Goal: Information Seeking & Learning: Learn about a topic

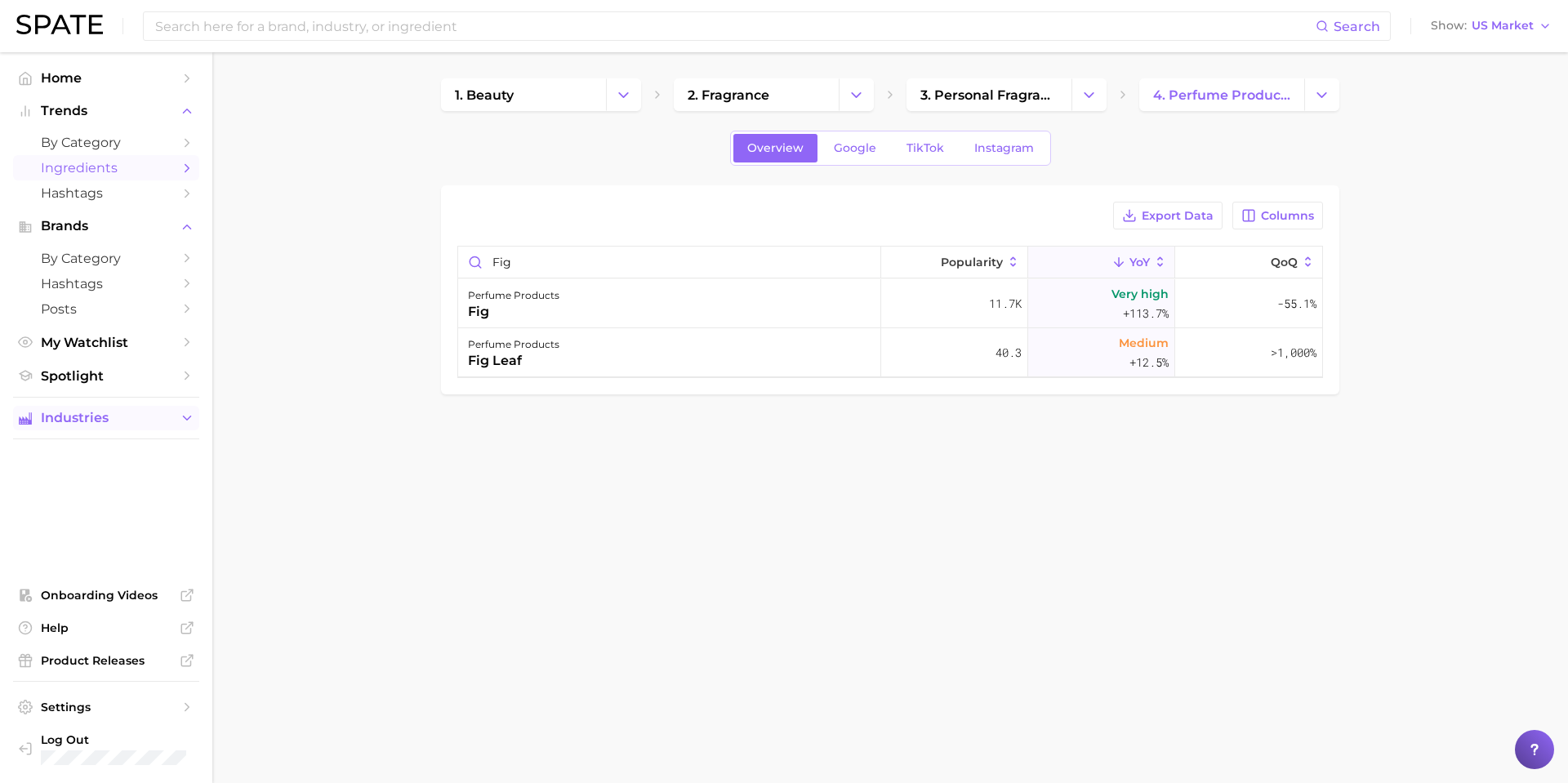
click at [189, 419] on icon "Sidebar" at bounding box center [187, 418] width 15 height 15
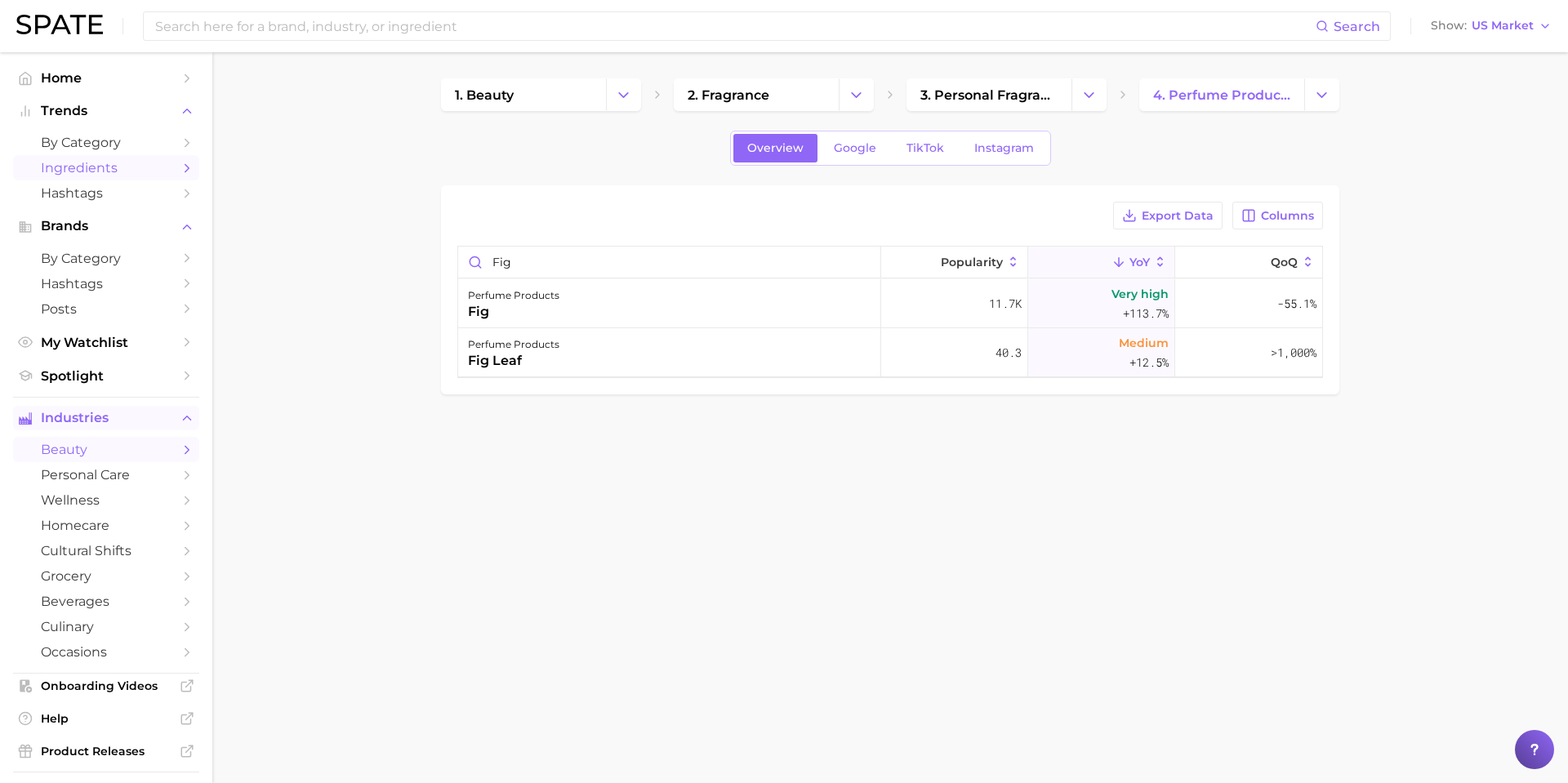
click at [117, 455] on span "beauty" at bounding box center [106, 450] width 131 height 16
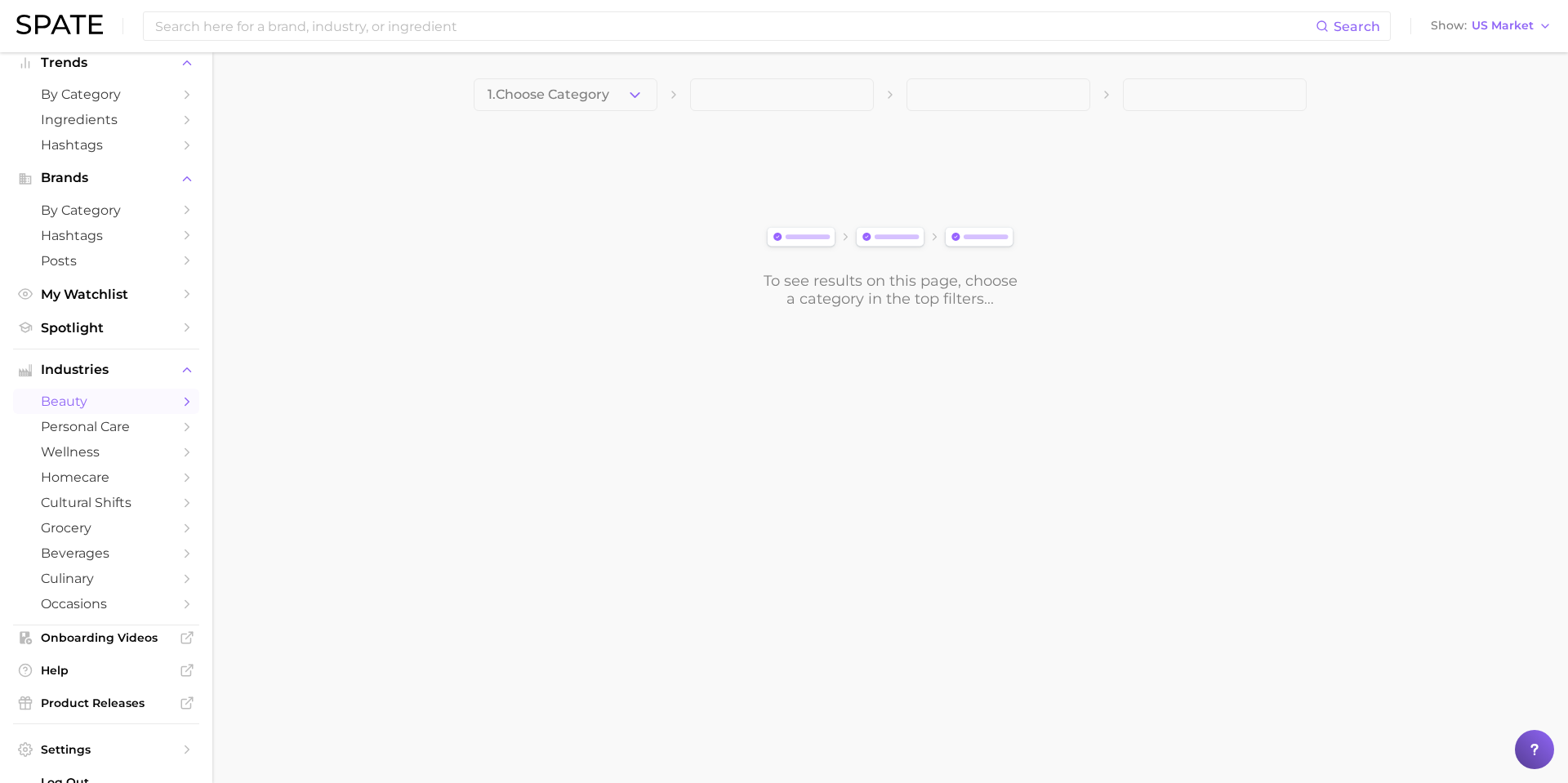
scroll to position [90, 0]
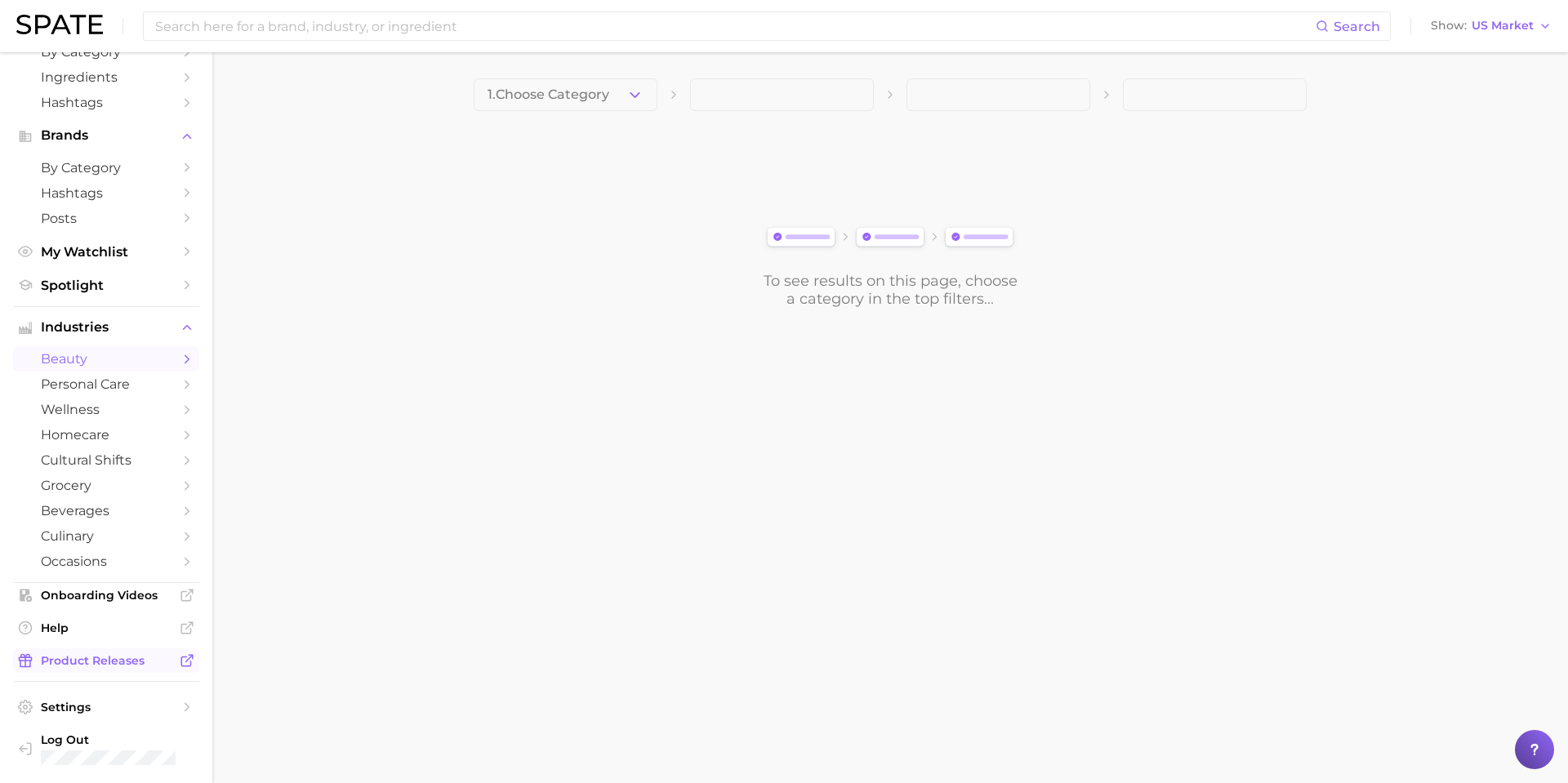
click at [115, 666] on span "Product Releases" at bounding box center [106, 661] width 131 height 15
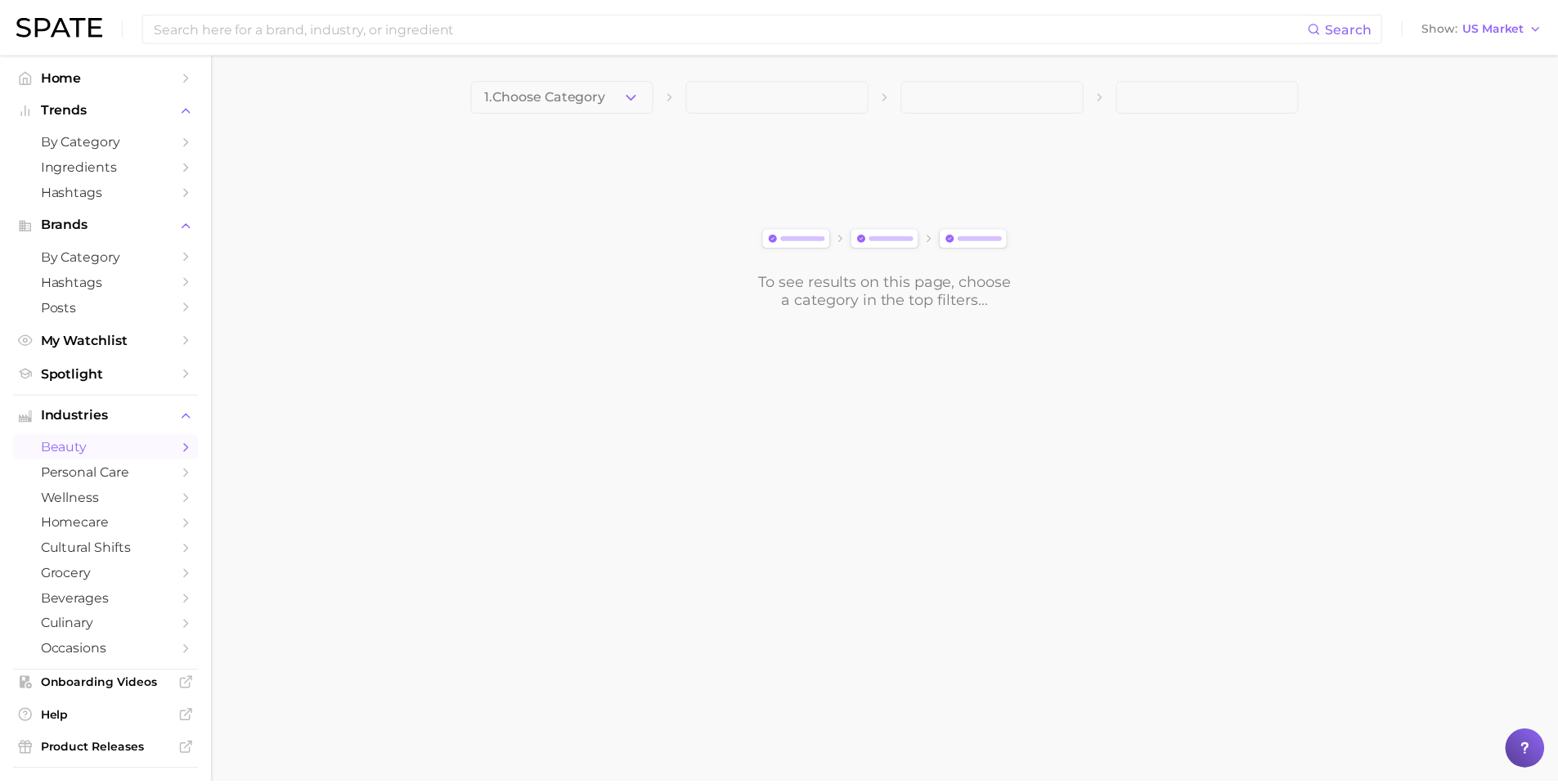
scroll to position [0, 0]
click at [160, 84] on link "Home" at bounding box center [106, 78] width 186 height 25
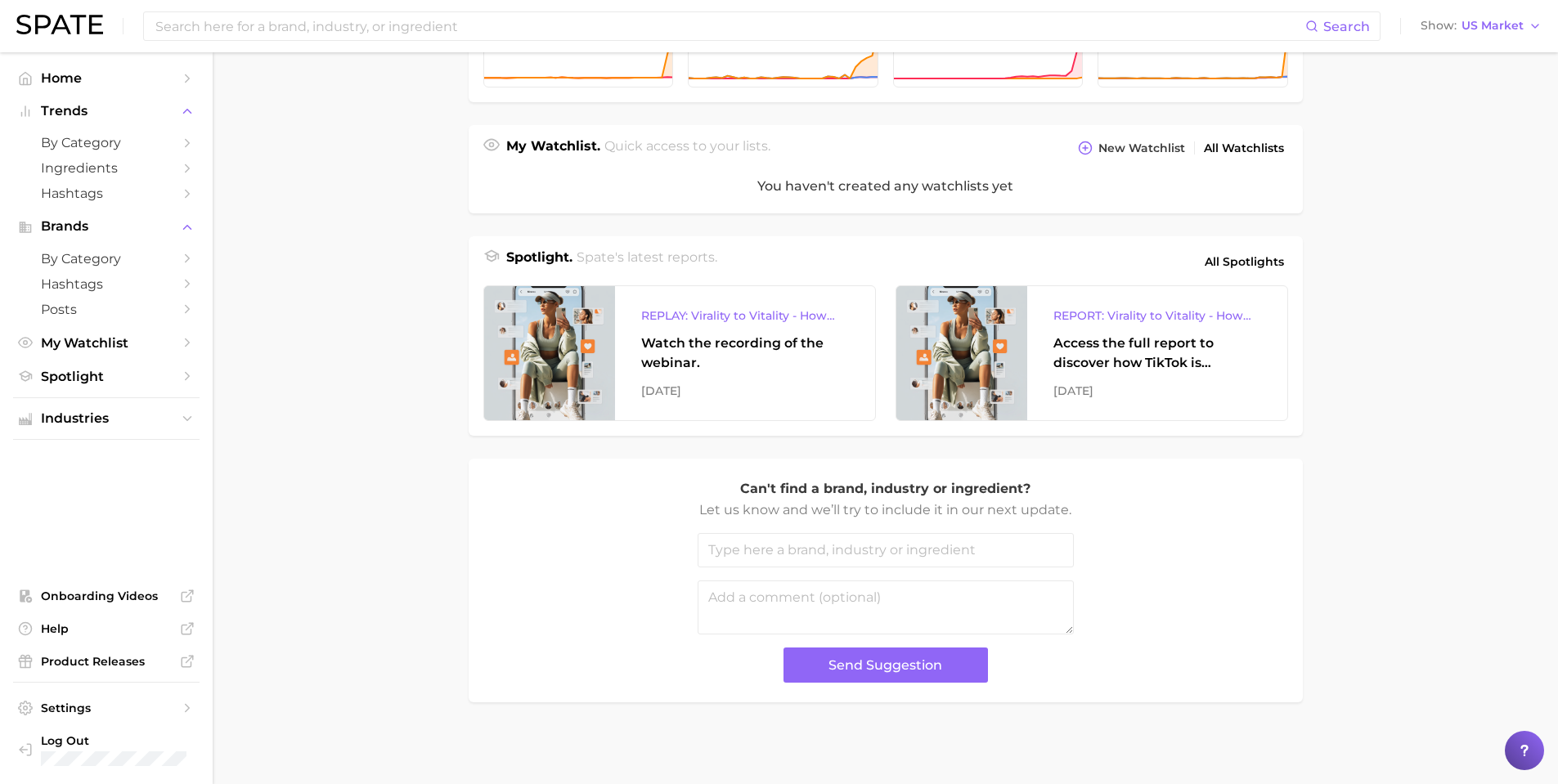
scroll to position [532, 0]
click at [1248, 262] on span "All Spotlights" at bounding box center [1245, 261] width 79 height 20
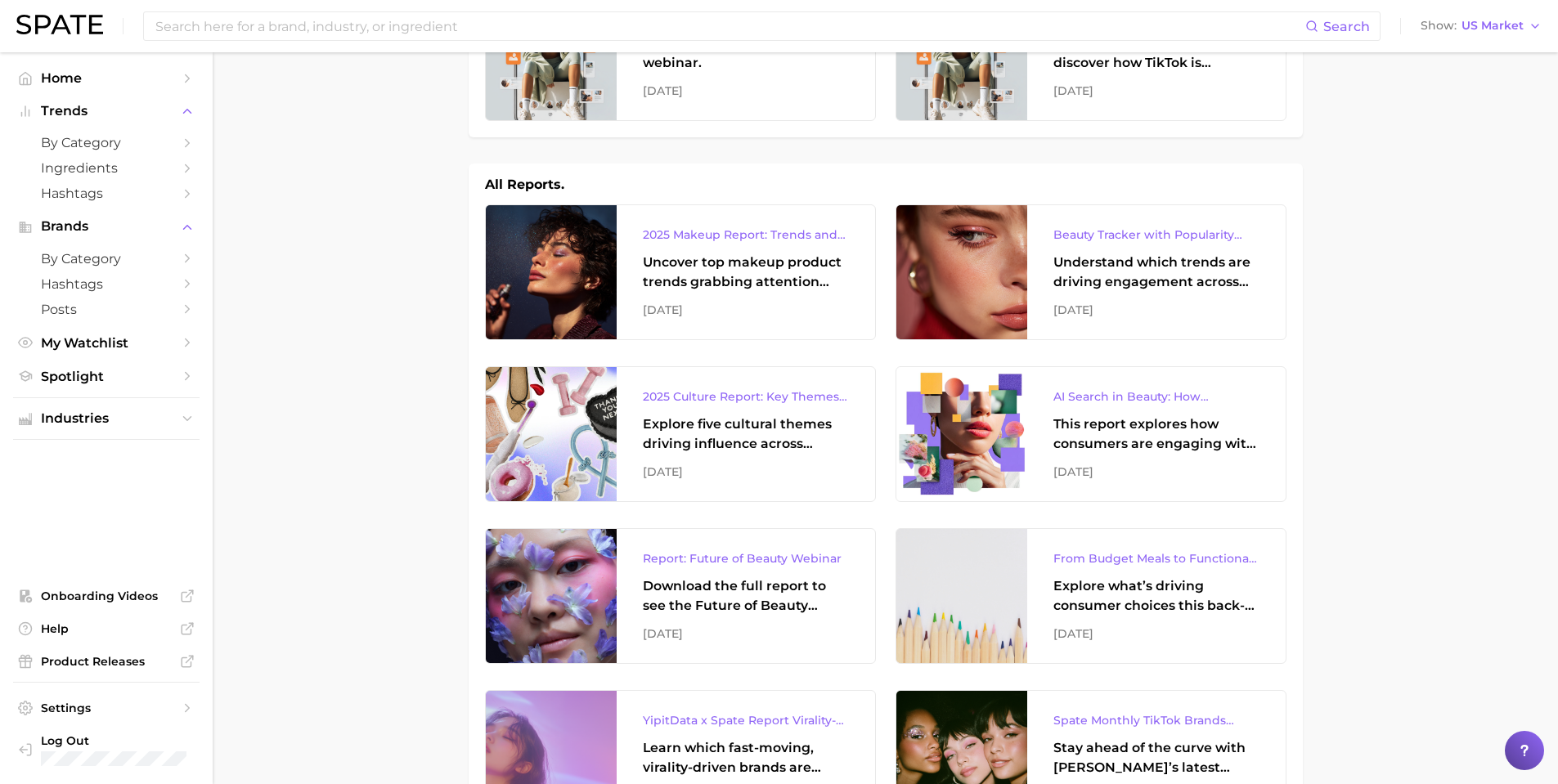
scroll to position [164, 0]
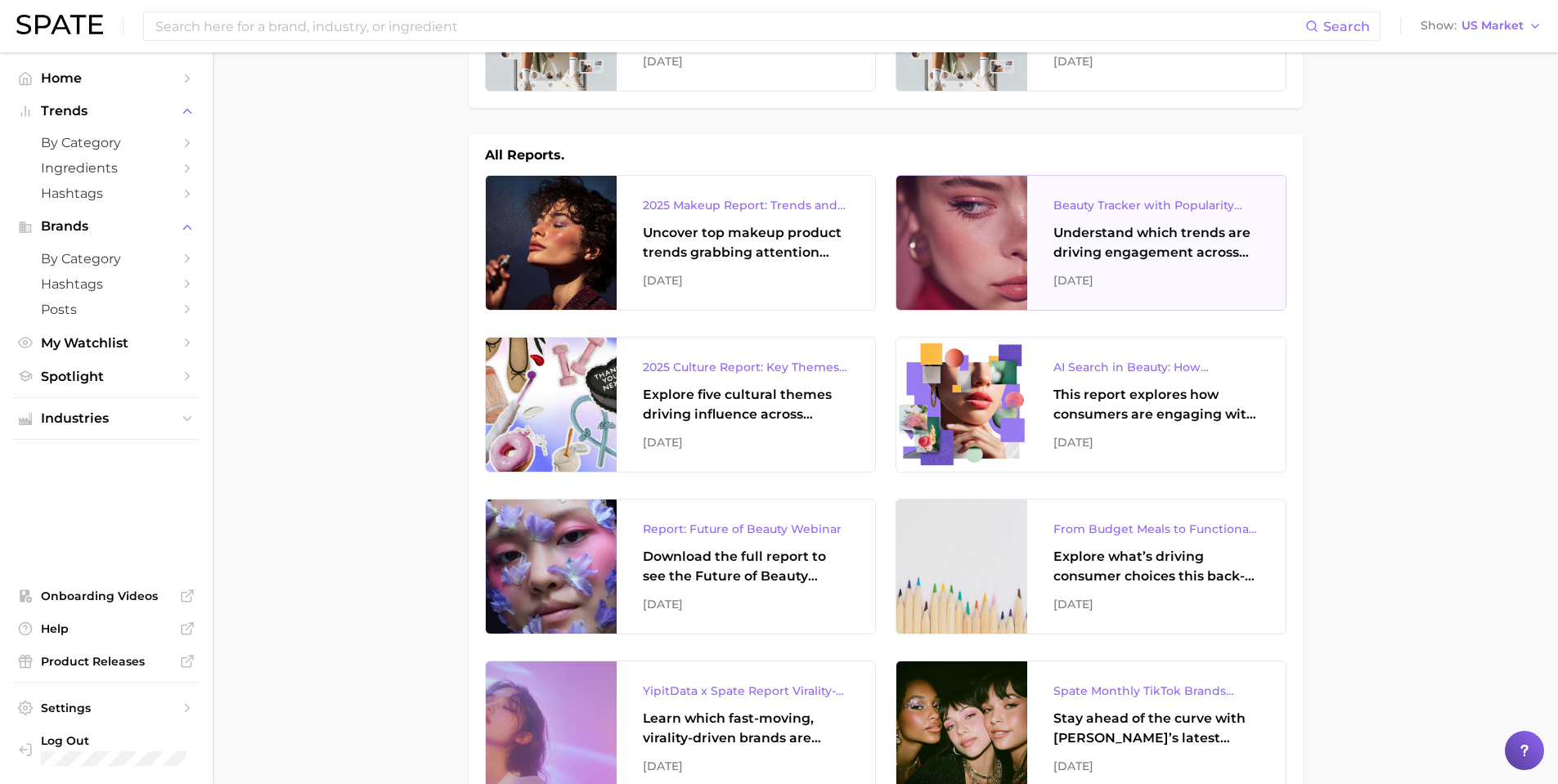
click at [1129, 246] on div "Understand which trends are driving engagement across platforms in the skin, ha…" at bounding box center [1156, 243] width 206 height 40
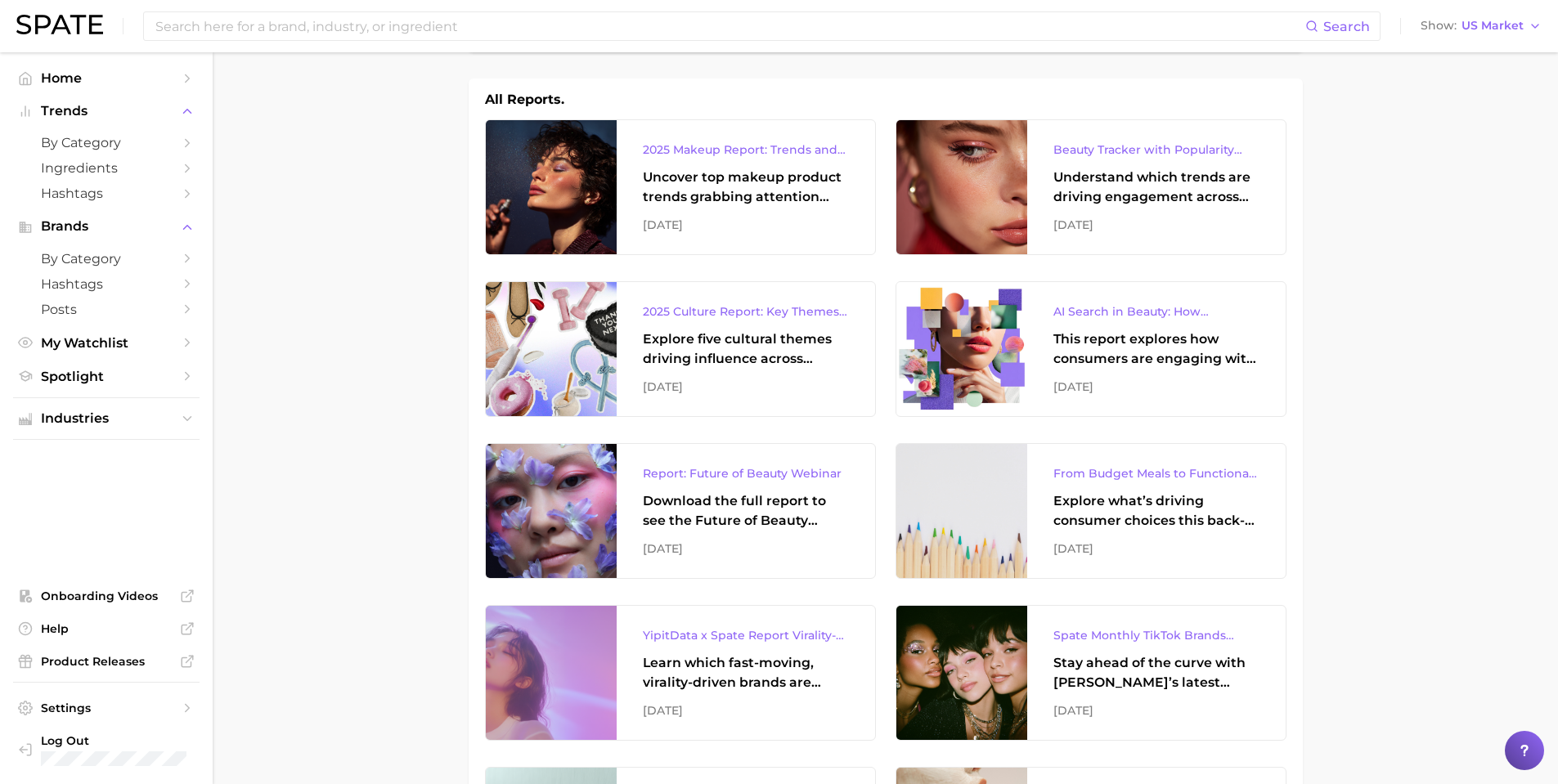
scroll to position [245, 0]
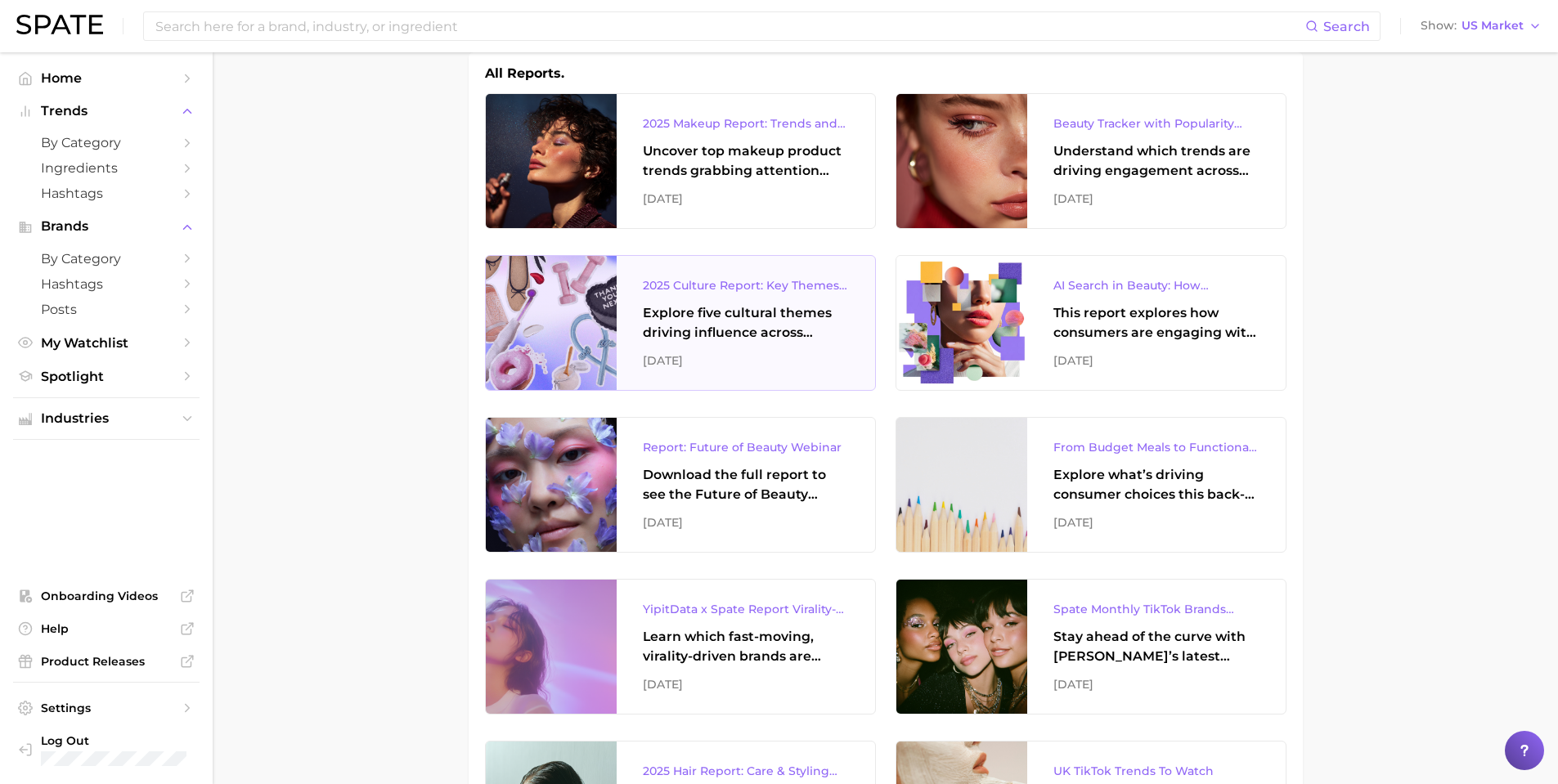
click at [754, 334] on div "Explore five cultural themes driving influence across beauty, food, and pop cul…" at bounding box center [745, 323] width 206 height 40
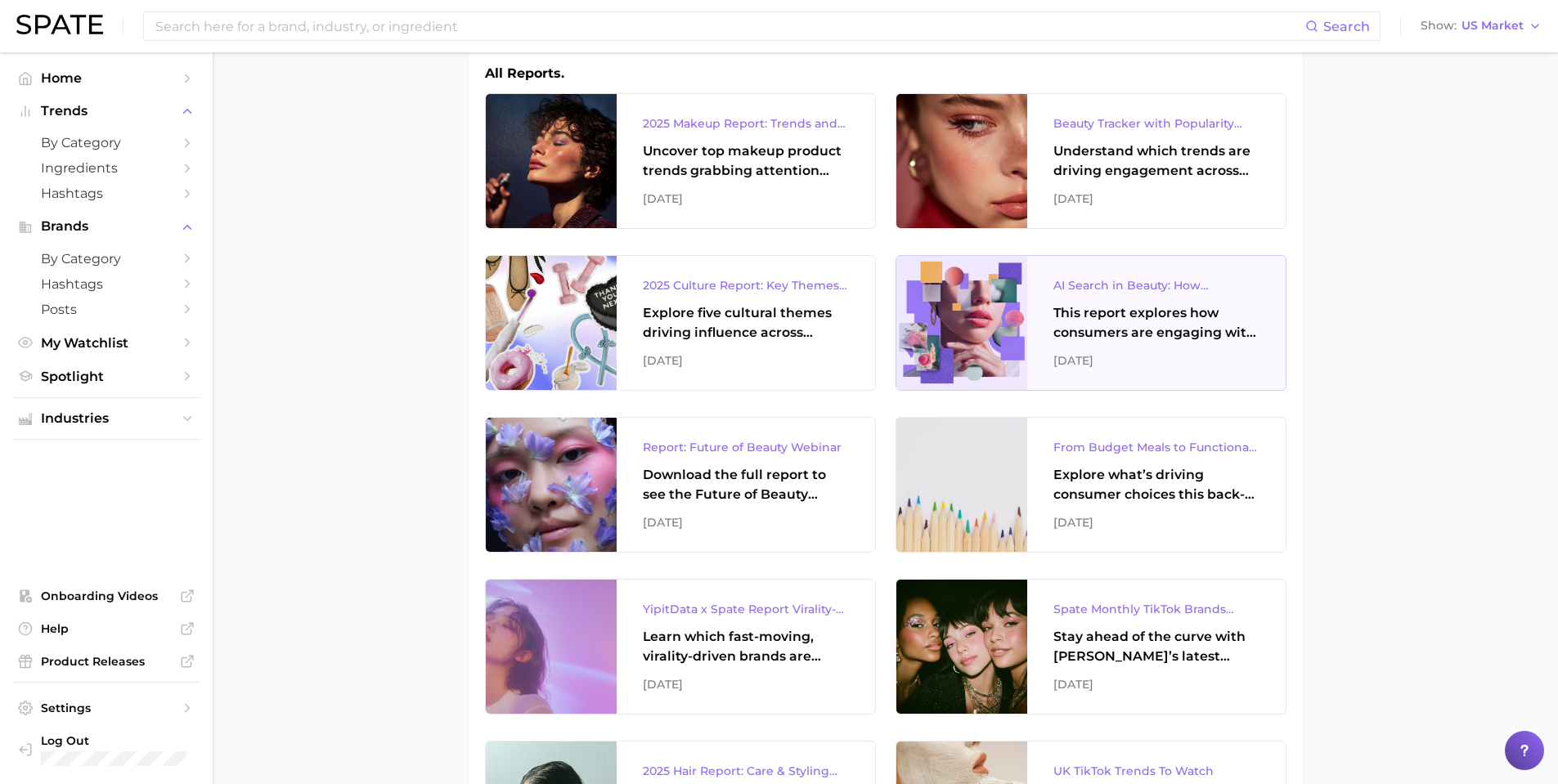
click at [1209, 343] on div "AI Search in Beauty: How Consumers Are Using ChatGPT vs. Google Search This rep…" at bounding box center [1157, 323] width 259 height 135
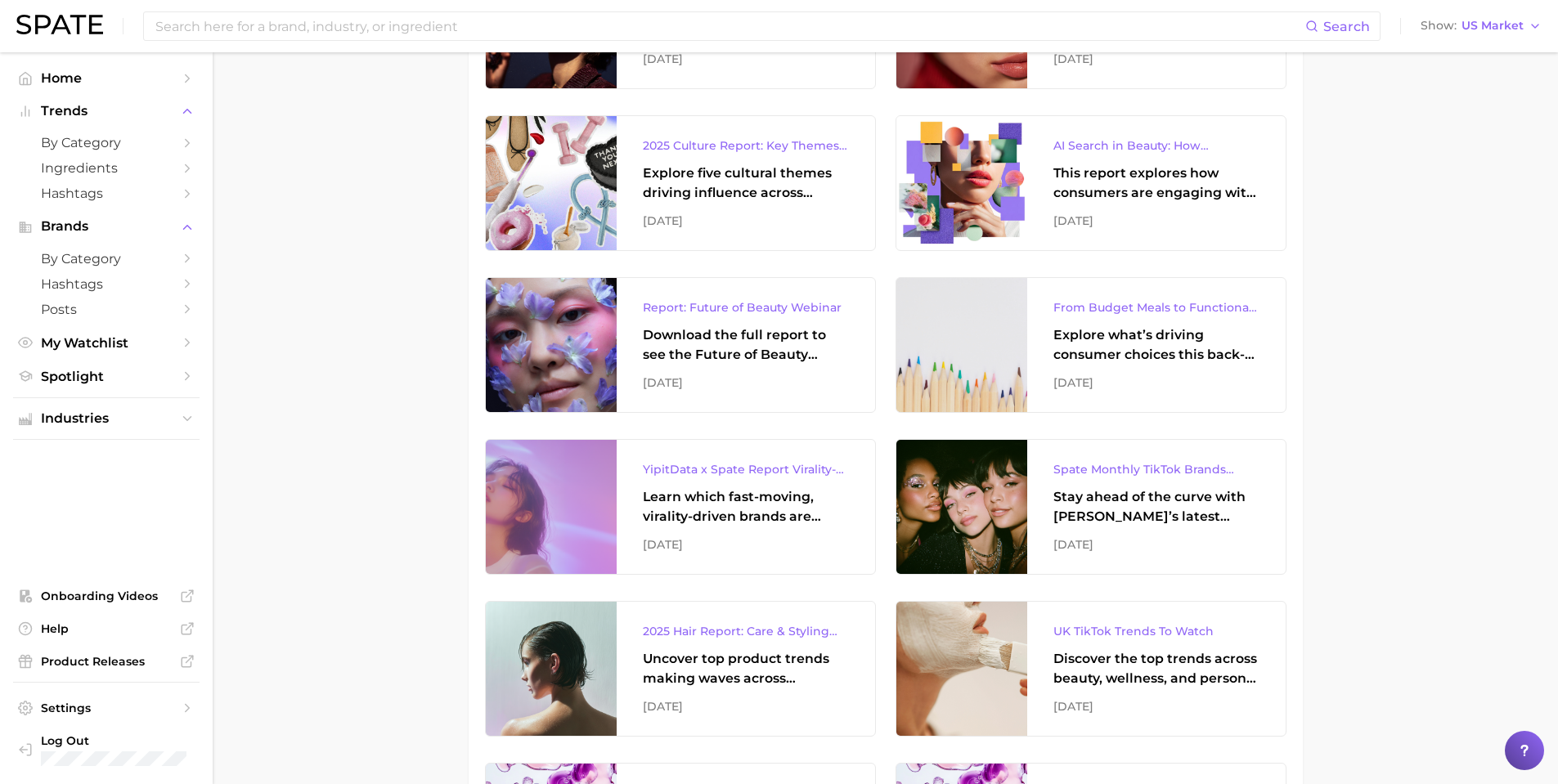
scroll to position [409, 0]
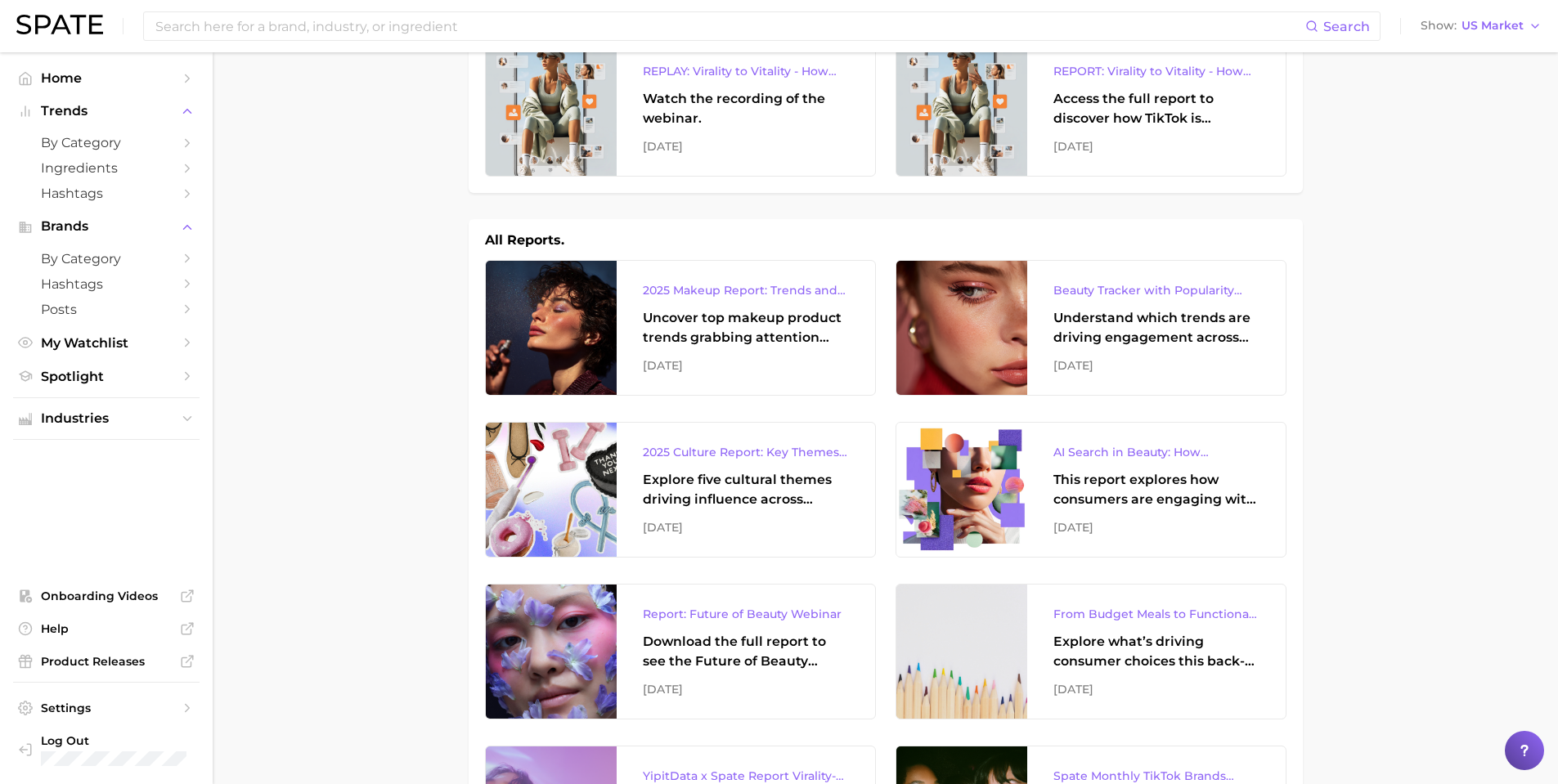
scroll to position [0, 0]
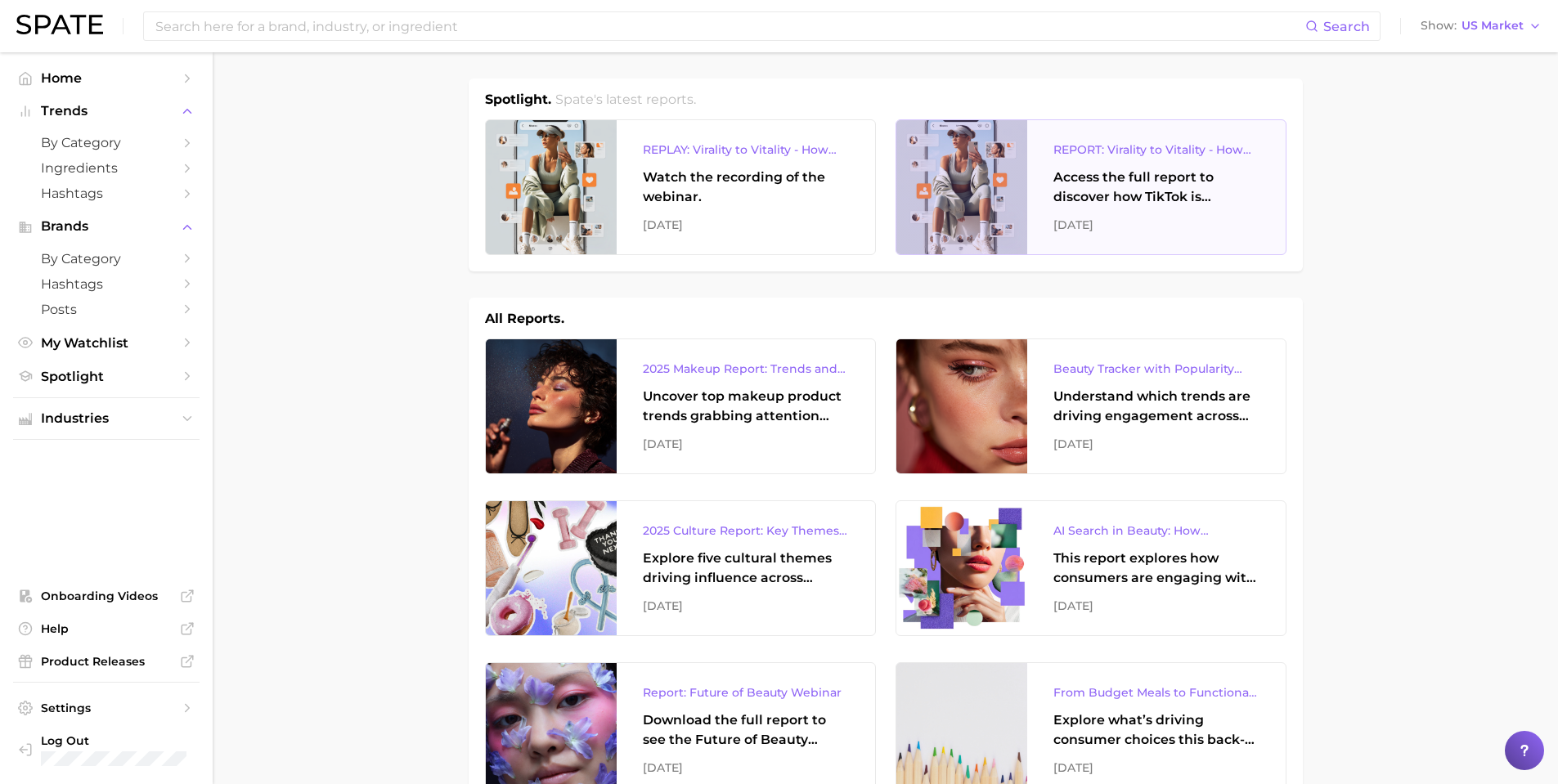
click at [1153, 195] on div "Access the full report to discover how TikTok is reshaping the wellness landsca…" at bounding box center [1156, 187] width 206 height 40
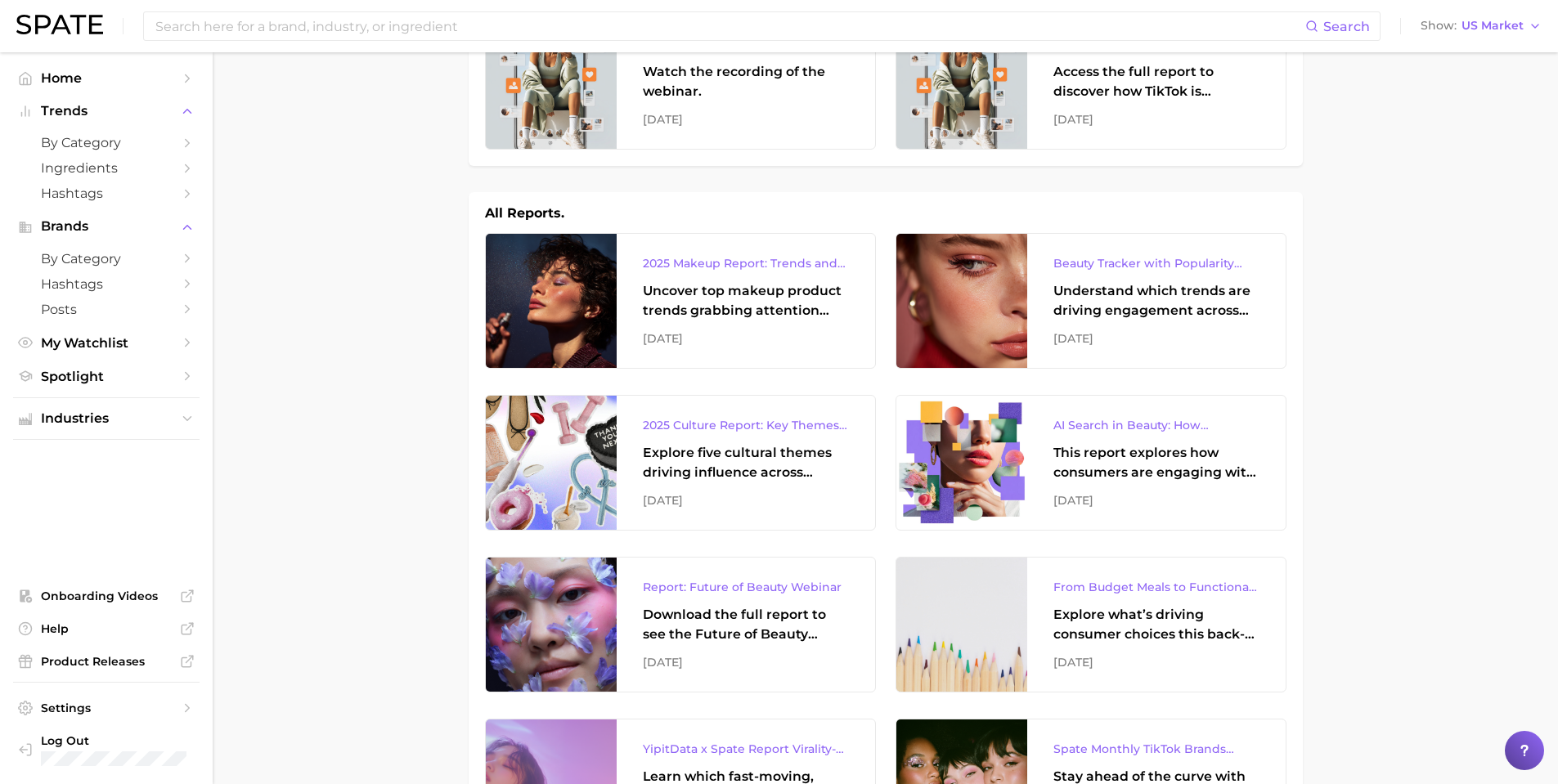
scroll to position [245, 0]
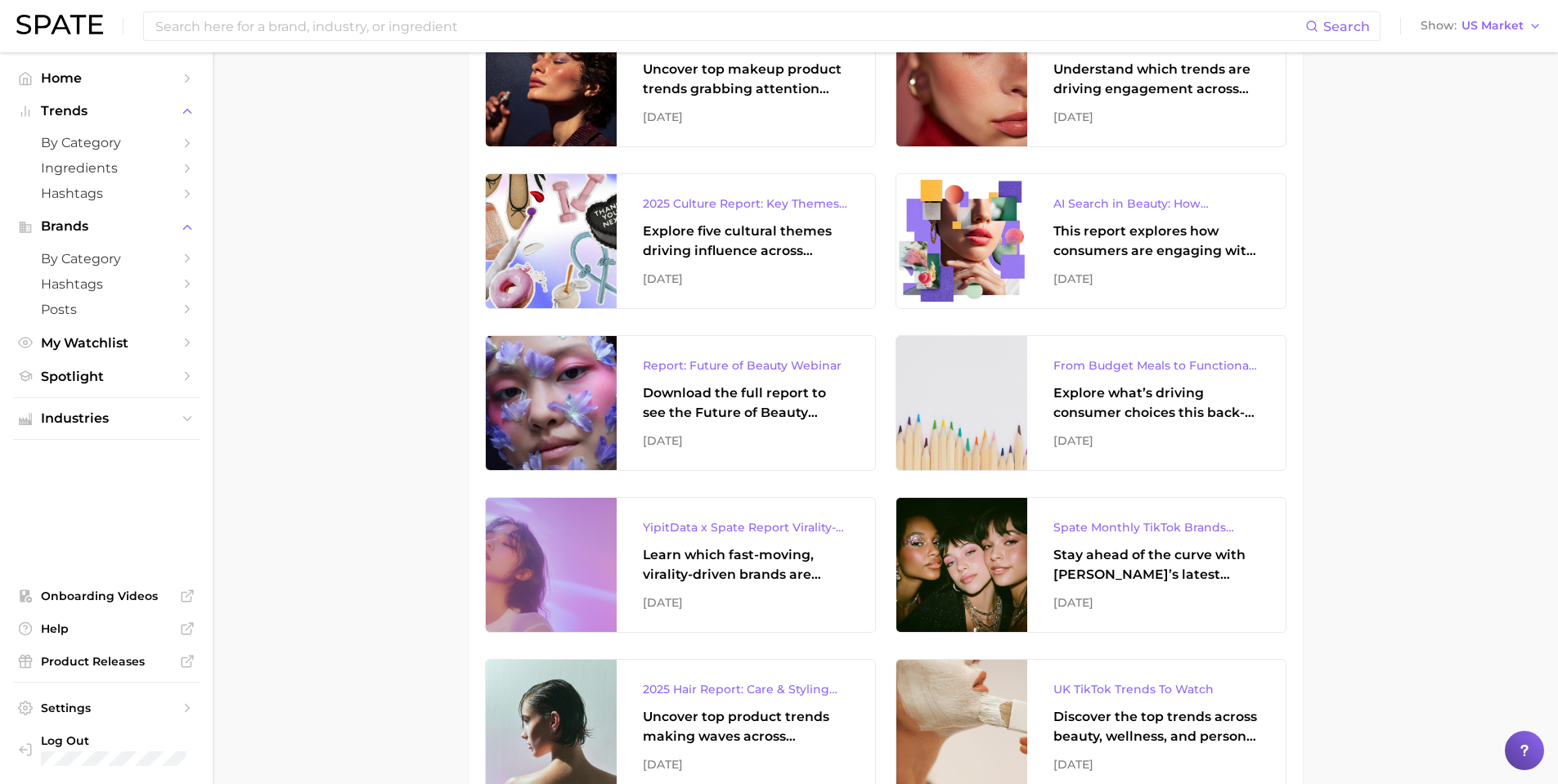
scroll to position [409, 0]
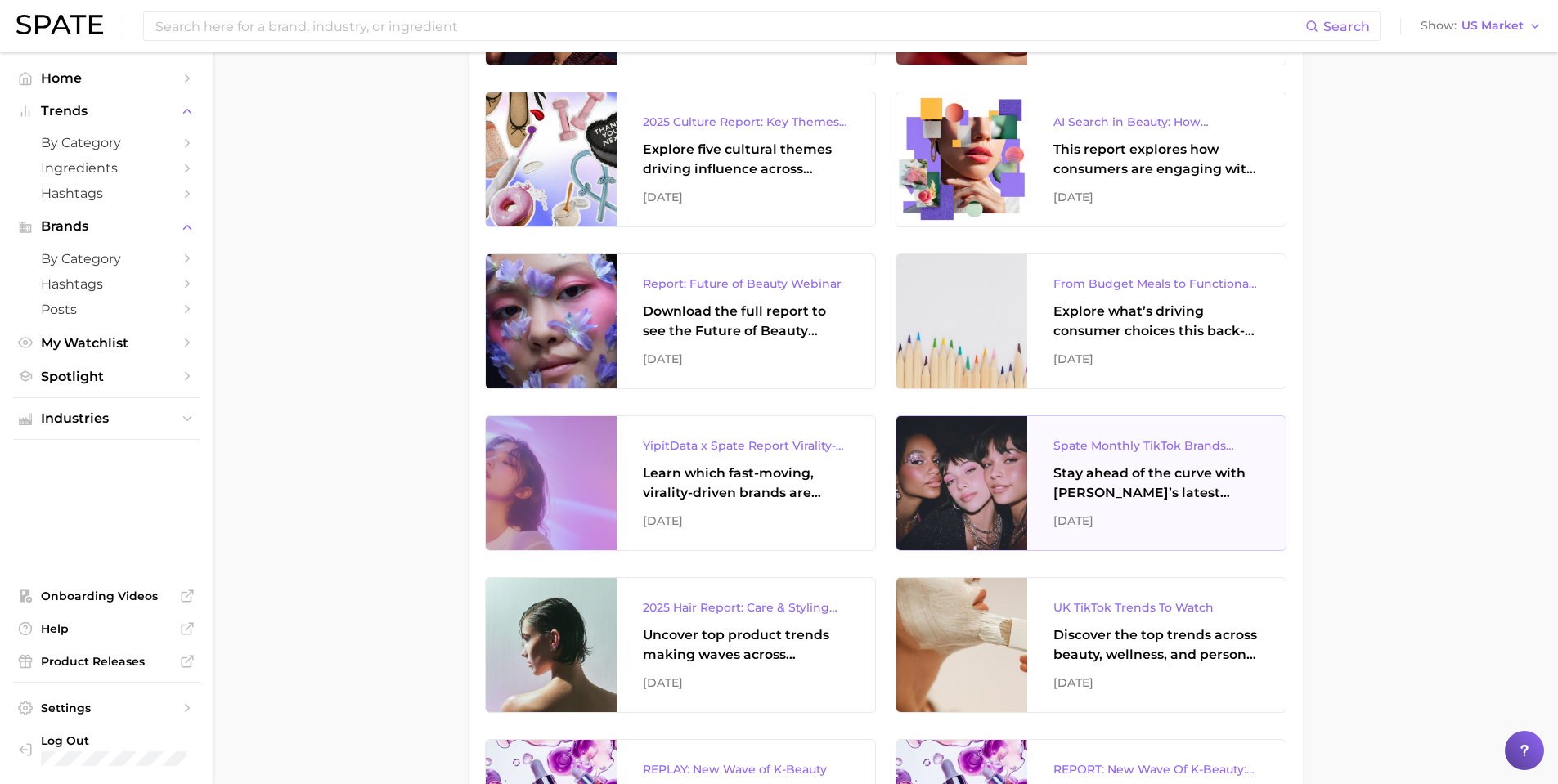
click at [1205, 467] on div "Stay ahead of the curve with [PERSON_NAME]’s latest monthly tracker, spotlighti…" at bounding box center [1156, 484] width 206 height 40
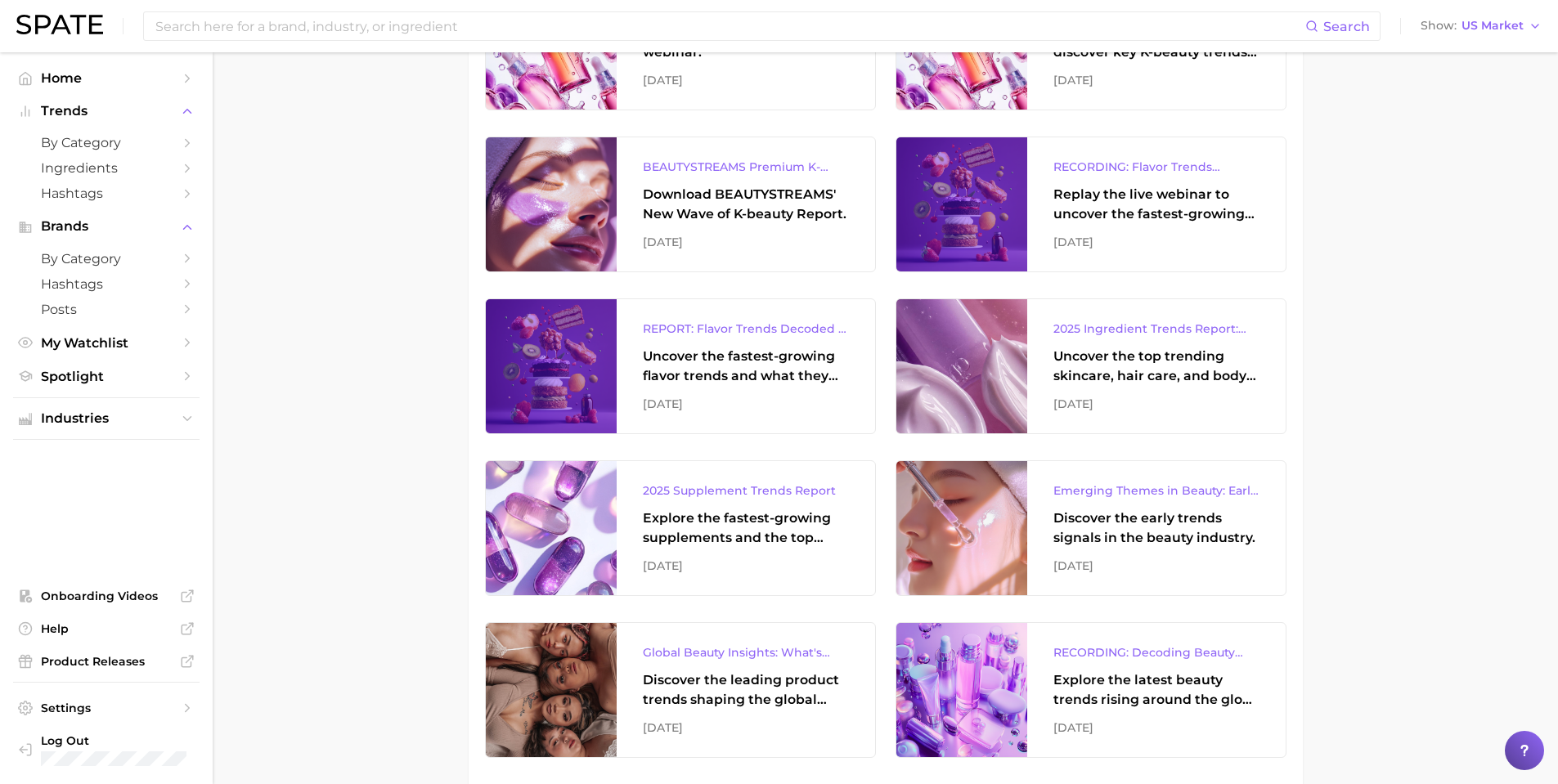
scroll to position [1145, 0]
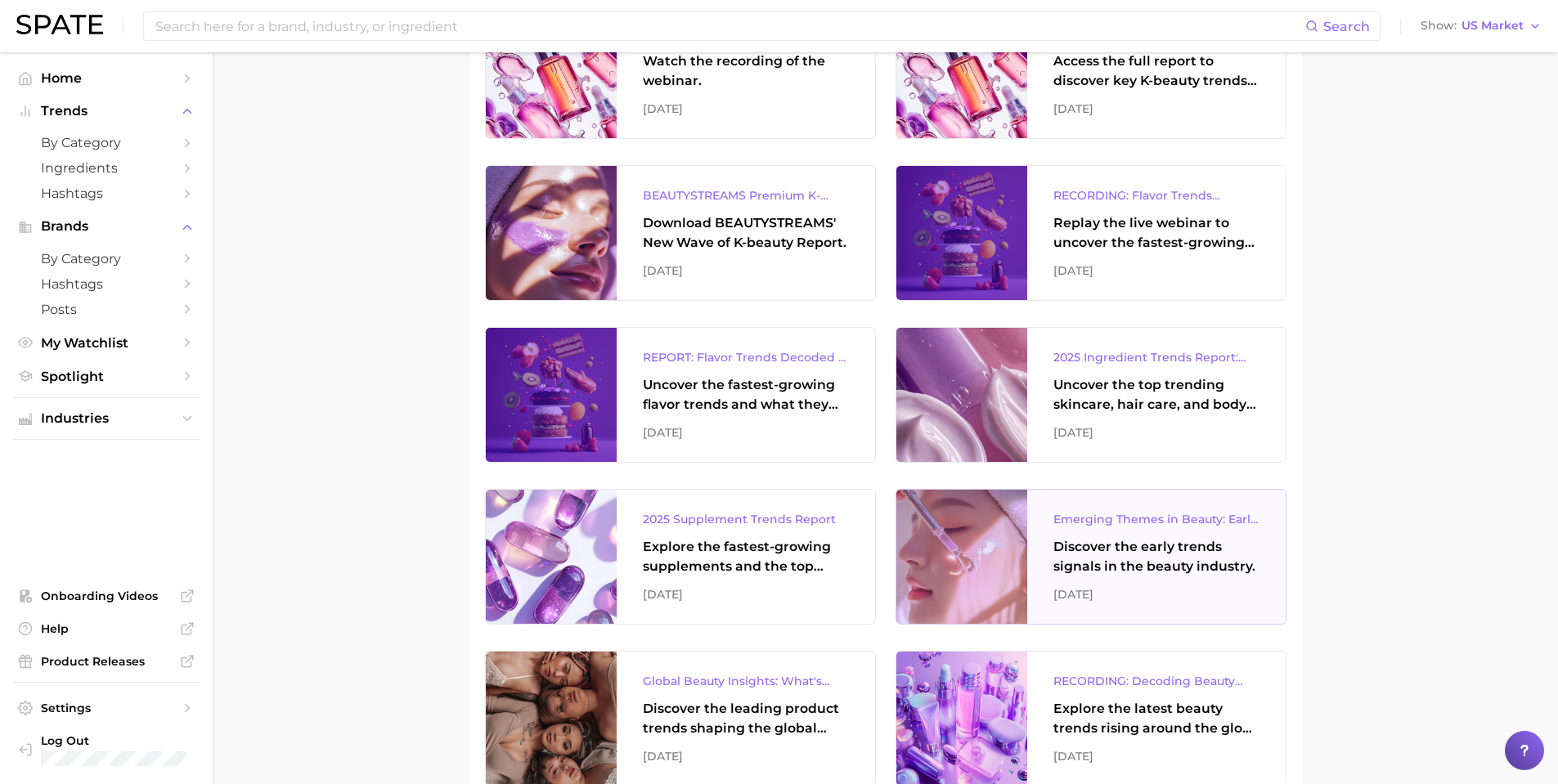
click at [1252, 557] on div "Discover the early trends signals in the beauty industry." at bounding box center [1156, 557] width 206 height 40
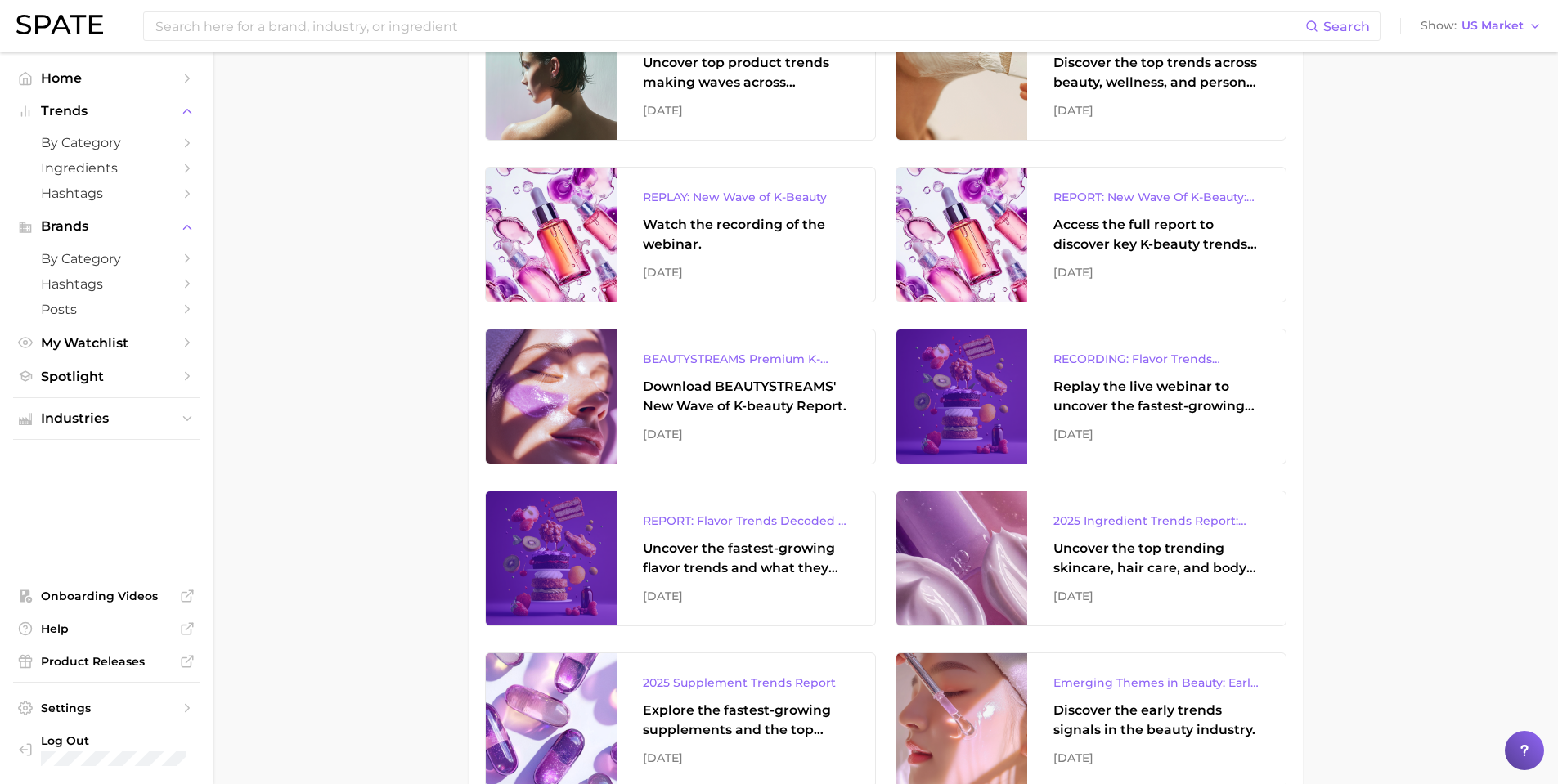
click at [699, 574] on div "Uncover the fastest-growing flavor trends and what they signal about evolving c…" at bounding box center [745, 559] width 206 height 40
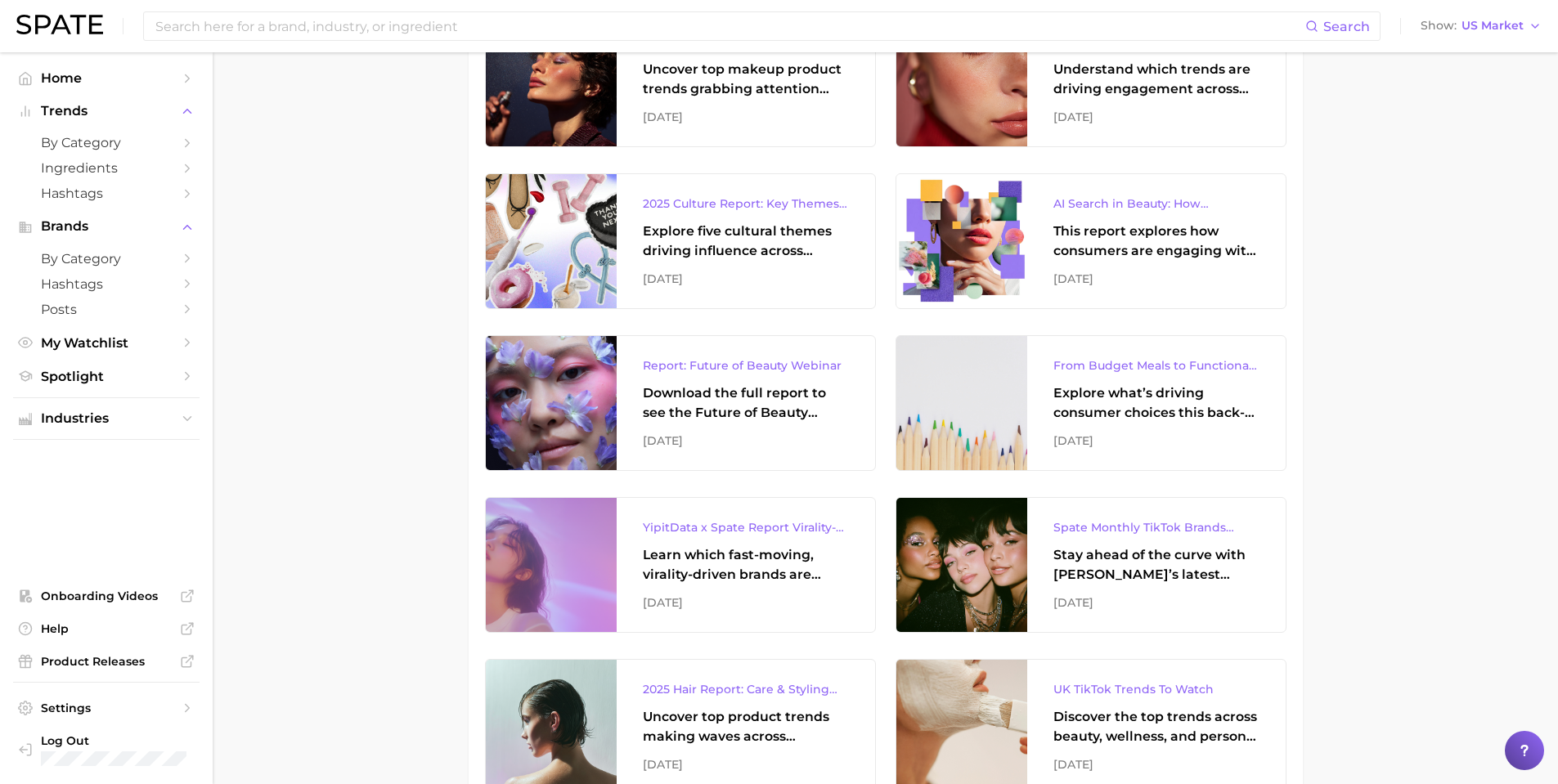
scroll to position [245, 0]
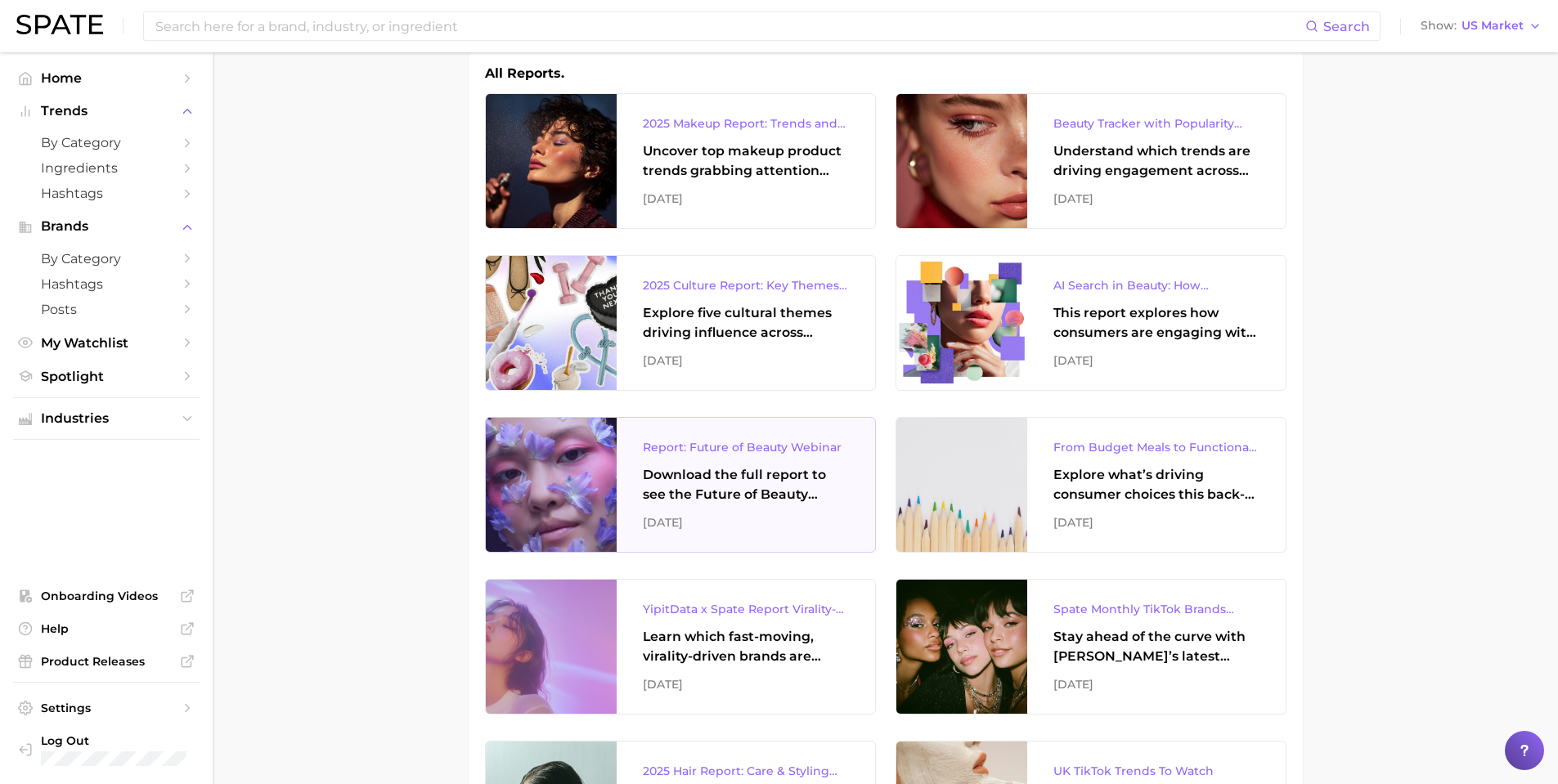
click at [809, 503] on div "Download the full report to see the Future of Beauty trends we unpacked during …" at bounding box center [745, 486] width 206 height 40
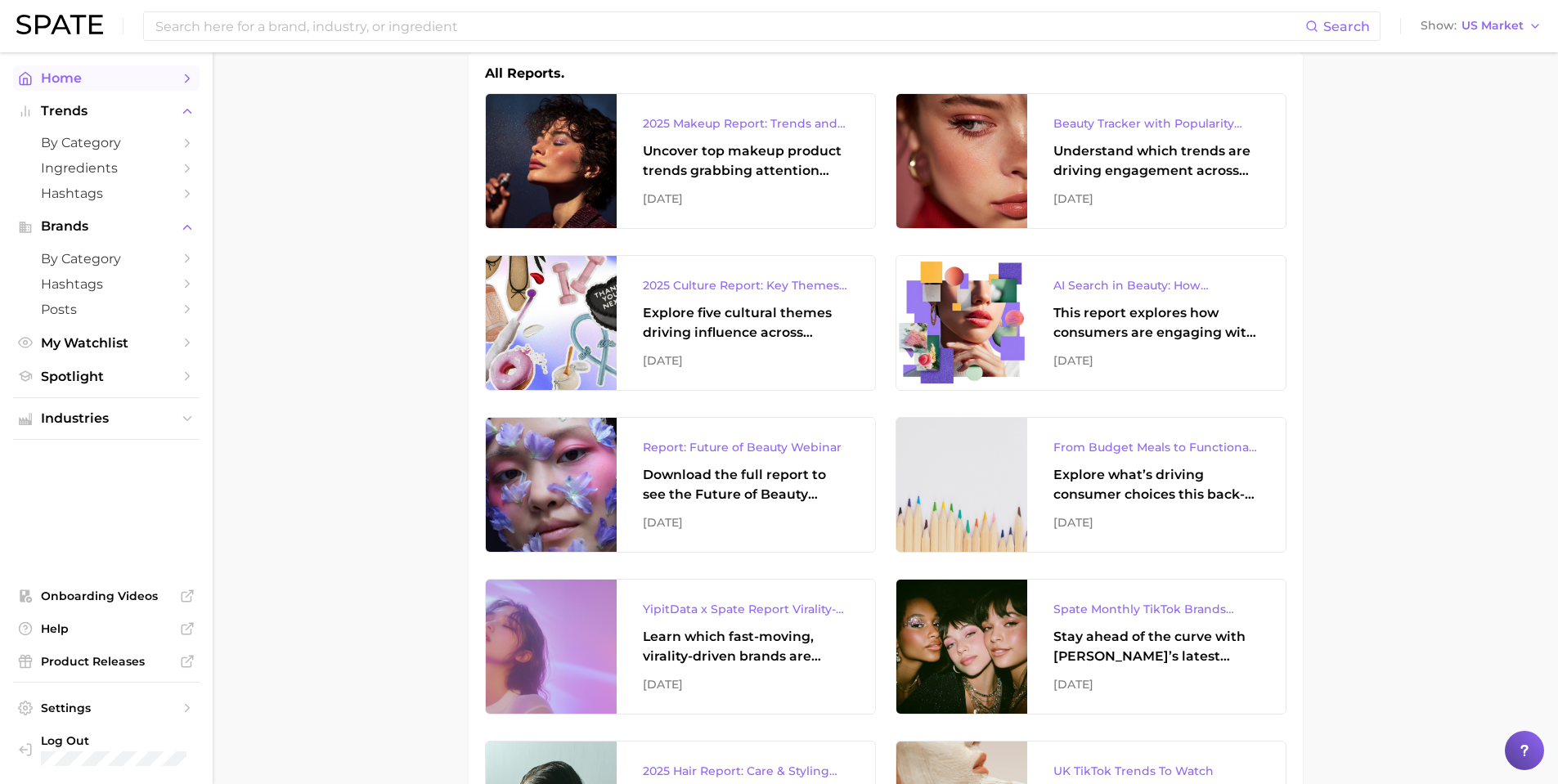
click at [67, 84] on span "Home" at bounding box center [106, 78] width 131 height 16
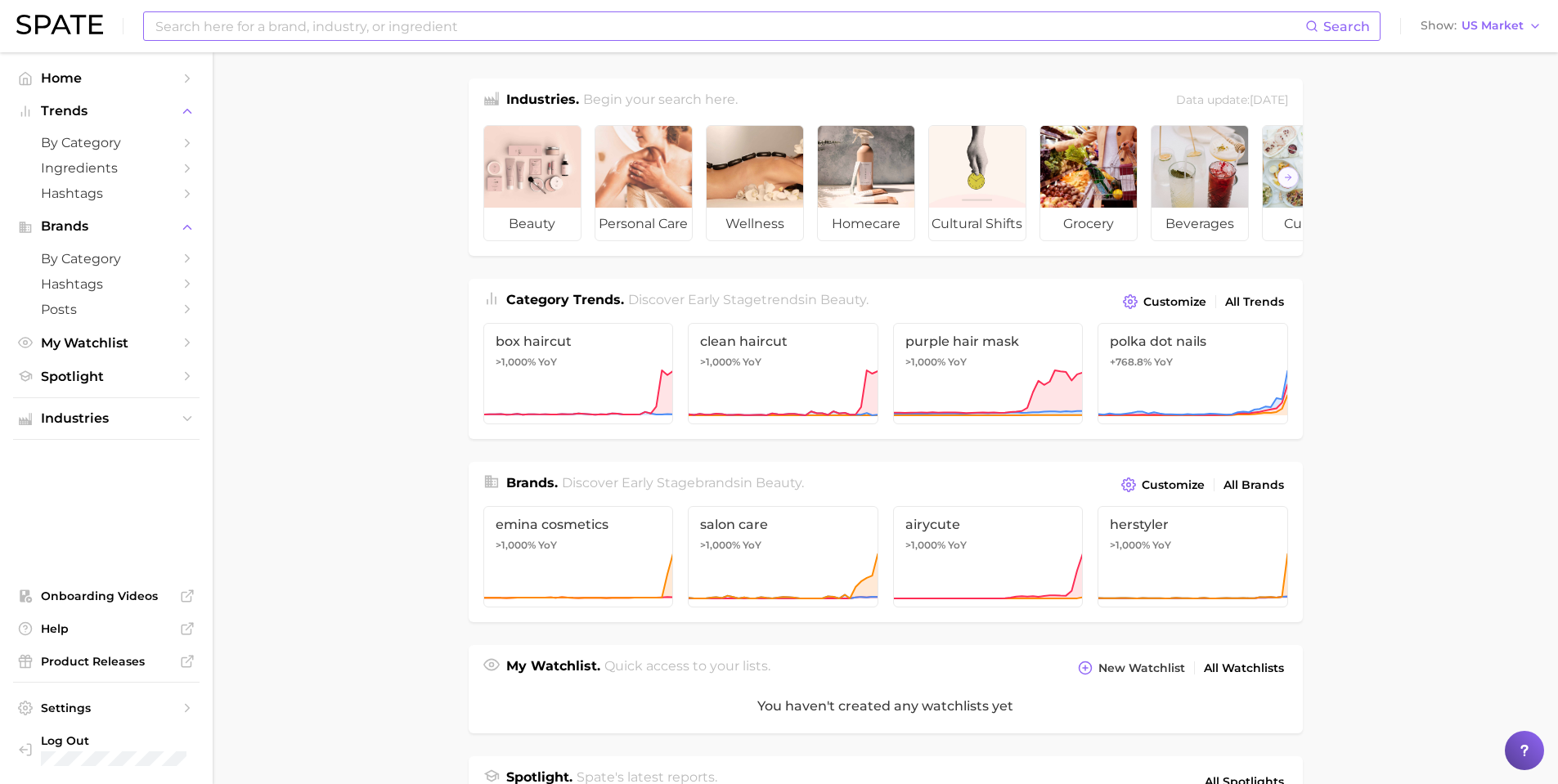
click at [527, 33] on input at bounding box center [729, 26] width 1152 height 28
type input "saffron"
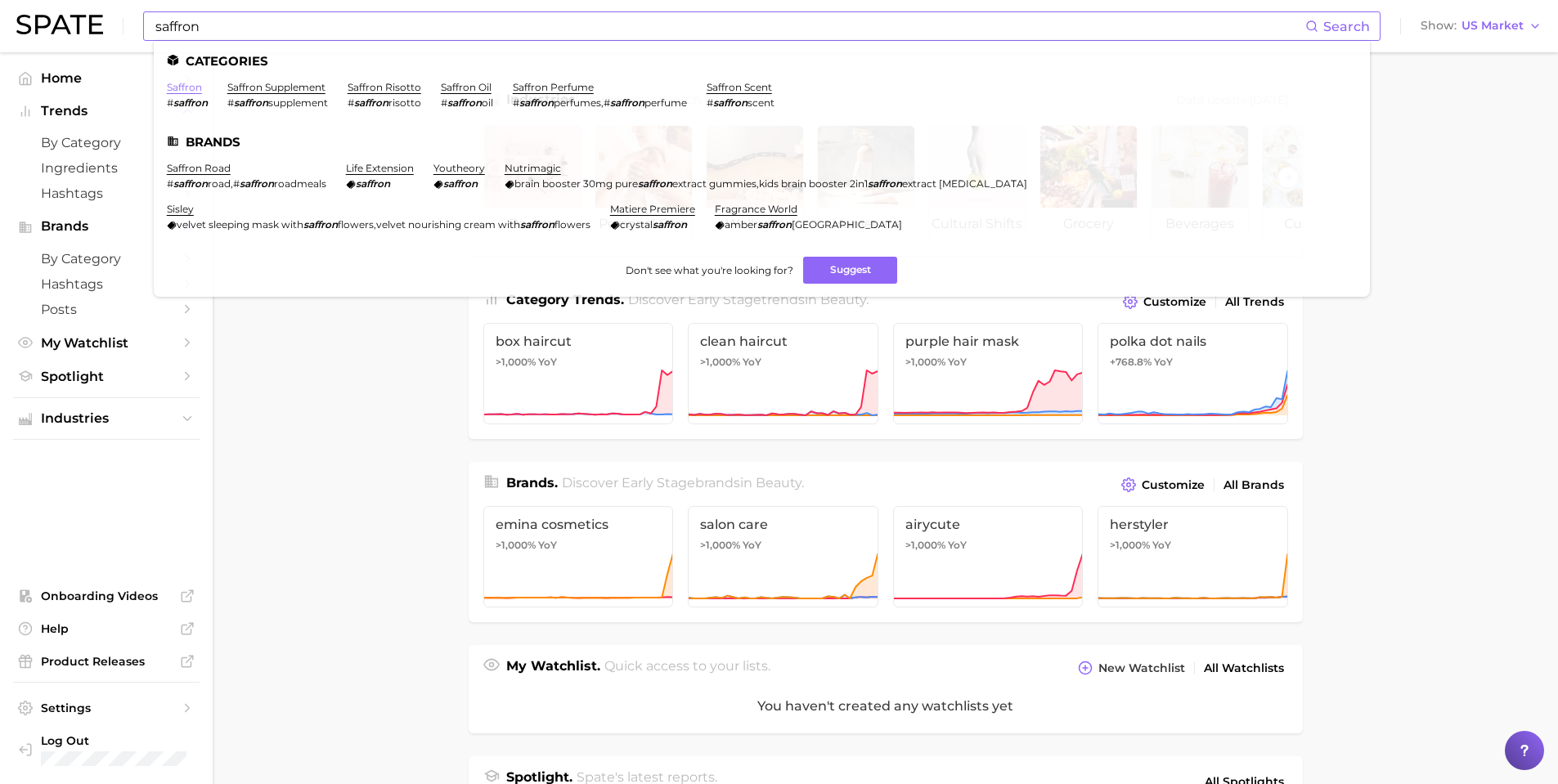
click at [189, 90] on link "saffron" at bounding box center [184, 87] width 35 height 12
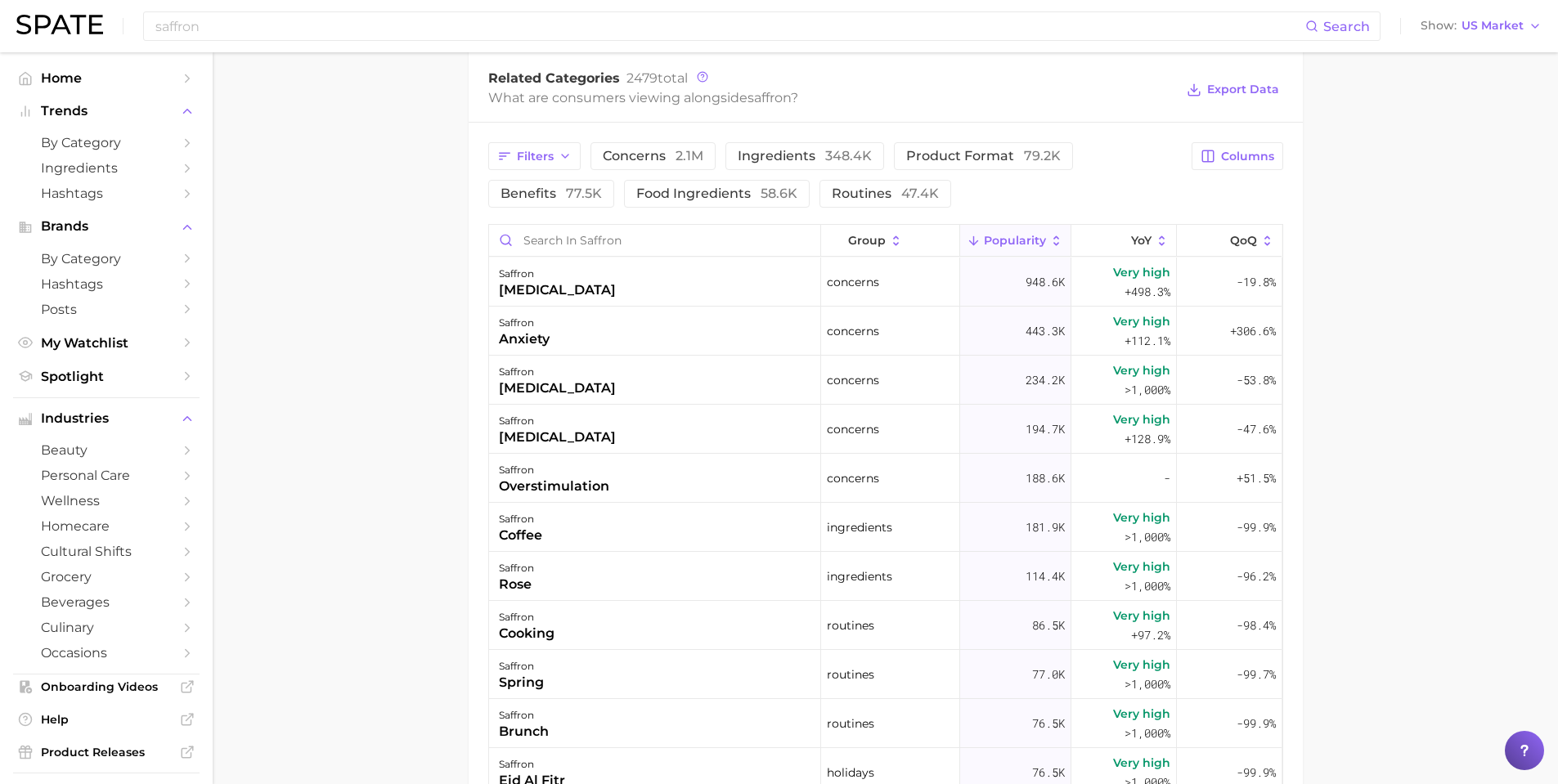
scroll to position [818, 0]
click at [698, 236] on input "Search in saffron" at bounding box center [655, 237] width 331 height 31
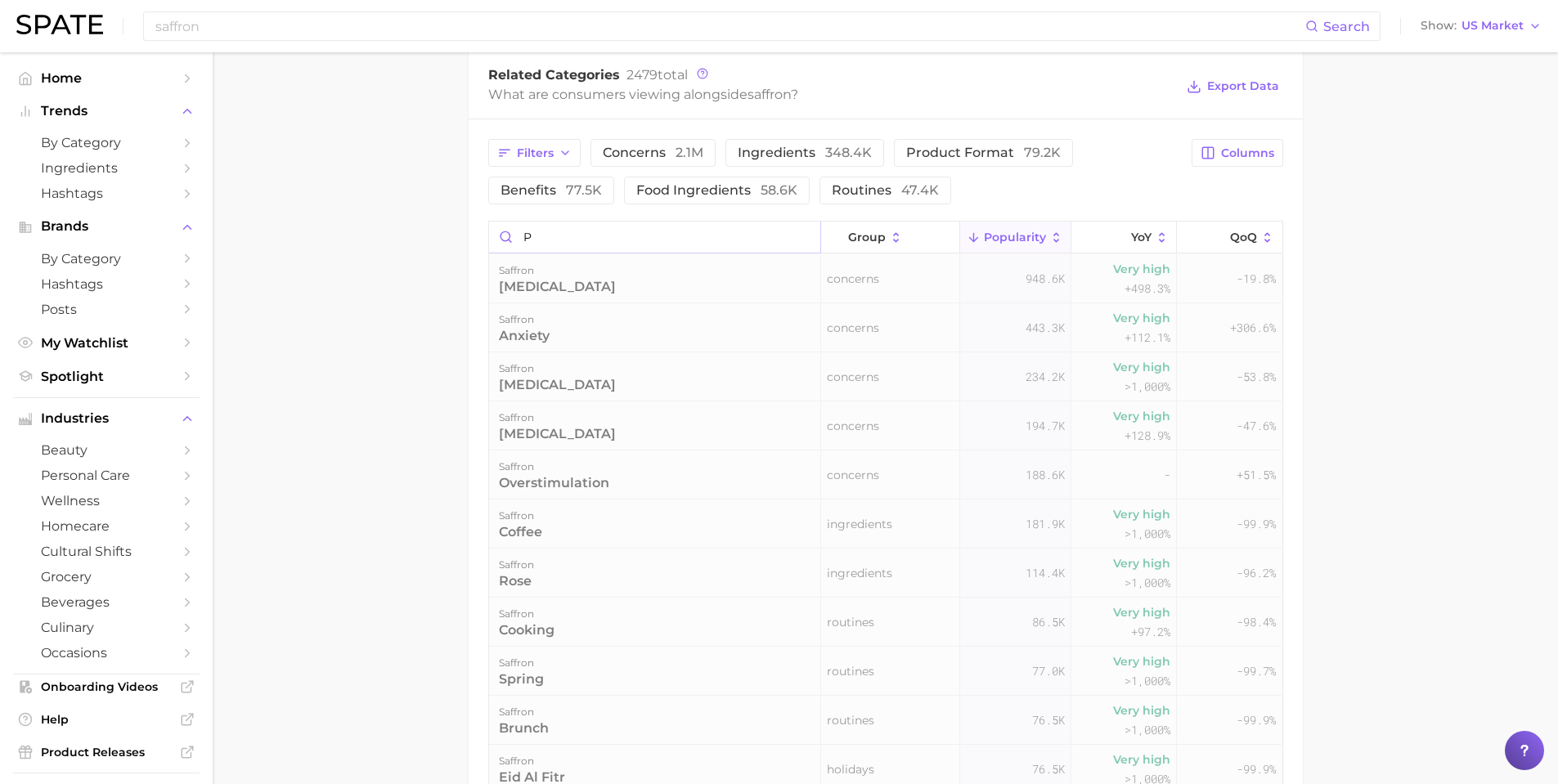
scroll to position [806, 0]
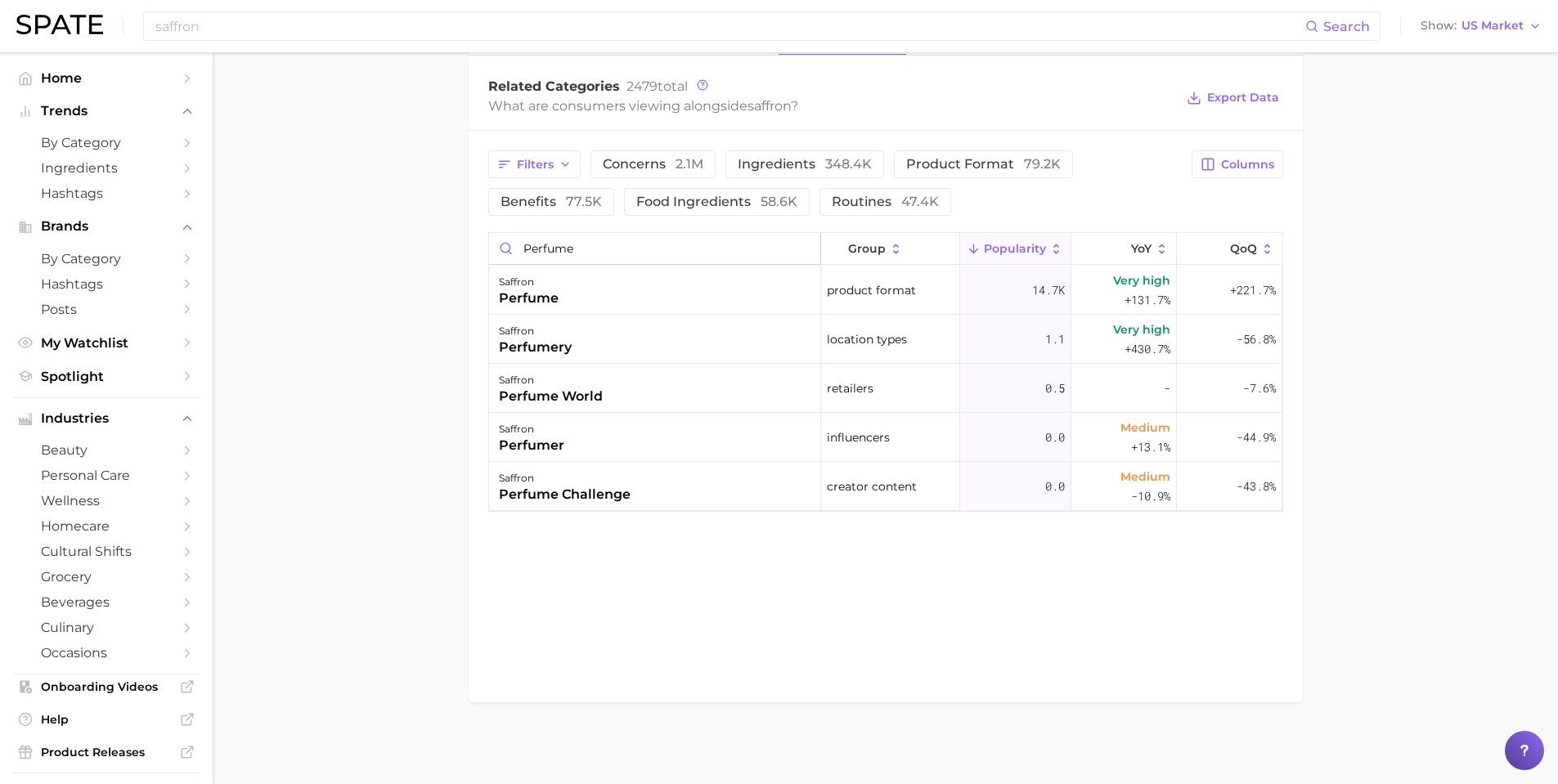
type input "perfume"
click at [310, 174] on main "1. ingredients 2. herb/spice products 3. saffron Overview Google TikTok Instagr…" at bounding box center [886, 16] width 1346 height 1539
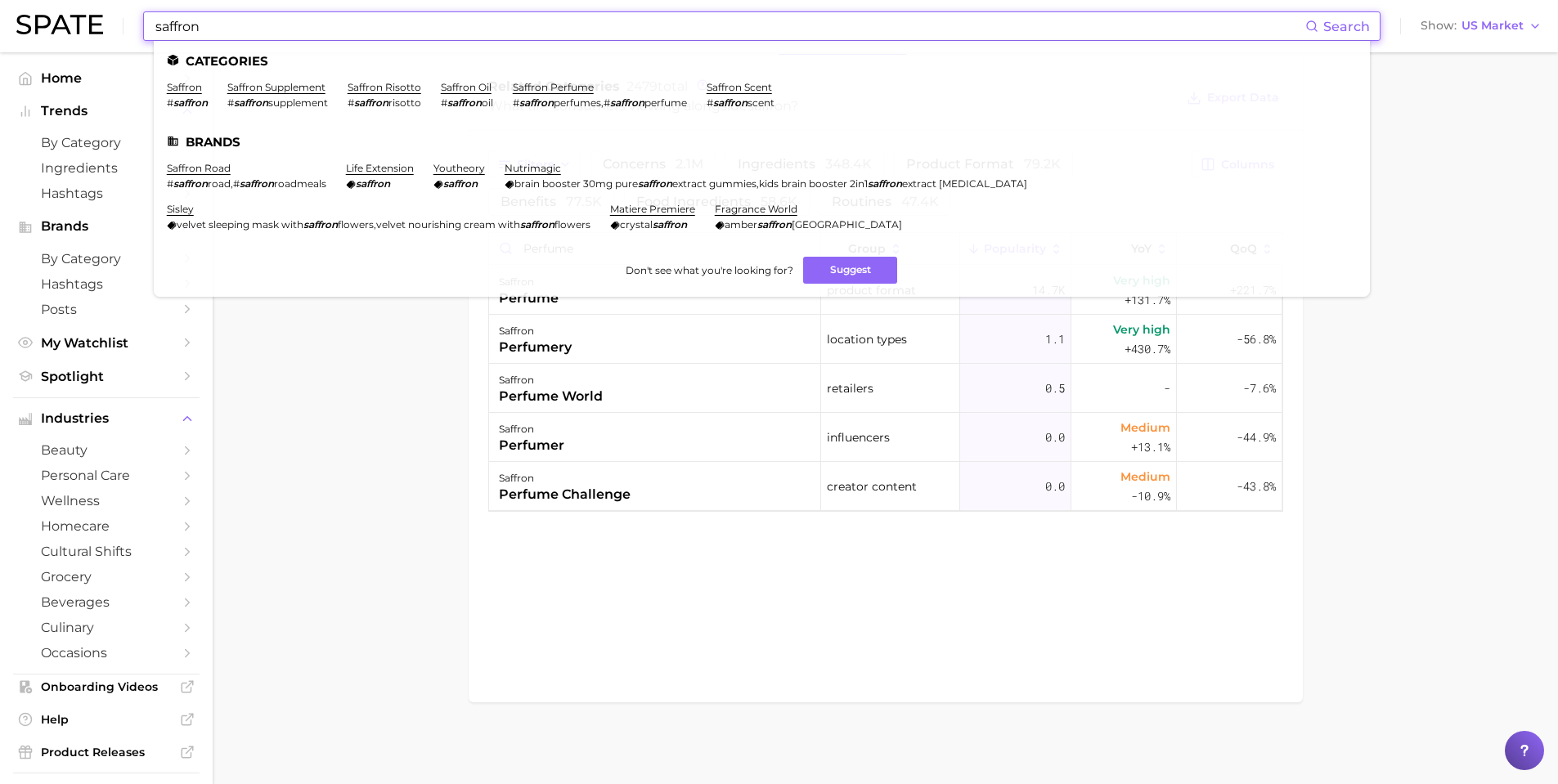
drag, startPoint x: 225, startPoint y: 33, endPoint x: 131, endPoint y: 27, distance: 94.2
click at [131, 27] on div "saffron Search Categories saffron # saffron saffron supplement # saffron supple…" at bounding box center [779, 26] width 1525 height 53
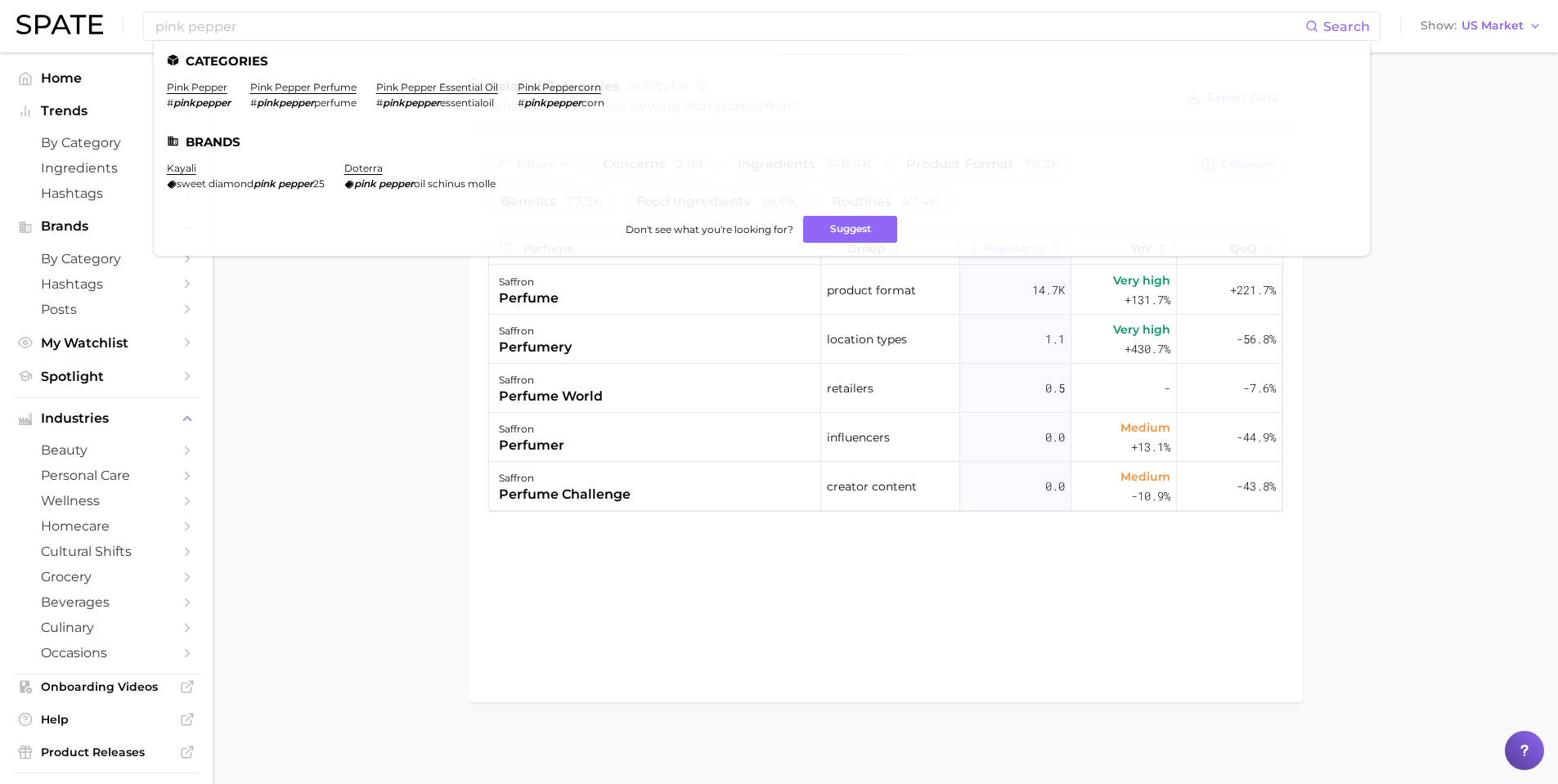
drag, startPoint x: 291, startPoint y: 86, endPoint x: 292, endPoint y: 100, distance: 14.0
click at [292, 86] on link "pink pepper perfume" at bounding box center [303, 87] width 106 height 12
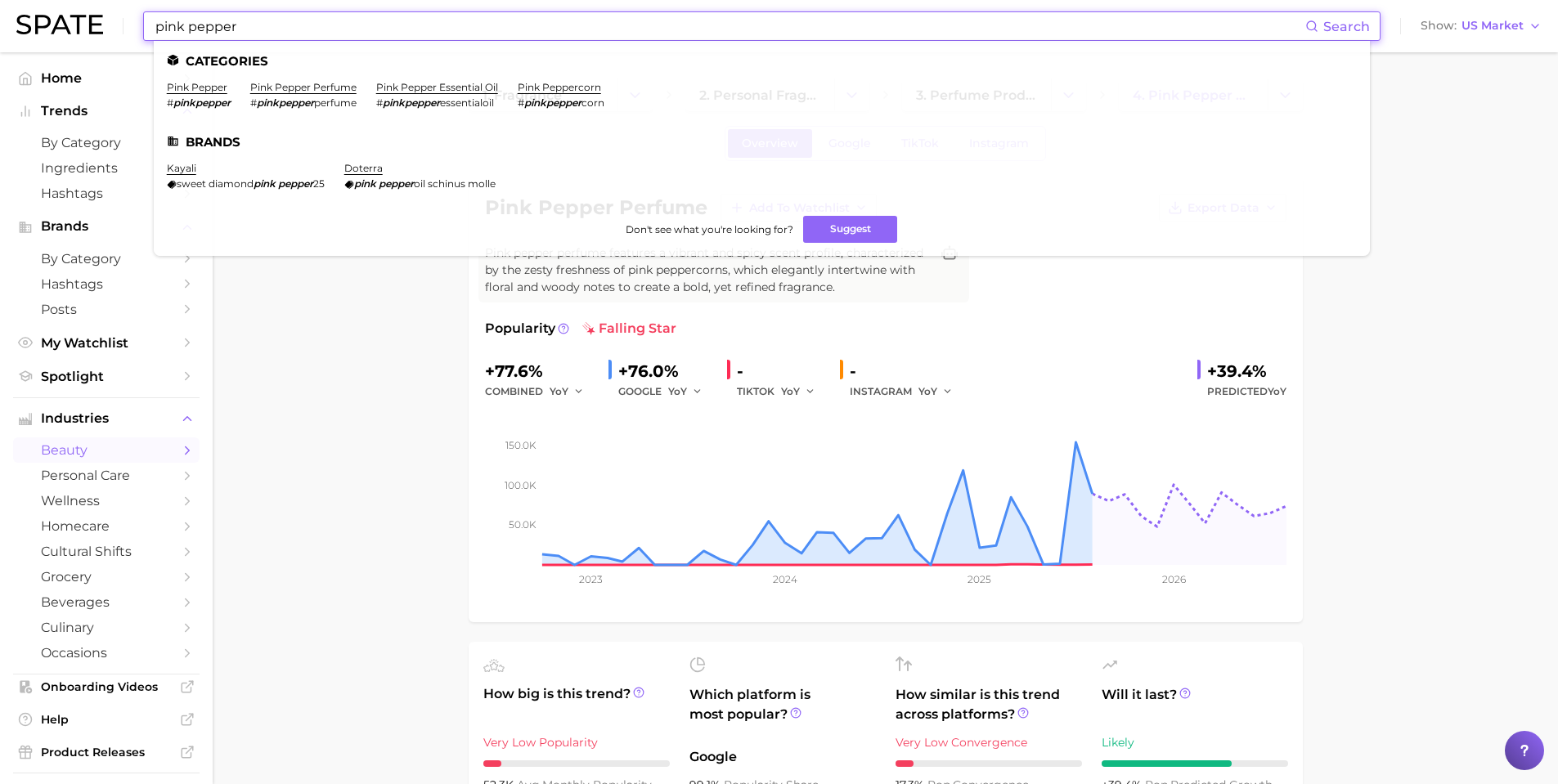
drag, startPoint x: 281, startPoint y: 19, endPoint x: 25, endPoint y: 40, distance: 256.9
click at [24, 39] on div "pink pepper Search Categories pink pepper # pinkpepper pink pepper perfume # pi…" at bounding box center [779, 26] width 1525 height 53
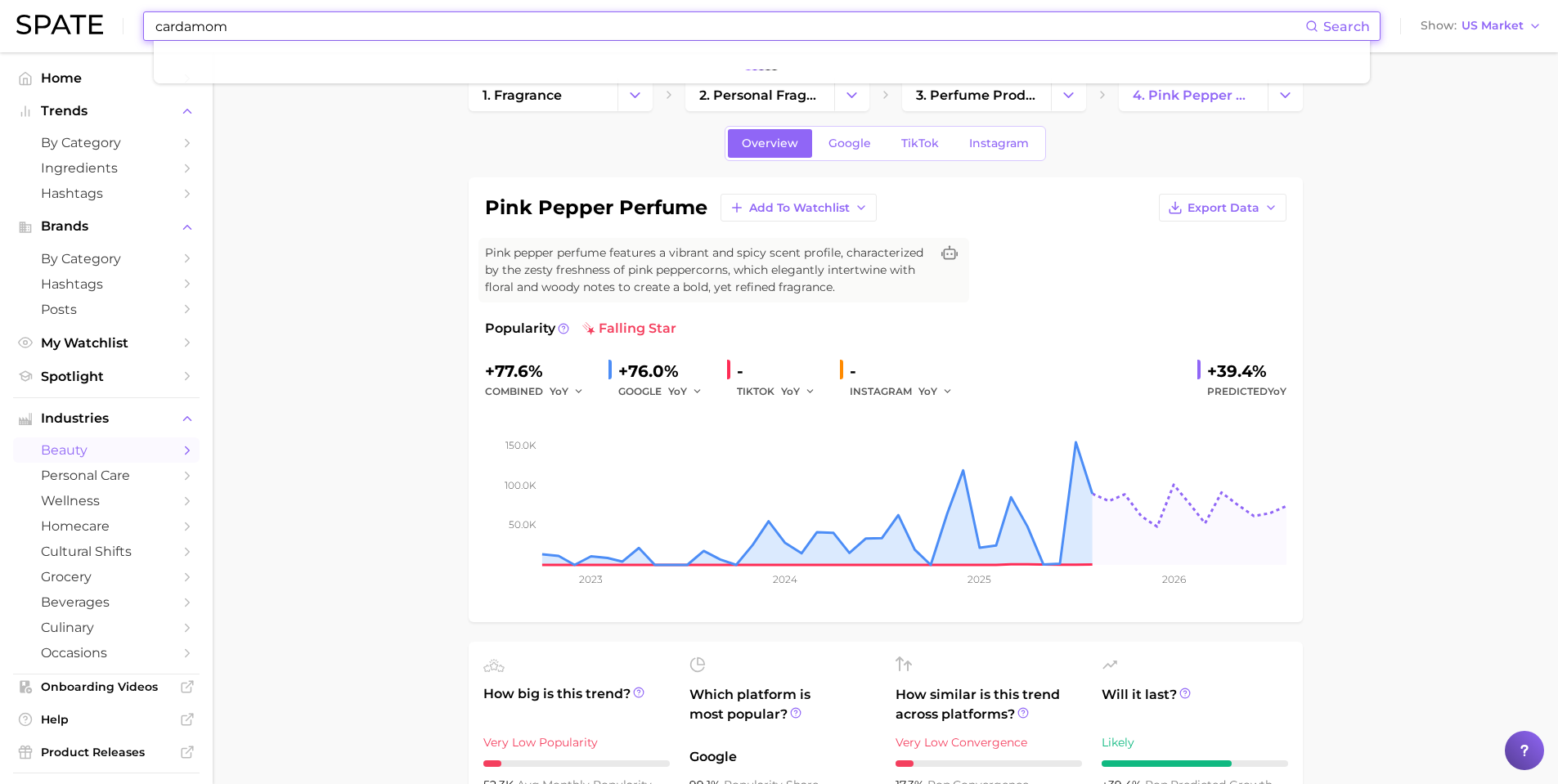
type input "cardamom"
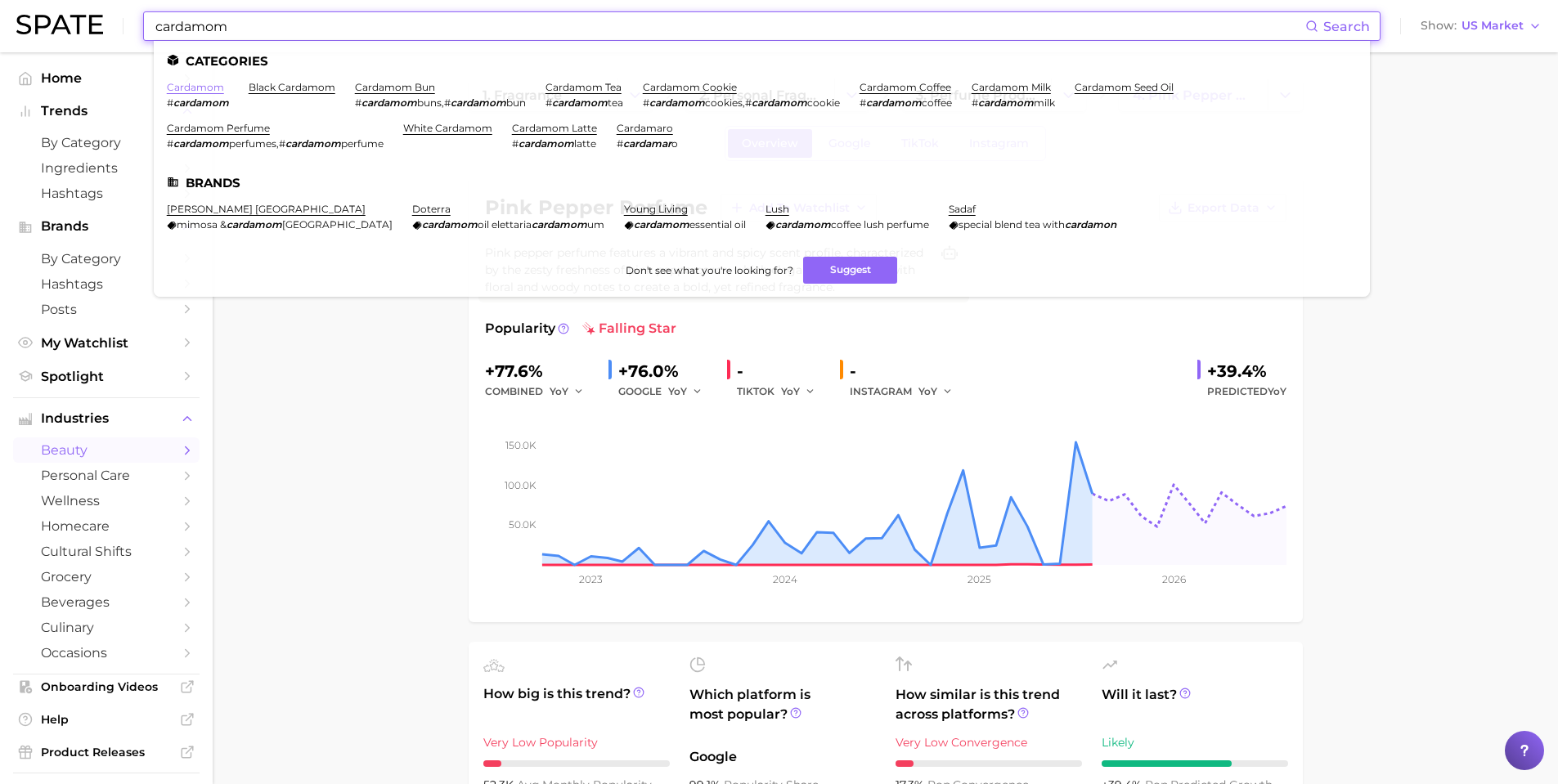
click at [213, 85] on link "cardamom" at bounding box center [195, 87] width 57 height 12
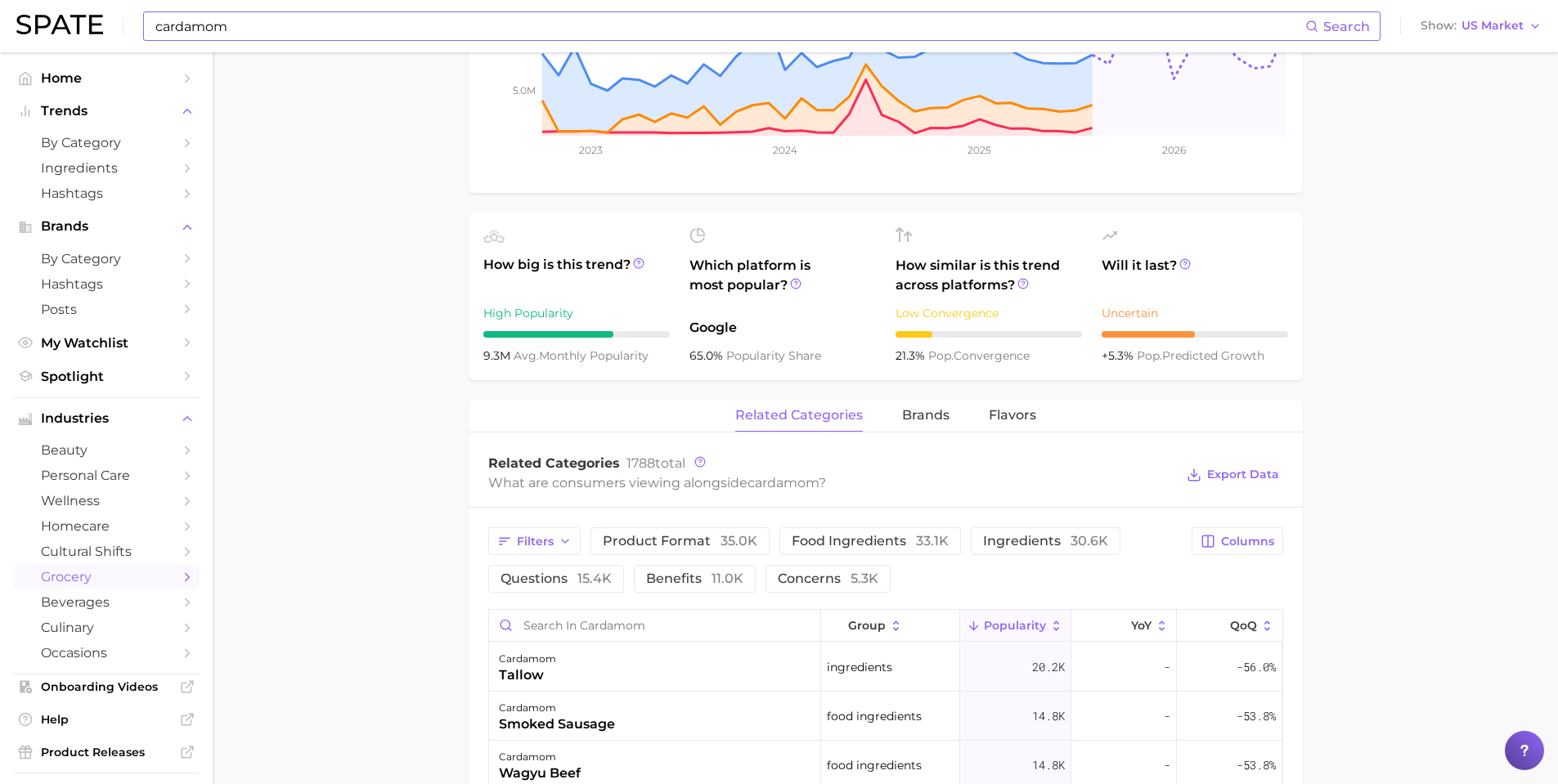
scroll to position [491, 0]
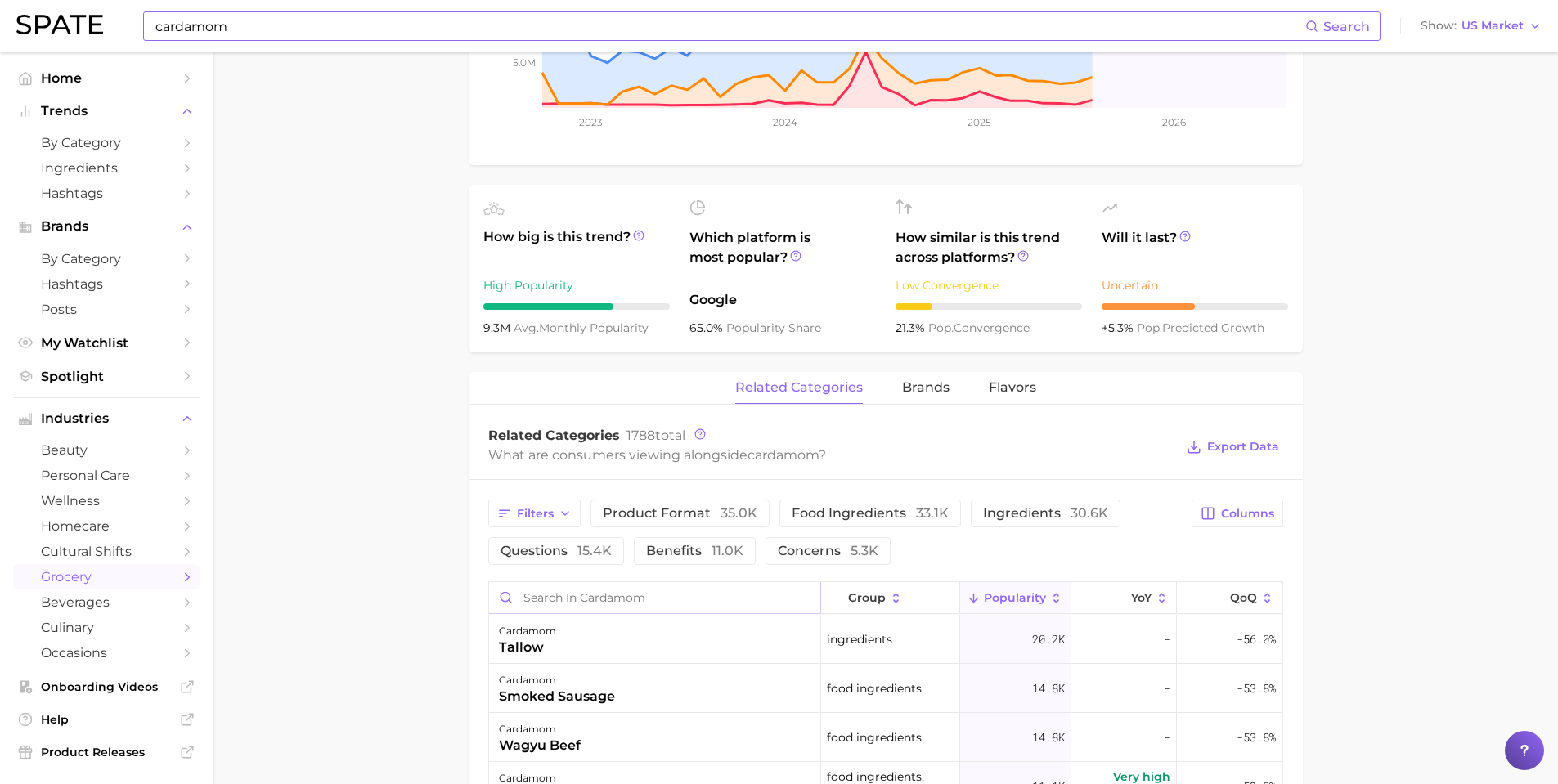
click at [673, 597] on input "Search in cardamom" at bounding box center [655, 598] width 331 height 31
type input "perfume"
click at [386, 598] on main "1. oils, condiments & sauces 2. spices & seasonings 3. single spices 4. cardamo…" at bounding box center [886, 348] width 1346 height 1572
drag, startPoint x: 415, startPoint y: 208, endPoint x: 360, endPoint y: 141, distance: 86.7
click at [413, 211] on main "1. oils, condiments & sauces 2. spices & seasonings 3. single spices 4. cardamo…" at bounding box center [886, 348] width 1346 height 1572
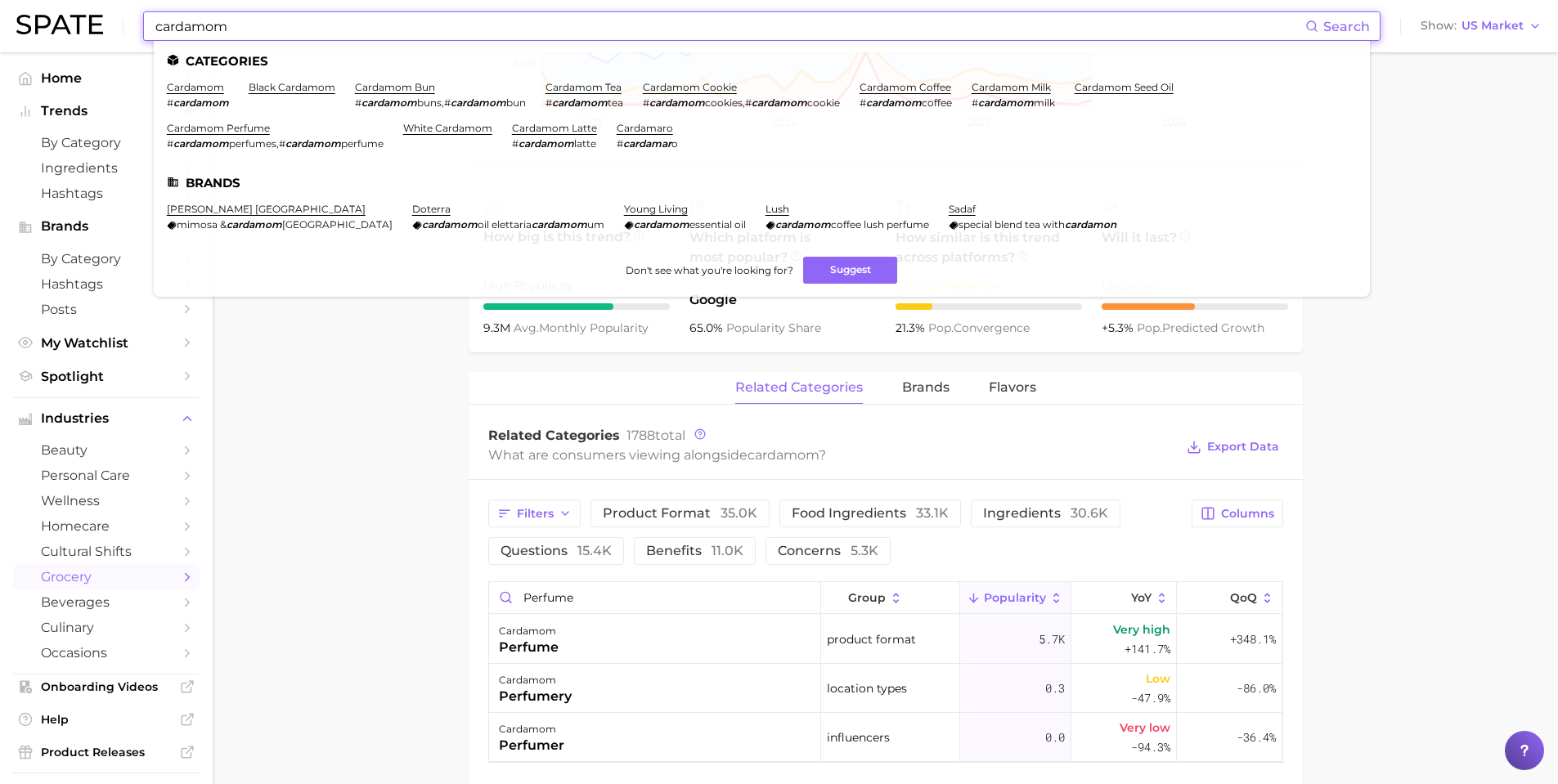
drag, startPoint x: 240, startPoint y: 28, endPoint x: 38, endPoint y: 23, distance: 202.1
click at [36, 25] on div "cardamom Search Categories cardamom # cardamom black cardamom cardamom bun # ca…" at bounding box center [779, 26] width 1525 height 53
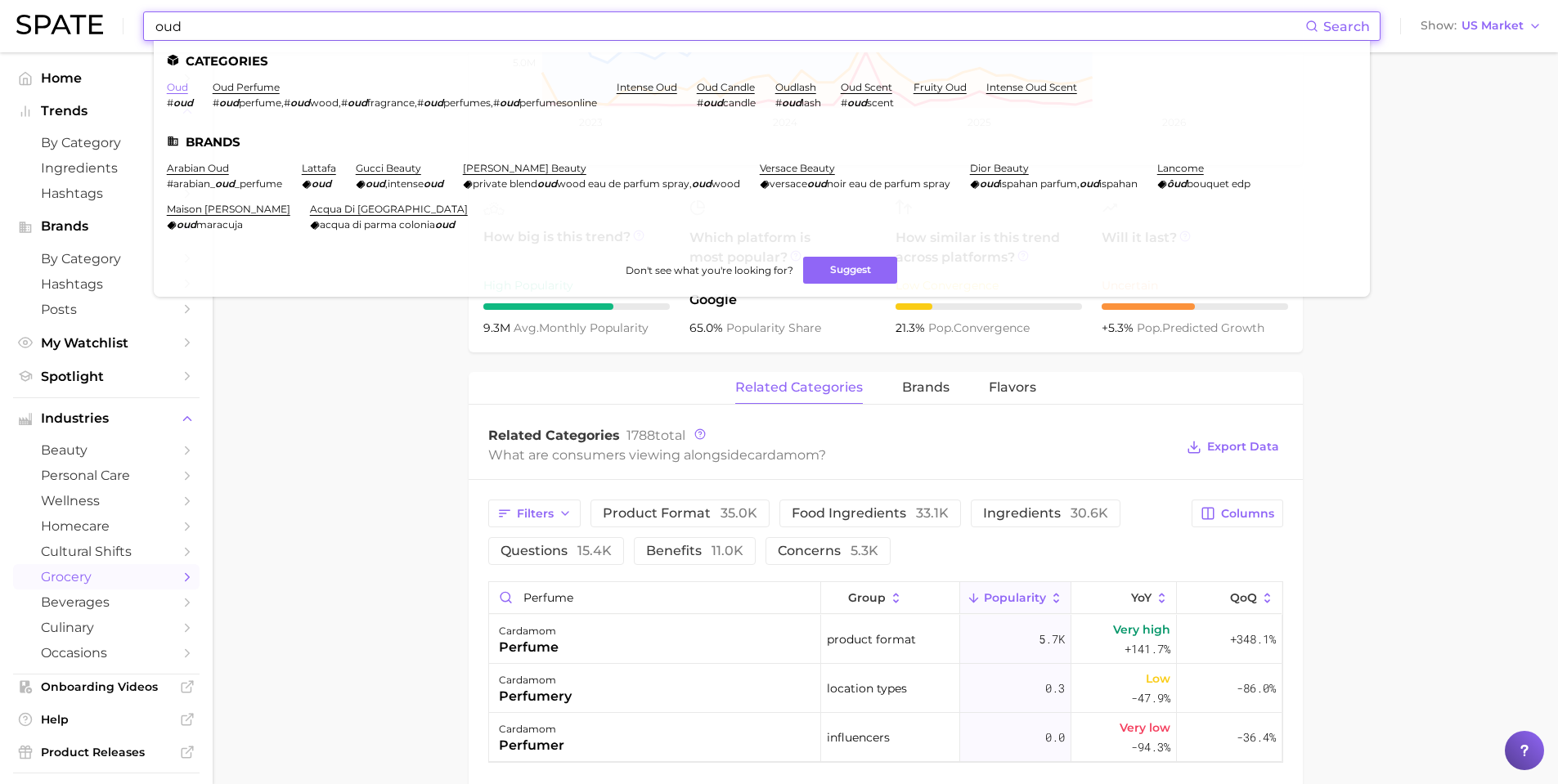
click at [181, 89] on link "oud" at bounding box center [177, 87] width 22 height 12
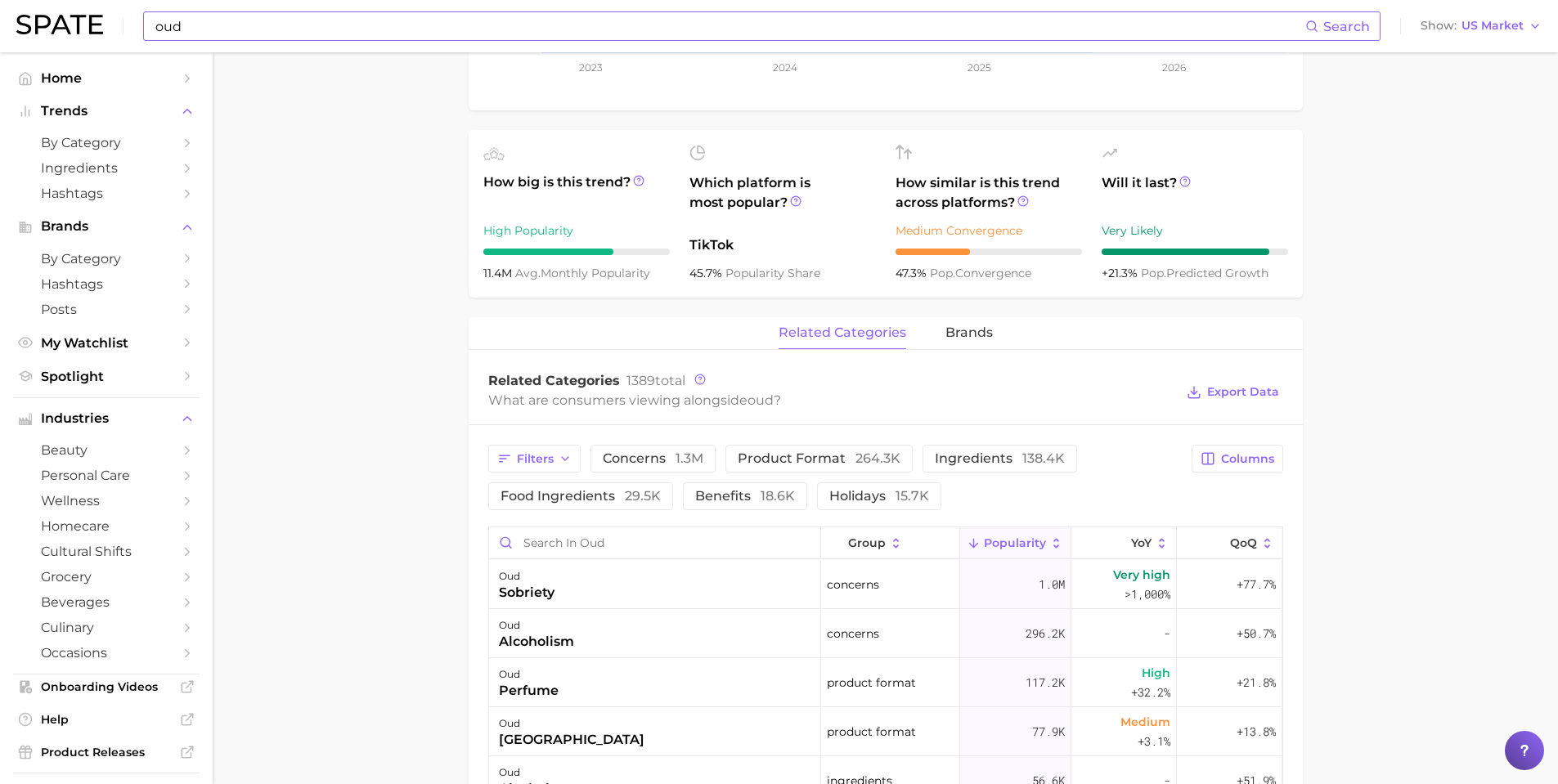
scroll to position [736, 0]
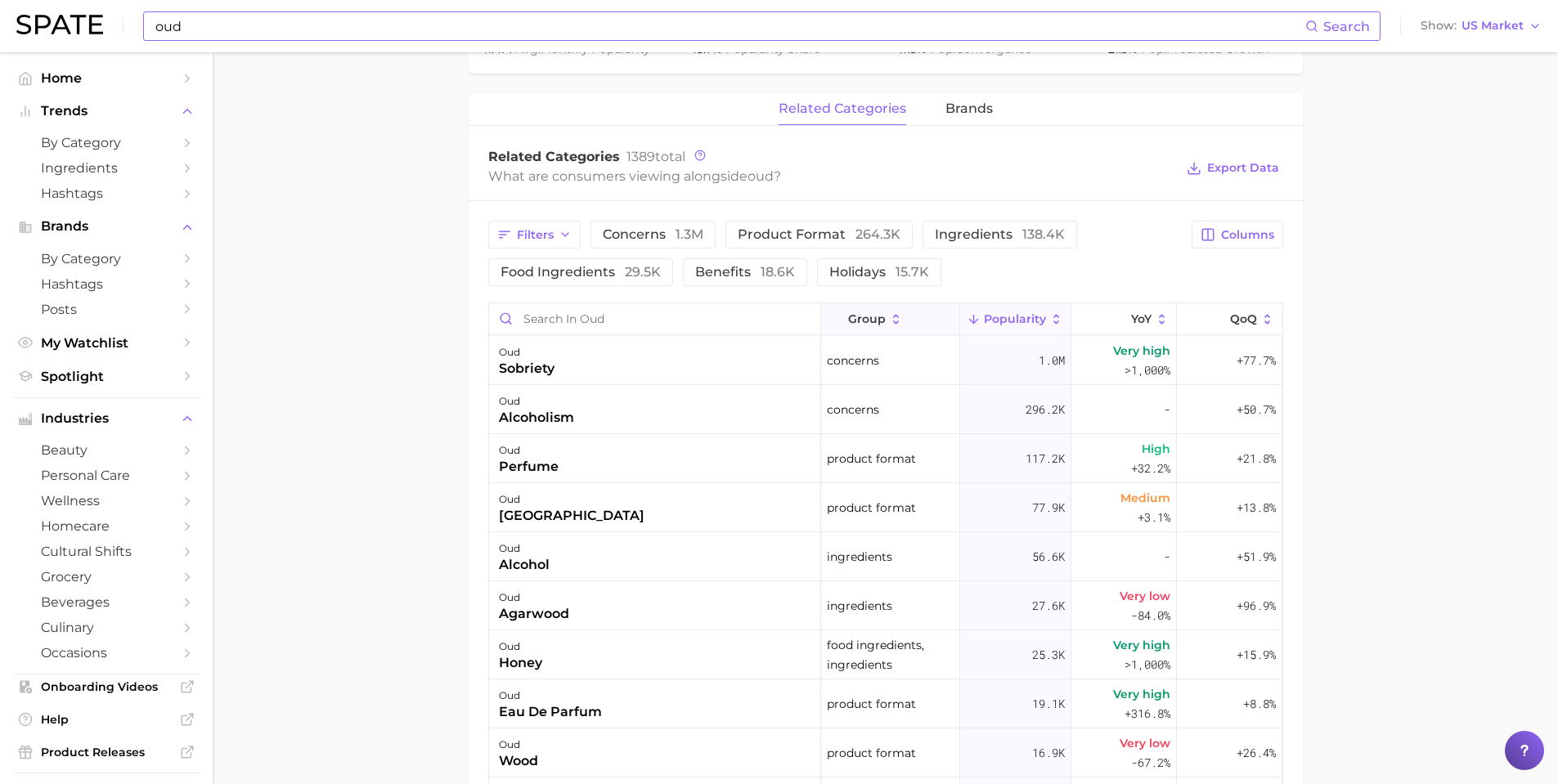
click at [904, 310] on button "group" at bounding box center [890, 319] width 139 height 32
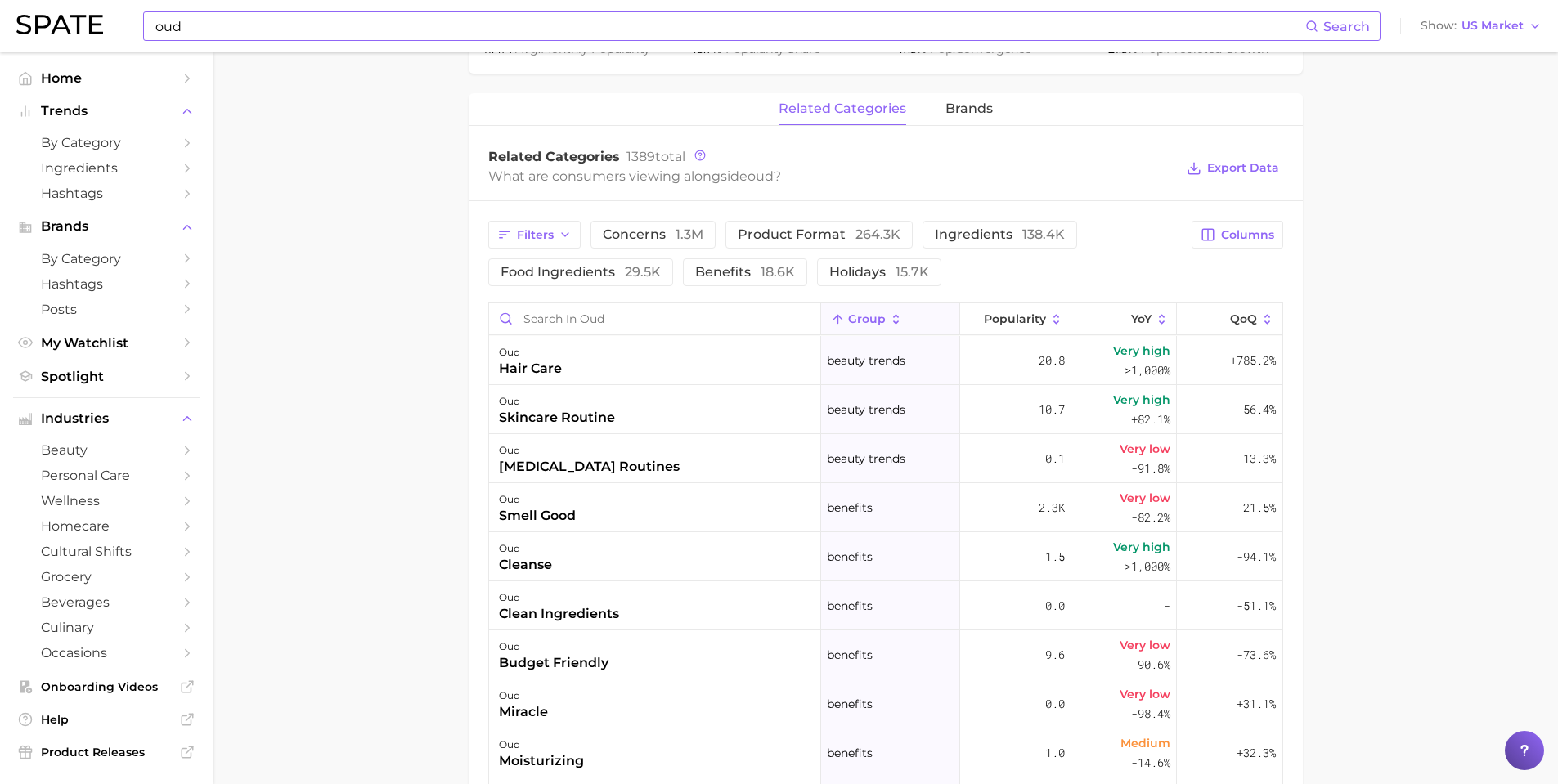
click at [1464, 442] on main "1. ingredients 2. plant products 3. oud Overview Google TikTok Instagram oud Ad…" at bounding box center [886, 252] width 1346 height 1872
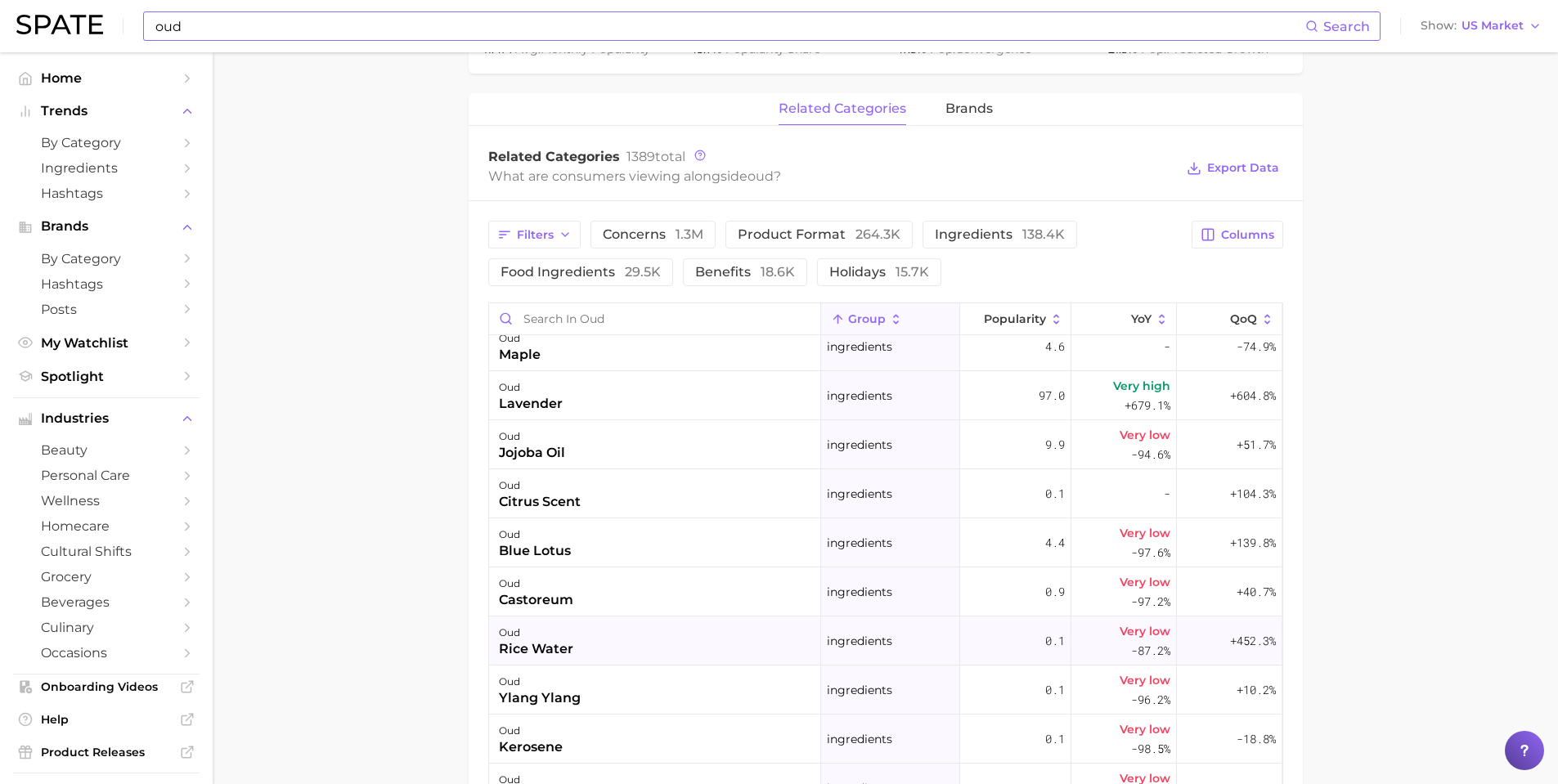
scroll to position [34830, 0]
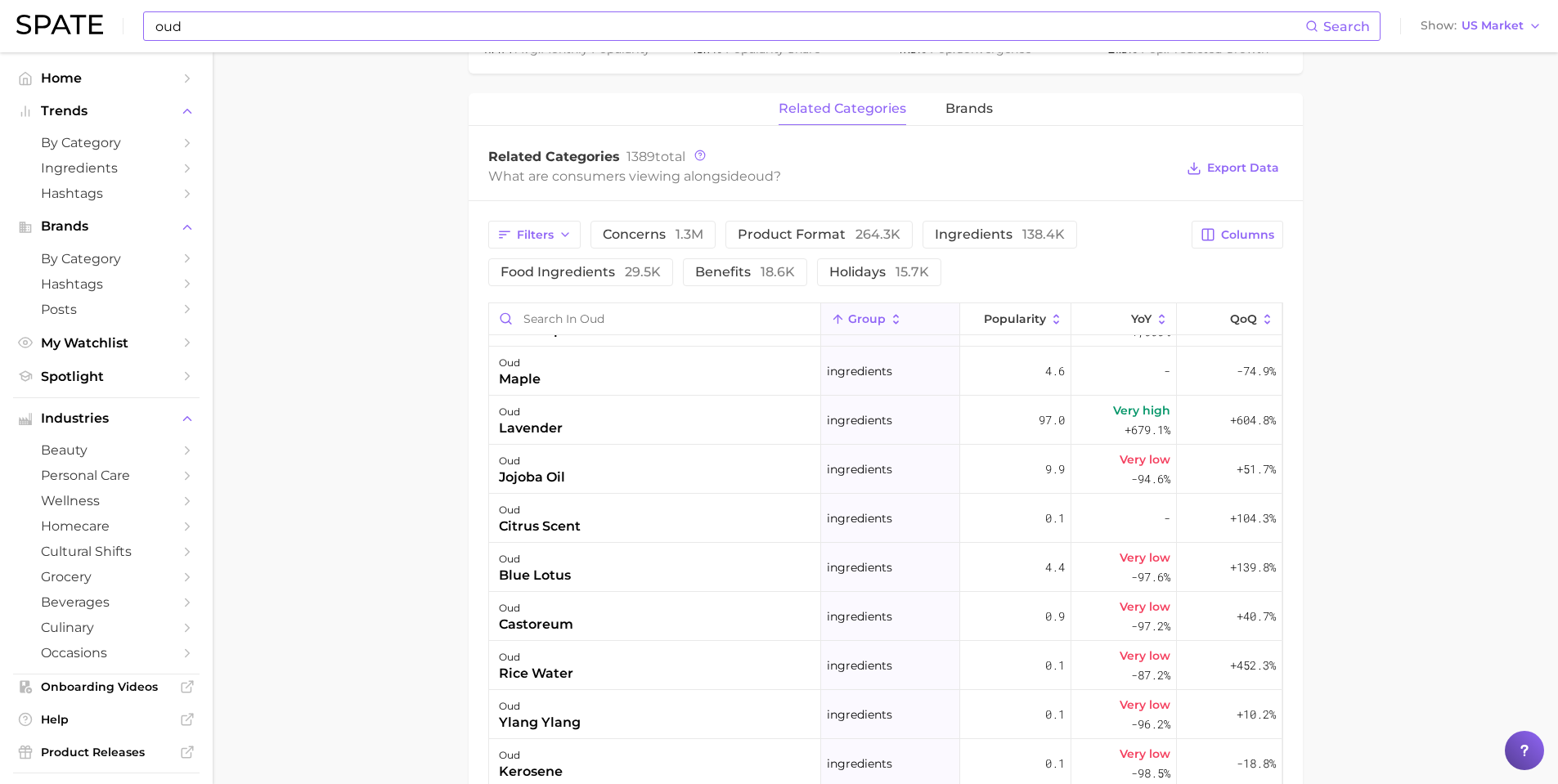
click at [1385, 524] on main "1. ingredients 2. plant products 3. oud Overview Google TikTok Instagram oud Ad…" at bounding box center [886, 252] width 1346 height 1872
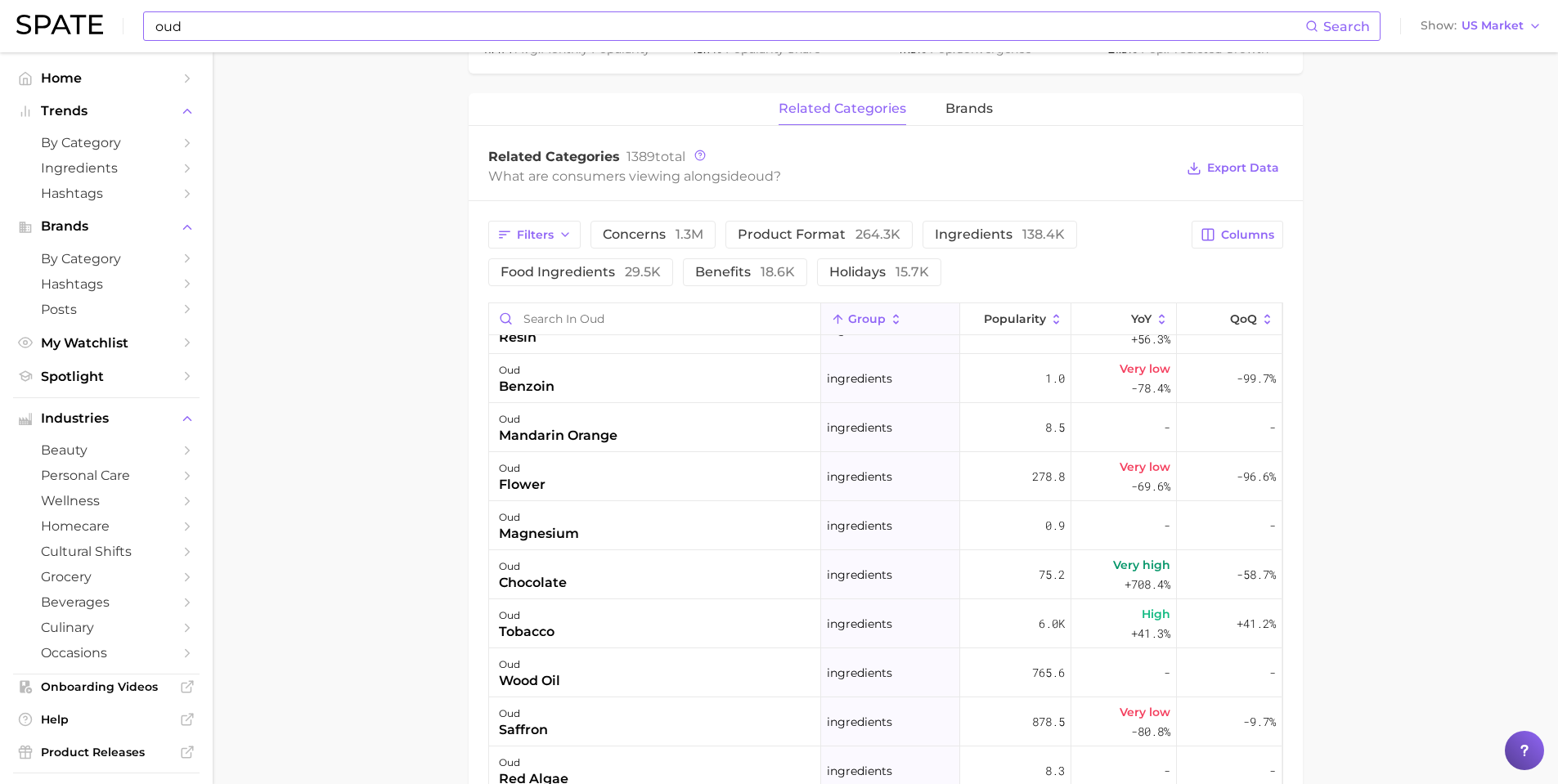
scroll to position [36793, 0]
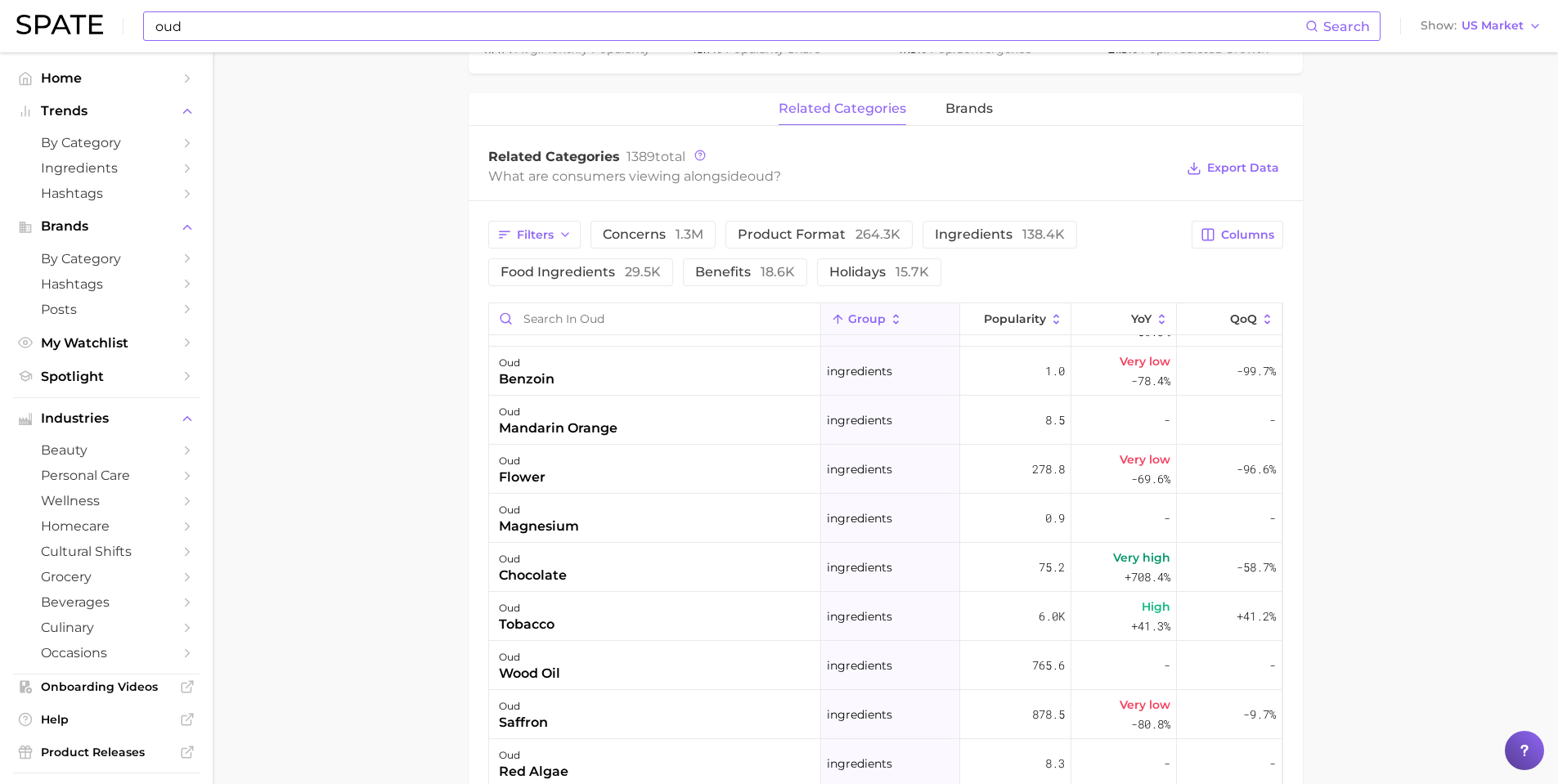
click at [1409, 482] on main "1. ingredients 2. plant products 3. oud Overview Google TikTok Instagram oud Ad…" at bounding box center [886, 252] width 1346 height 1872
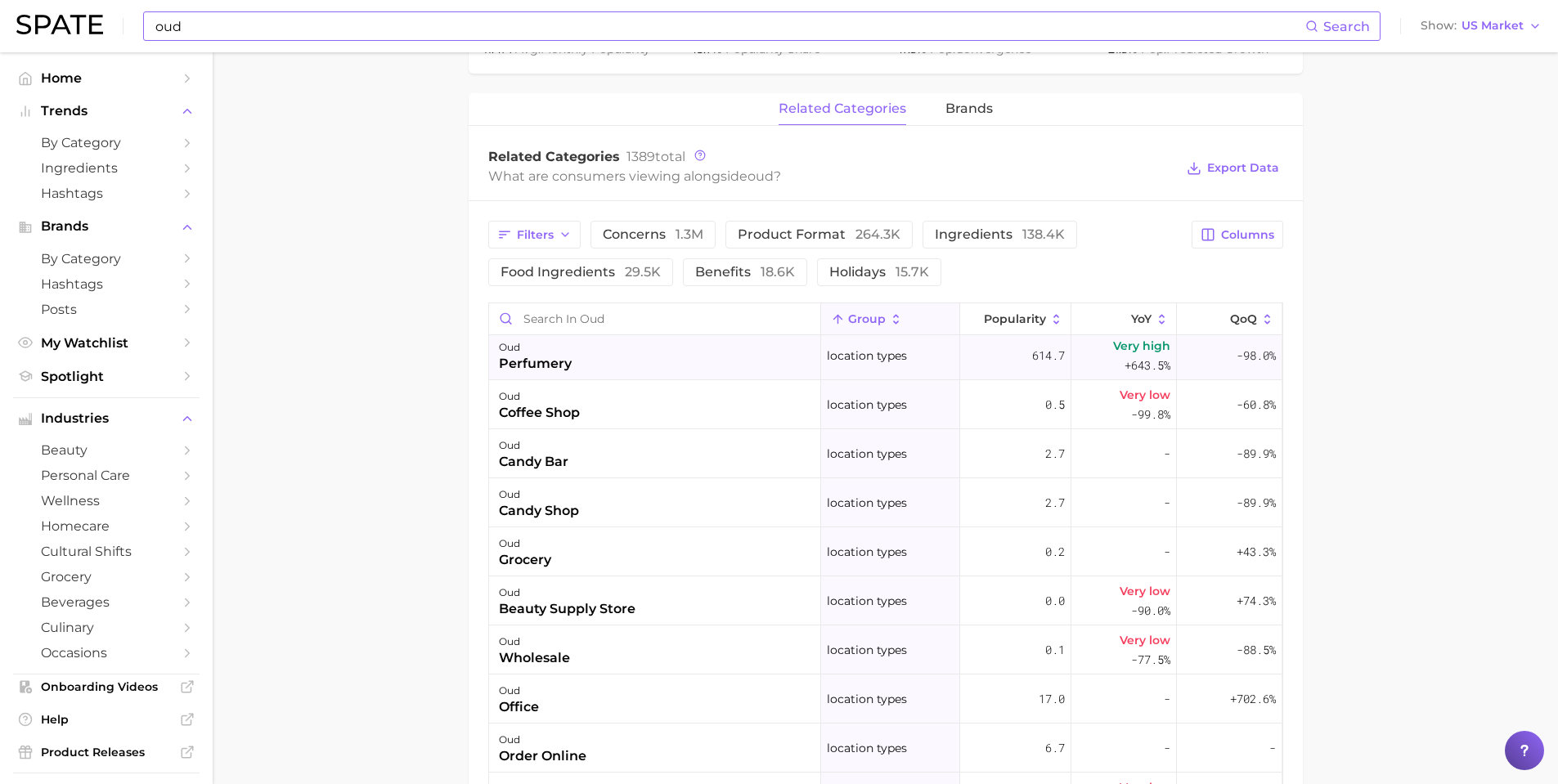
scroll to position [40310, 0]
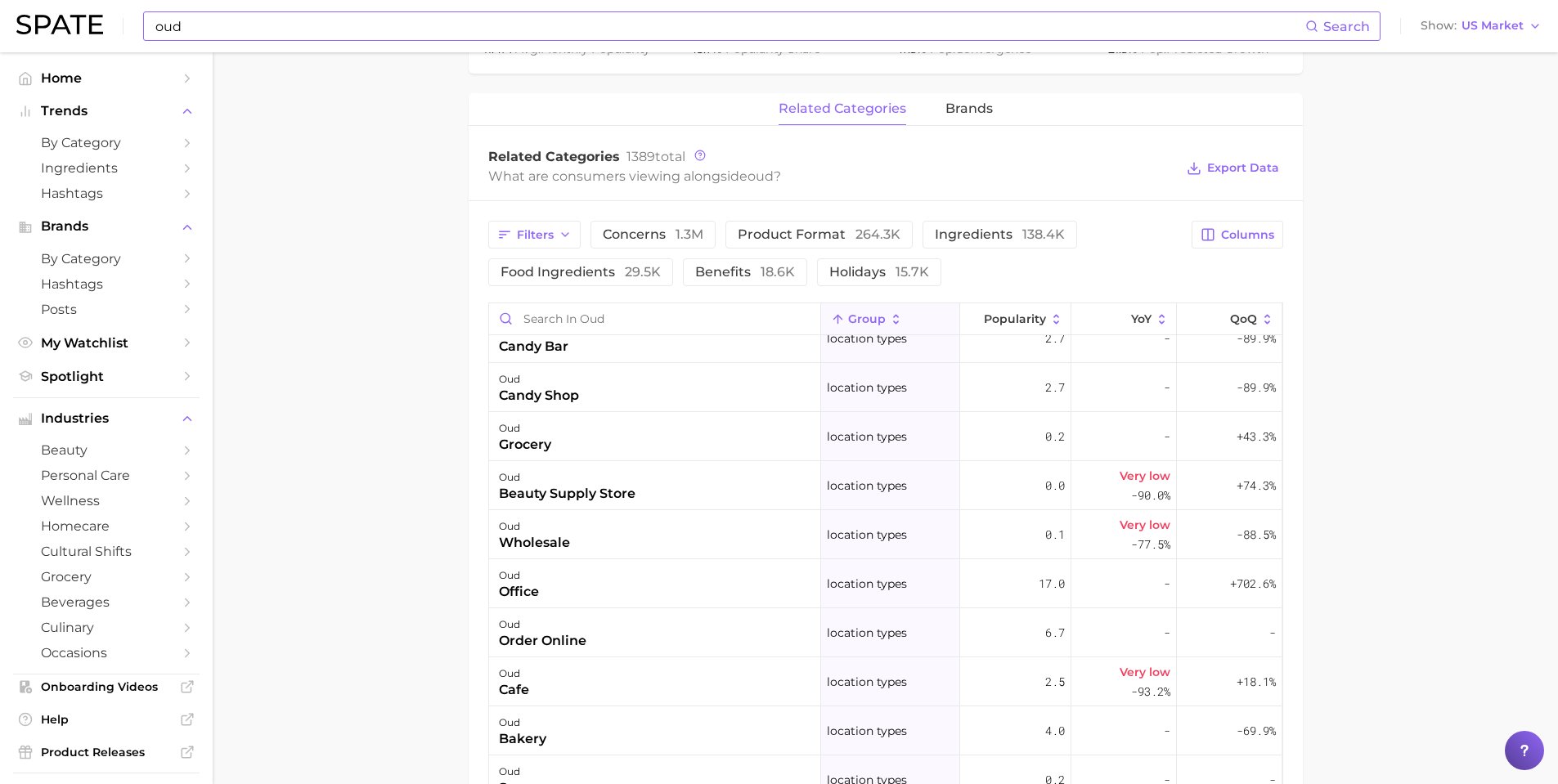
click at [1511, 445] on main "1. ingredients 2. plant products 3. oud Overview Google TikTok Instagram oud Ad…" at bounding box center [886, 252] width 1346 height 1872
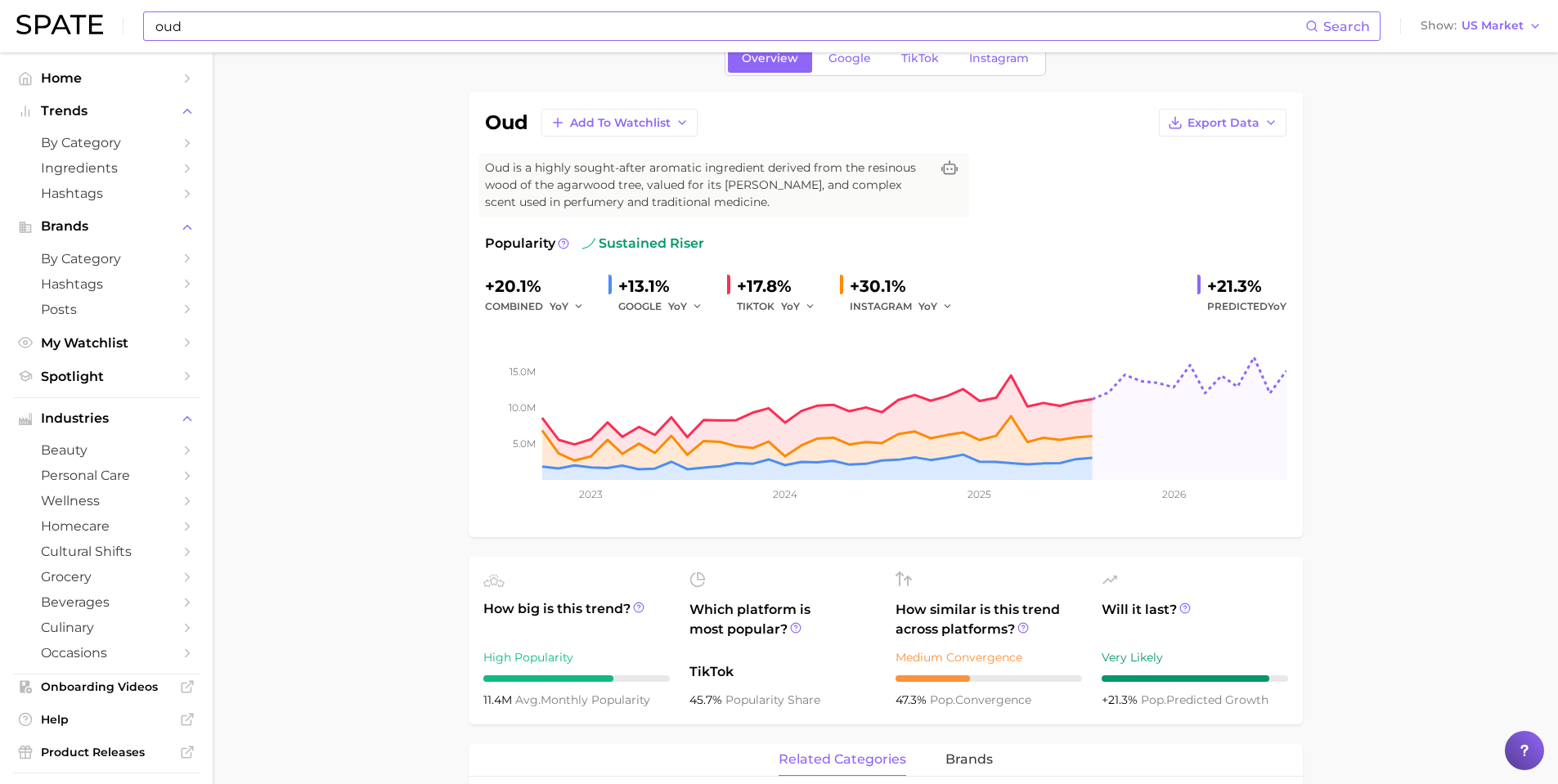
scroll to position [82, 0]
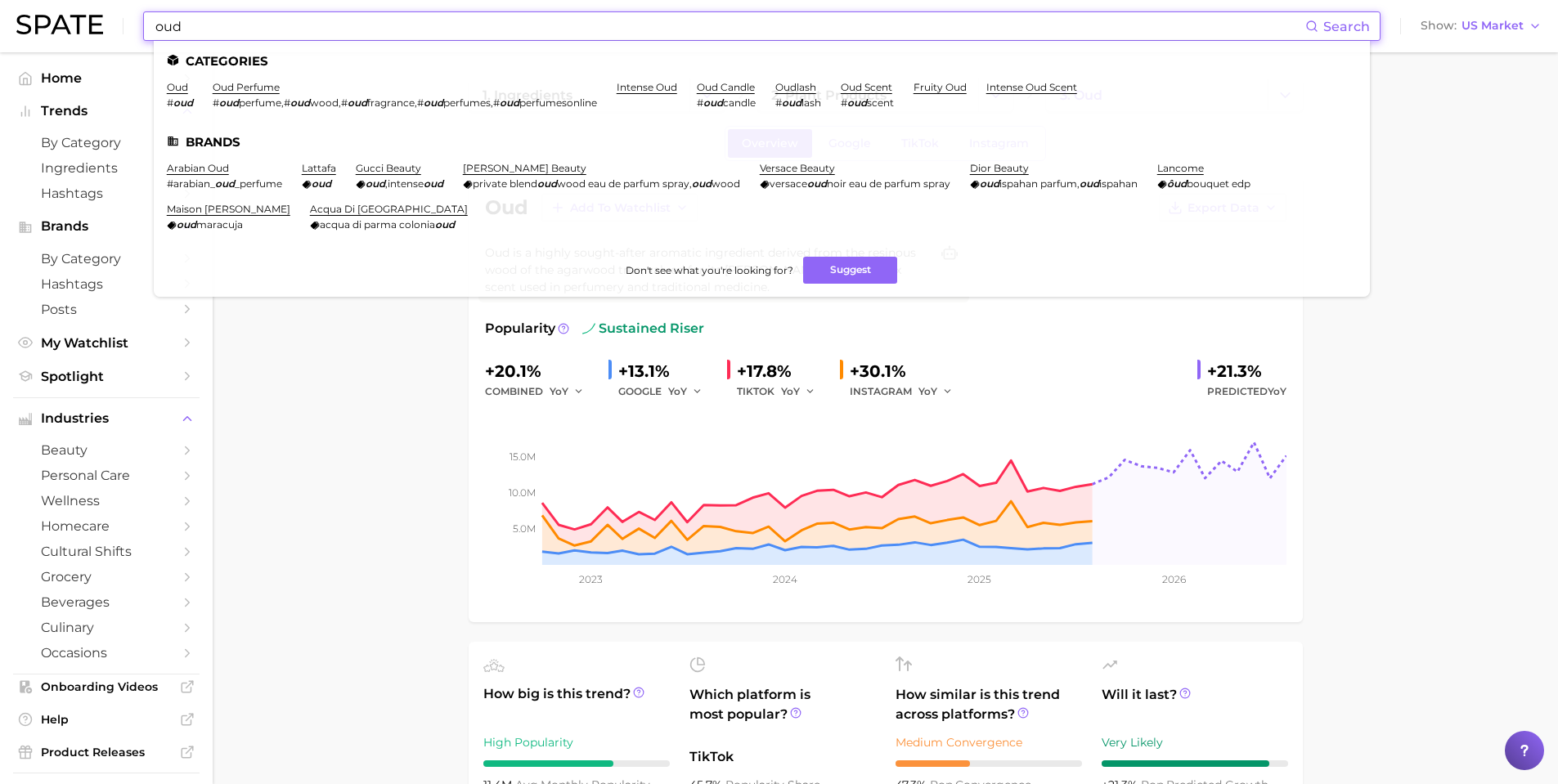
click at [426, 31] on input "oud" at bounding box center [729, 26] width 1152 height 28
drag, startPoint x: 405, startPoint y: 30, endPoint x: 67, endPoint y: 8, distance: 338.7
click at [67, 11] on div "oud Search Categories oud # oud oud perfume # oud perfume , # oud wood , # oud …" at bounding box center [779, 26] width 1525 height 53
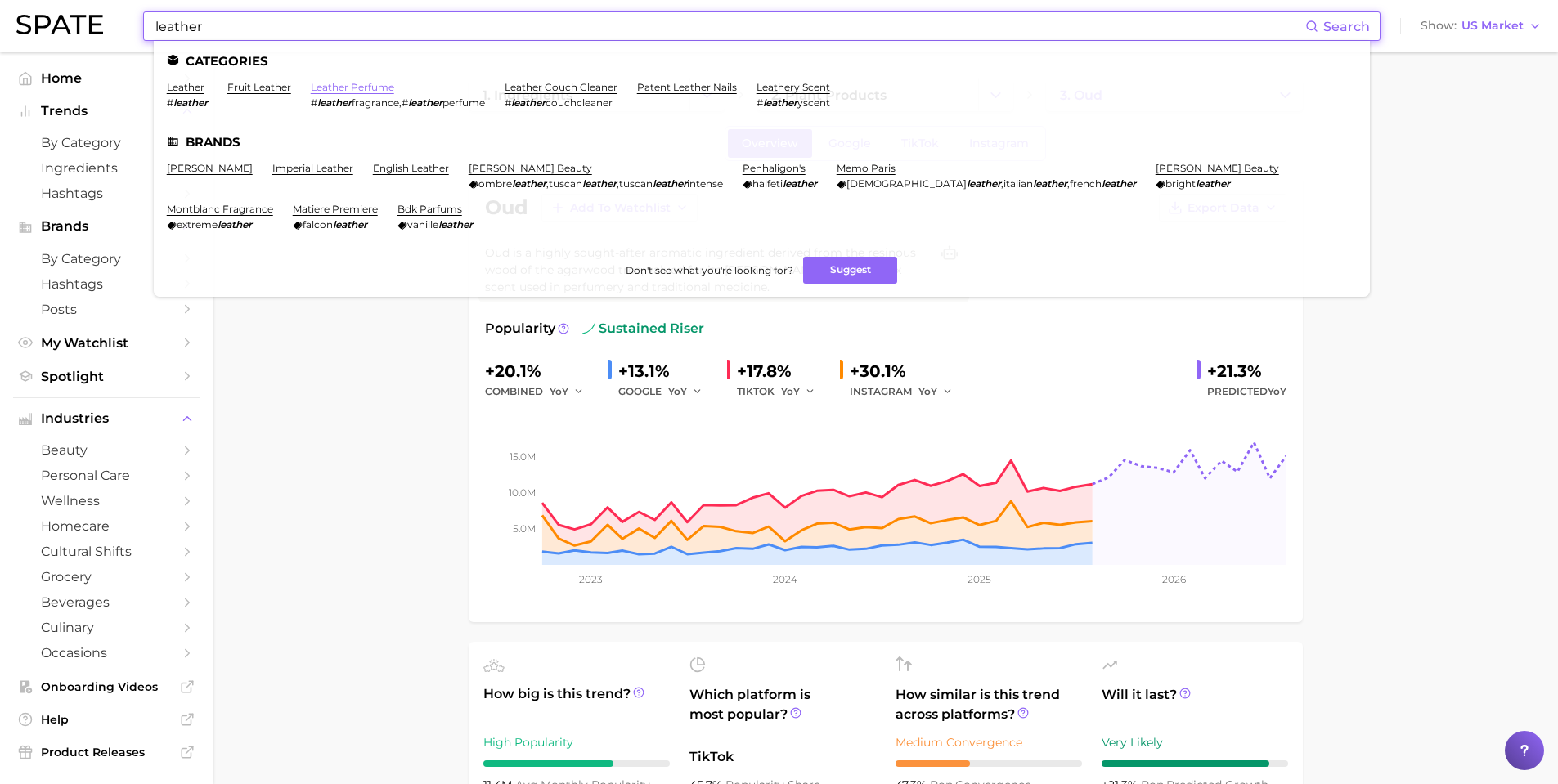
click at [346, 83] on link "leather perfume" at bounding box center [352, 87] width 84 height 12
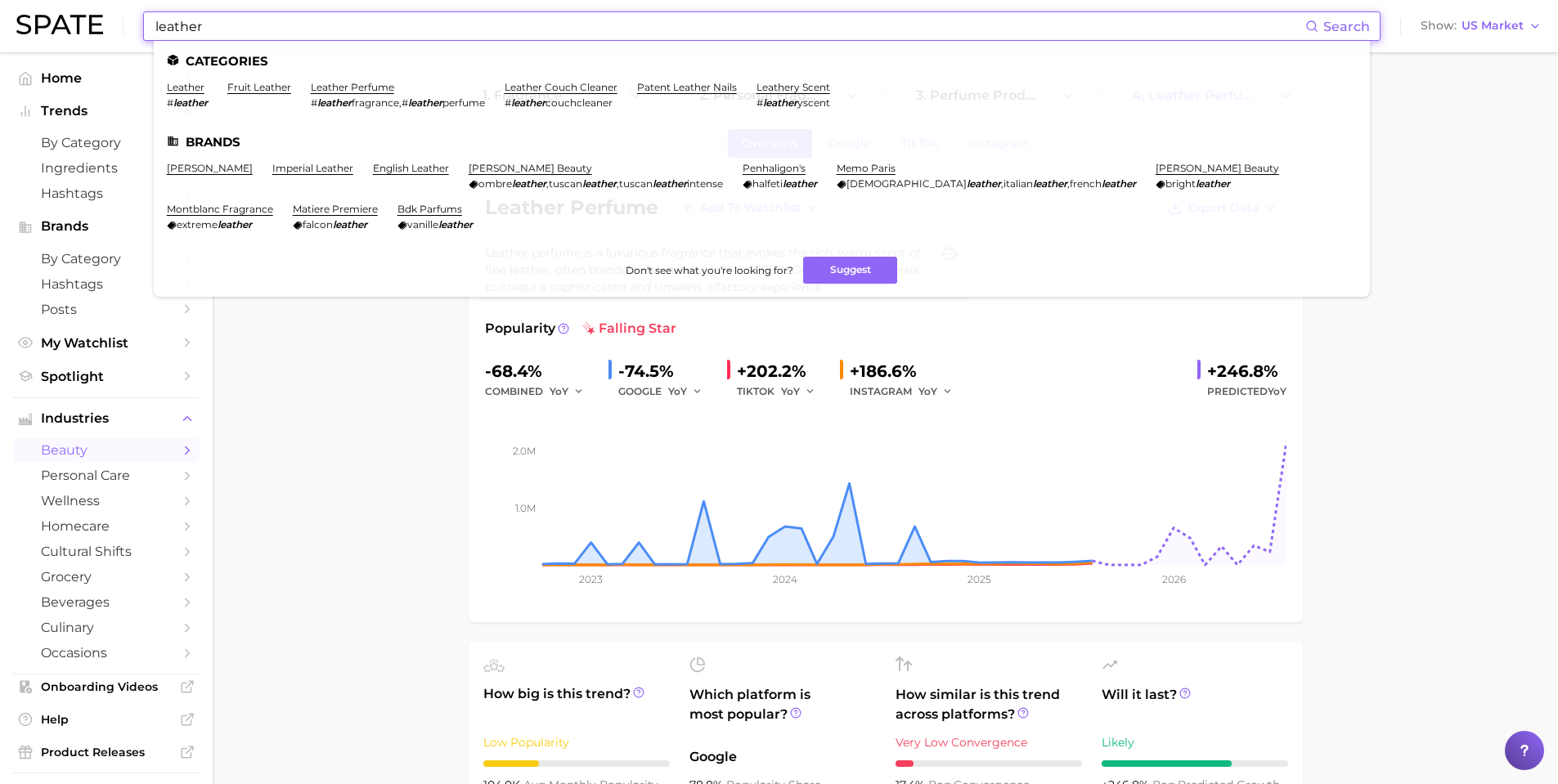
click at [242, 37] on input "leather" at bounding box center [729, 26] width 1152 height 28
drag, startPoint x: 232, startPoint y: 26, endPoint x: 69, endPoint y: 8, distance: 164.0
click at [69, 8] on div "leather Search Categories leather # leather fruit leather leather perfume # lea…" at bounding box center [779, 26] width 1525 height 53
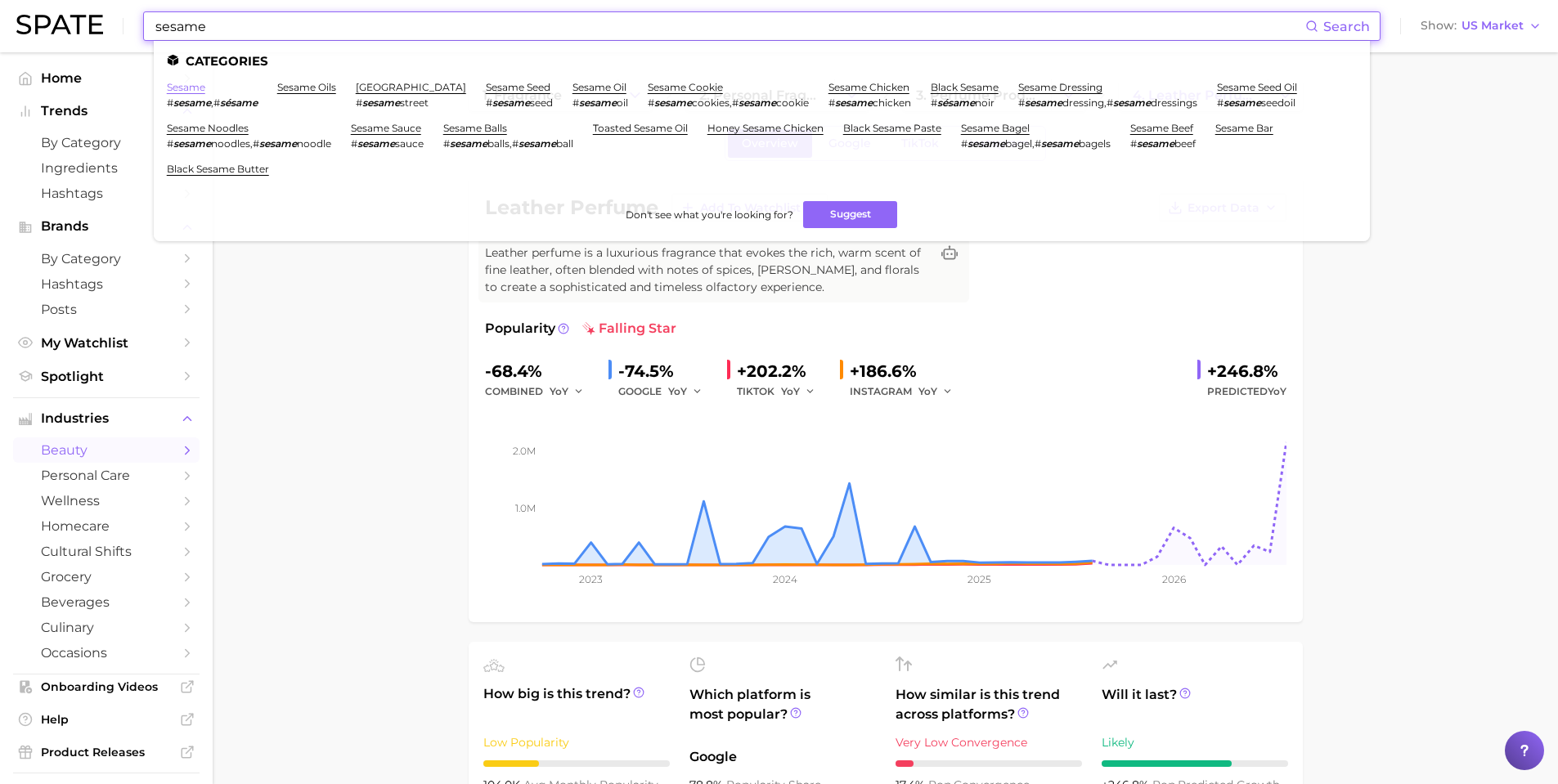
type input "sesame"
click at [185, 85] on link "sesame" at bounding box center [185, 87] width 39 height 12
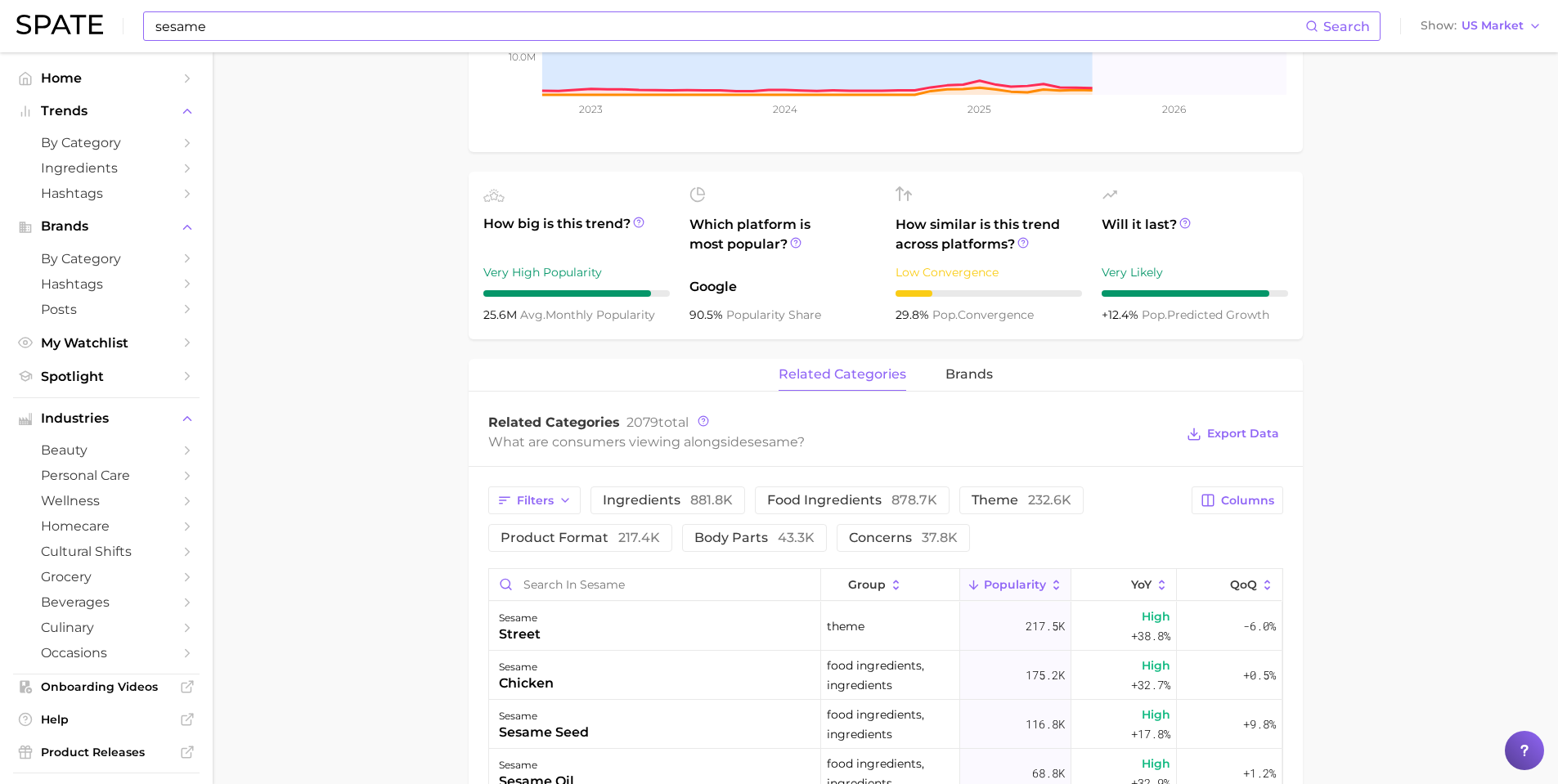
scroll to position [736, 0]
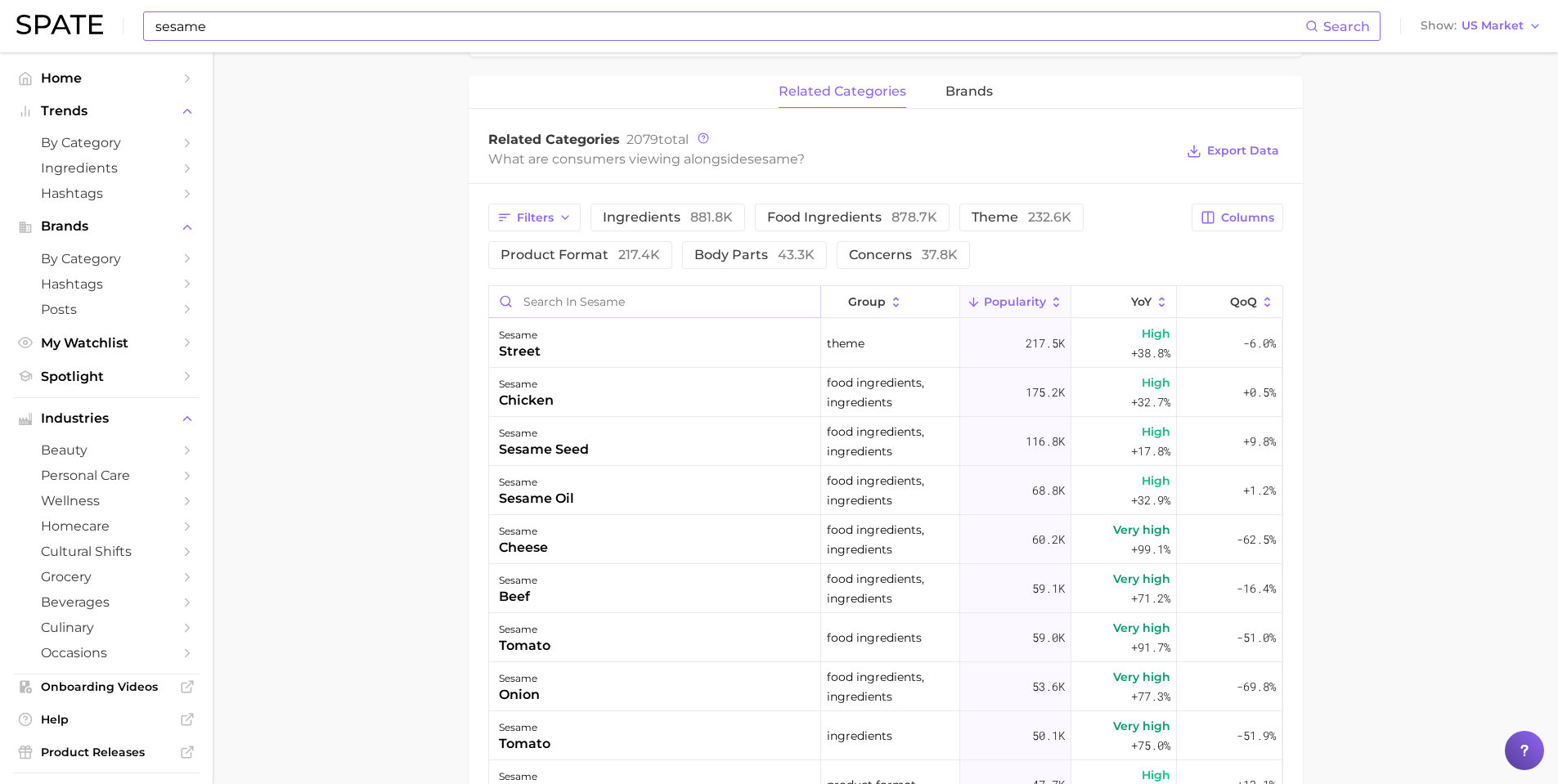
click at [577, 307] on input "Search in sesame" at bounding box center [655, 302] width 331 height 31
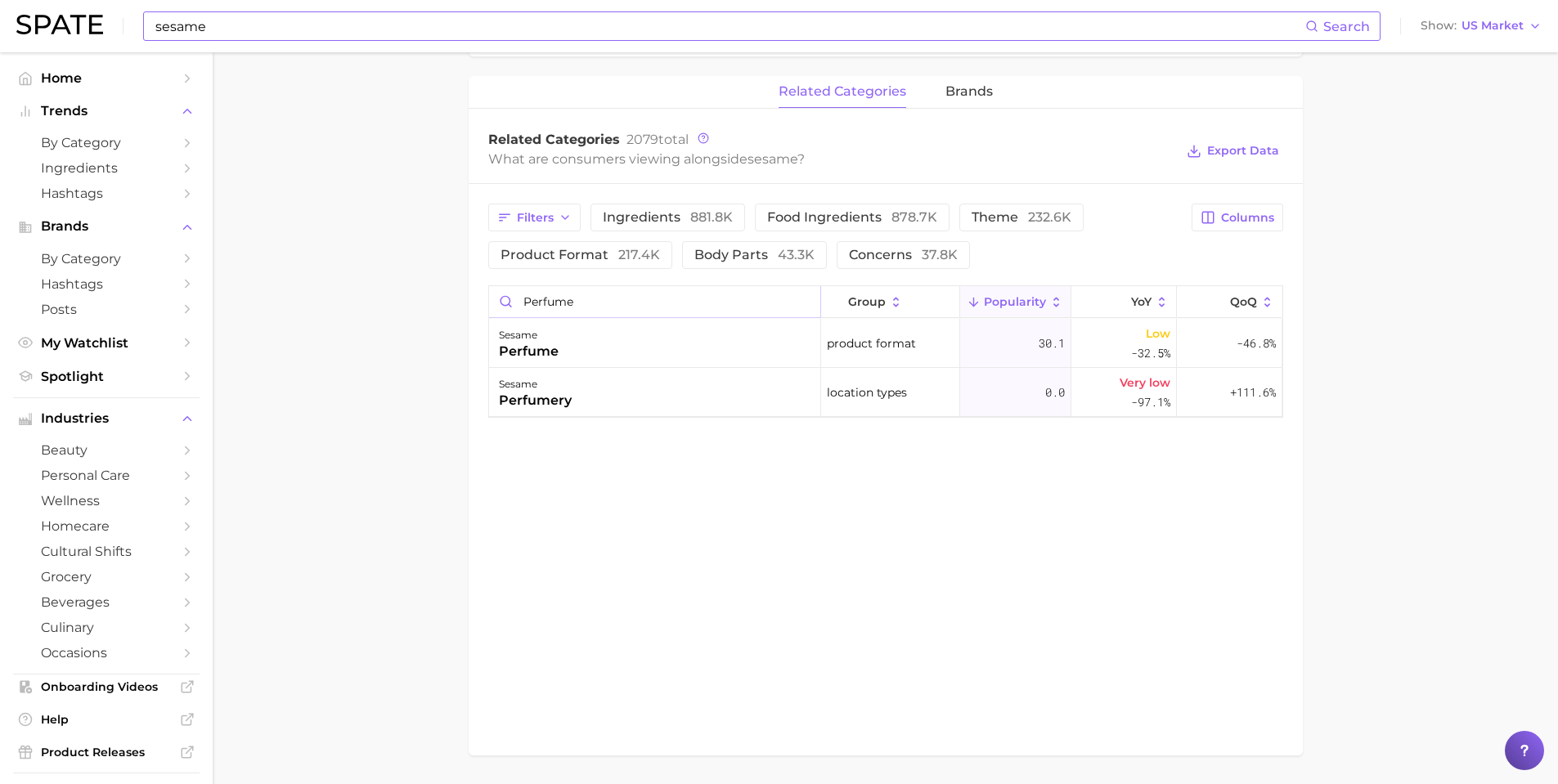
drag, startPoint x: 581, startPoint y: 302, endPoint x: 458, endPoint y: 297, distance: 123.1
click at [456, 298] on main "1. ingredients 2. grains, nuts, beans & seeds products 3. sesame Overview Googl…" at bounding box center [886, 77] width 1346 height 1521
type input "s"
type input "f"
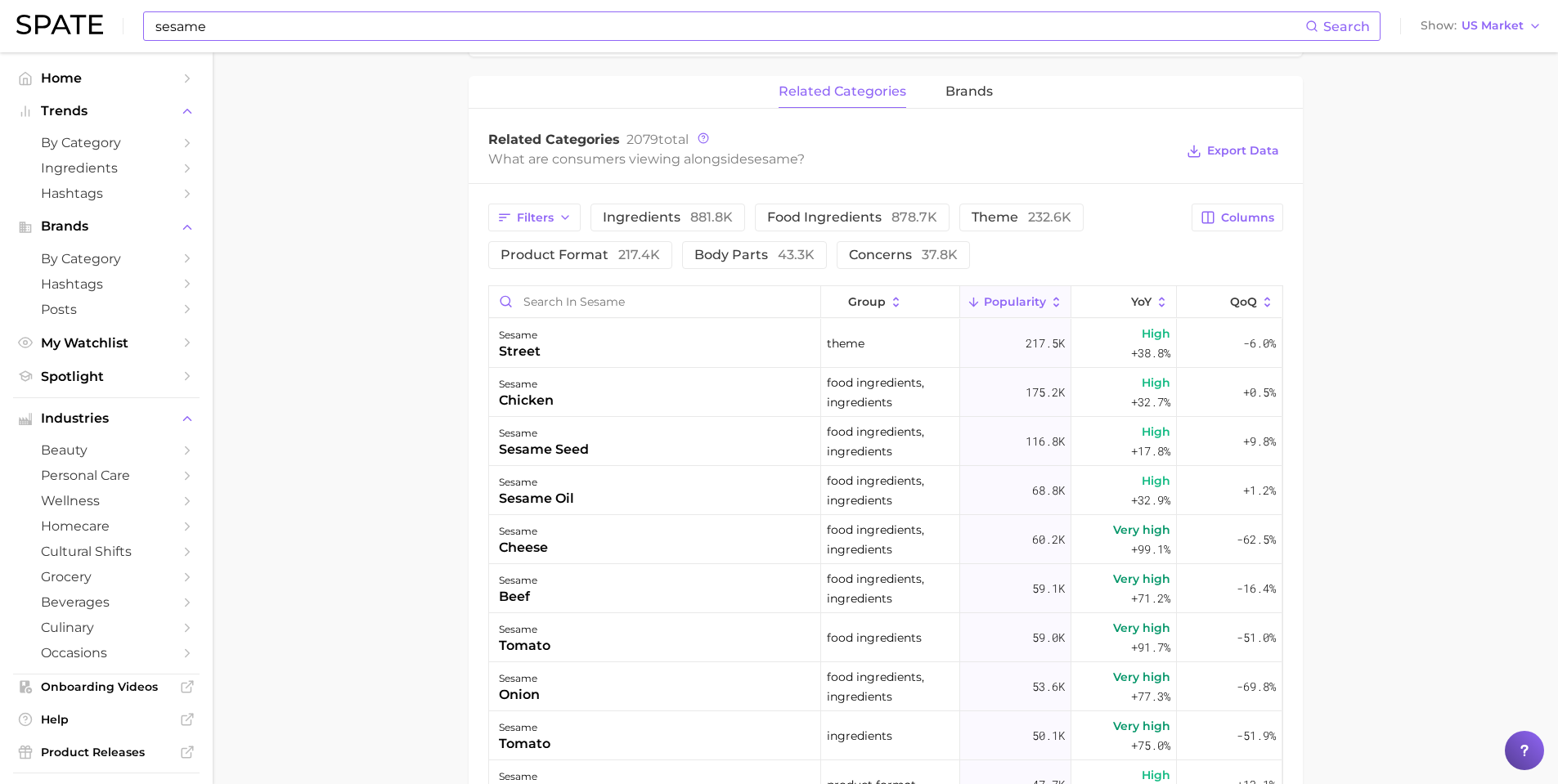
click at [368, 369] on main "1. ingredients 2. grains, nuts, beans & seeds products 3. sesame Overview Googl…" at bounding box center [886, 243] width 1346 height 1855
click at [378, 80] on main "1. ingredients 2. grains, nuts, beans & seeds products 3. sesame Overview Googl…" at bounding box center [886, 243] width 1346 height 1855
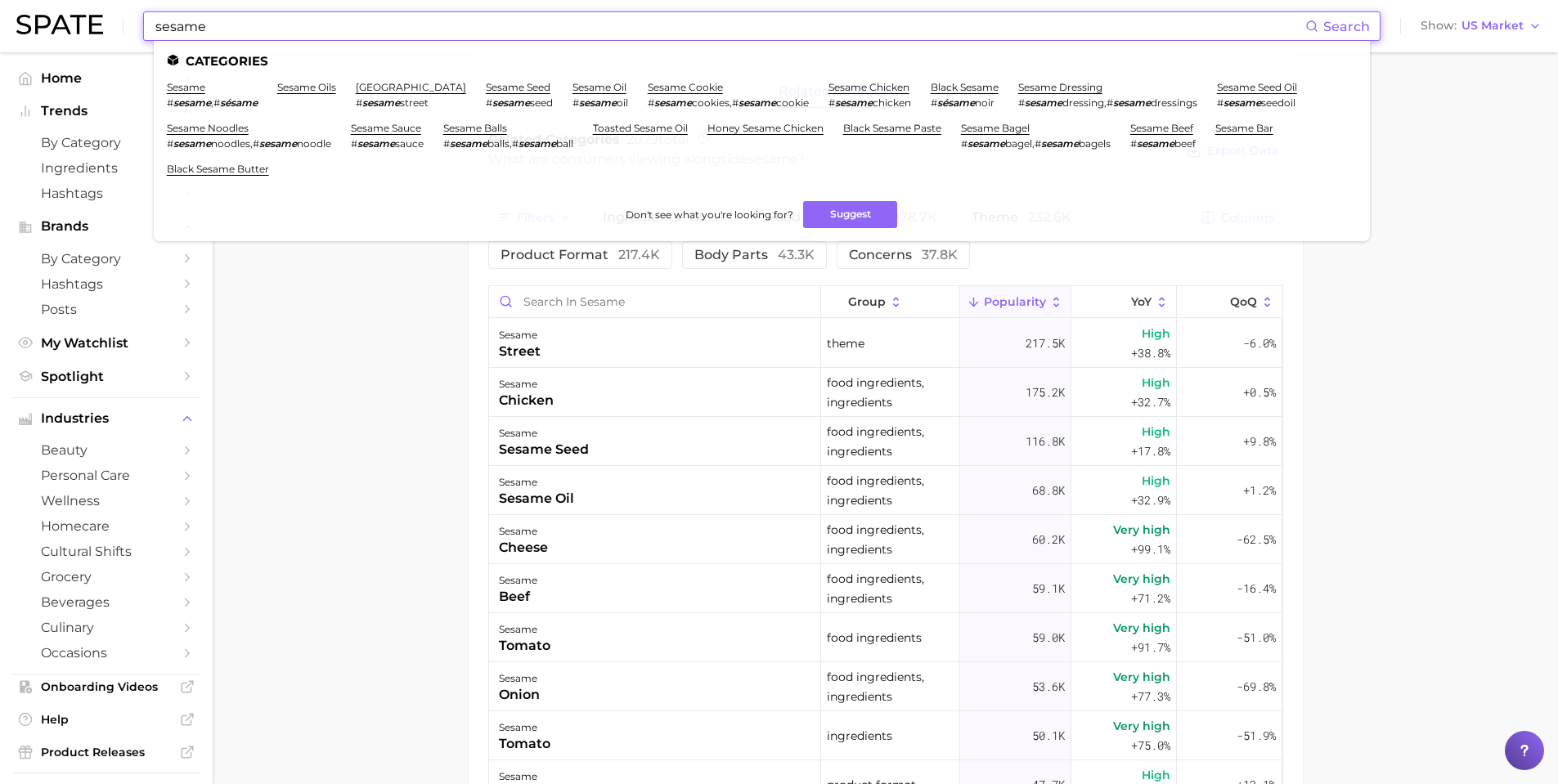
click at [386, 33] on input "sesame" at bounding box center [729, 26] width 1152 height 28
drag, startPoint x: 256, startPoint y: 22, endPoint x: 62, endPoint y: 8, distance: 194.5
click at [62, 8] on div "sesame Search Categories sesame # sesame , # sésame sesame oils sesame street #…" at bounding box center [779, 26] width 1525 height 53
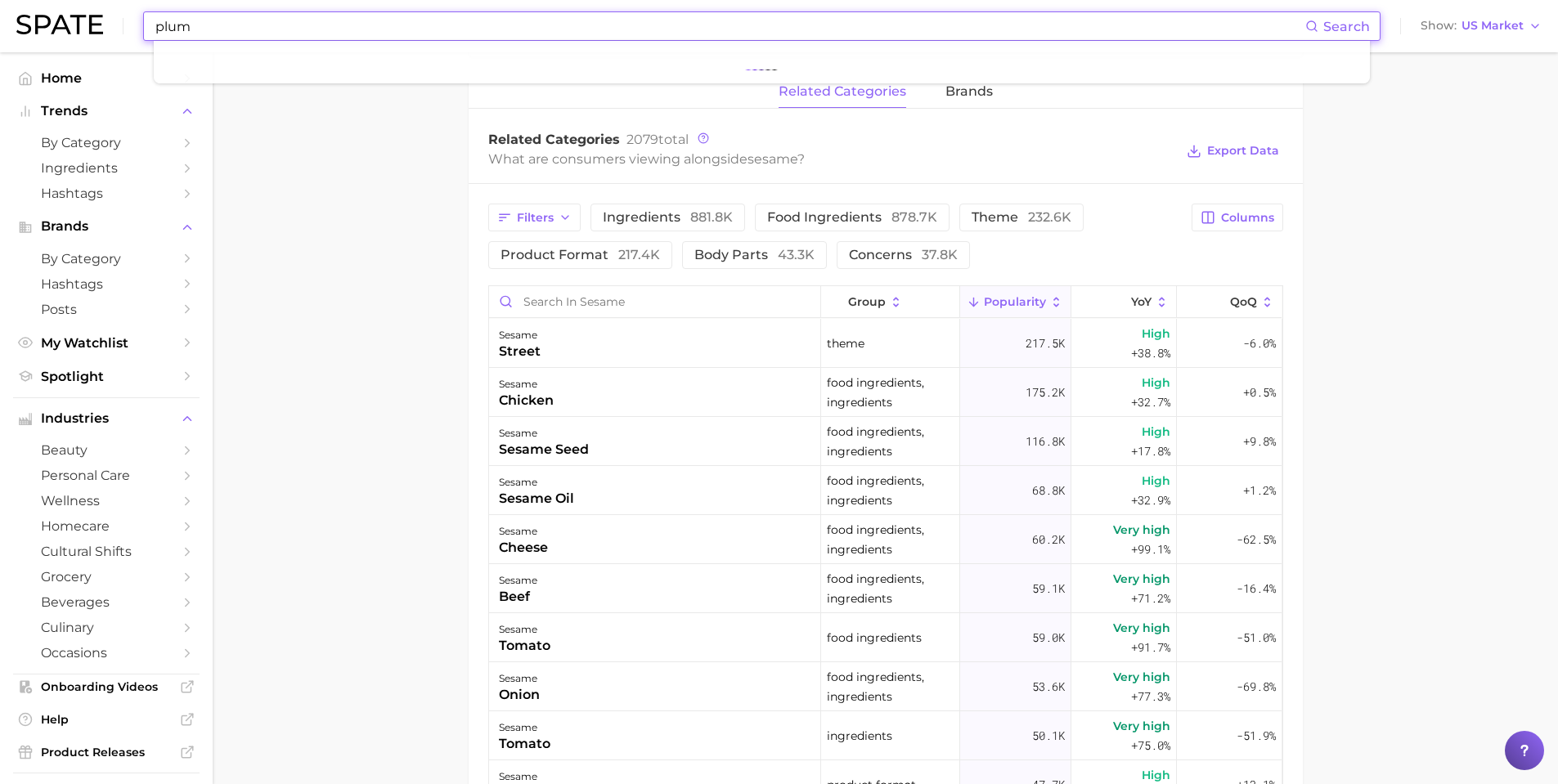
type input "plum"
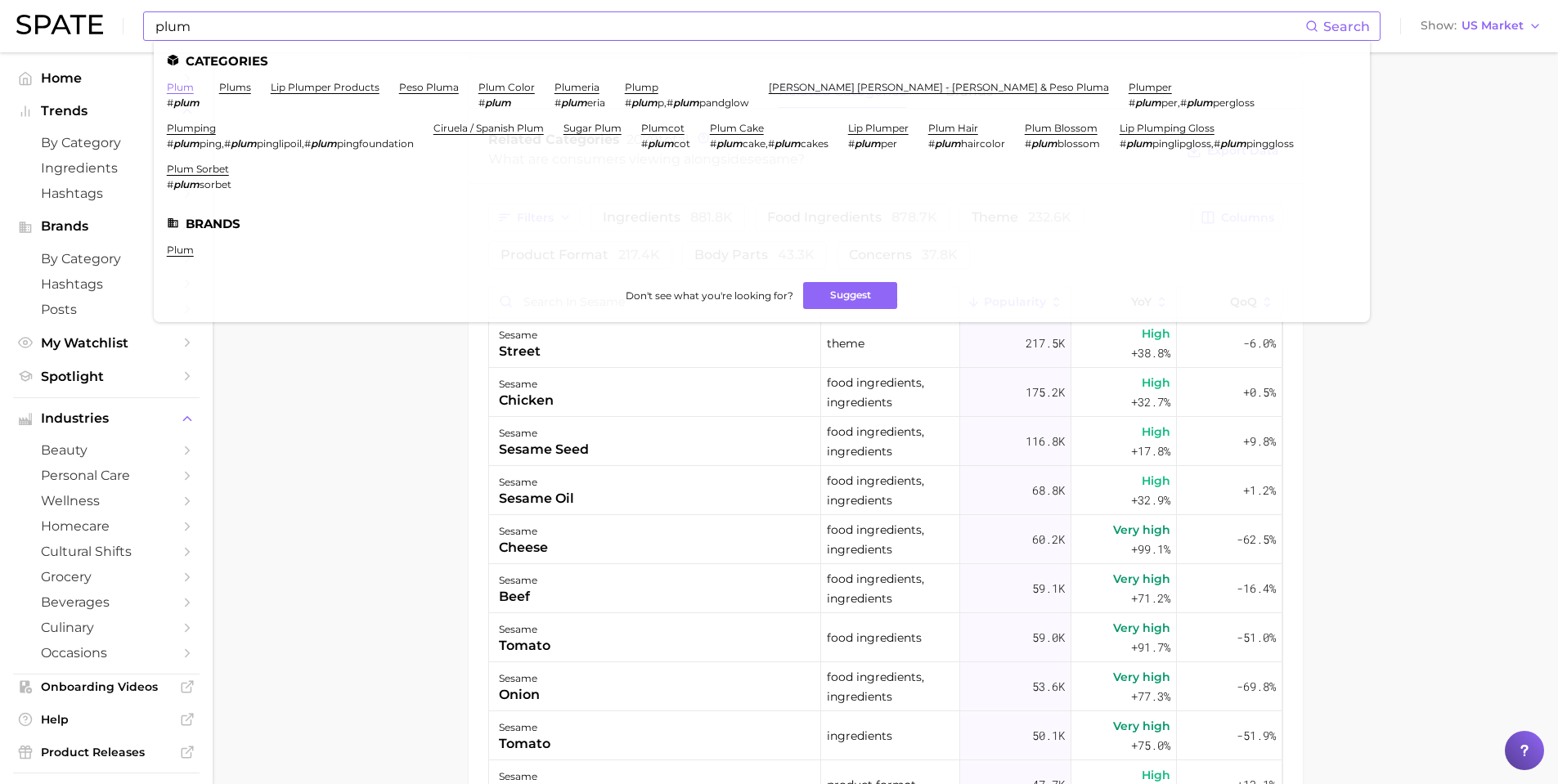
click at [177, 87] on link "plum" at bounding box center [179, 87] width 27 height 12
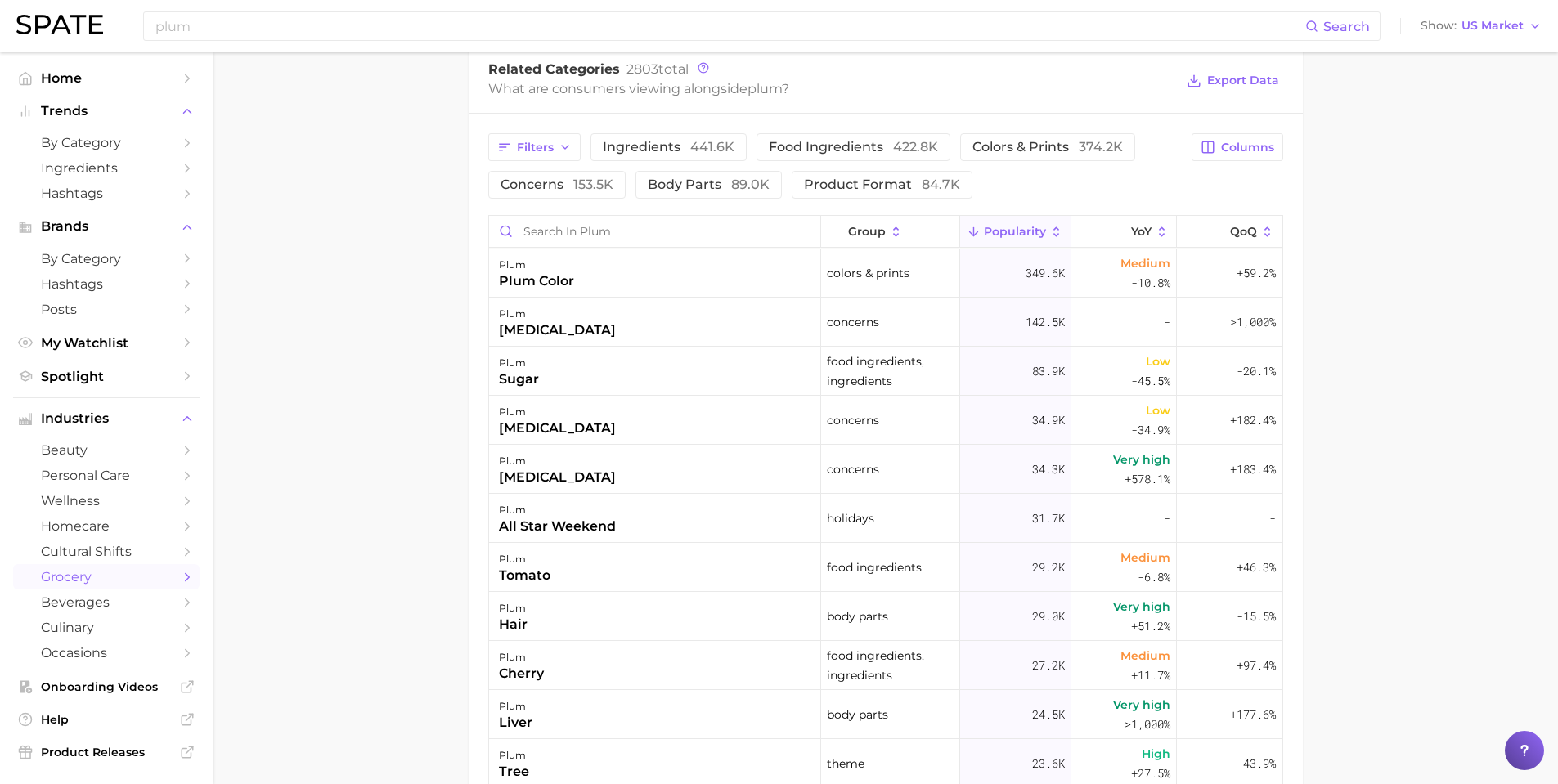
scroll to position [900, 0]
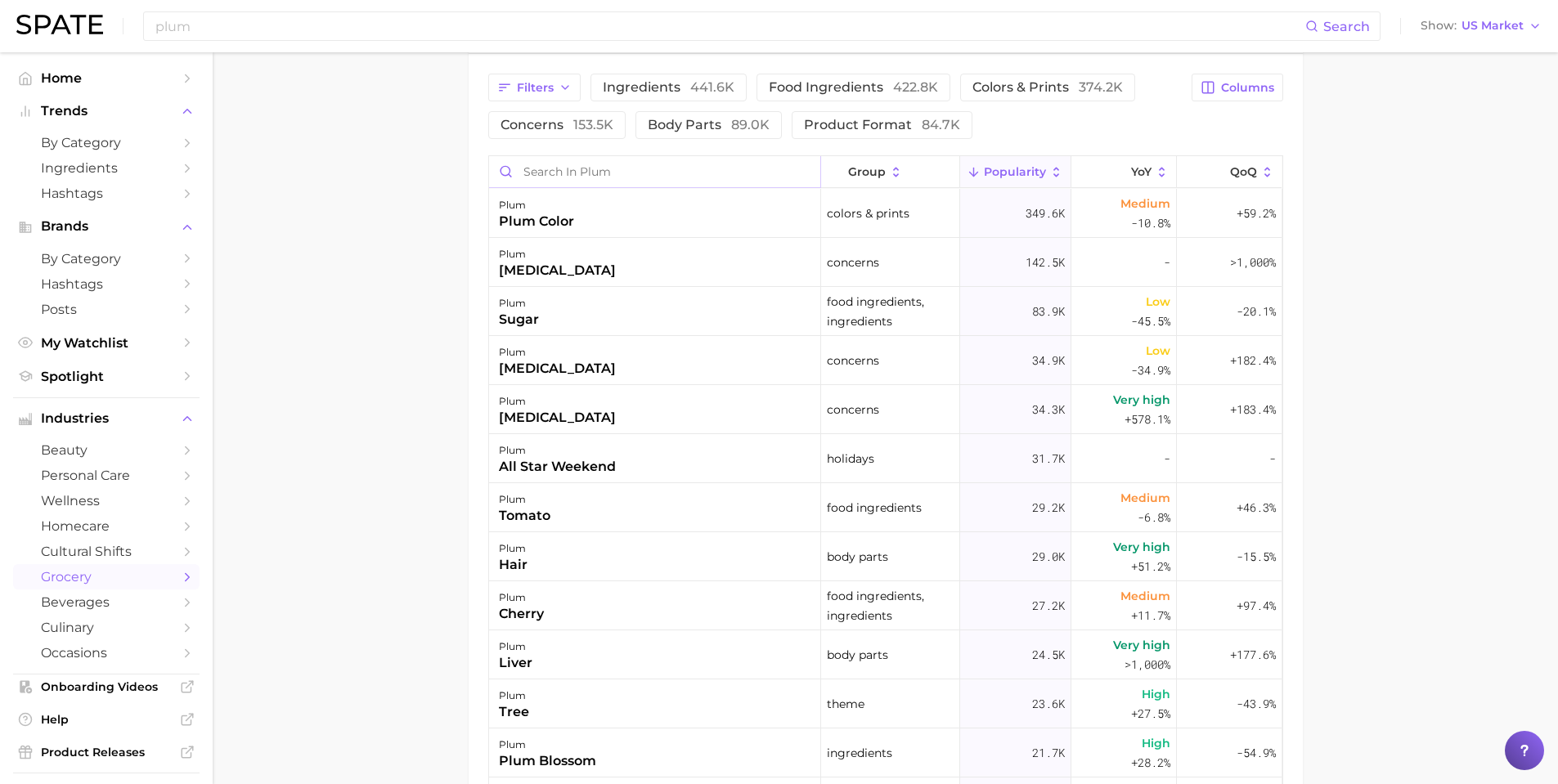
click at [563, 182] on input "Search in plum" at bounding box center [655, 172] width 331 height 31
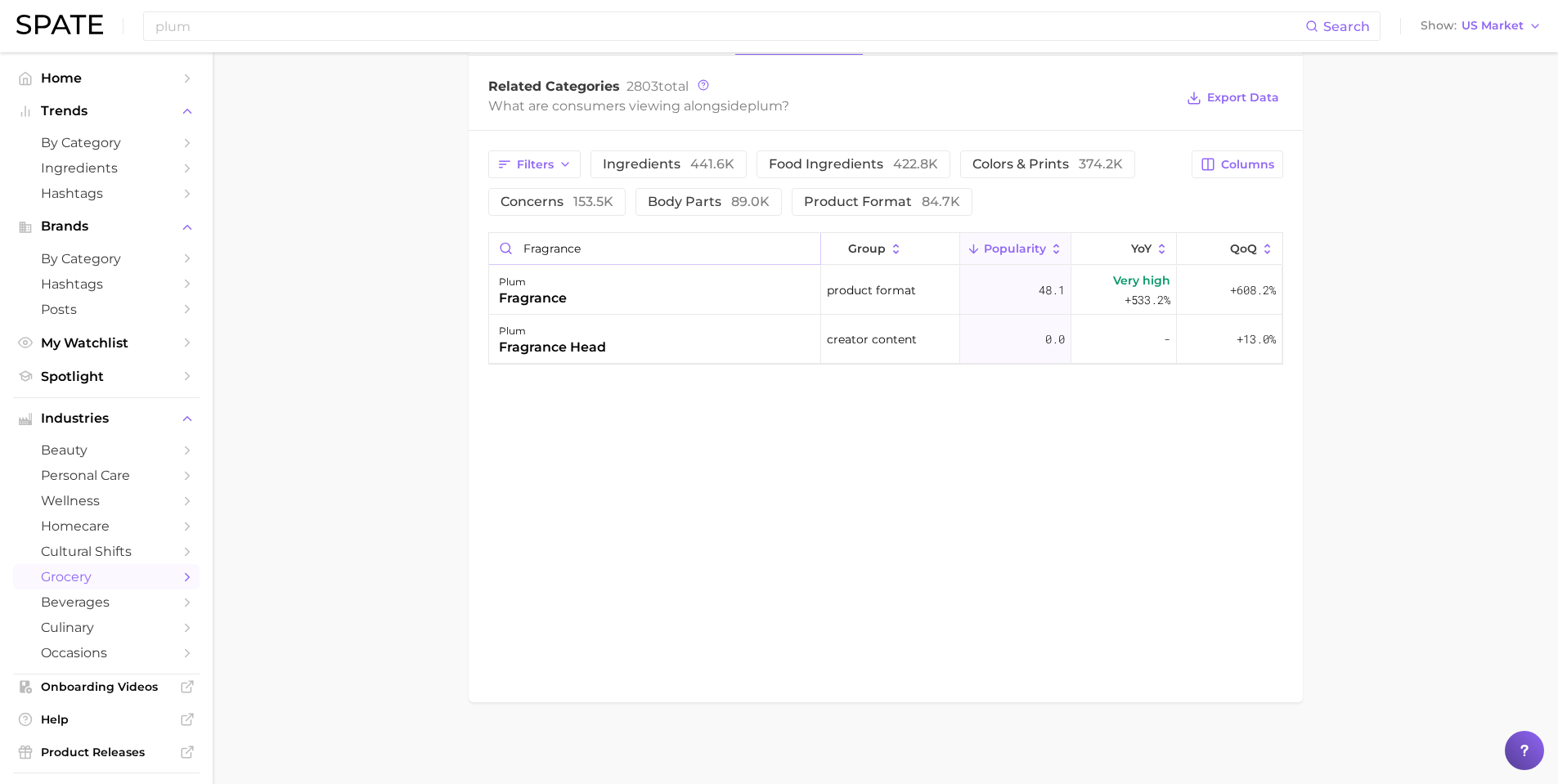
scroll to position [823, 0]
type input "fragrance"
click at [390, 337] on main "1. fresh & perishable foods 2. fruits 3. plums 4. plum Overview Google TikTok I…" at bounding box center [886, 7] width 1346 height 1555
click at [330, 110] on main "1. fresh & perishable foods 2. fruits 3. plums 4. plum Overview Google TikTok I…" at bounding box center [886, 7] width 1346 height 1555
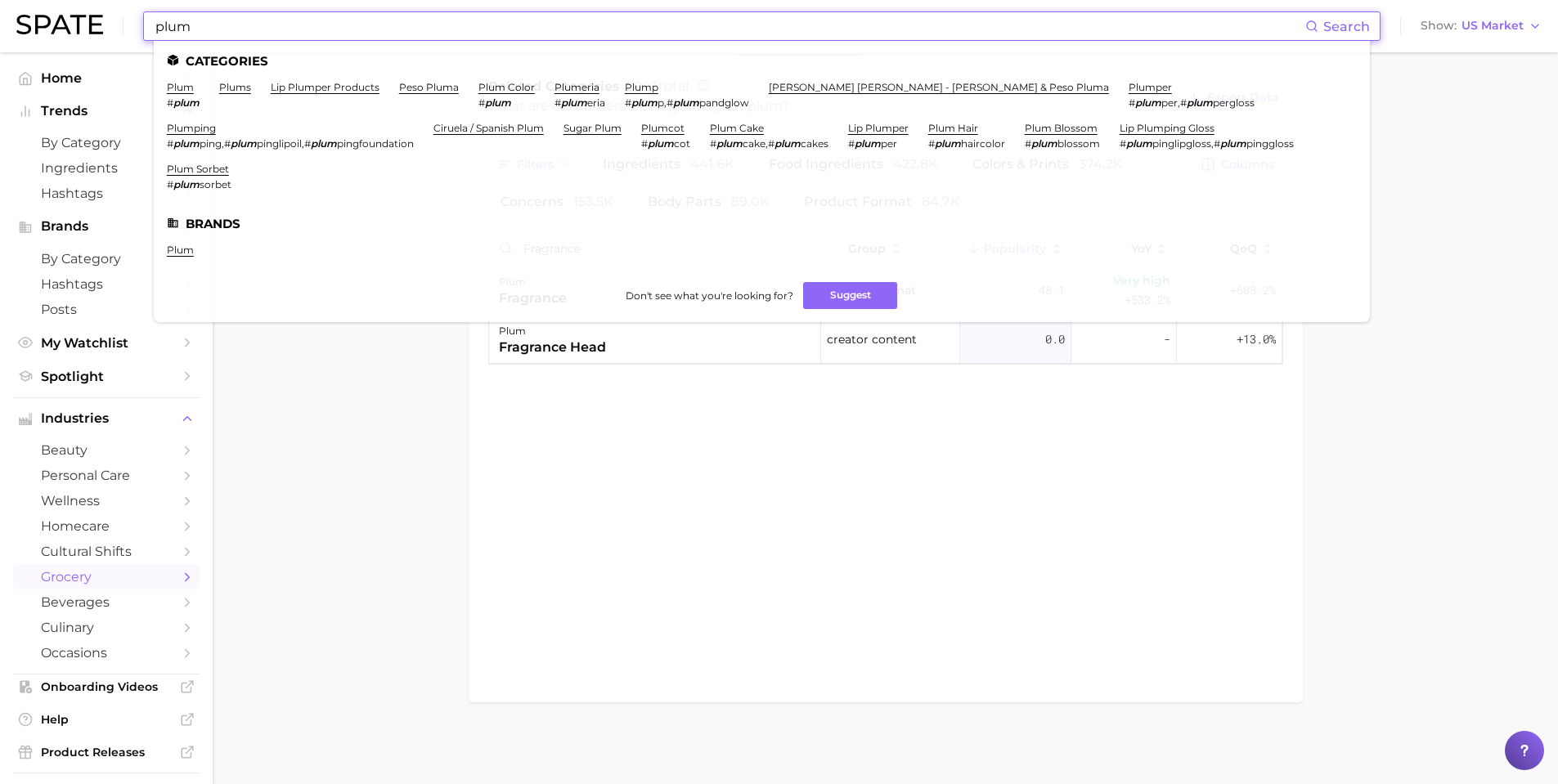
drag, startPoint x: 292, startPoint y: 30, endPoint x: 45, endPoint y: 19, distance: 247.2
click at [47, 25] on div "plum Search Categories plum # plum plums lip plumper products peso pluma plum c…" at bounding box center [779, 26] width 1525 height 53
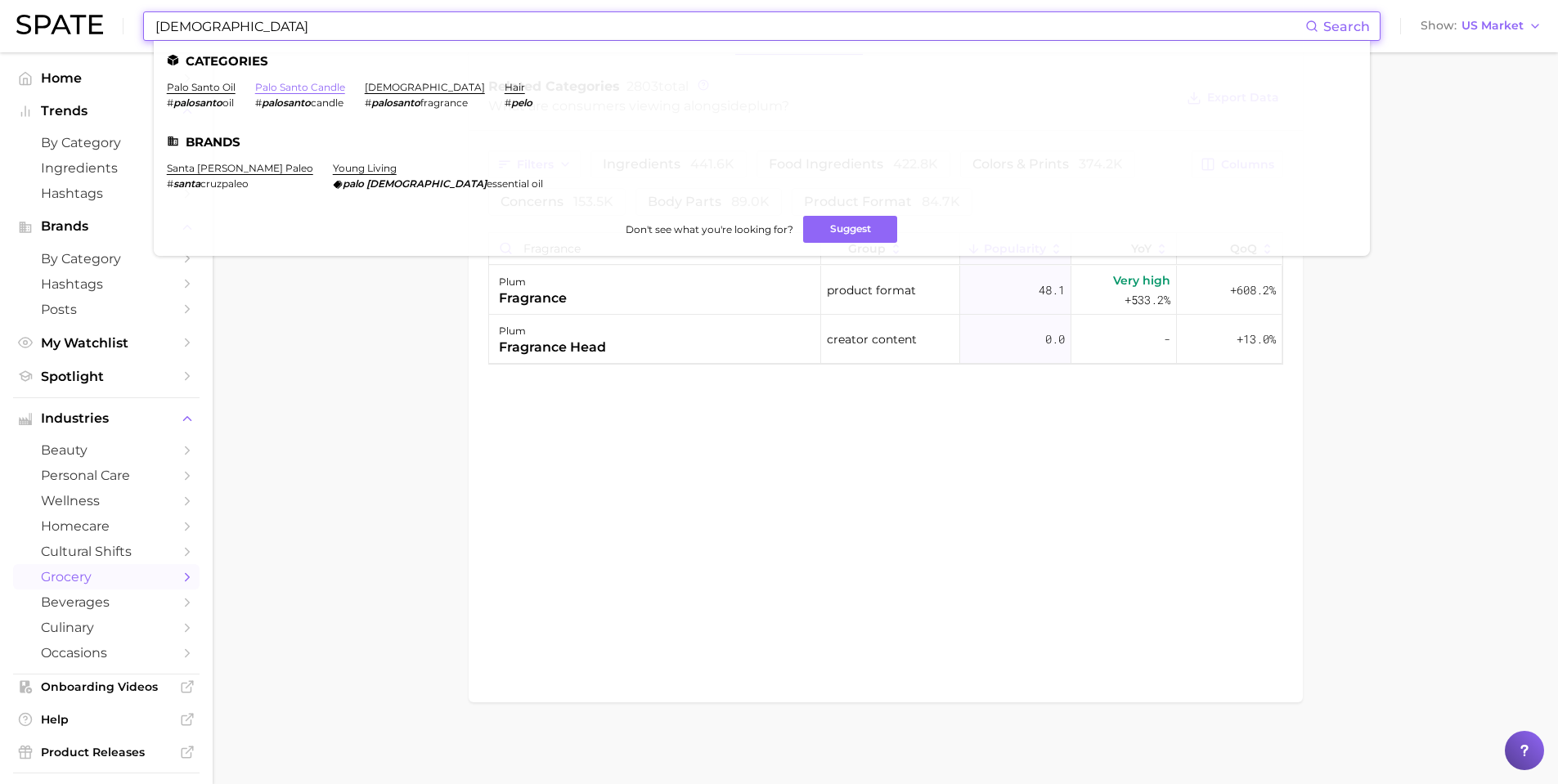
click at [311, 85] on link "palo santo candle" at bounding box center [300, 87] width 90 height 12
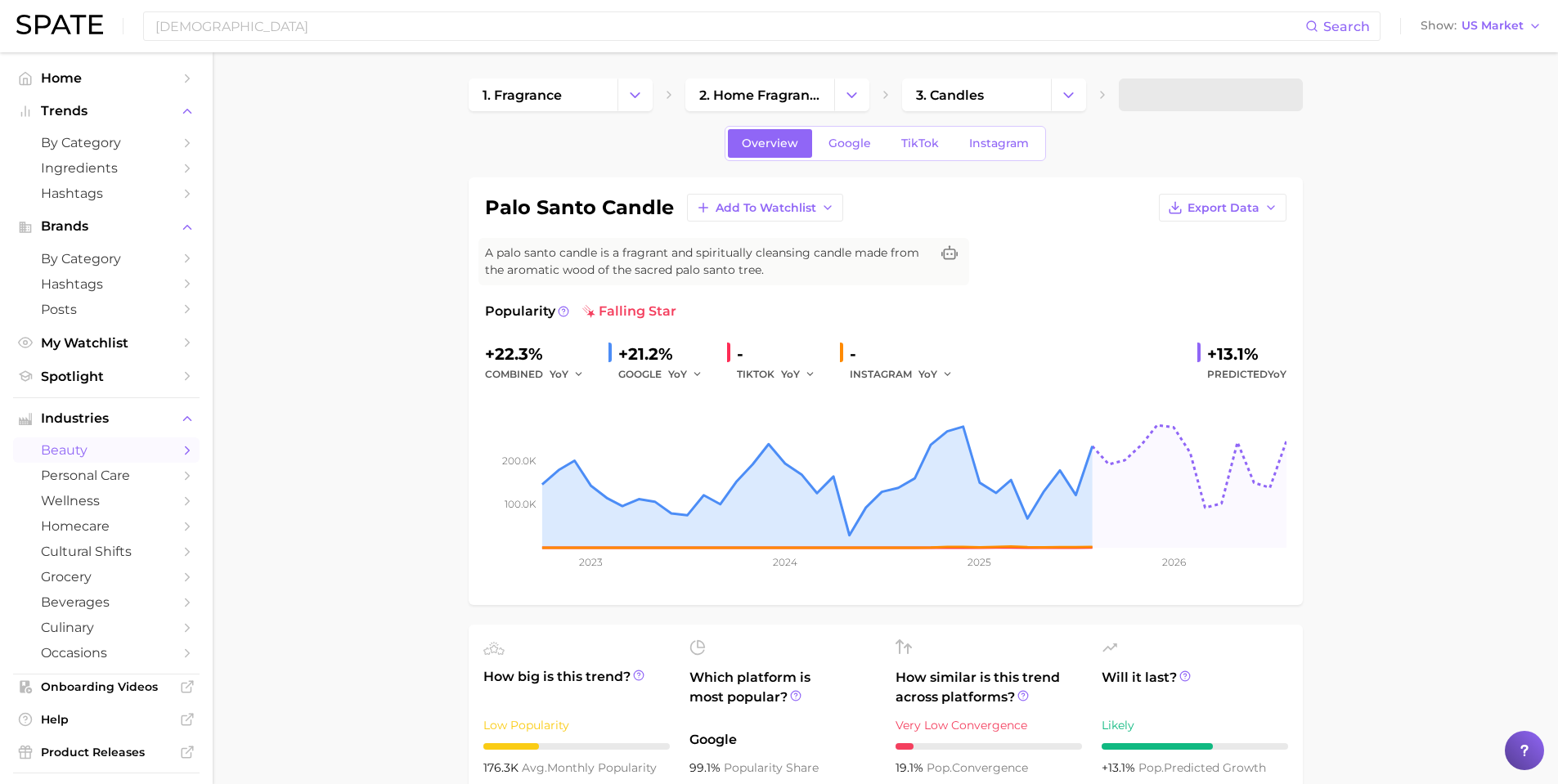
drag, startPoint x: 276, startPoint y: 41, endPoint x: 263, endPoint y: 38, distance: 13.3
click at [263, 38] on div "palo santo Search Show US Market" at bounding box center [779, 26] width 1525 height 53
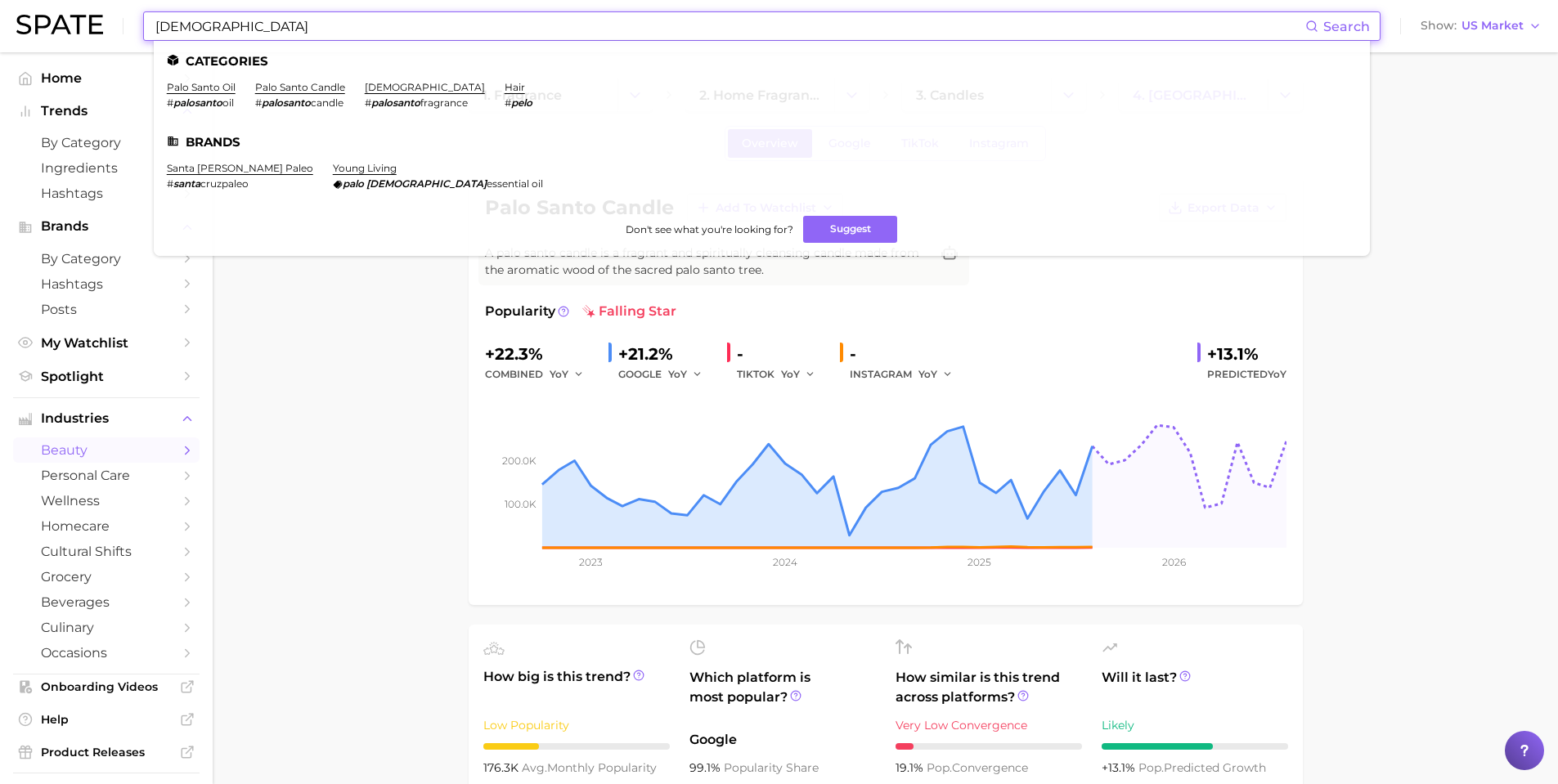
drag, startPoint x: 270, startPoint y: 34, endPoint x: 127, endPoint y: 46, distance: 143.5
click at [127, 46] on div "palo santo Search Categories palo santo oil # palosanto oil [GEOGRAPHIC_DATA] #…" at bounding box center [779, 26] width 1525 height 53
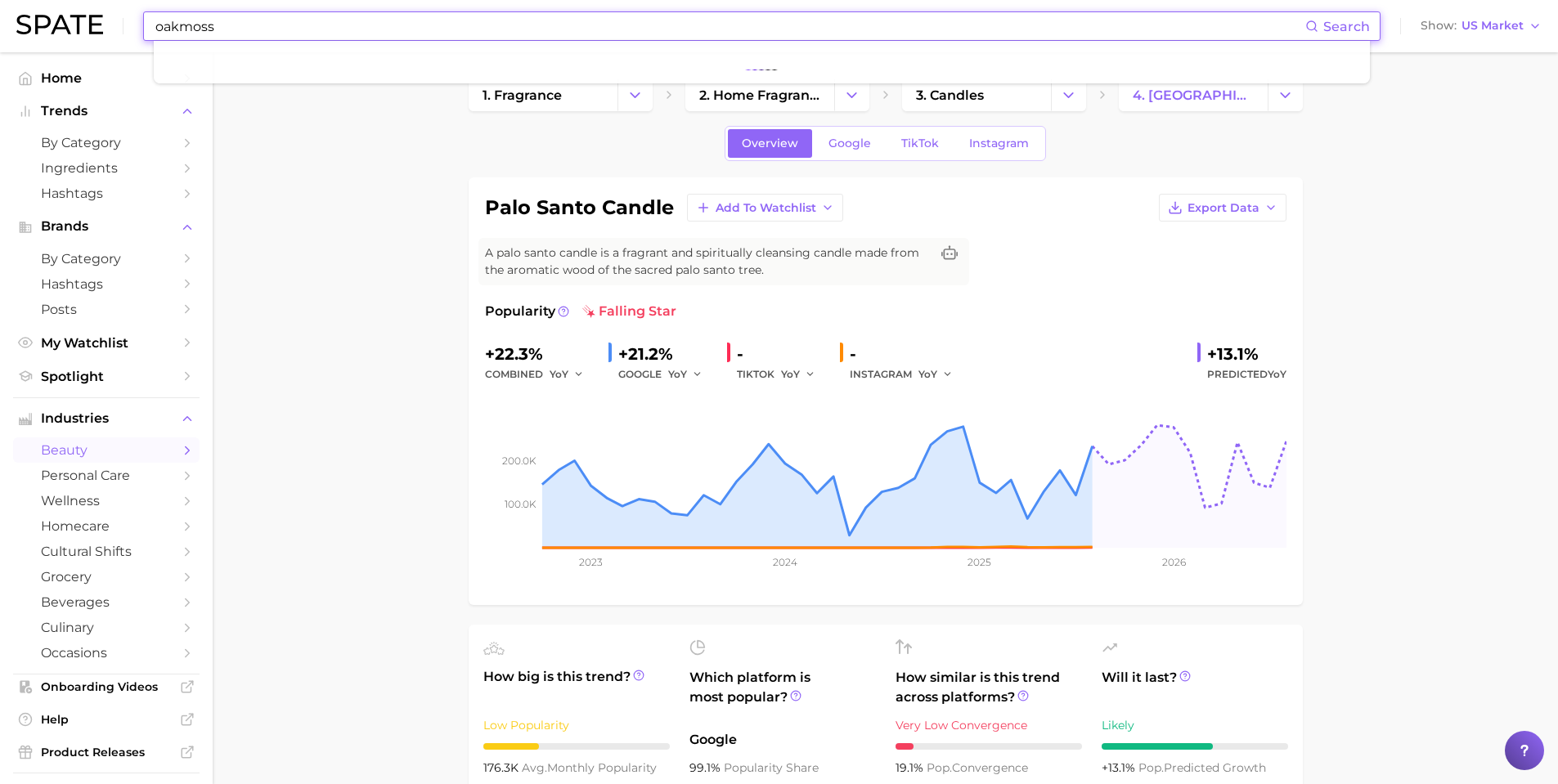
type input "oakmoss"
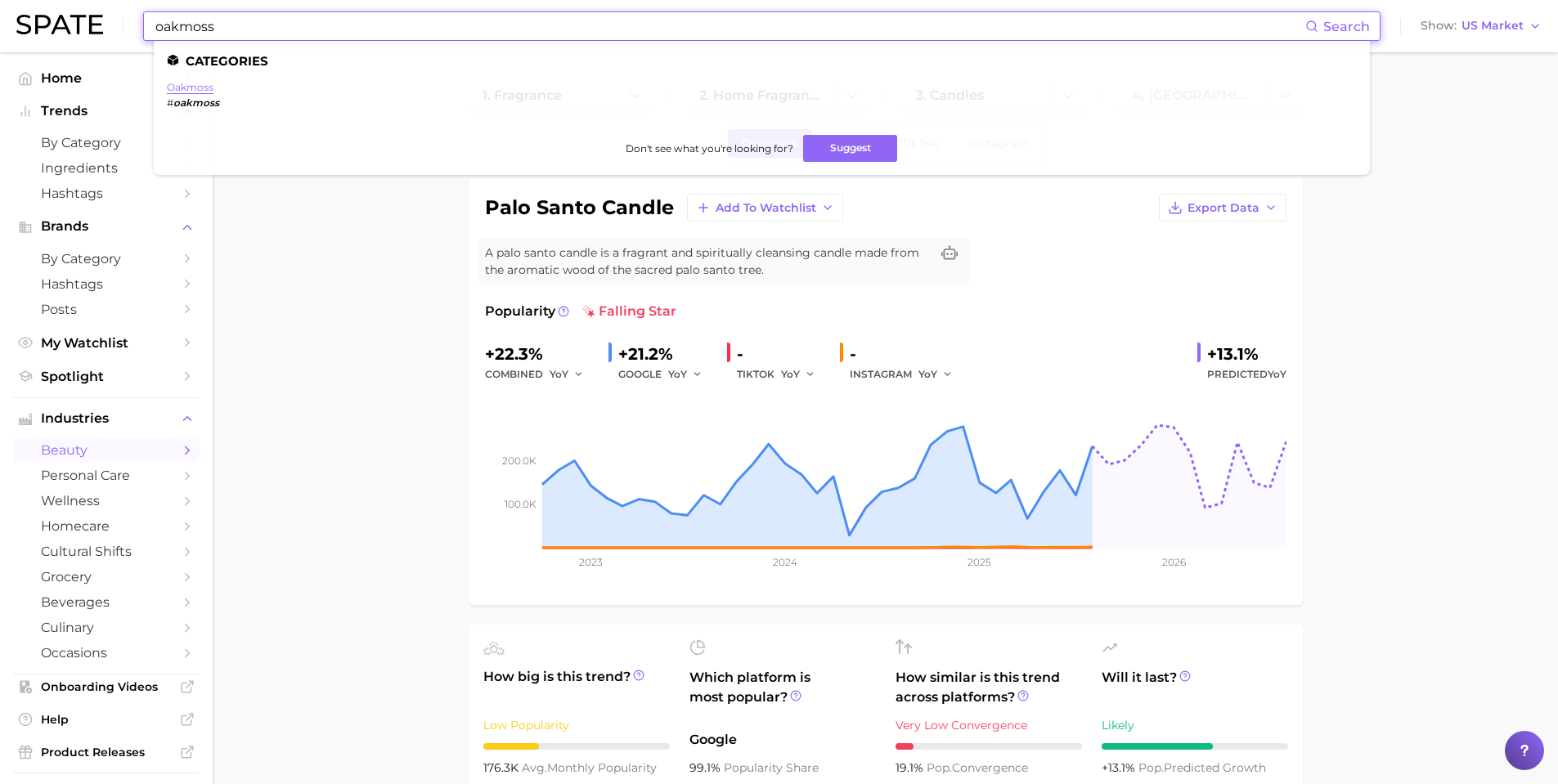
click at [188, 91] on link "oakmoss" at bounding box center [190, 87] width 47 height 12
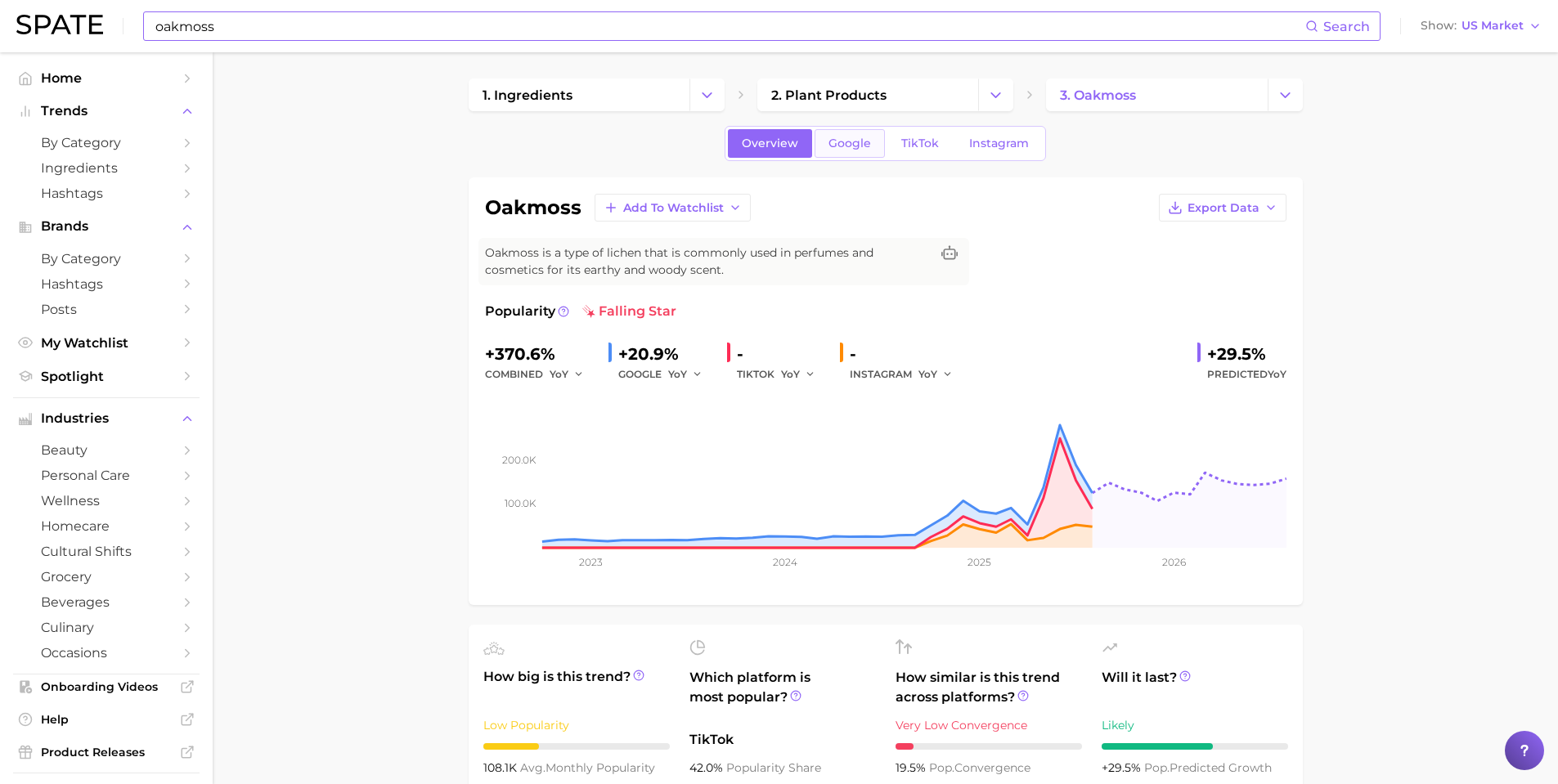
click at [856, 147] on span "Google" at bounding box center [850, 143] width 42 height 14
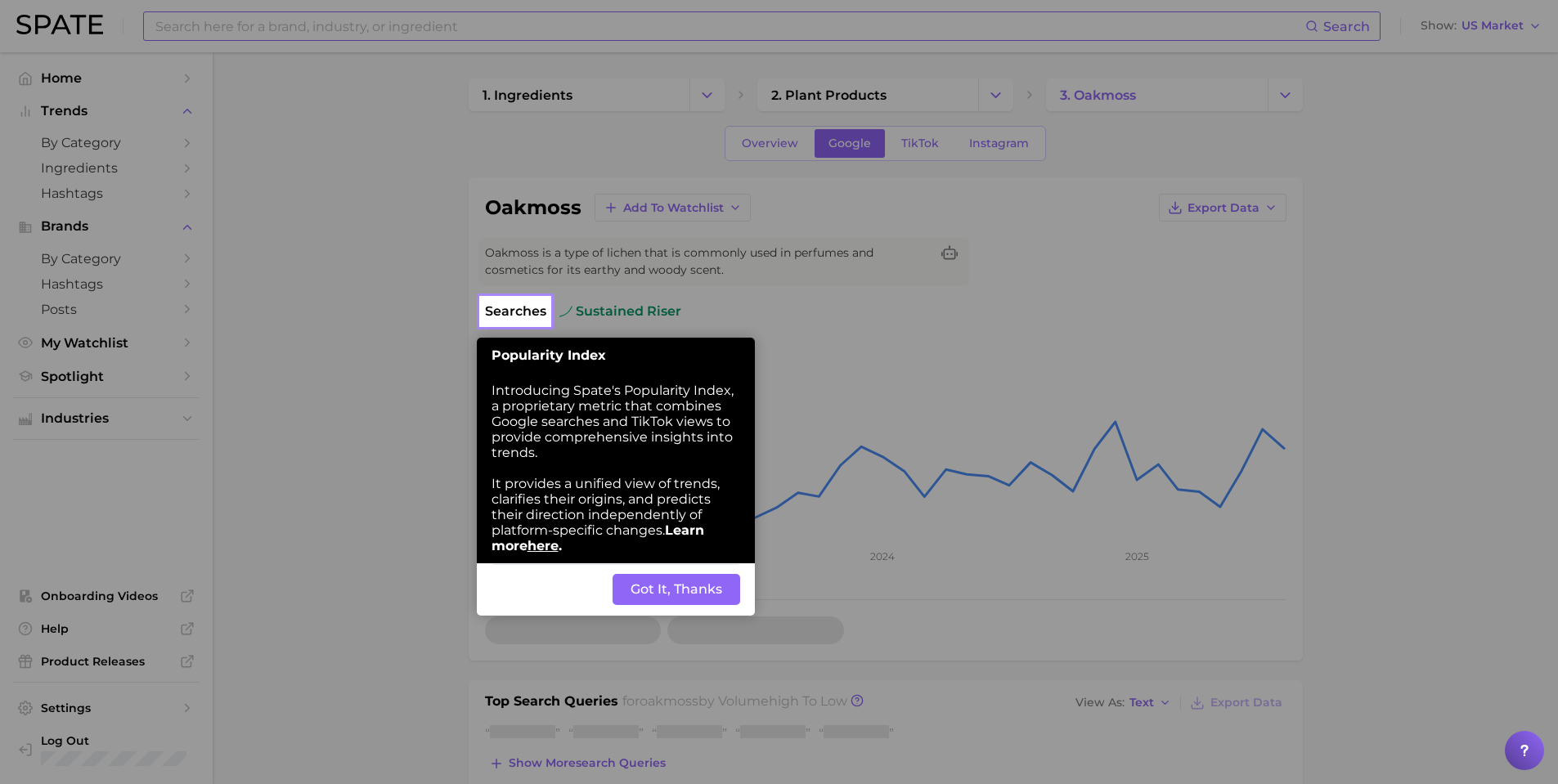
click at [649, 592] on button "Got It, Thanks" at bounding box center [676, 590] width 128 height 31
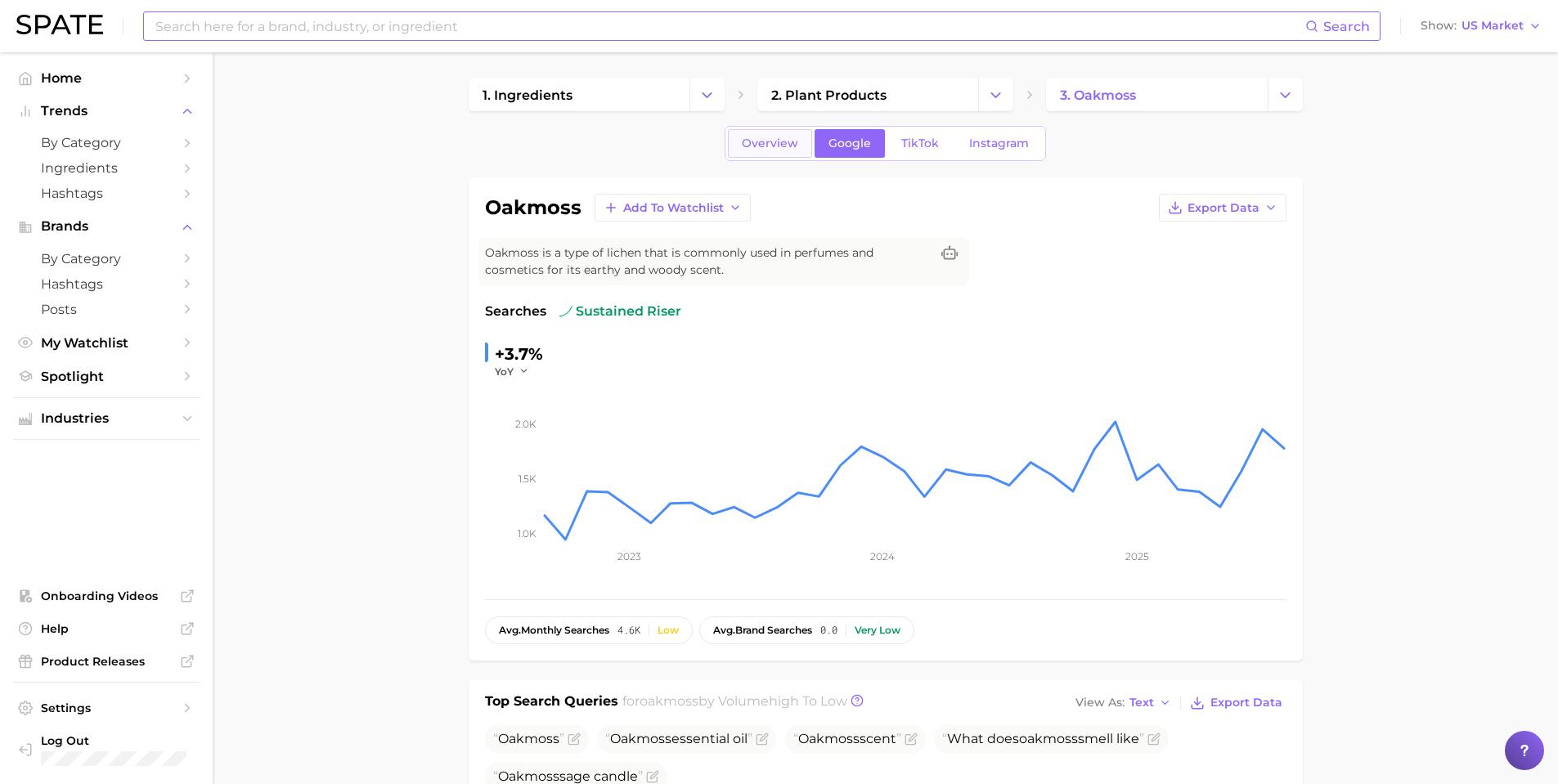
click at [778, 150] on span "Overview" at bounding box center [770, 143] width 56 height 14
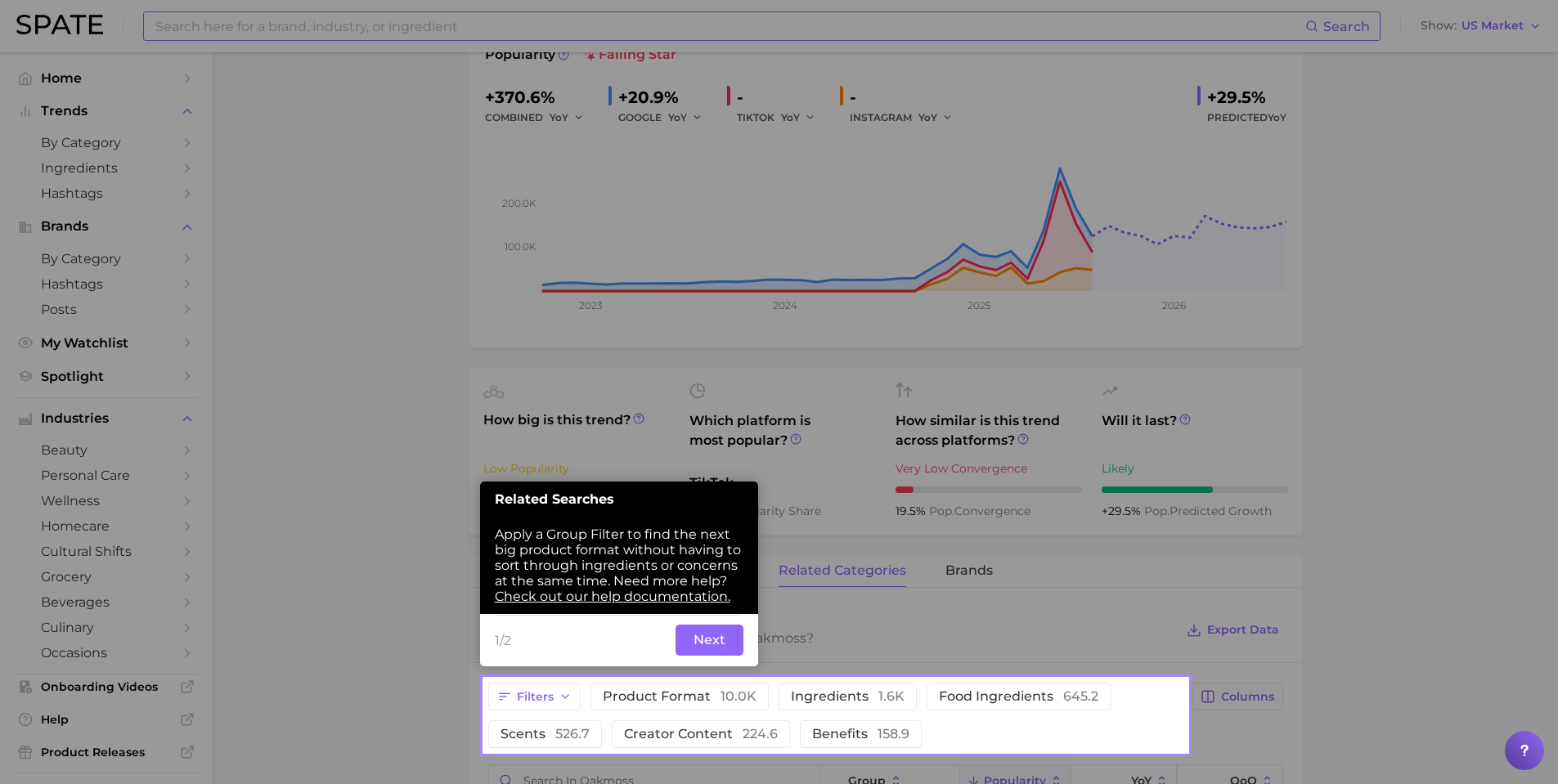
scroll to position [261, 0]
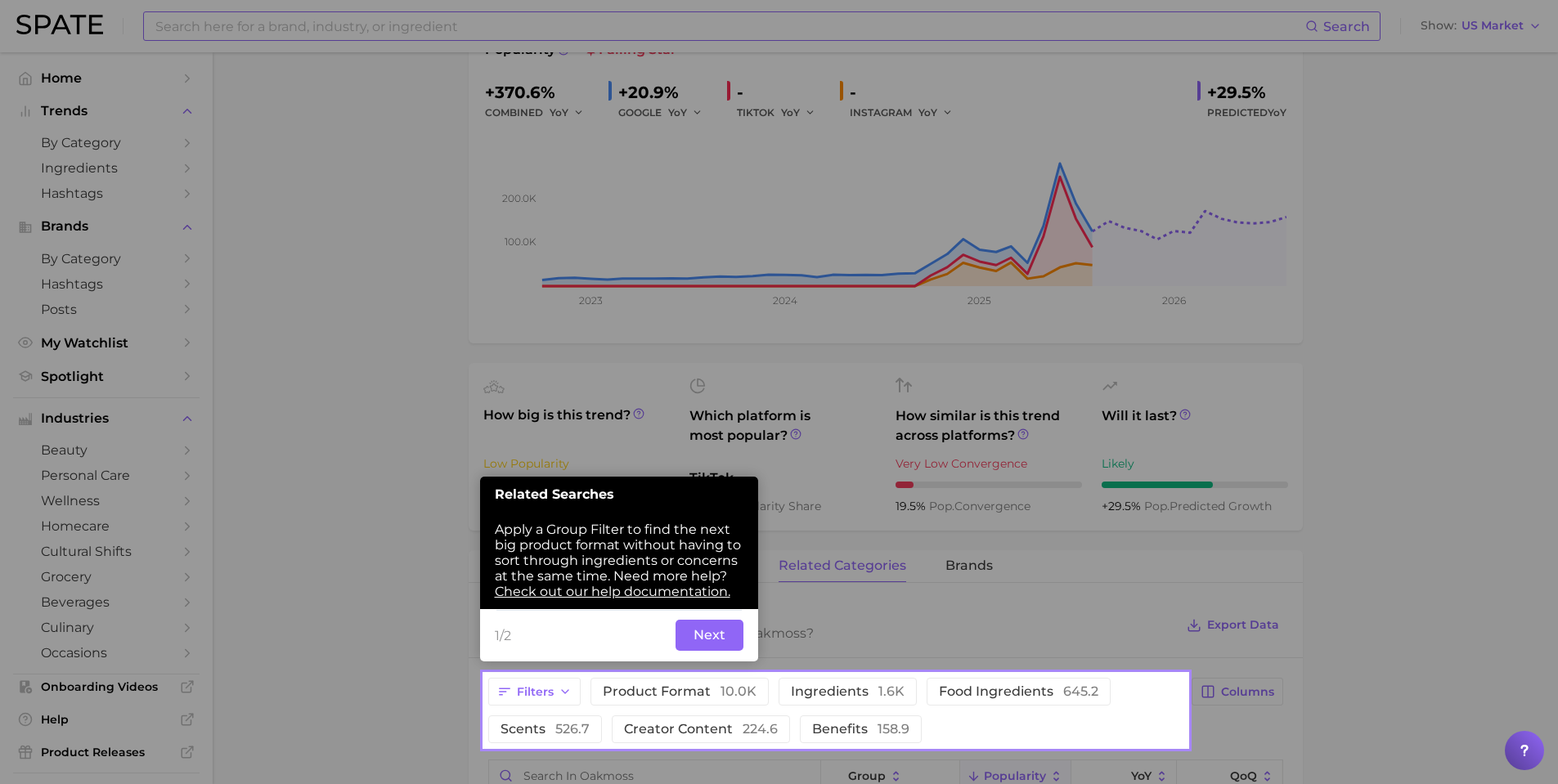
click at [717, 636] on button "Next" at bounding box center [709, 636] width 68 height 31
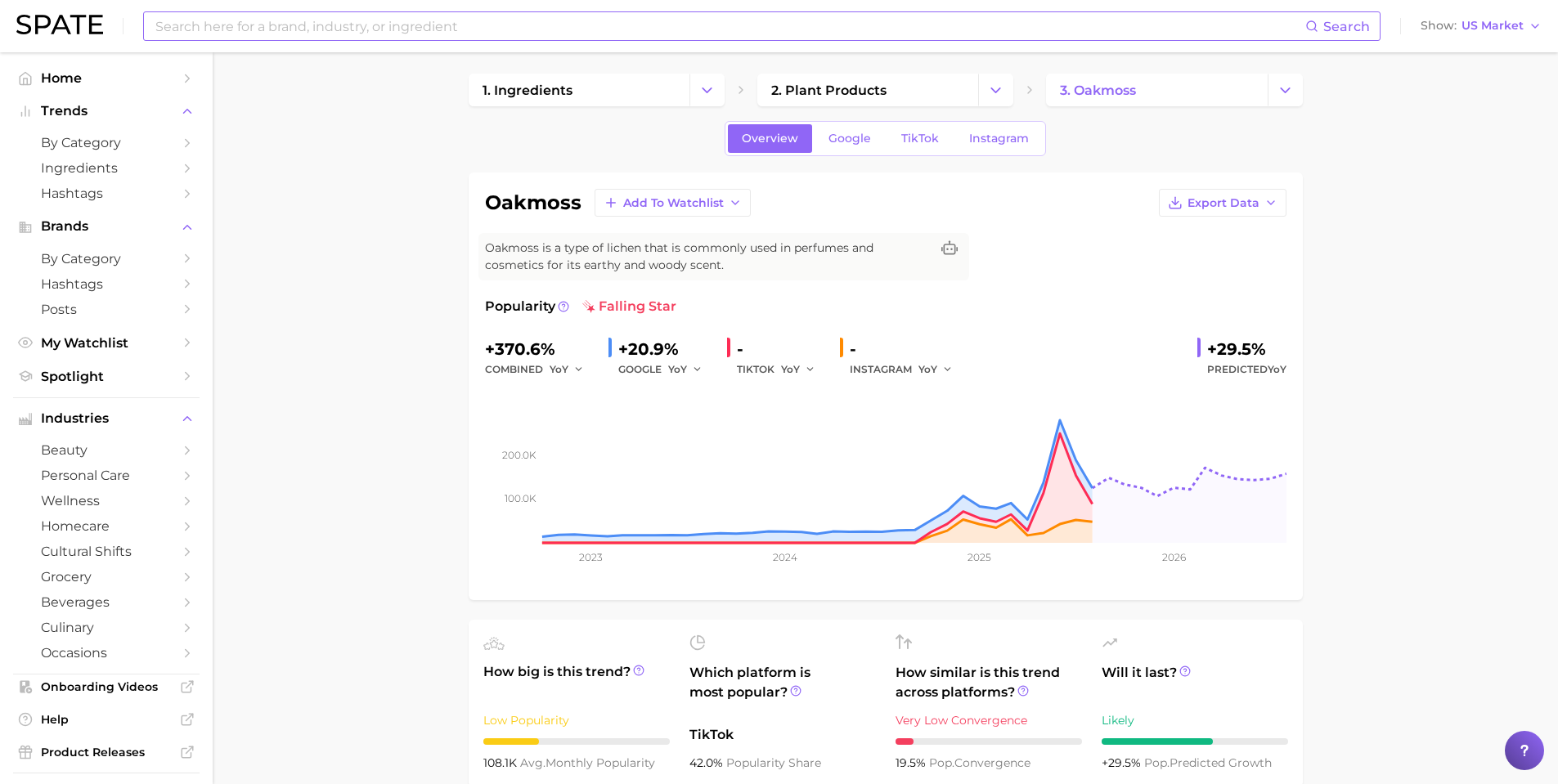
scroll to position [0, 0]
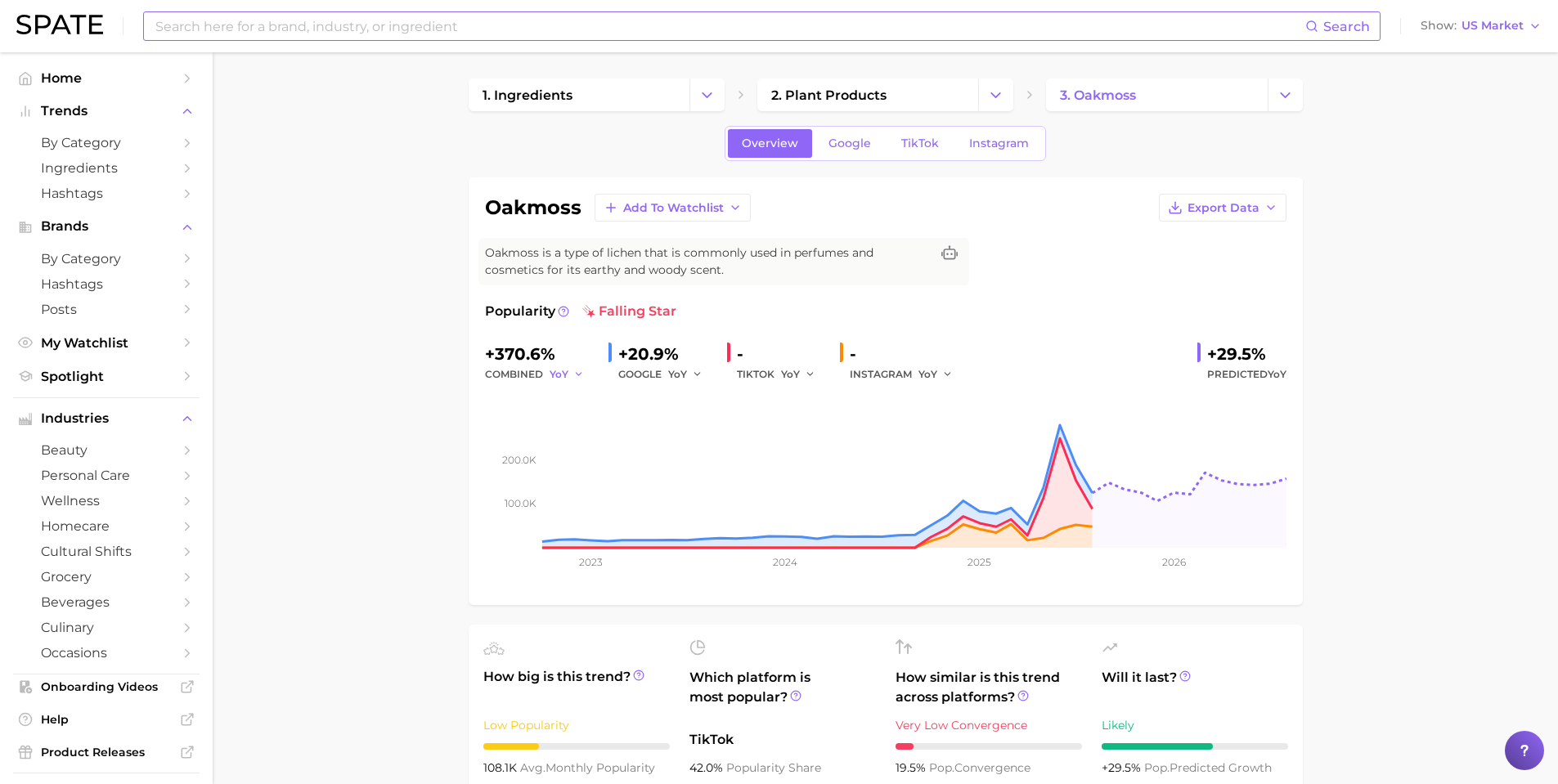
click at [576, 373] on icon "button" at bounding box center [579, 374] width 11 height 11
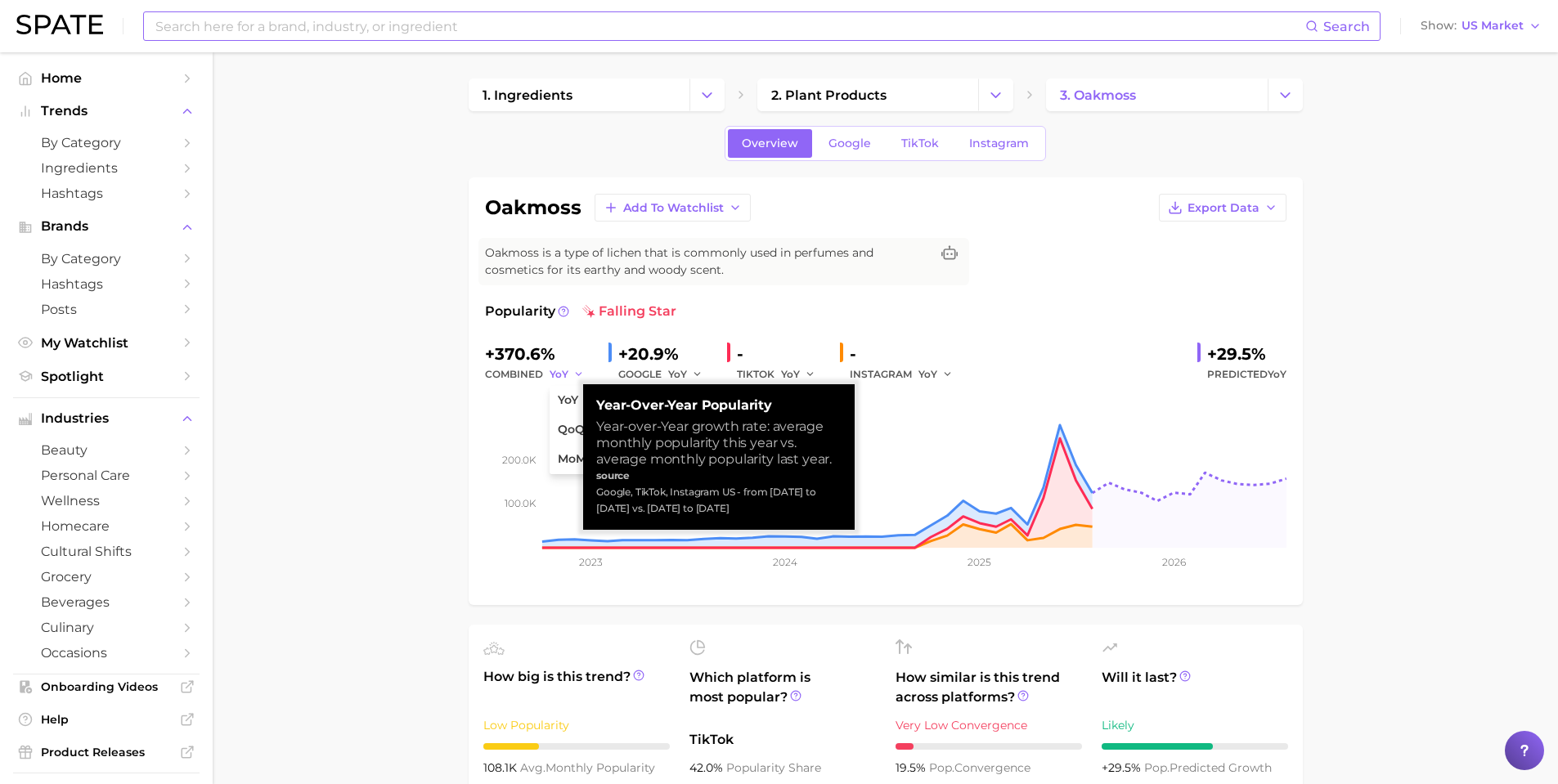
click at [576, 373] on icon "button" at bounding box center [579, 374] width 11 height 11
click at [514, 354] on div "+370.6%" at bounding box center [540, 354] width 110 height 26
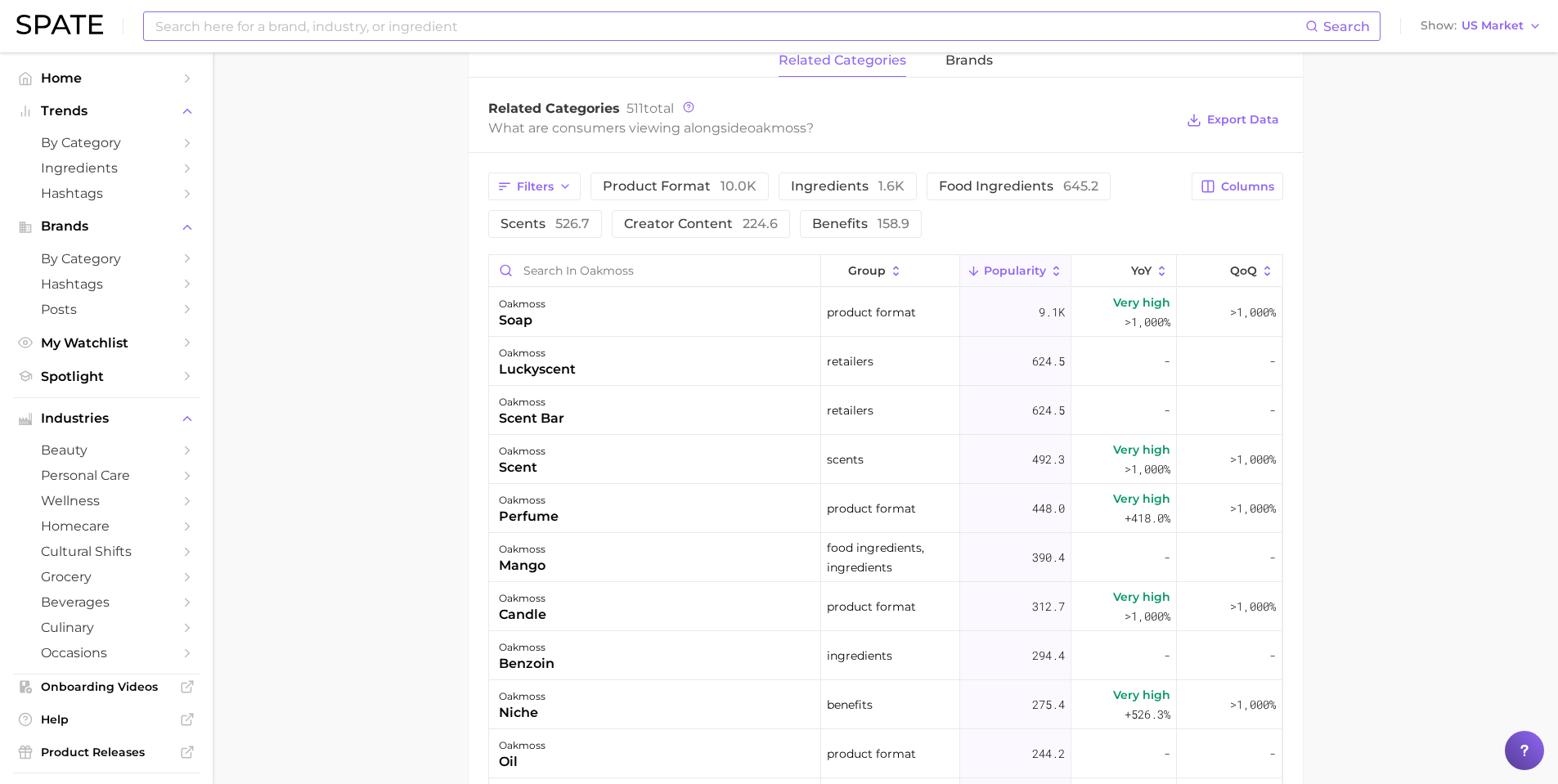
scroll to position [818, 0]
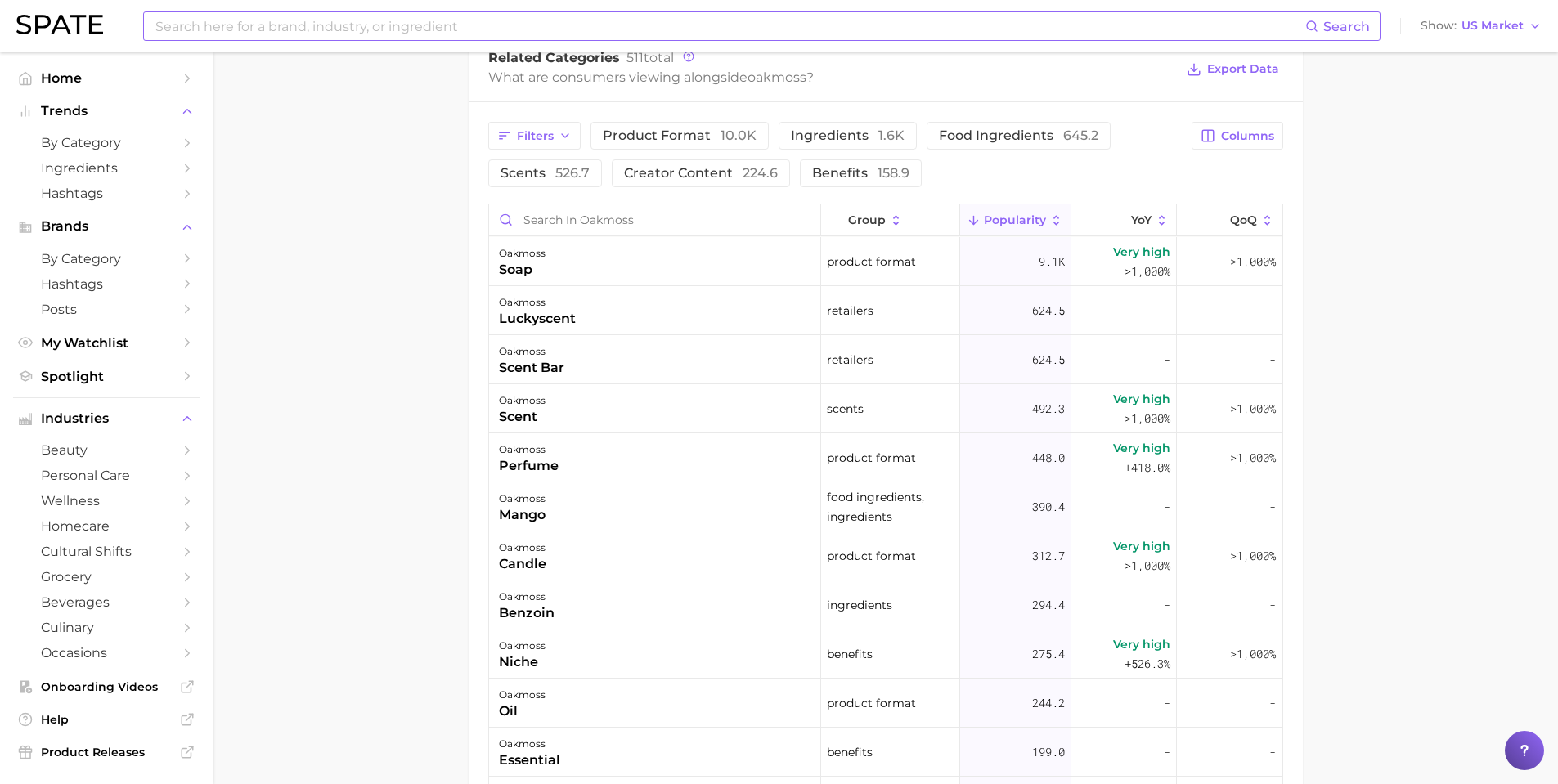
click at [399, 513] on main "1. ingredients 2. plant products 3. oakmoss Overview Google TikTok Instagram oa…" at bounding box center [886, 161] width 1346 height 1855
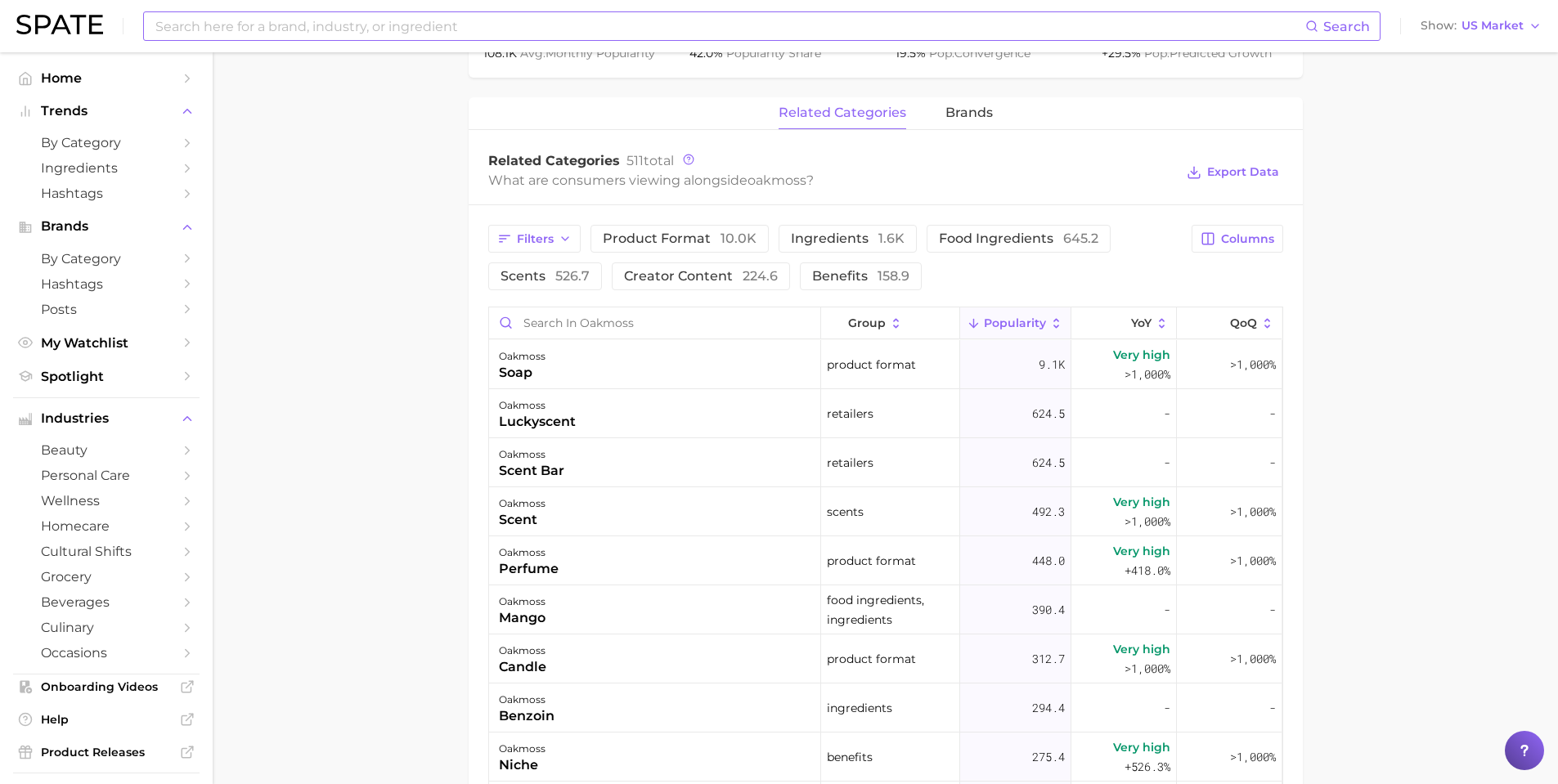
scroll to position [164, 0]
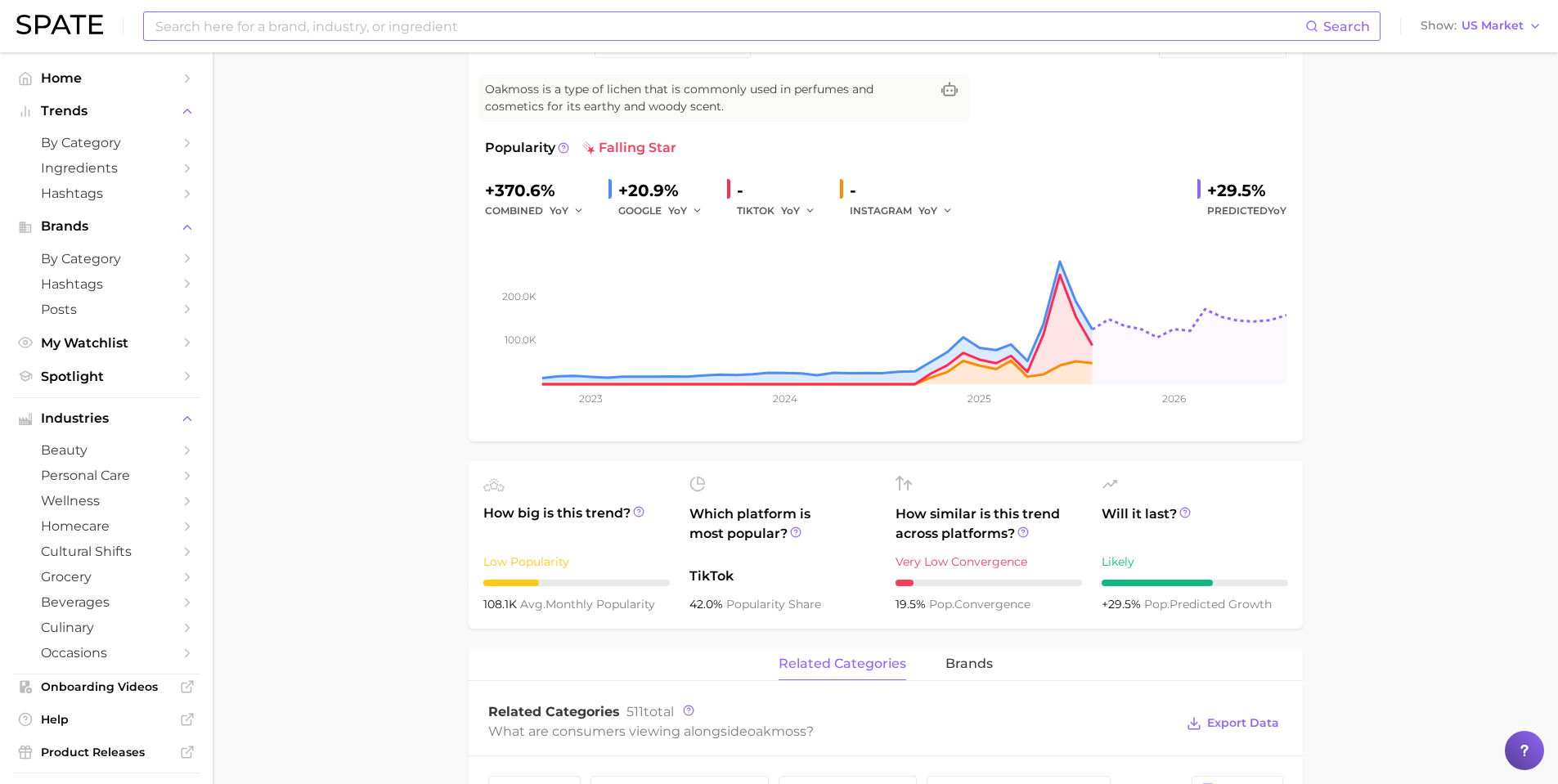
click at [300, 27] on input at bounding box center [729, 26] width 1152 height 28
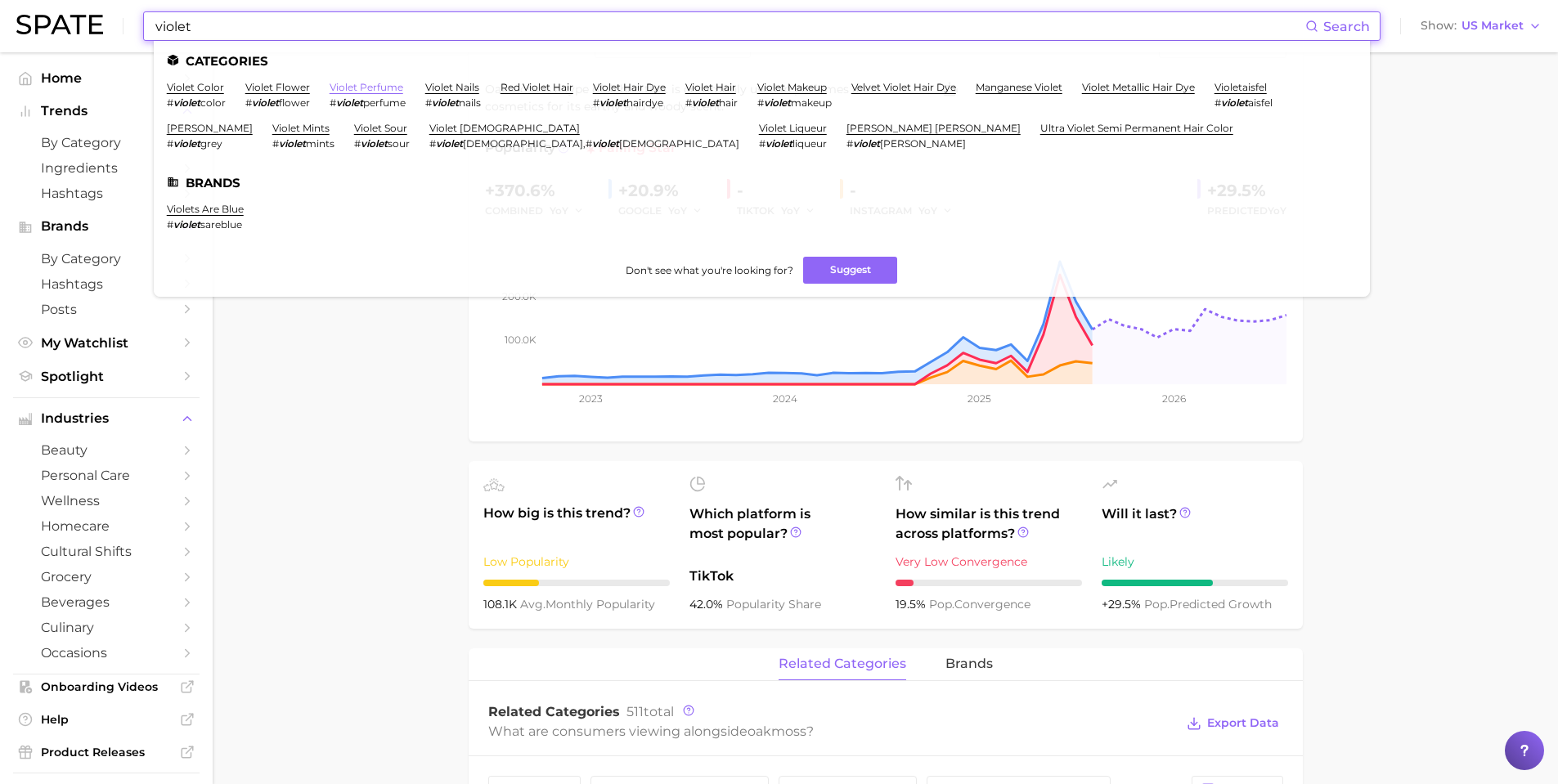
click at [383, 83] on link "violet perfume" at bounding box center [366, 87] width 73 height 12
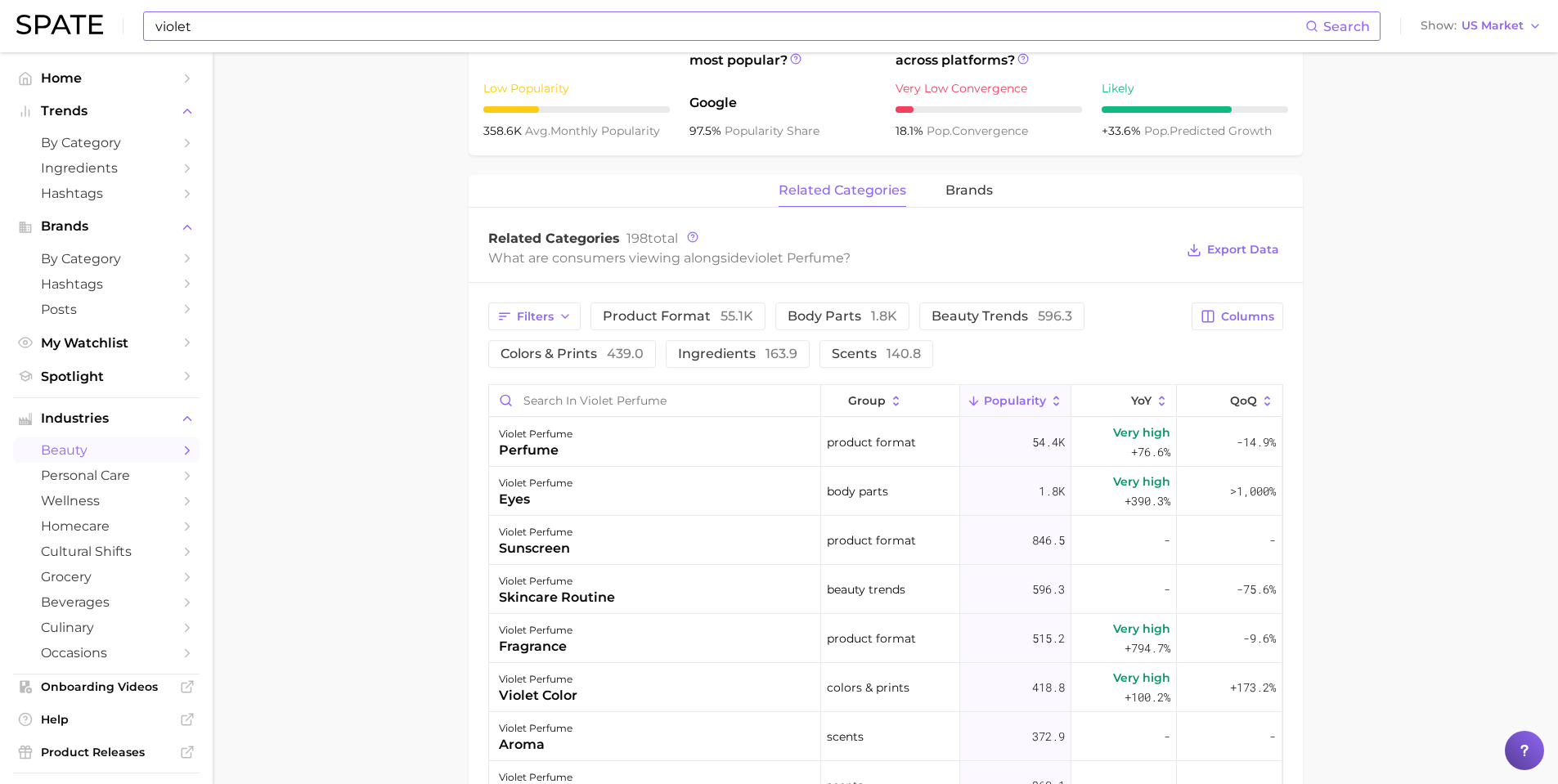
scroll to position [736, 0]
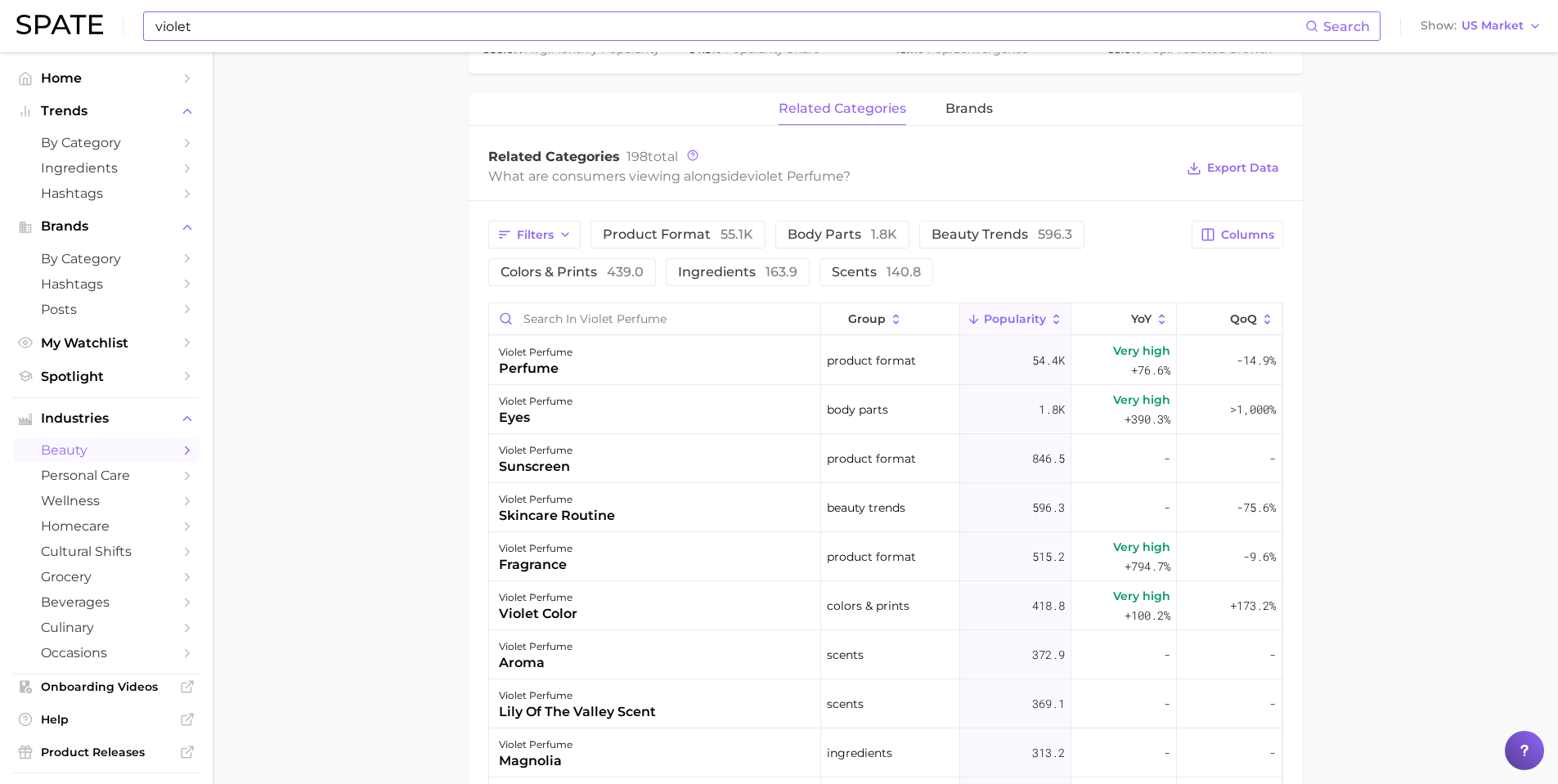
drag, startPoint x: 362, startPoint y: 216, endPoint x: 351, endPoint y: 192, distance: 26.4
click at [362, 209] on main "1. fragrance 2. personal fragrance 3. perfume products 4. violet perfume Overvi…" at bounding box center [886, 252] width 1346 height 1872
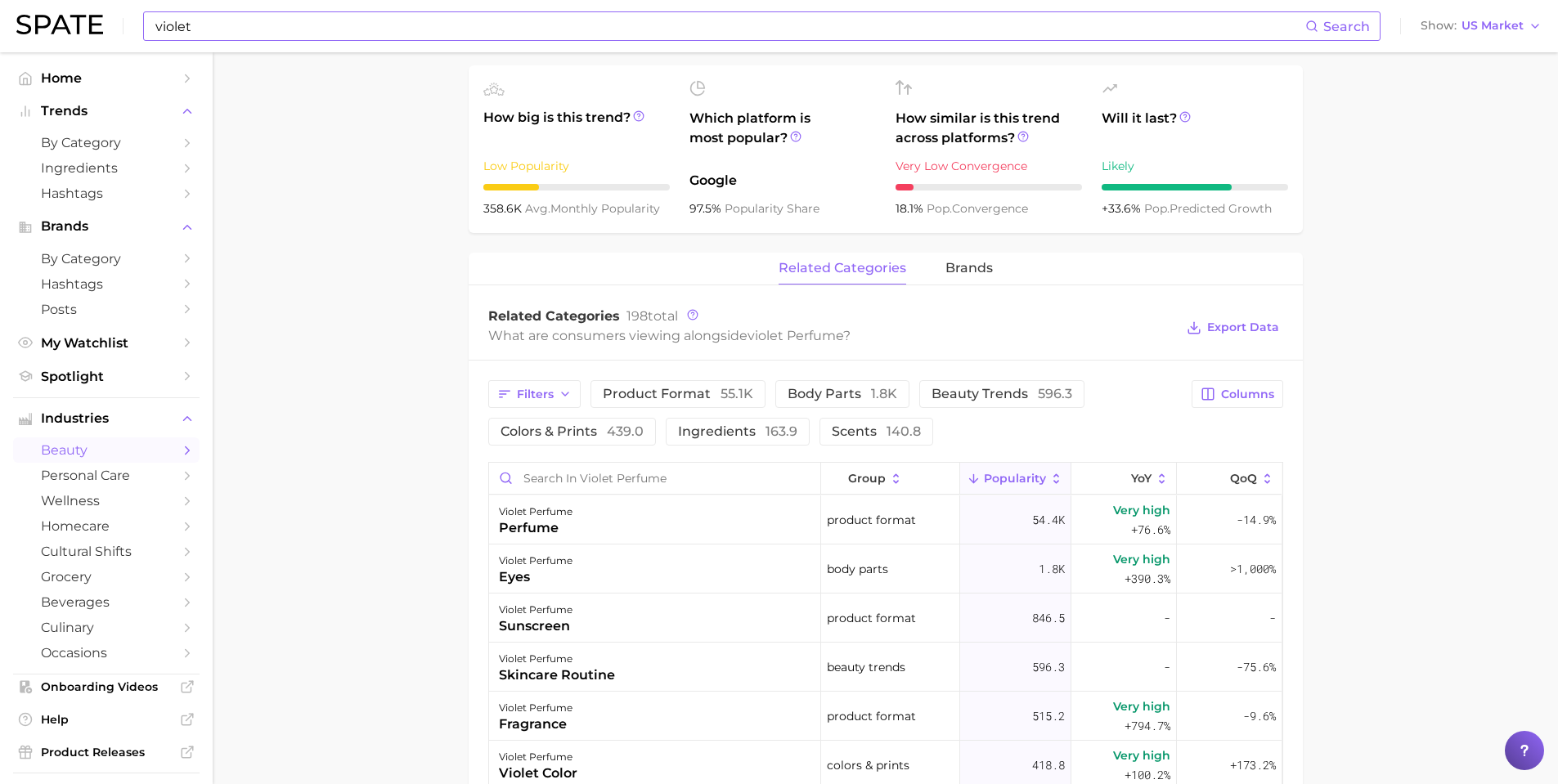
scroll to position [327, 0]
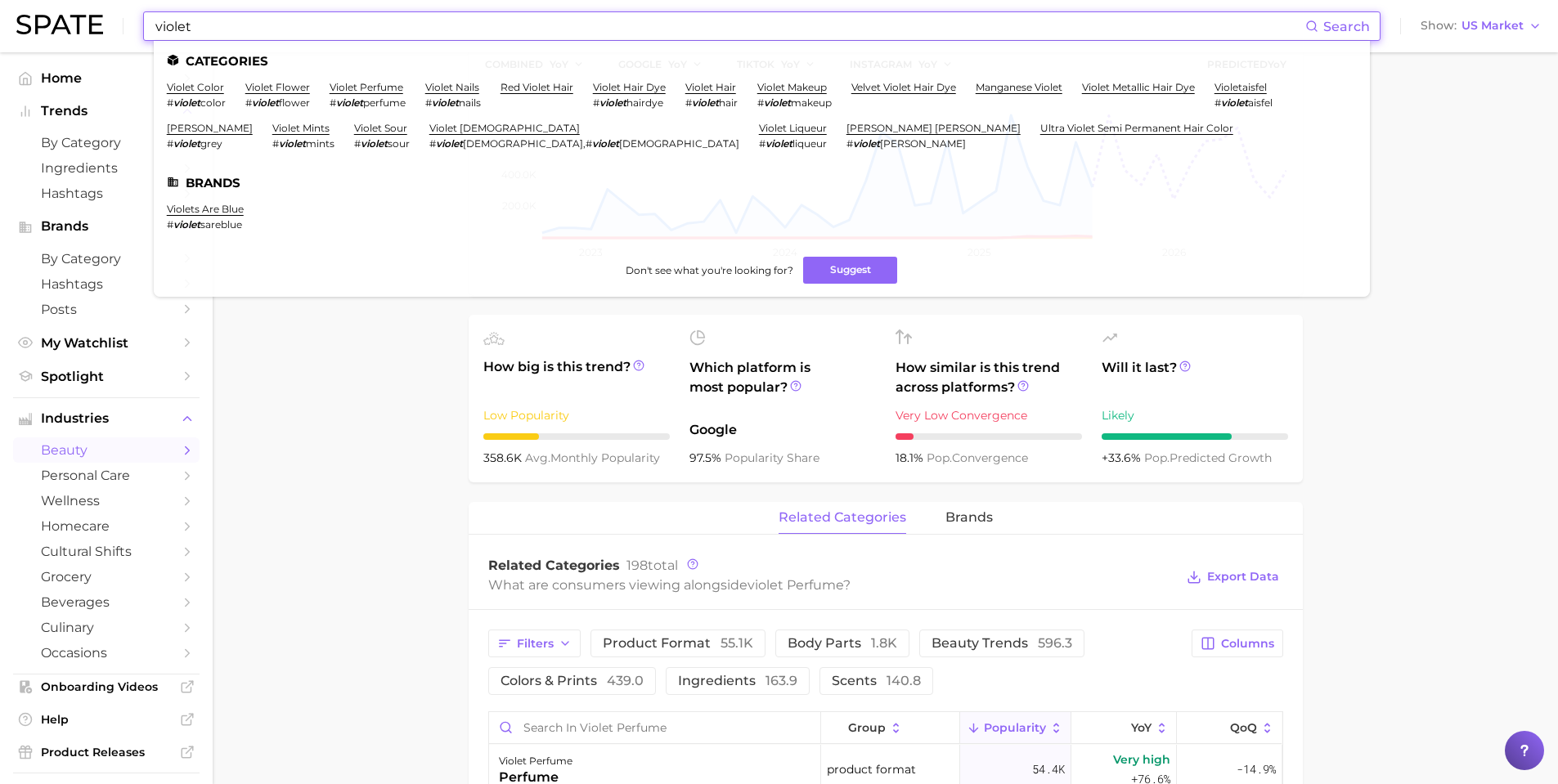
drag, startPoint x: 207, startPoint y: 23, endPoint x: 140, endPoint y: 22, distance: 67.0
click at [137, 22] on div "violet Search Categories violet color # violet color violet flower # violet flo…" at bounding box center [779, 26] width 1525 height 53
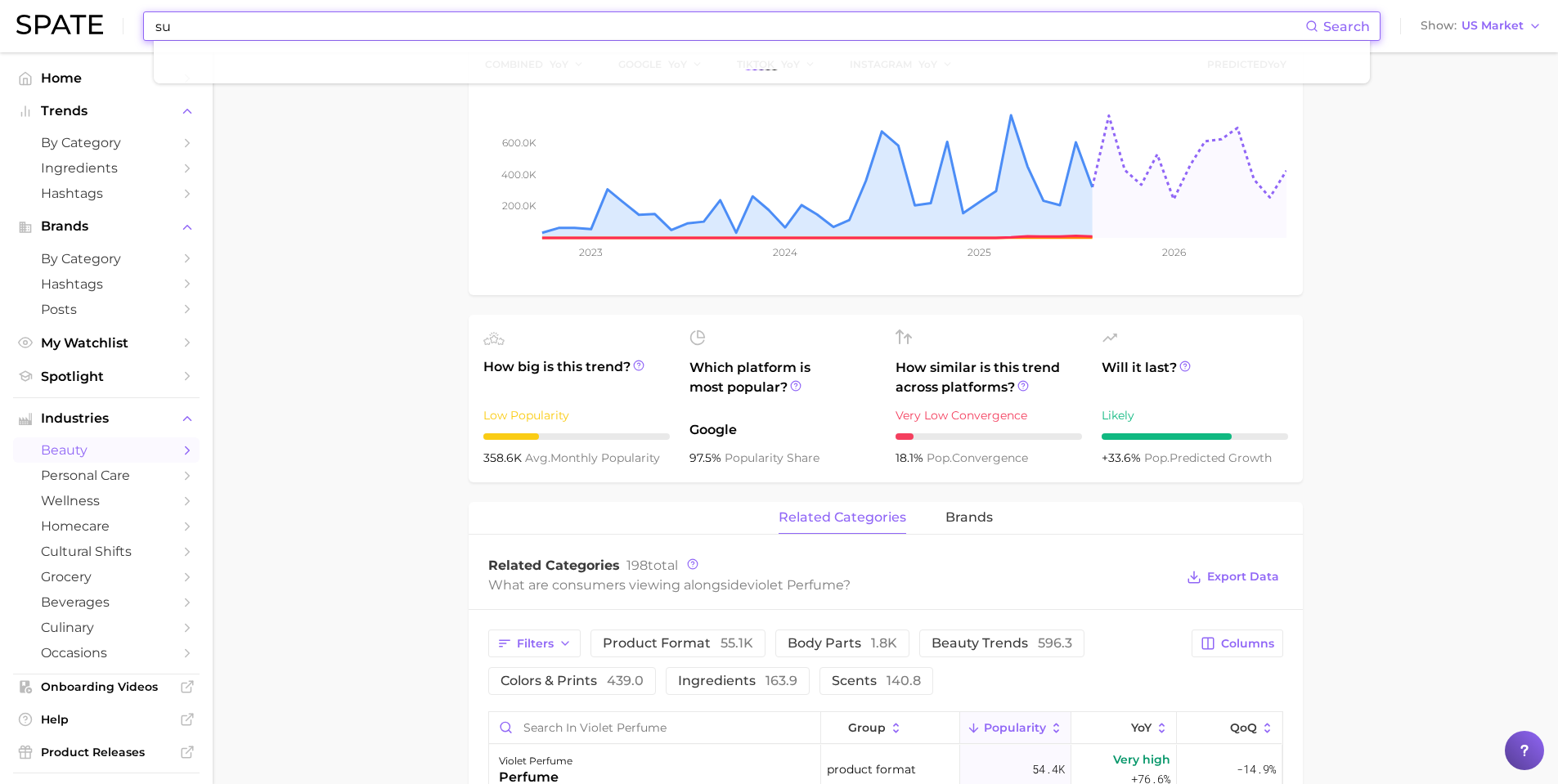
type input "s"
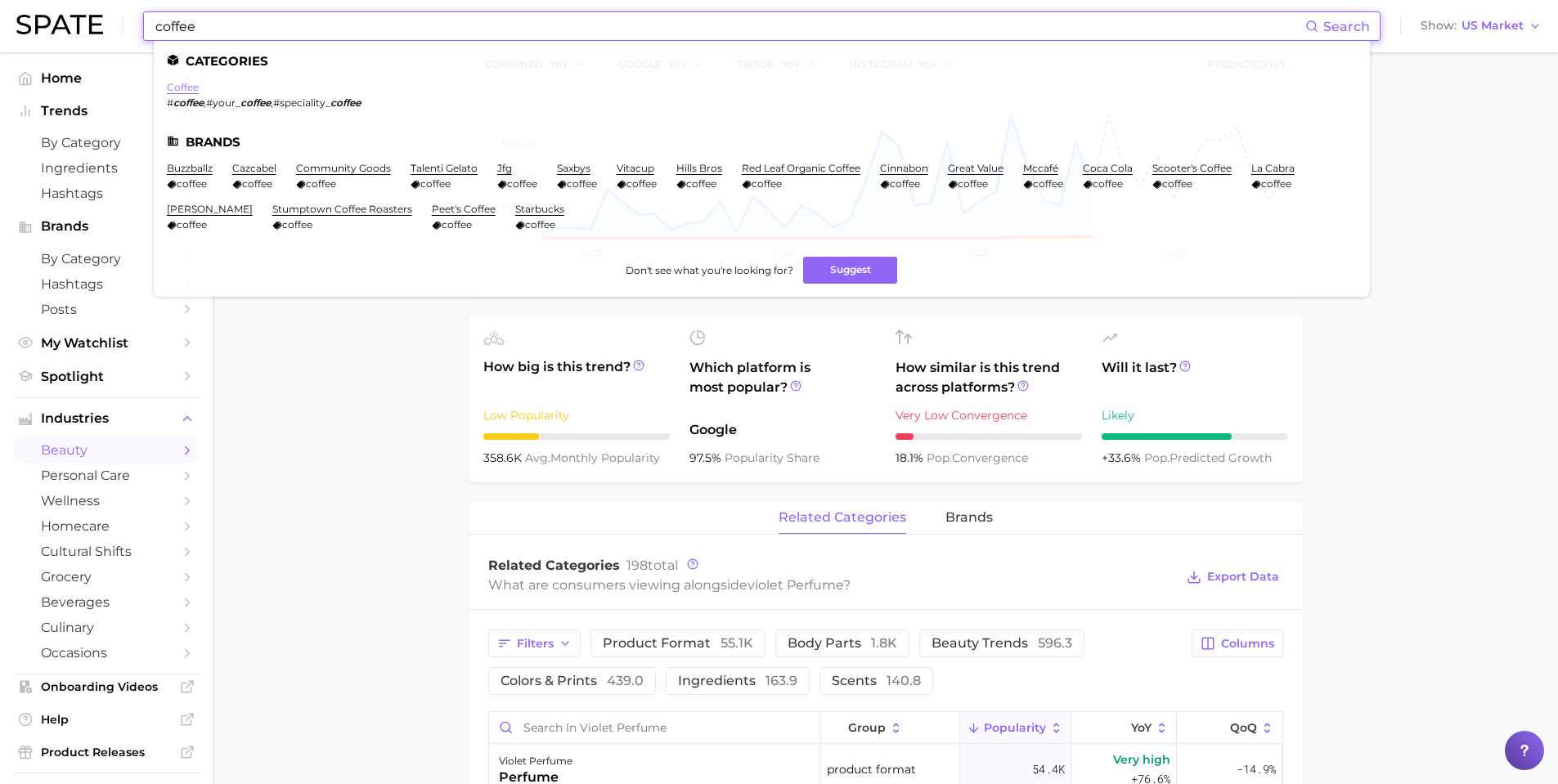
type input "coffee"
click at [174, 87] on link "coffee" at bounding box center [182, 87] width 32 height 12
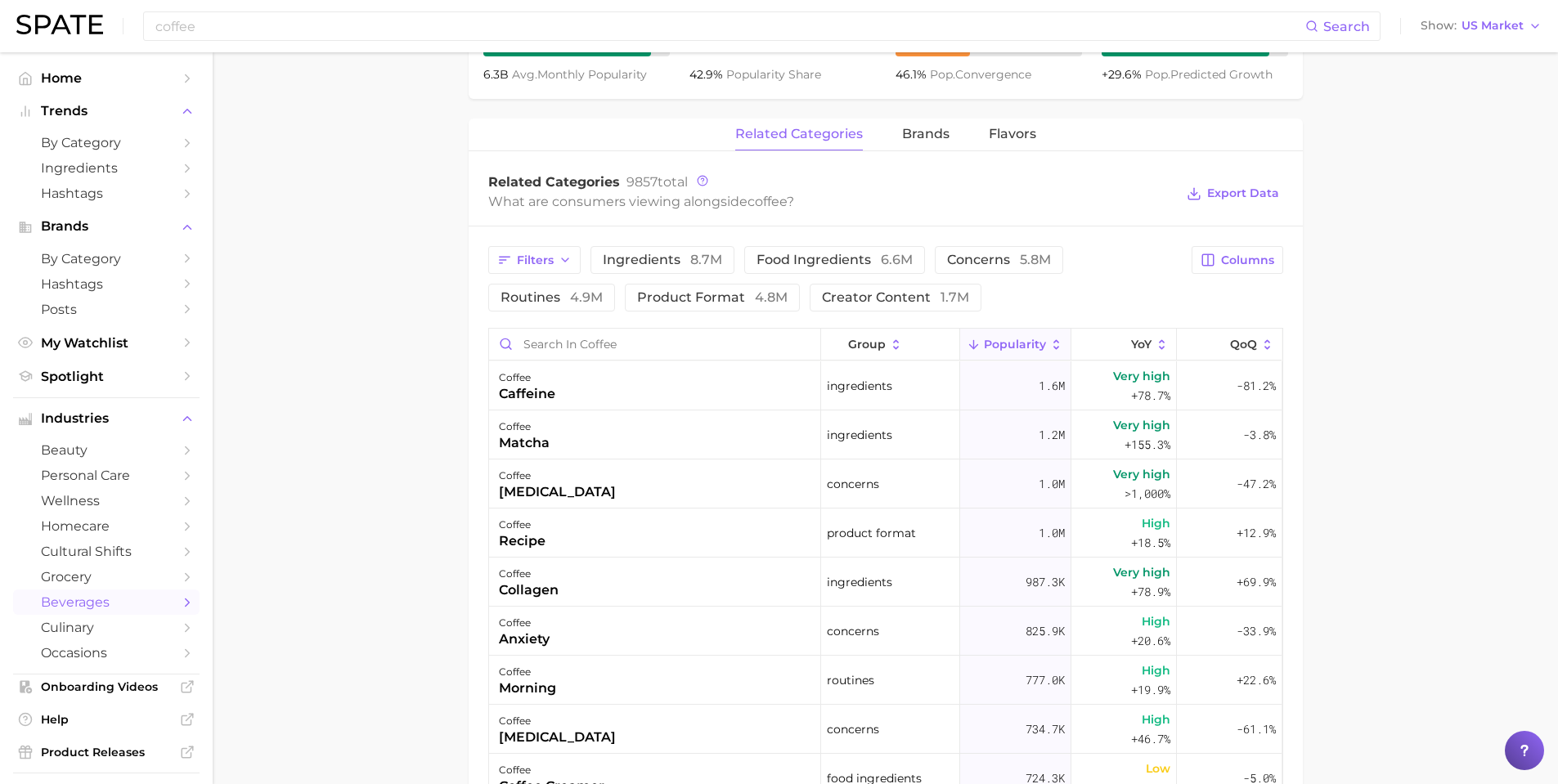
scroll to position [736, 0]
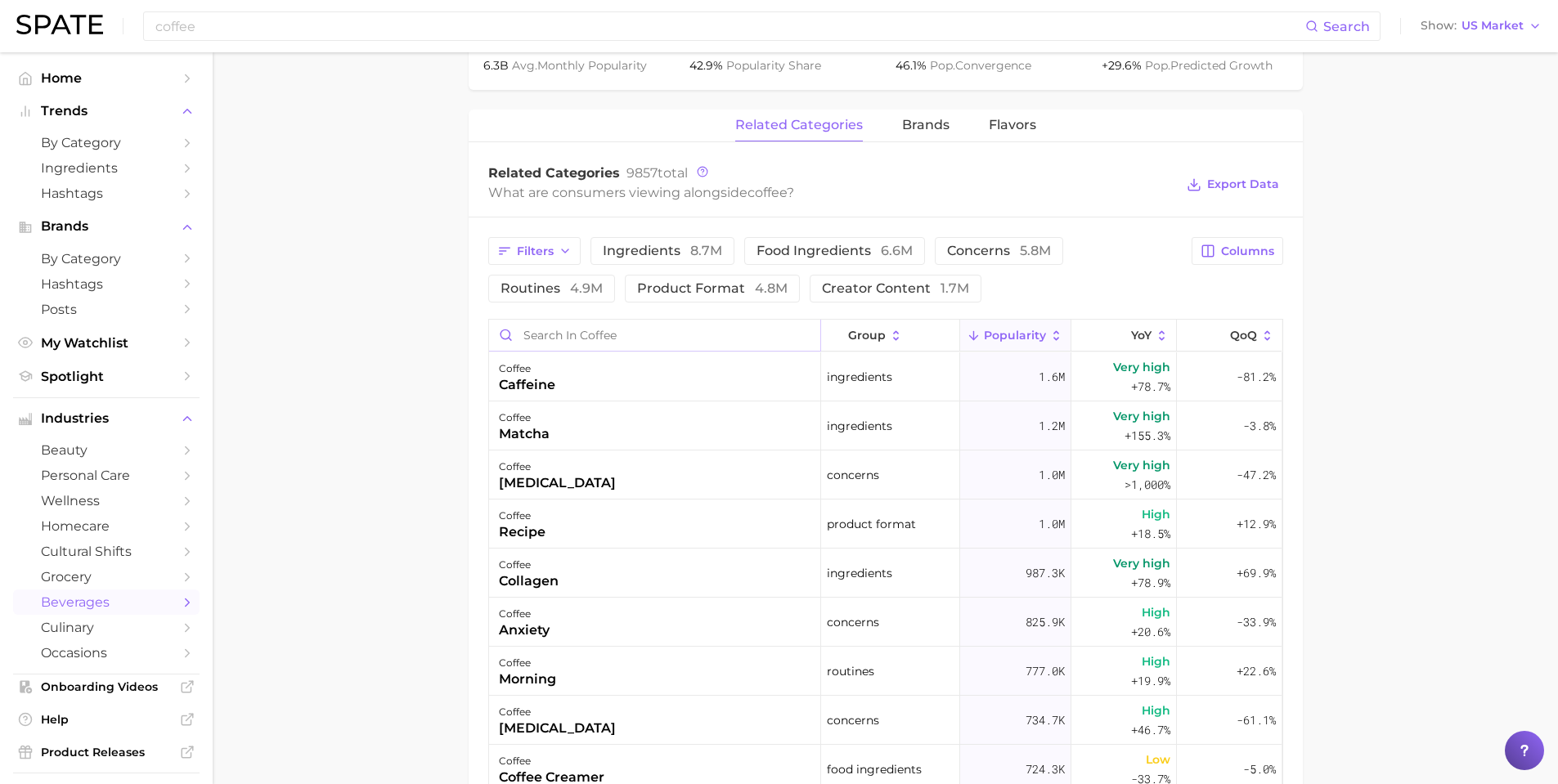
click at [555, 336] on input "Search in coffee" at bounding box center [655, 336] width 331 height 31
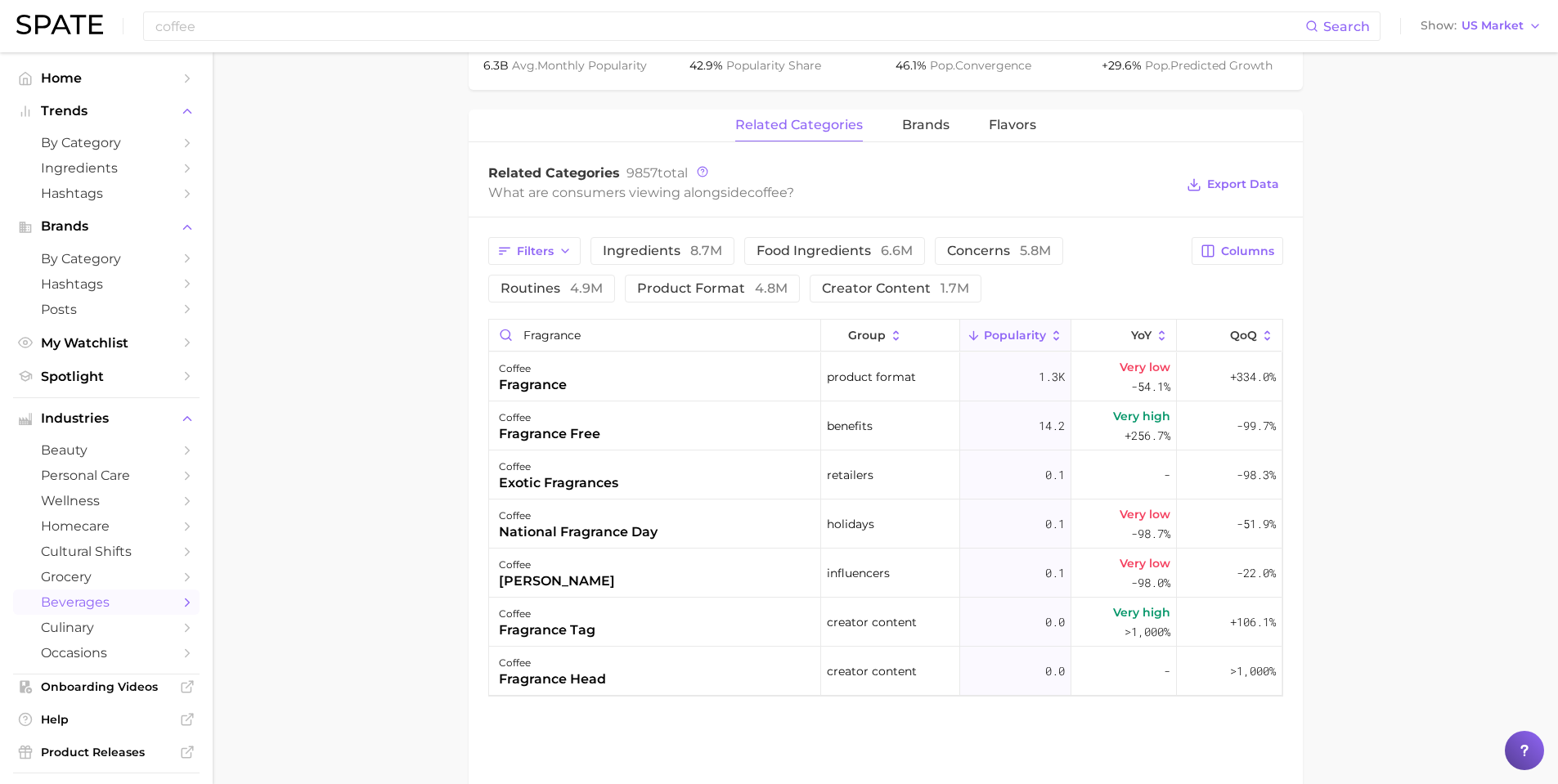
click at [382, 438] on main "1. coffees 2. coffee varieties & beans 3. coffee varieties 4. coffee Overview G…" at bounding box center [886, 93] width 1346 height 1555
drag, startPoint x: 582, startPoint y: 335, endPoint x: 474, endPoint y: 340, distance: 108.1
click at [474, 346] on div "Filters ingredients 8.7m food ingredients 6.6m concerns 5.8m routines 4.9m prod…" at bounding box center [885, 467] width 834 height 499
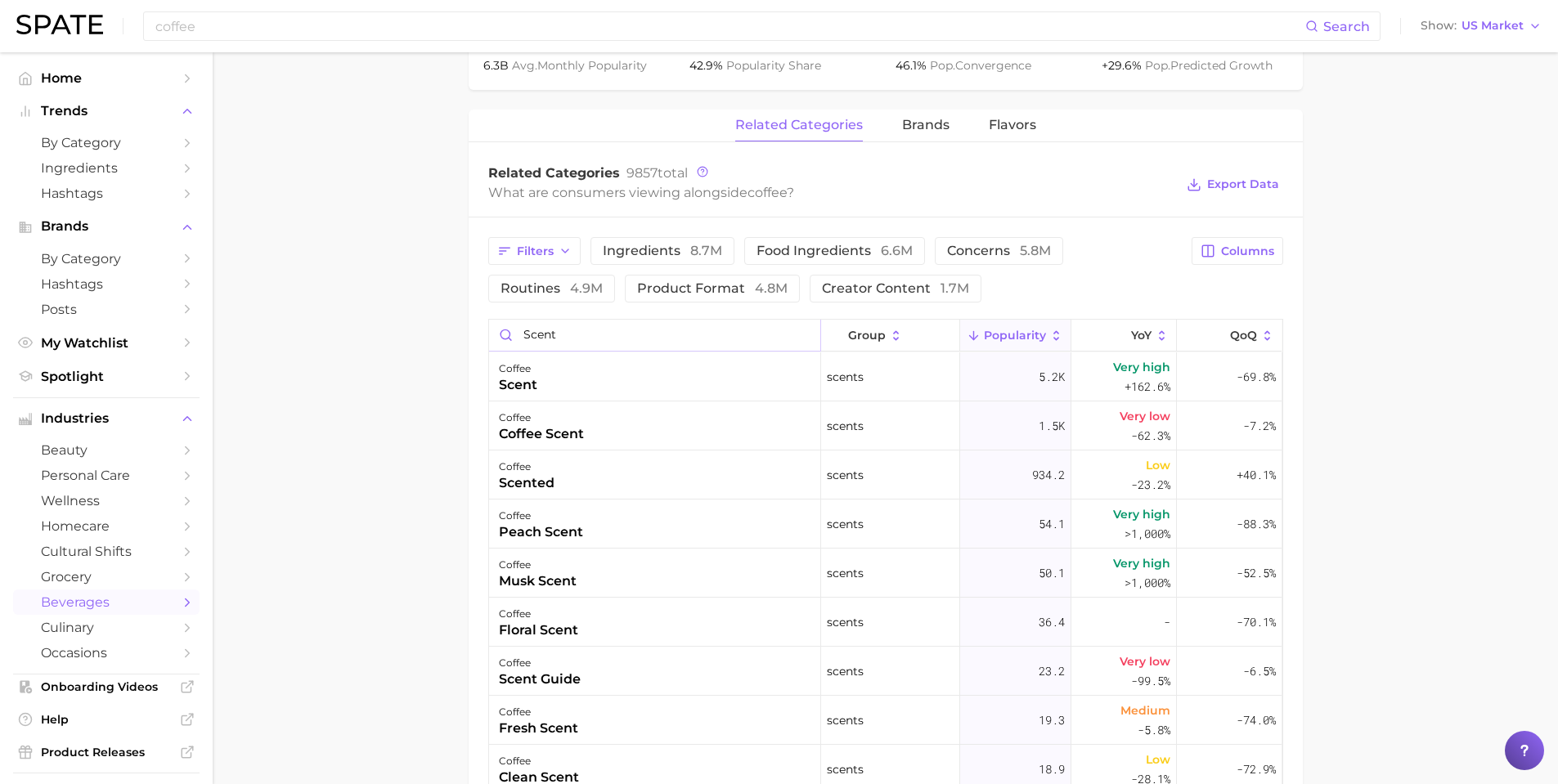
type input "scent"
click at [443, 451] on main "1. coffees 2. coffee varieties & beans 3. coffee varieties 4. coffee Overview G…" at bounding box center [886, 260] width 1346 height 1889
click at [394, 443] on main "1. coffees 2. coffee varieties & beans 3. coffee varieties 4. coffee Overview G…" at bounding box center [886, 260] width 1346 height 1889
click at [399, 401] on main "1. coffees 2. coffee varieties & beans 3. coffee varieties 4. coffee Overview G…" at bounding box center [886, 260] width 1346 height 1889
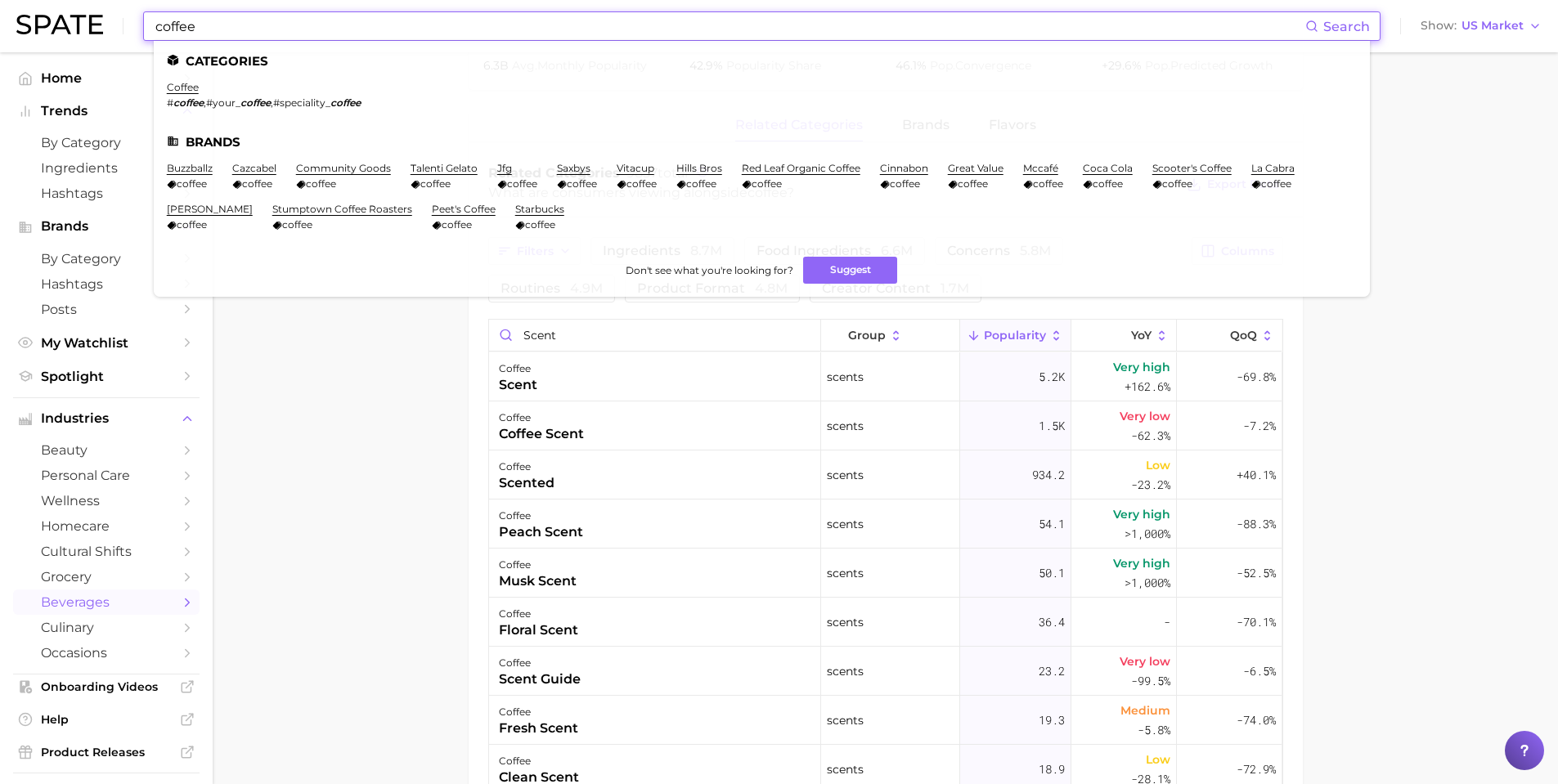
drag, startPoint x: 275, startPoint y: 22, endPoint x: 71, endPoint y: 21, distance: 204.0
click at [71, 21] on div "coffee Search Categories coffee # coffee , #your_ coffee , #speciality_ coffee …" at bounding box center [779, 26] width 1525 height 53
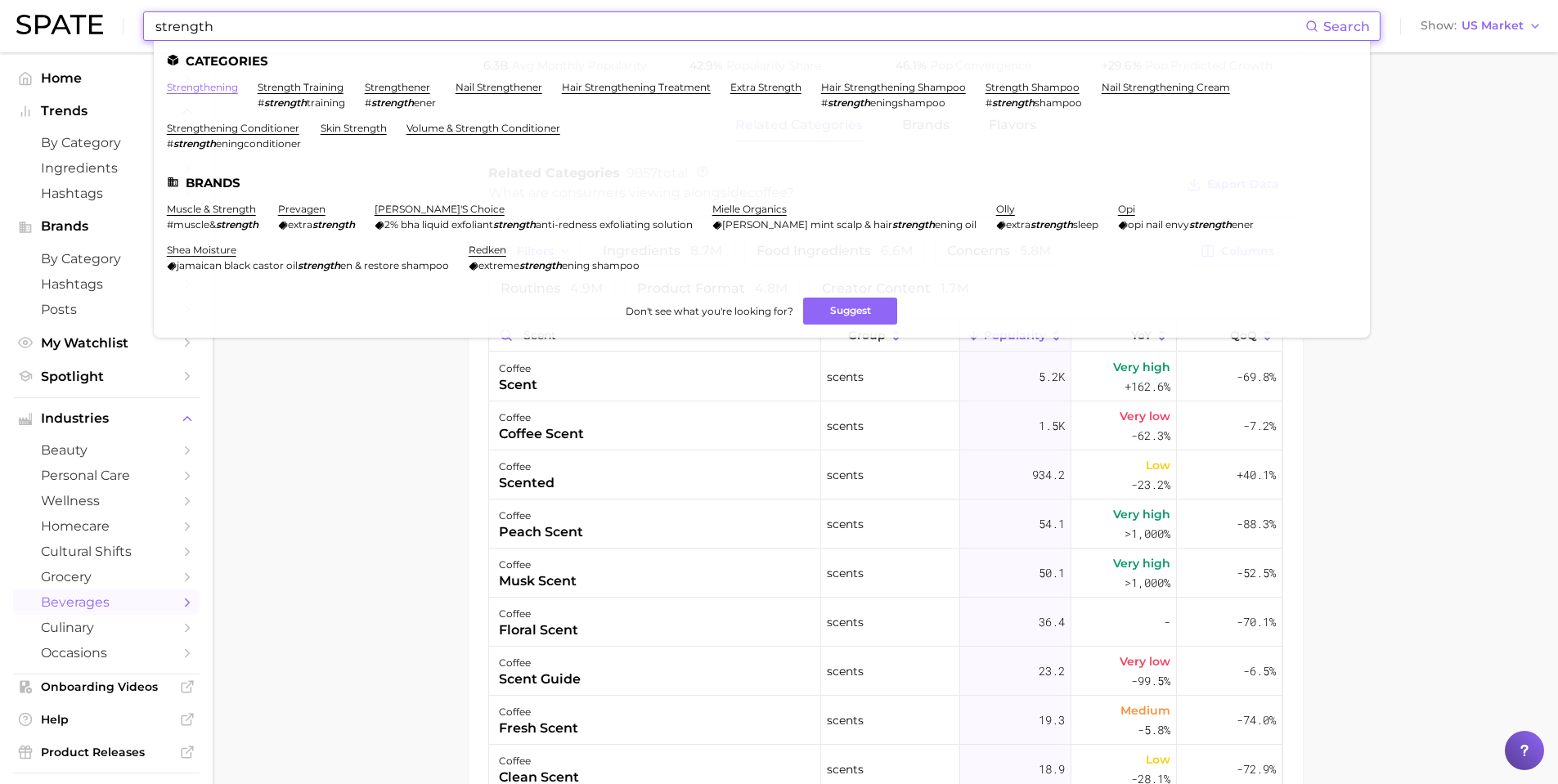
click at [209, 86] on link "strengthening" at bounding box center [202, 87] width 71 height 12
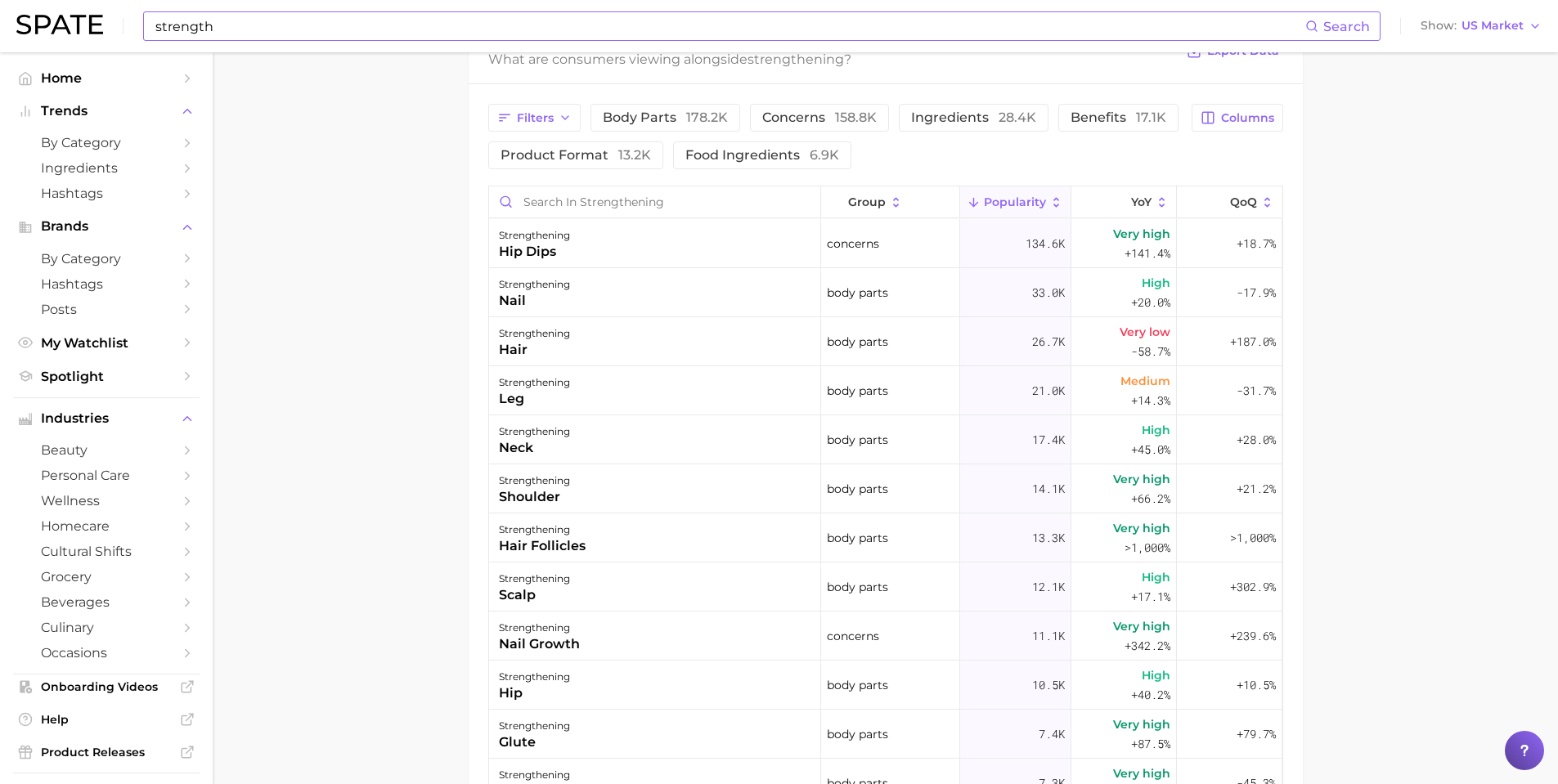
scroll to position [837, 0]
click at [1135, 200] on span "YoY" at bounding box center [1141, 201] width 21 height 13
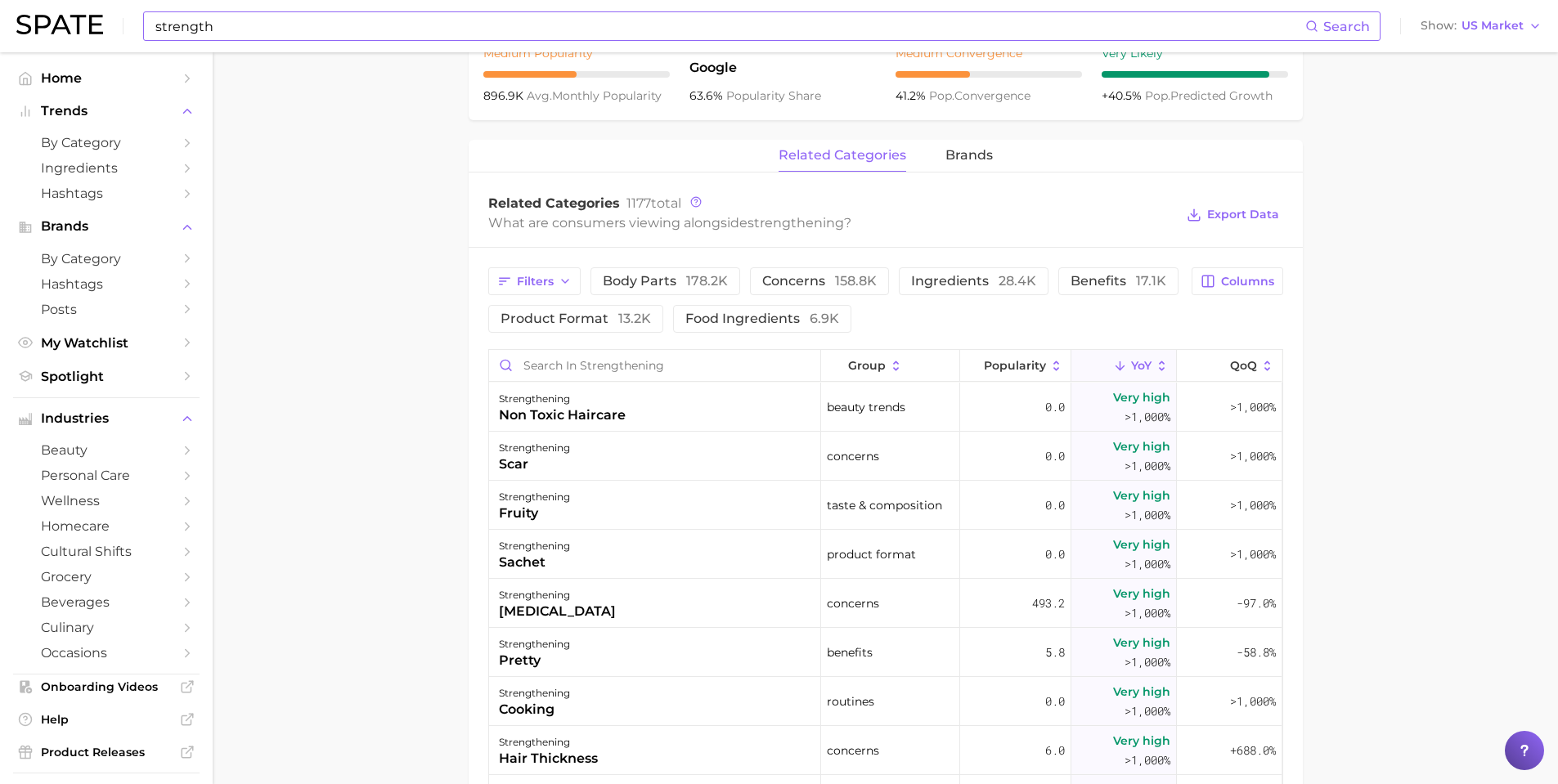
scroll to position [672, 0]
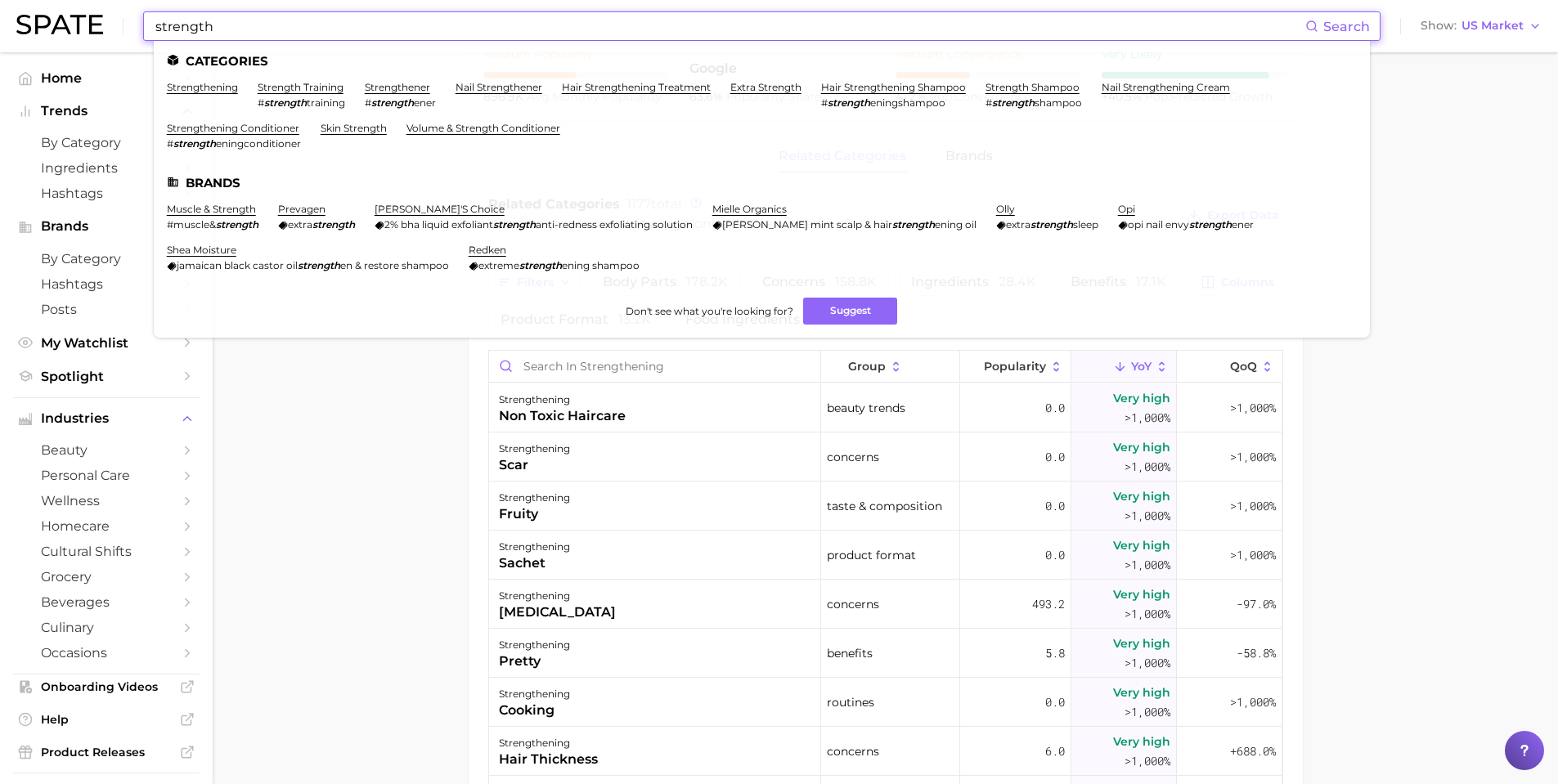
click at [361, 28] on input "strength" at bounding box center [729, 26] width 1152 height 28
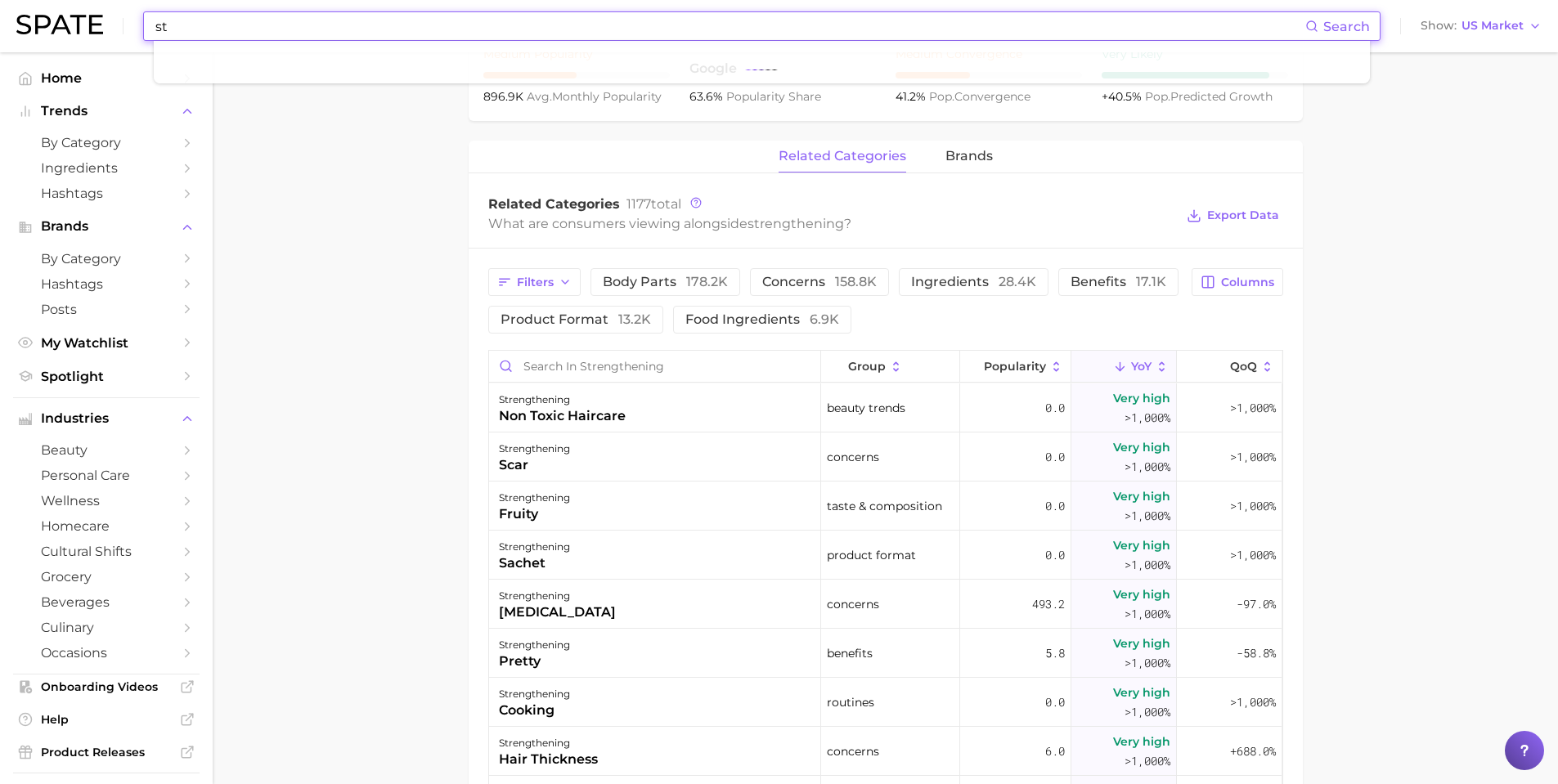
type input "s"
type input "e"
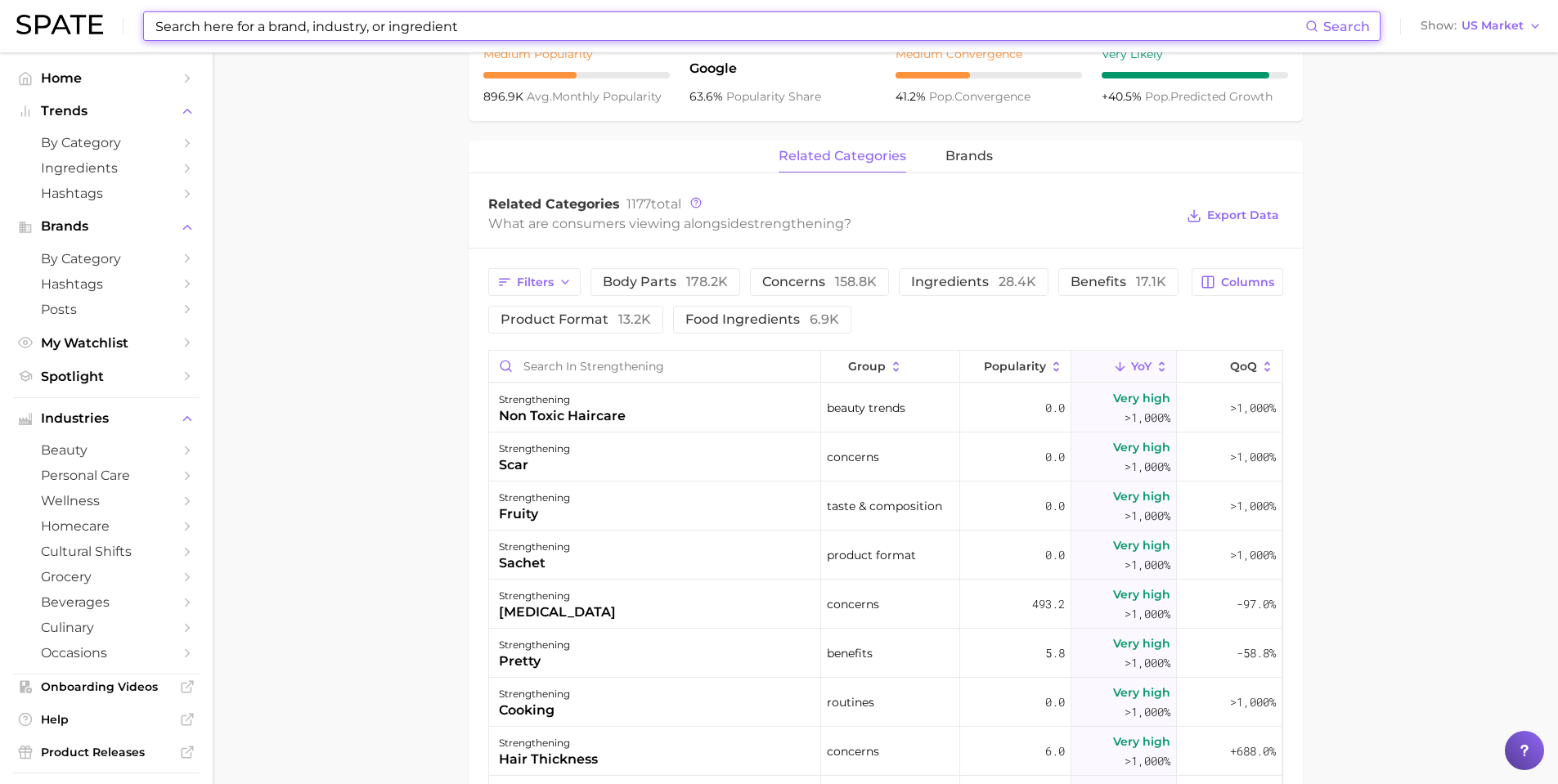
click at [405, 23] on input at bounding box center [729, 26] width 1152 height 28
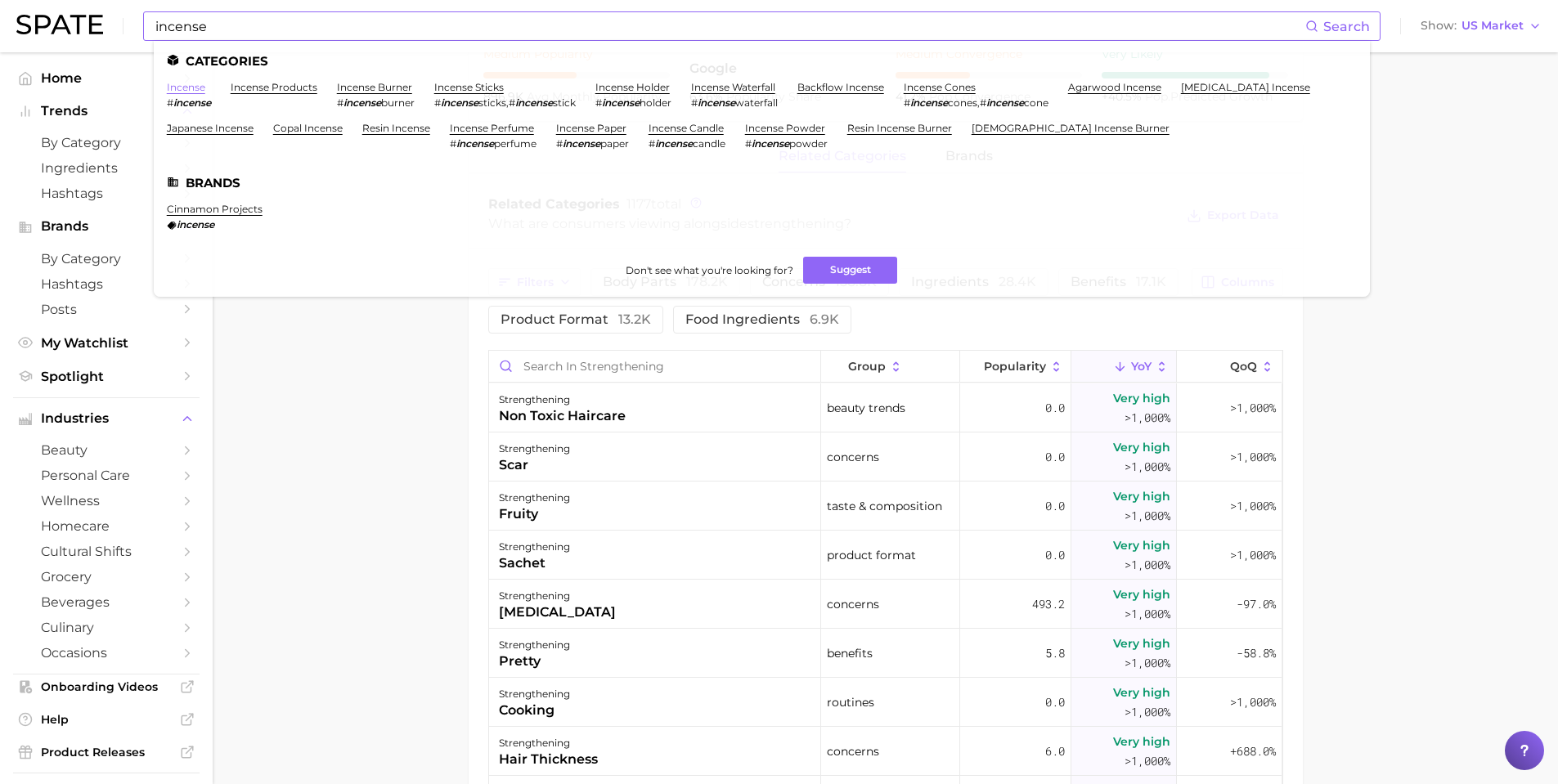
click at [184, 92] on link "incense" at bounding box center [185, 87] width 39 height 12
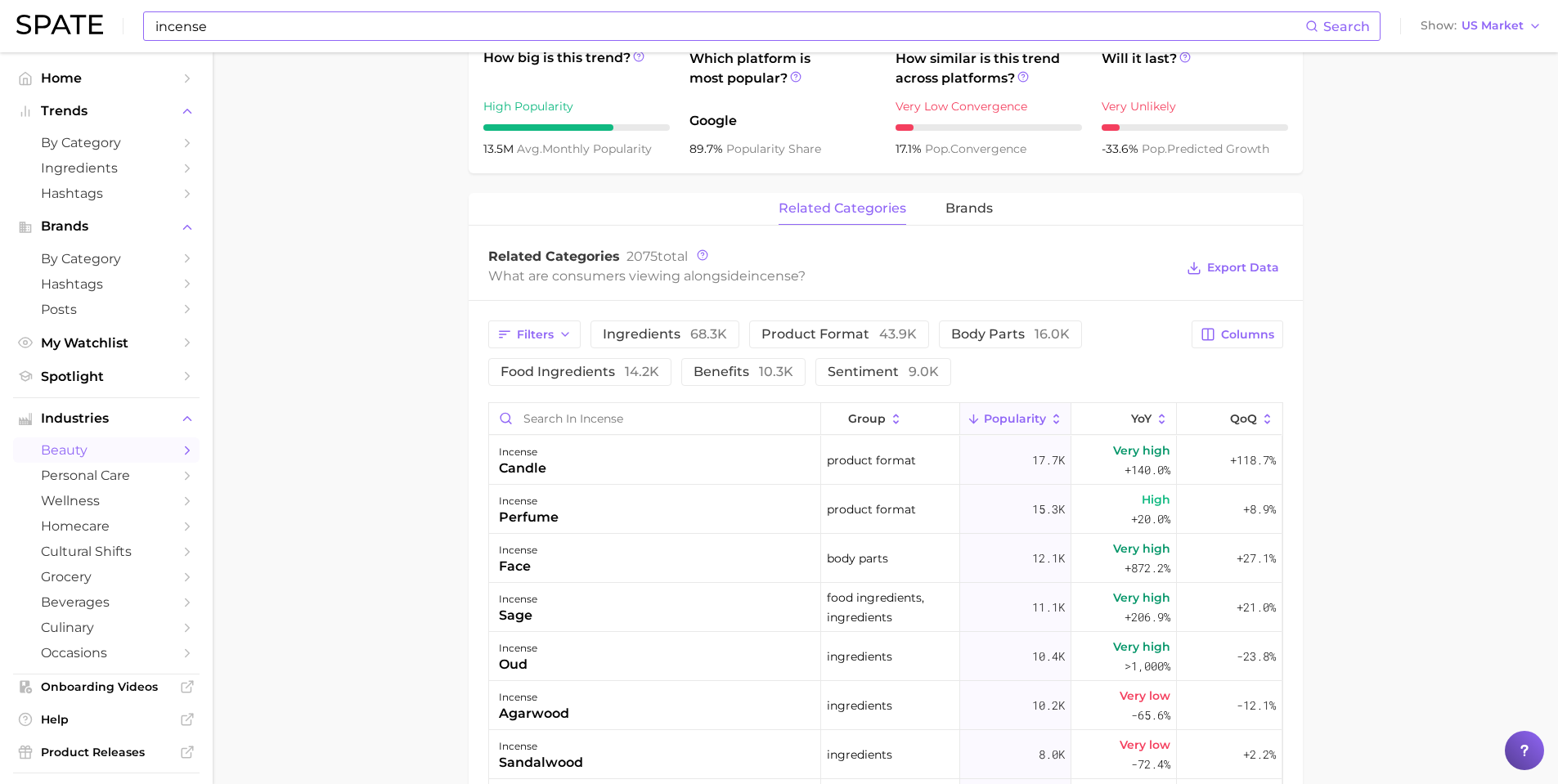
scroll to position [655, 0]
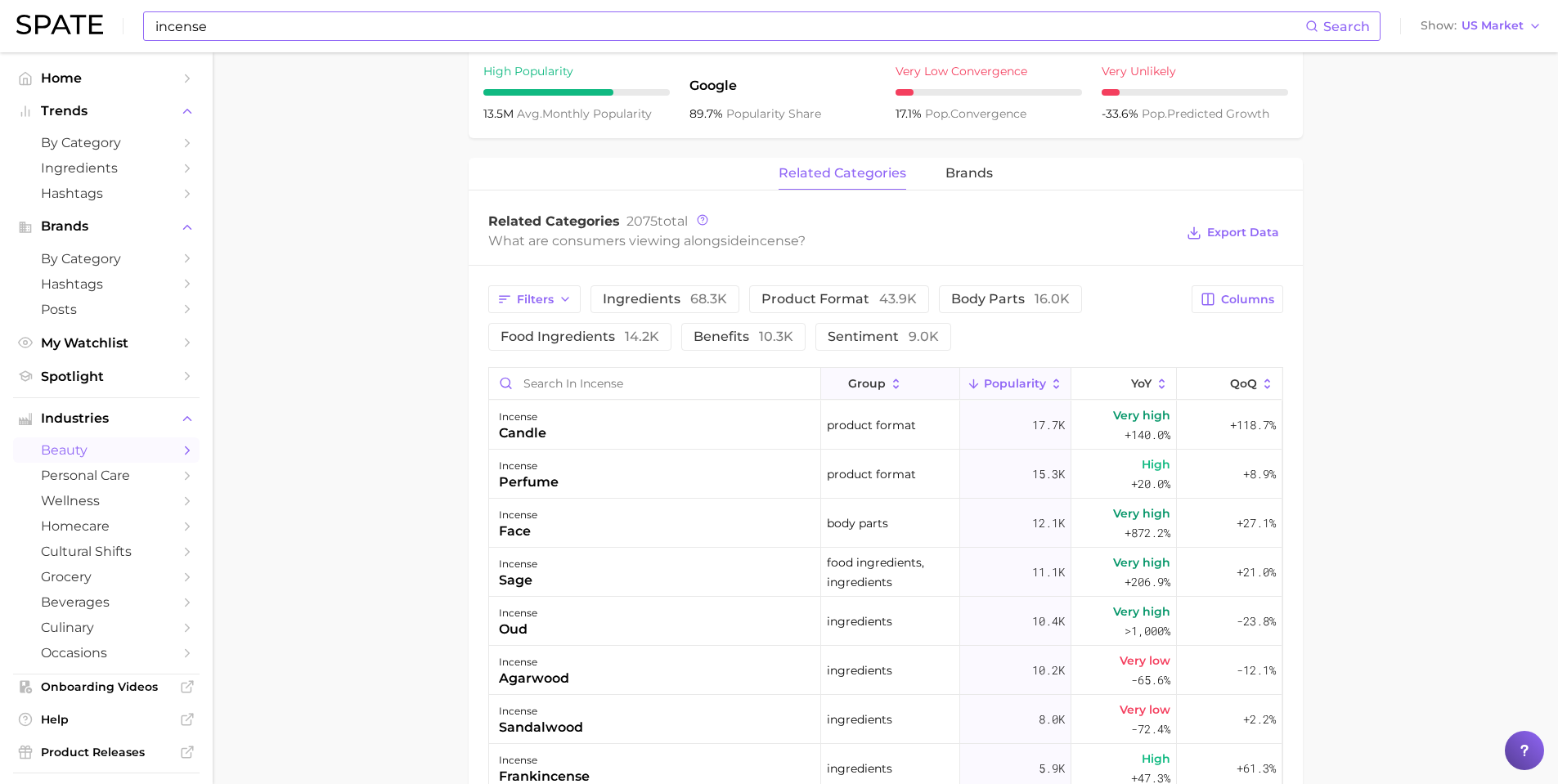
click at [914, 384] on button "group" at bounding box center [890, 384] width 139 height 32
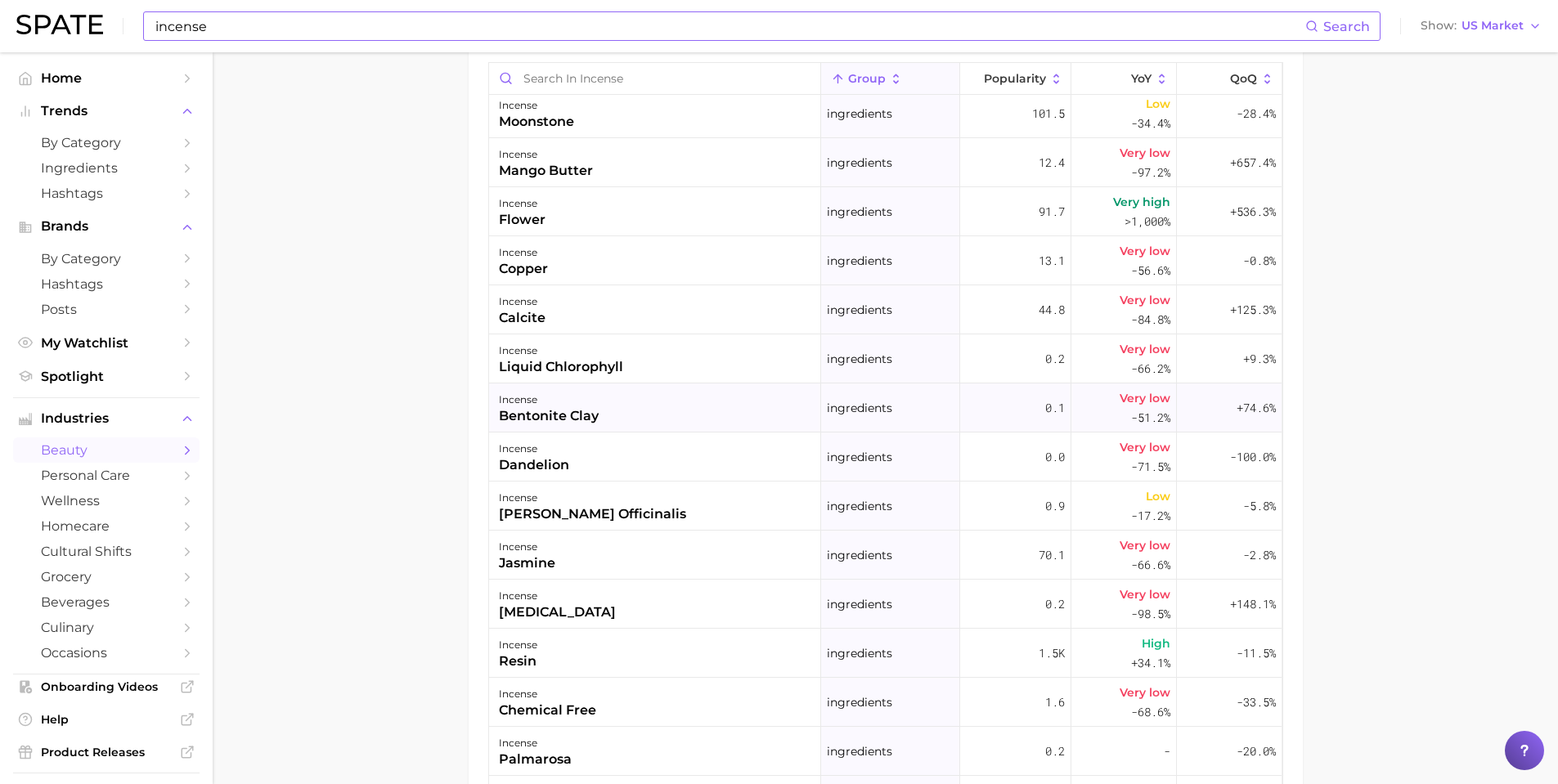
scroll to position [47362, 0]
click at [1408, 434] on main "1. fragrance 2. home fragrance 3. incense products 4. incense Overview Google T…" at bounding box center [886, 20] width 1346 height 1855
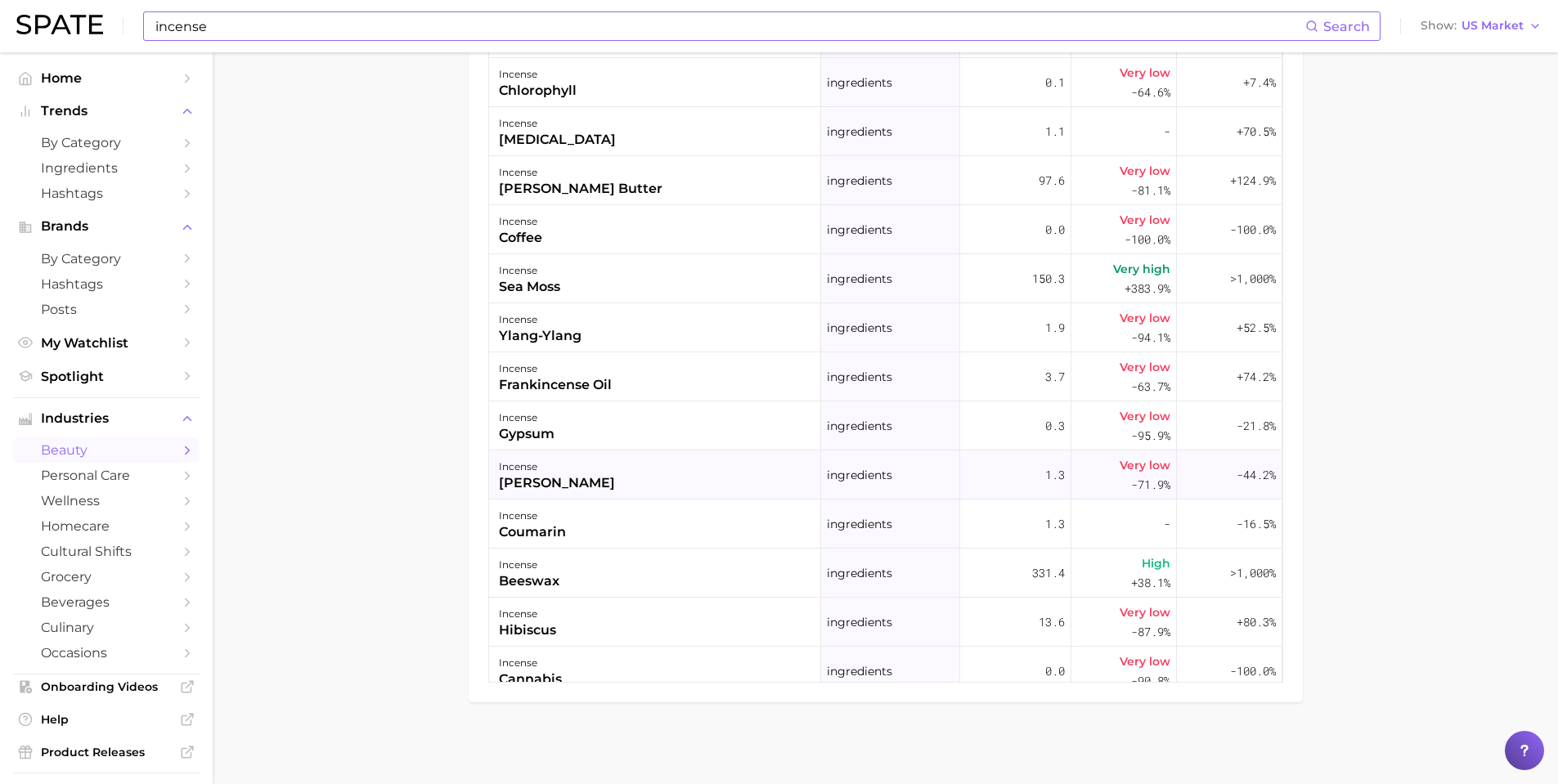
scroll to position [51696, 0]
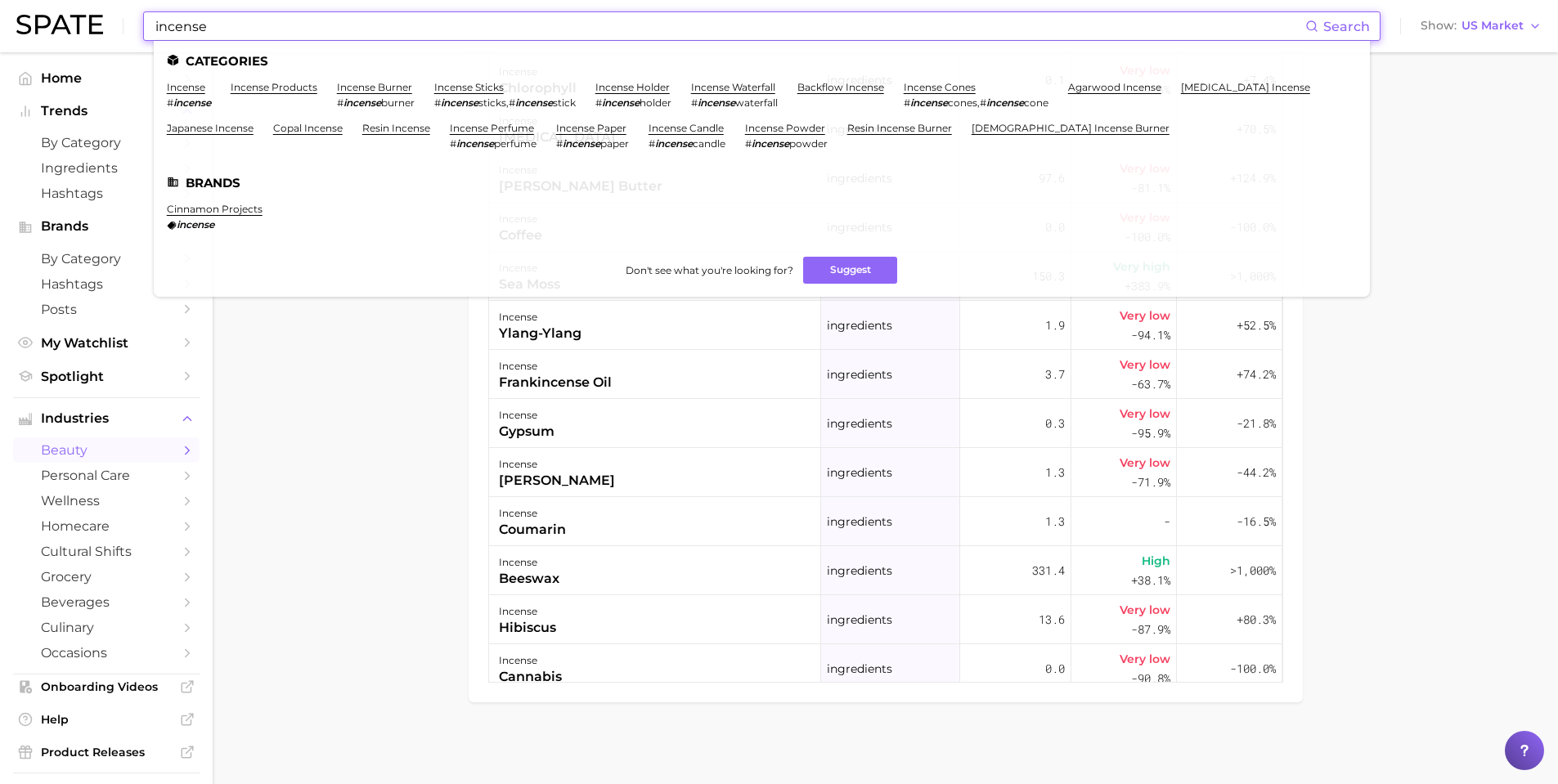
drag, startPoint x: 374, startPoint y: 21, endPoint x: 13, endPoint y: 9, distance: 361.2
click at [10, 11] on header "incense Search Categories incense # incense incense products incense burner # i…" at bounding box center [779, 26] width 1558 height 53
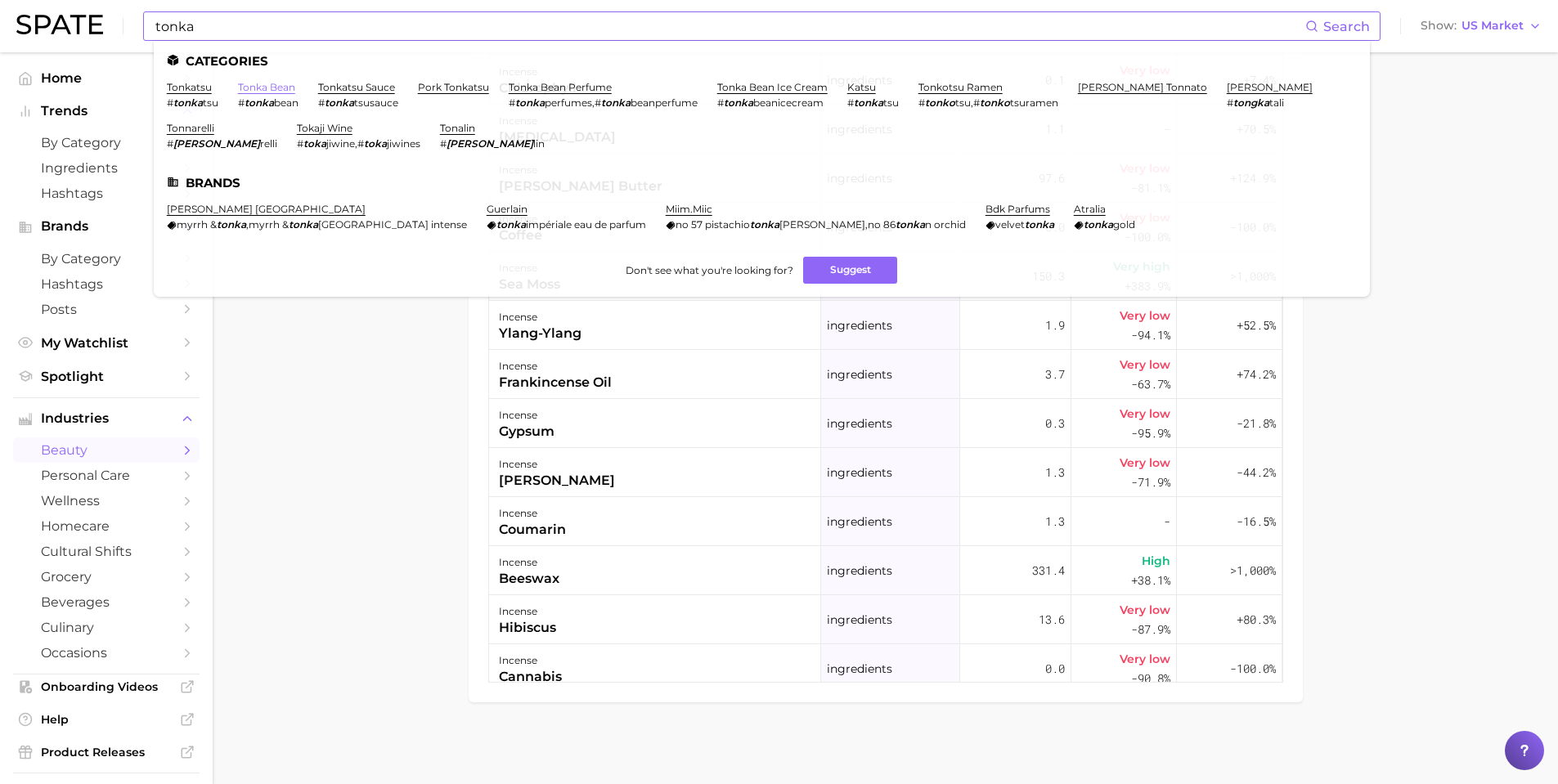
click at [273, 84] on link "tonka bean" at bounding box center [267, 87] width 57 height 12
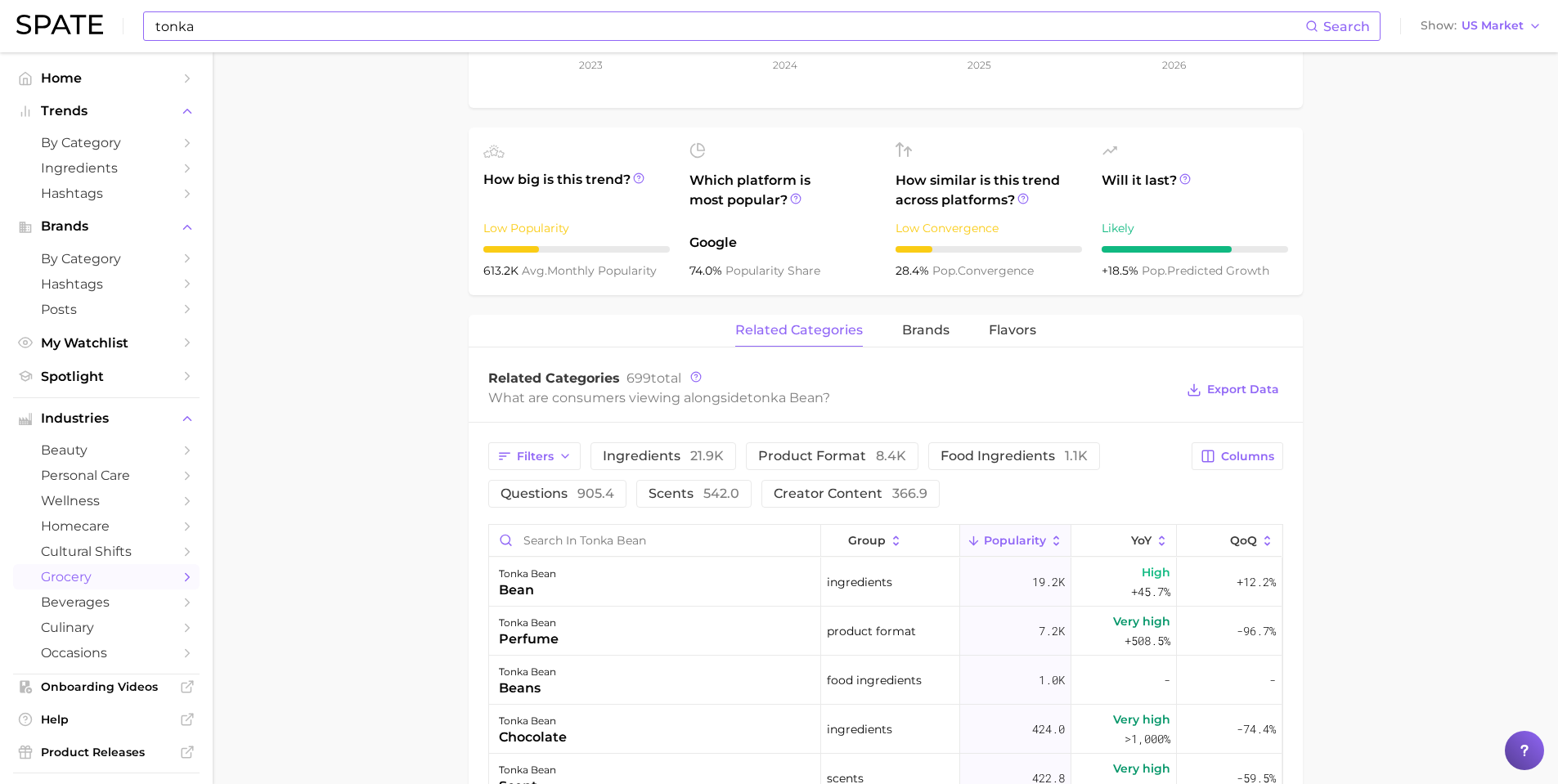
scroll to position [164, 0]
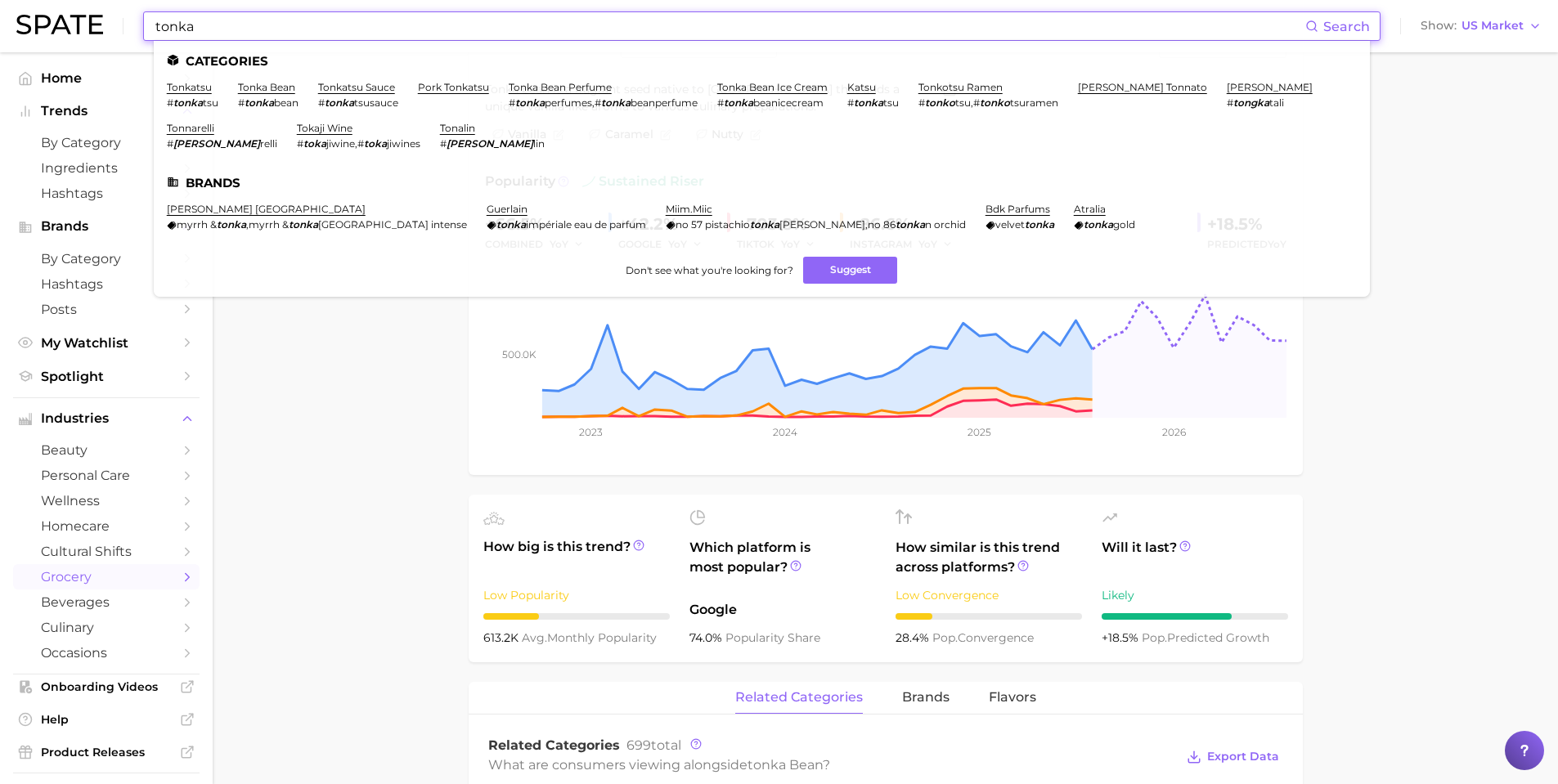
drag, startPoint x: 223, startPoint y: 30, endPoint x: 124, endPoint y: 24, distance: 99.2
click at [124, 24] on div "tonka Search Categories tonkatsu # tonka tsu tonka bean # tonka bean tonkatsu s…" at bounding box center [779, 26] width 1525 height 53
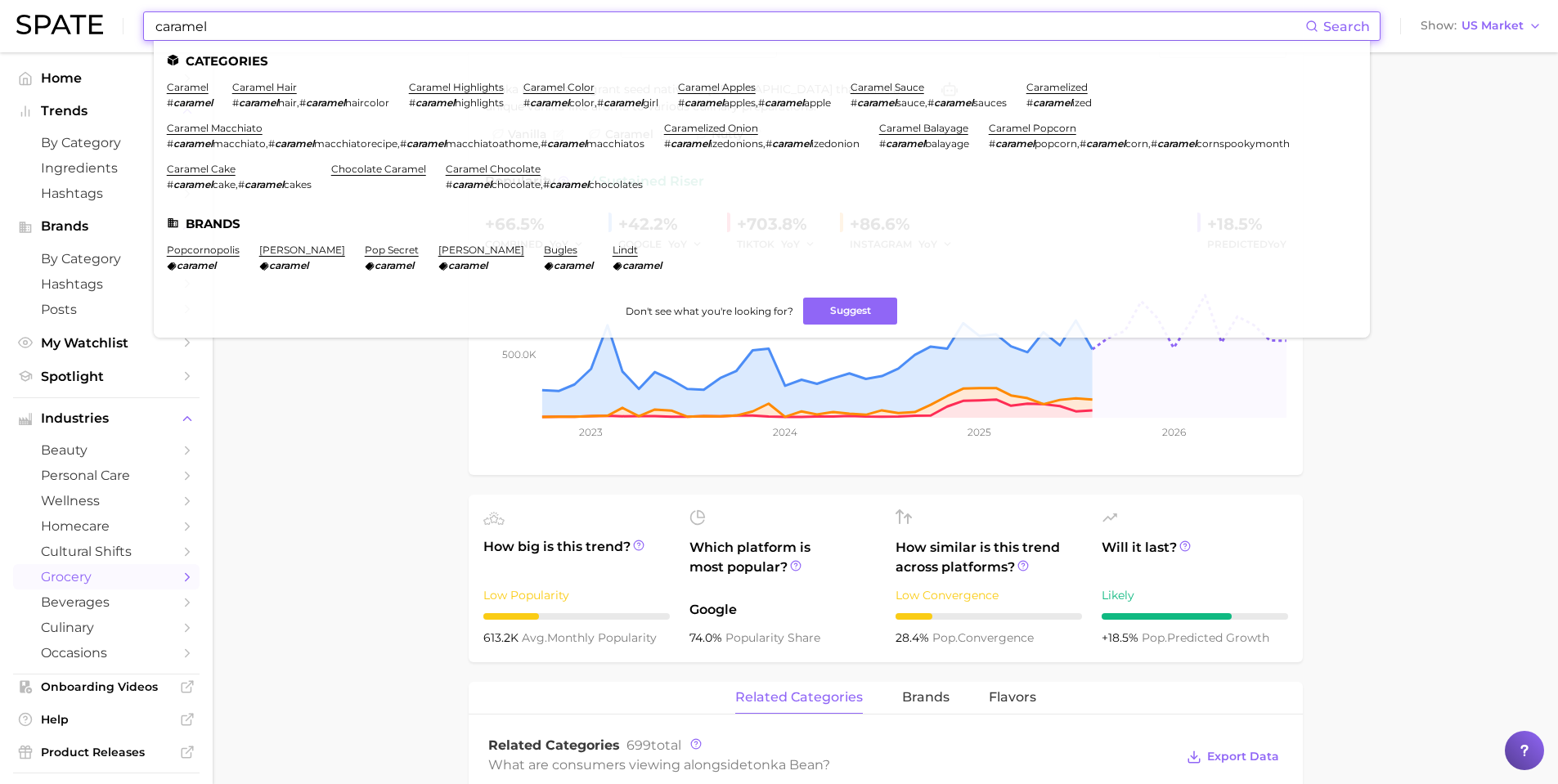
click at [194, 94] on li "caramel # caramel" at bounding box center [189, 95] width 46 height 28
click at [192, 85] on link "caramel" at bounding box center [187, 87] width 41 height 12
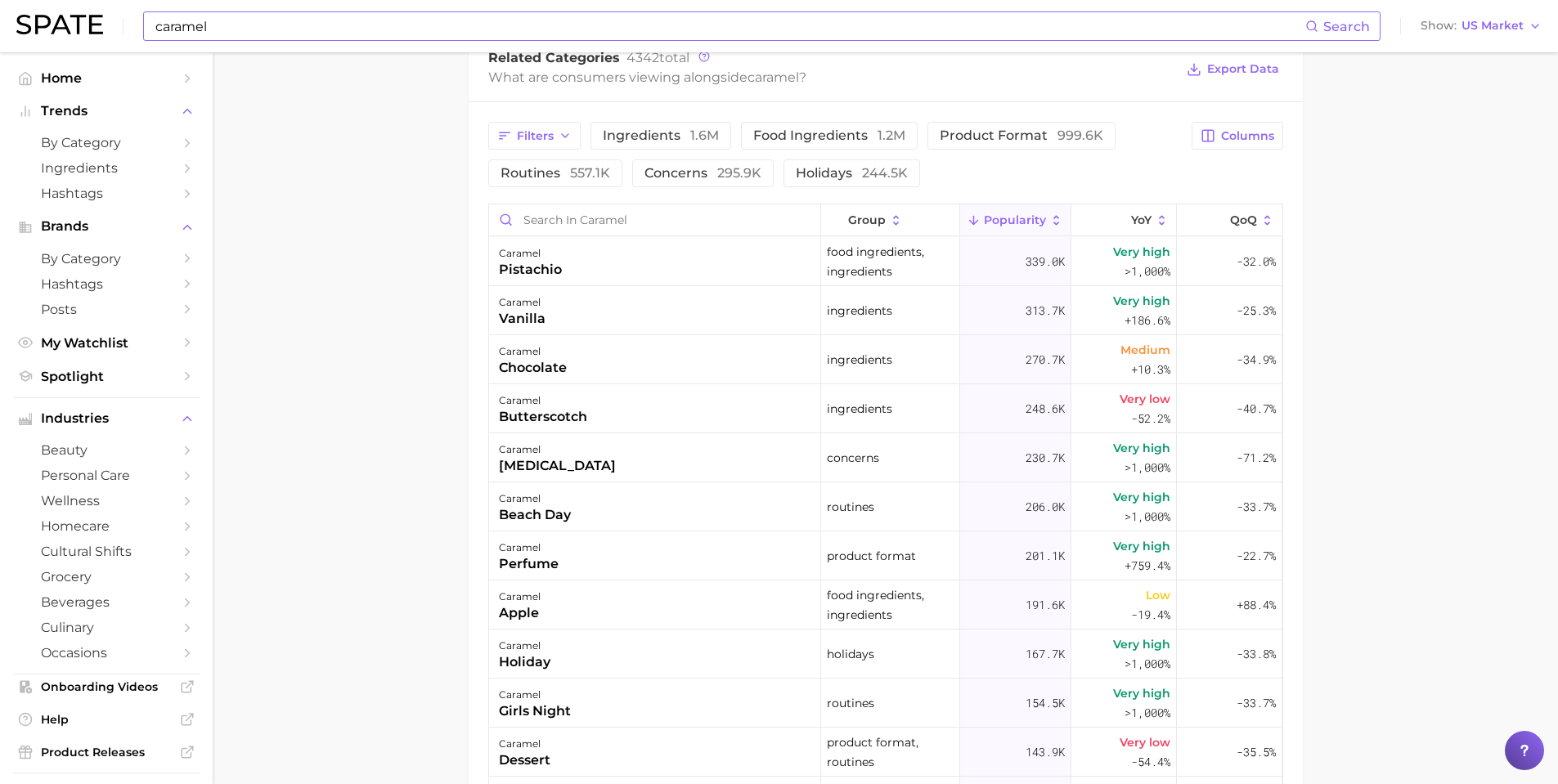
scroll to position [900, 0]
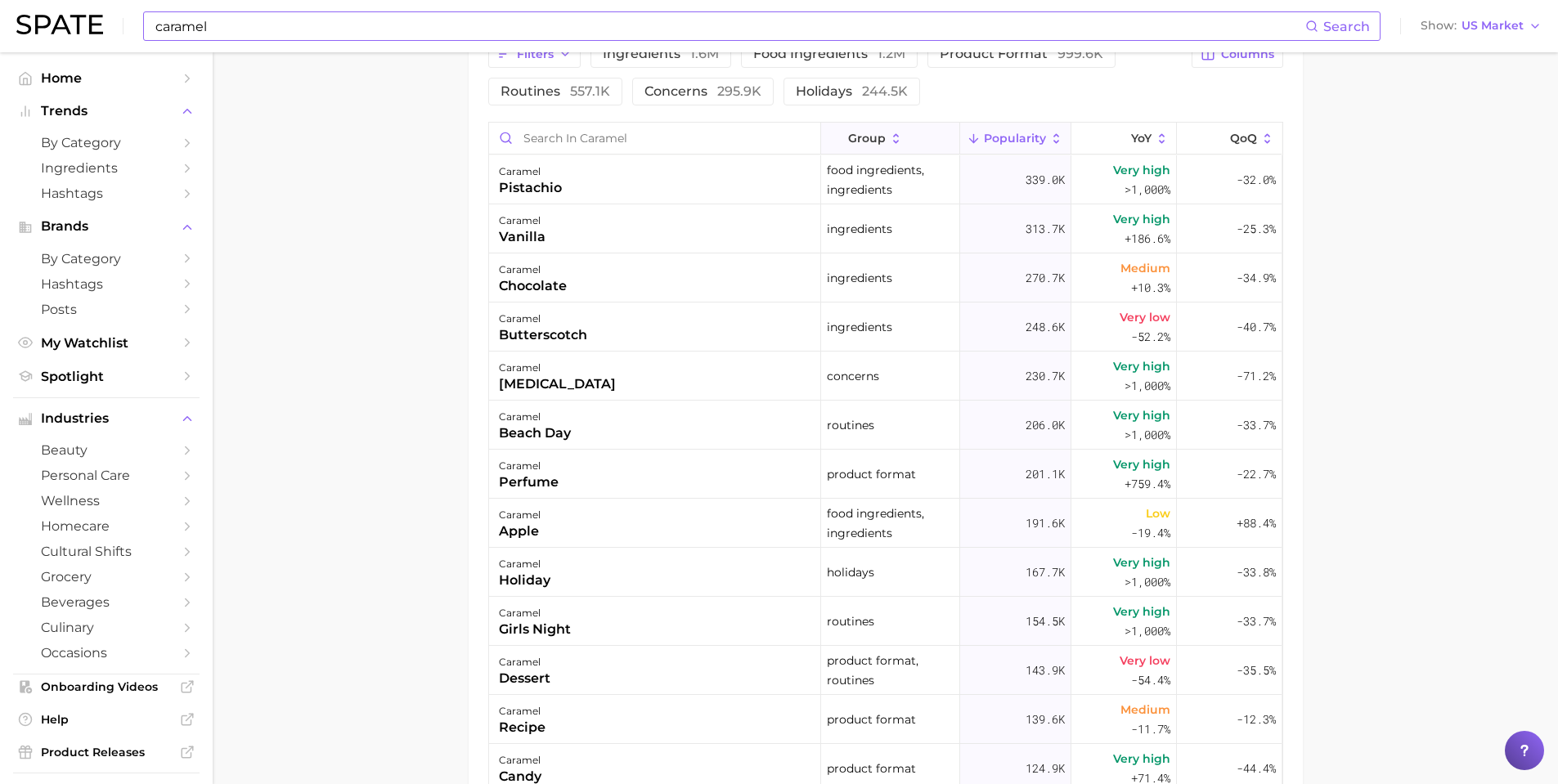
click at [900, 134] on button "group" at bounding box center [890, 138] width 139 height 32
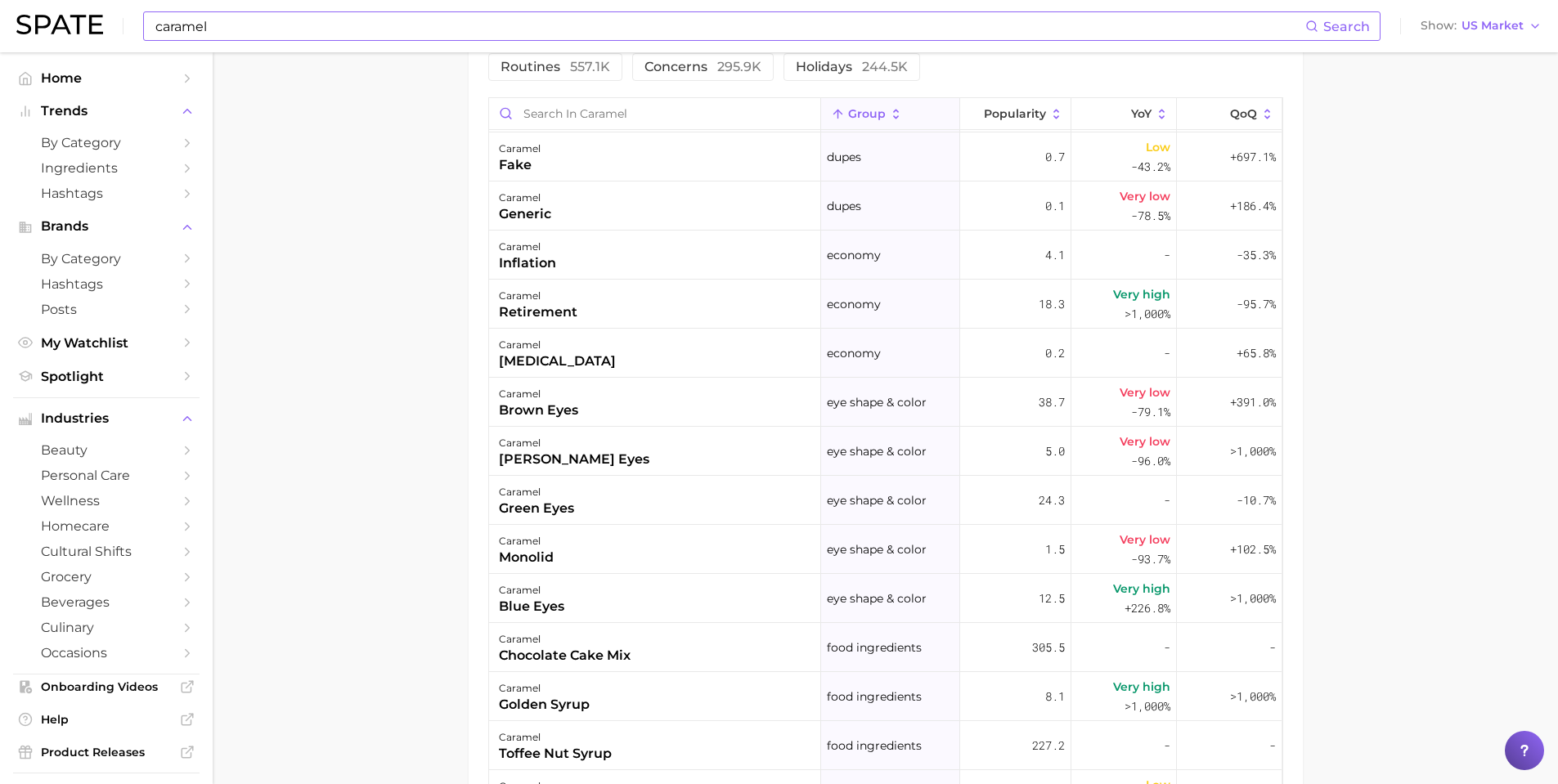
scroll to position [927, 0]
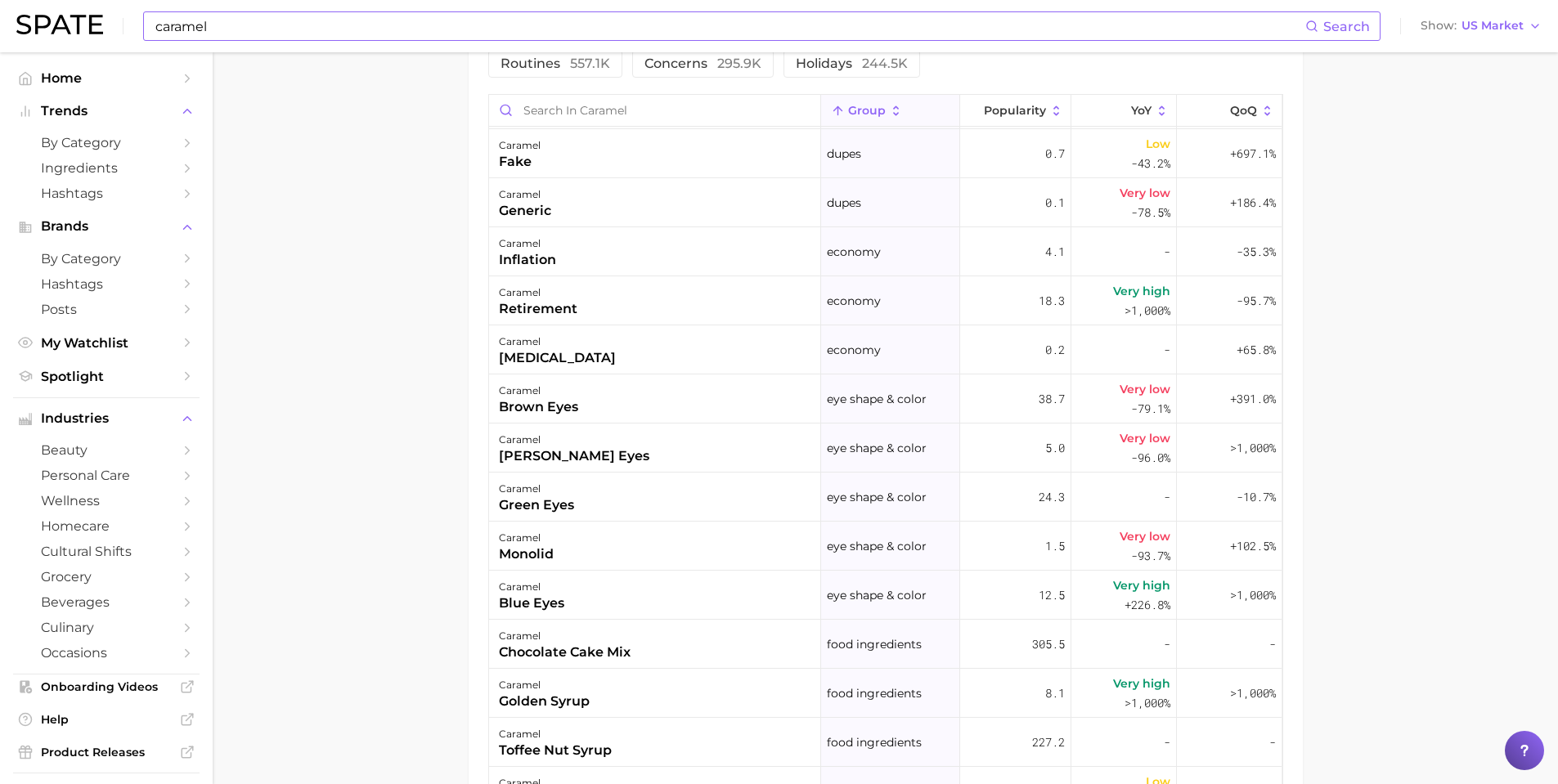
click at [1427, 404] on main "1. ingredients 2. food products 3. caramel Overview Google TikTok Instagram car…" at bounding box center [886, 52] width 1346 height 1855
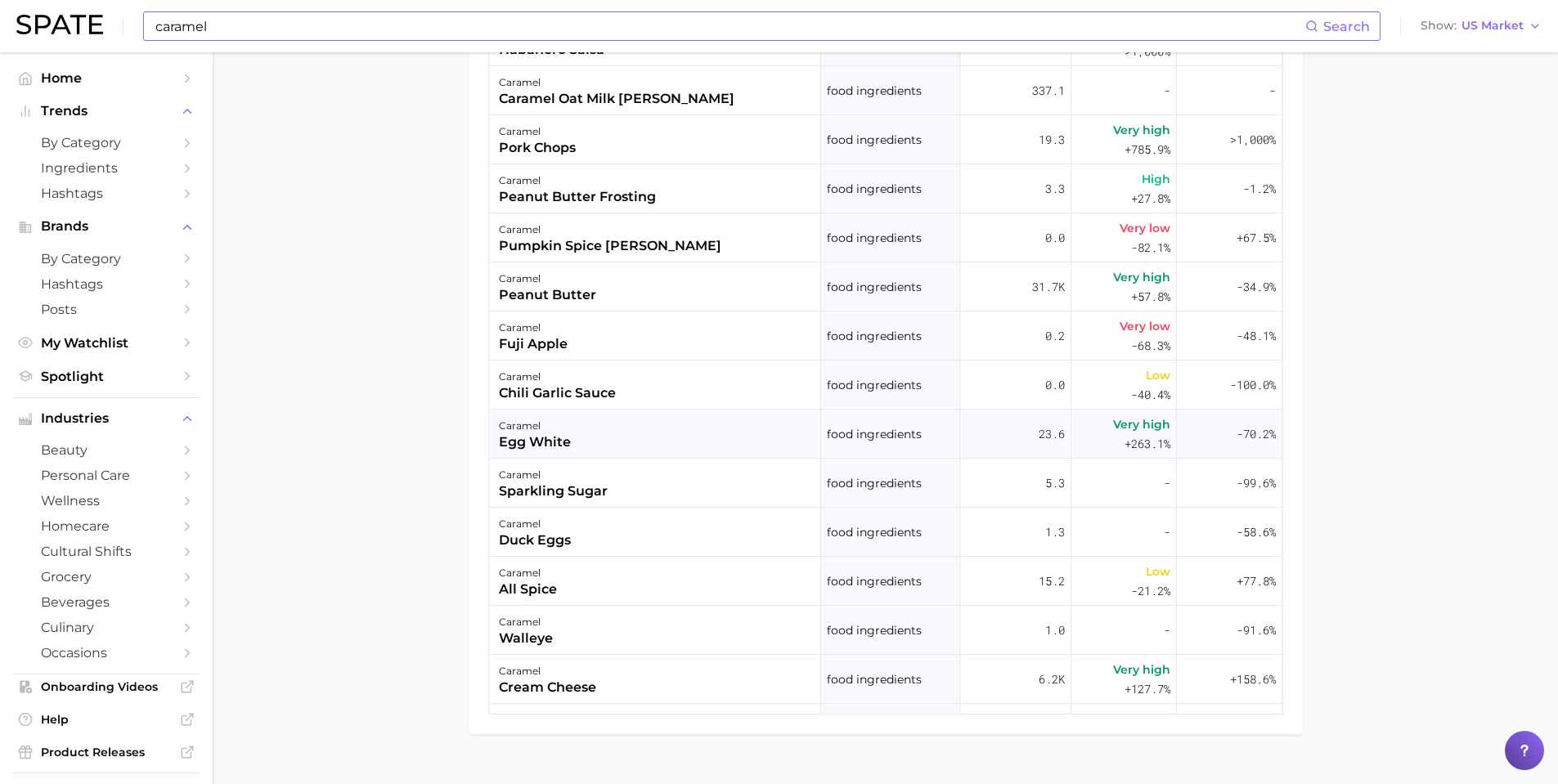
scroll to position [59620, 0]
click at [277, 31] on input "caramel" at bounding box center [729, 26] width 1152 height 28
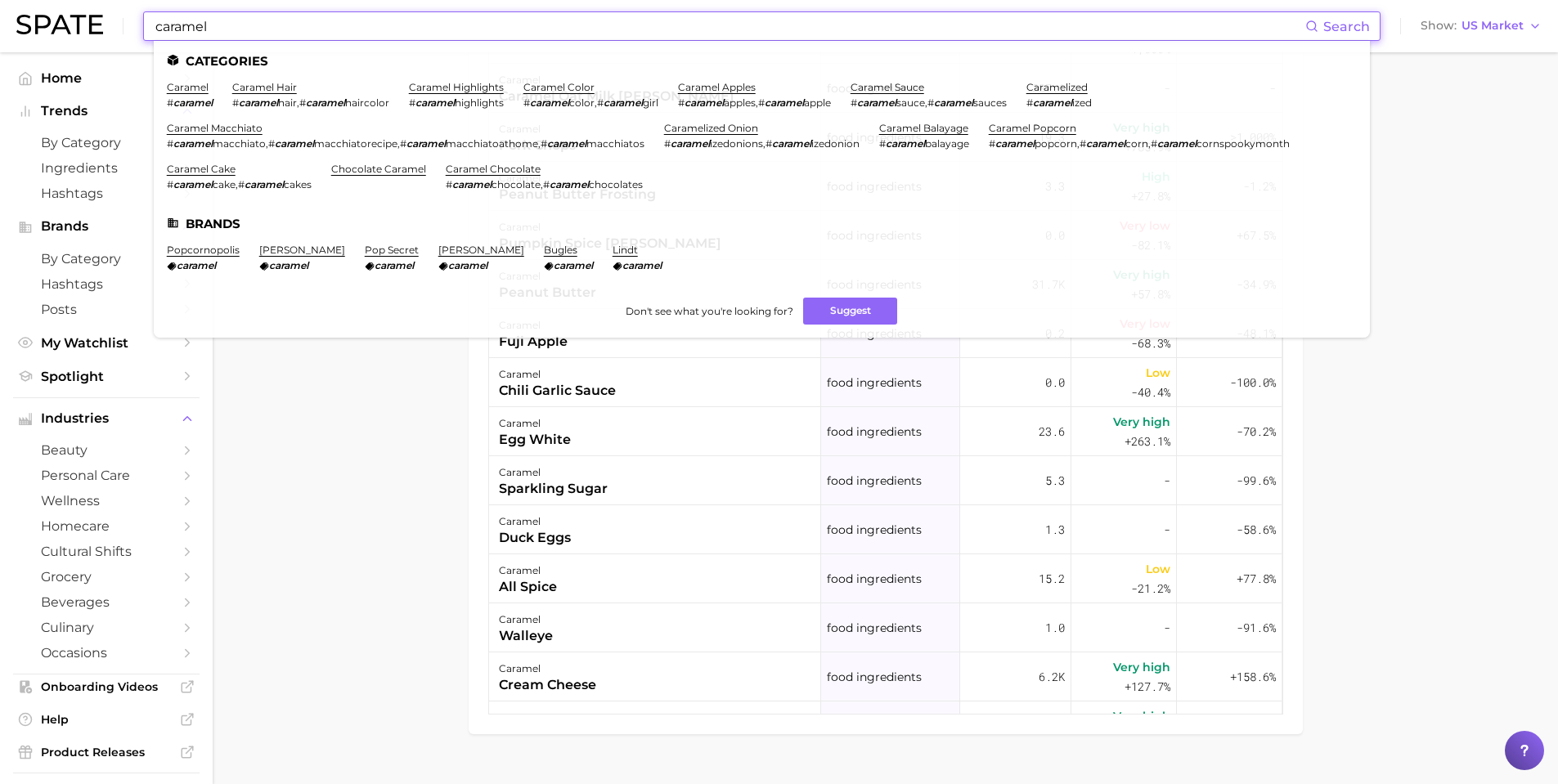
drag, startPoint x: 248, startPoint y: 28, endPoint x: 117, endPoint y: 22, distance: 131.1
click at [117, 22] on div "caramel Search Categories caramel # caramel caramel hair # caramel hair , # car…" at bounding box center [779, 26] width 1525 height 53
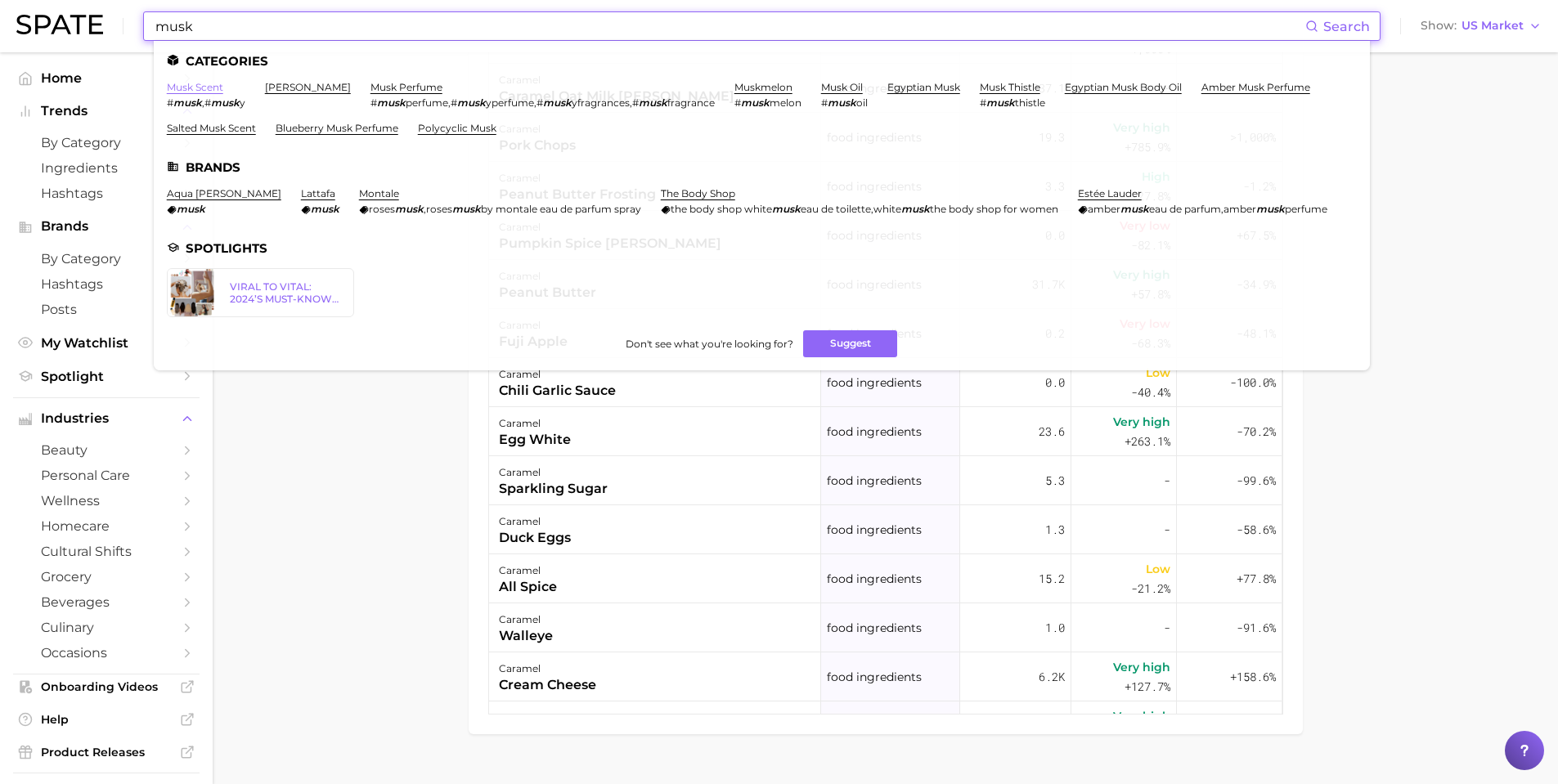
type input "musk"
click at [190, 81] on link "musk scent" at bounding box center [194, 87] width 56 height 12
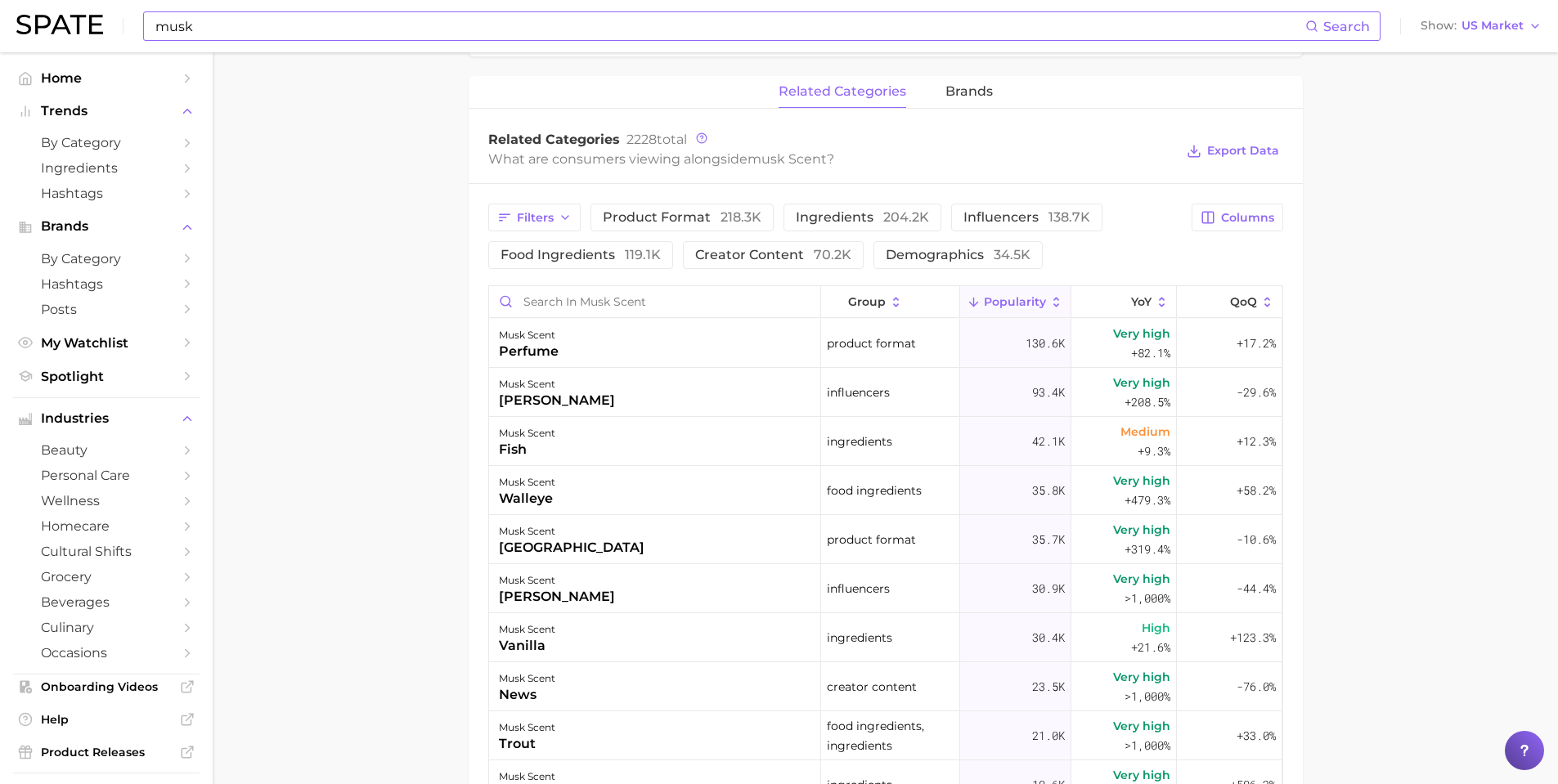
scroll to position [818, 0]
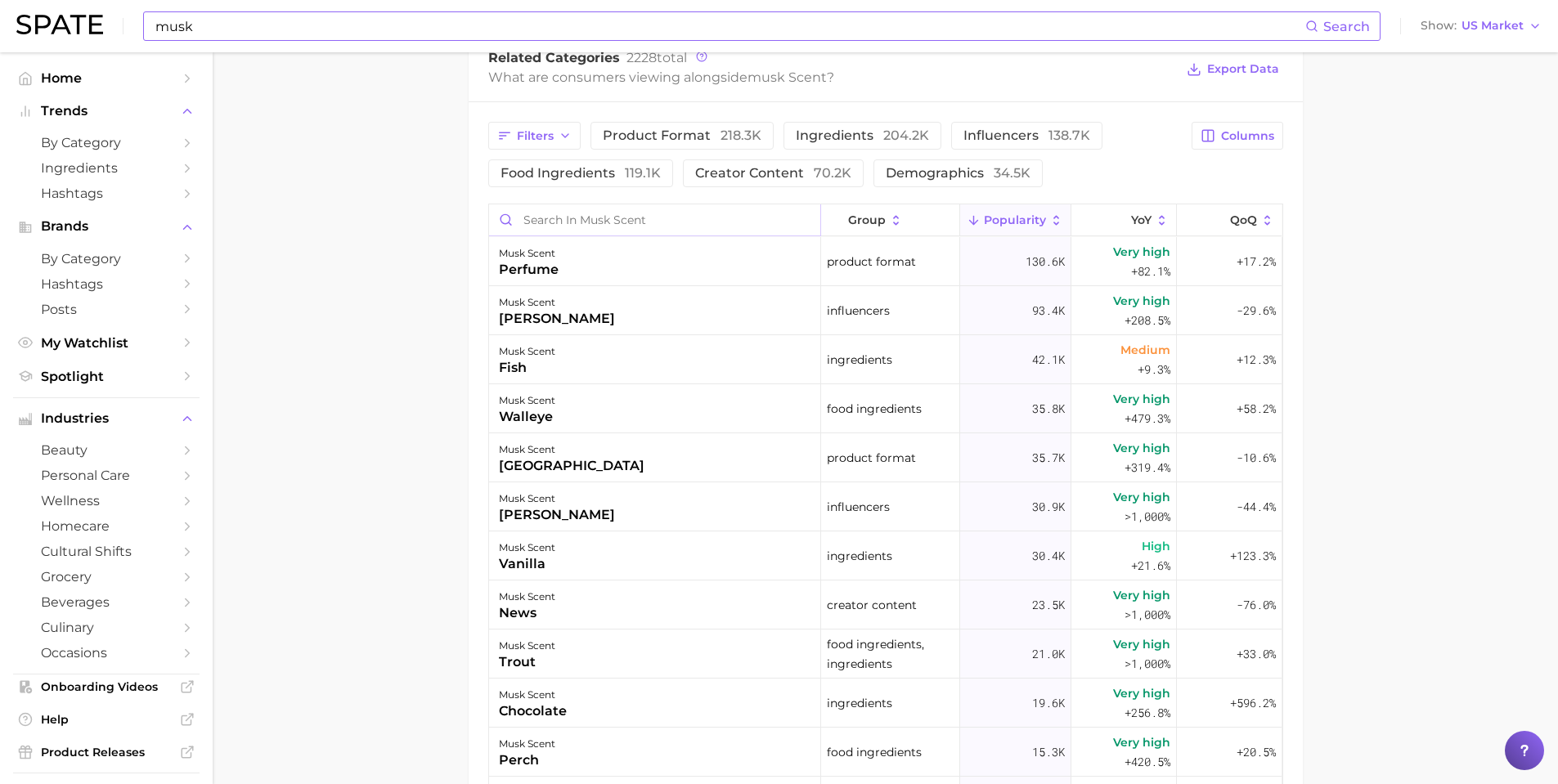
click at [638, 212] on input "Search in musk scent" at bounding box center [655, 220] width 331 height 31
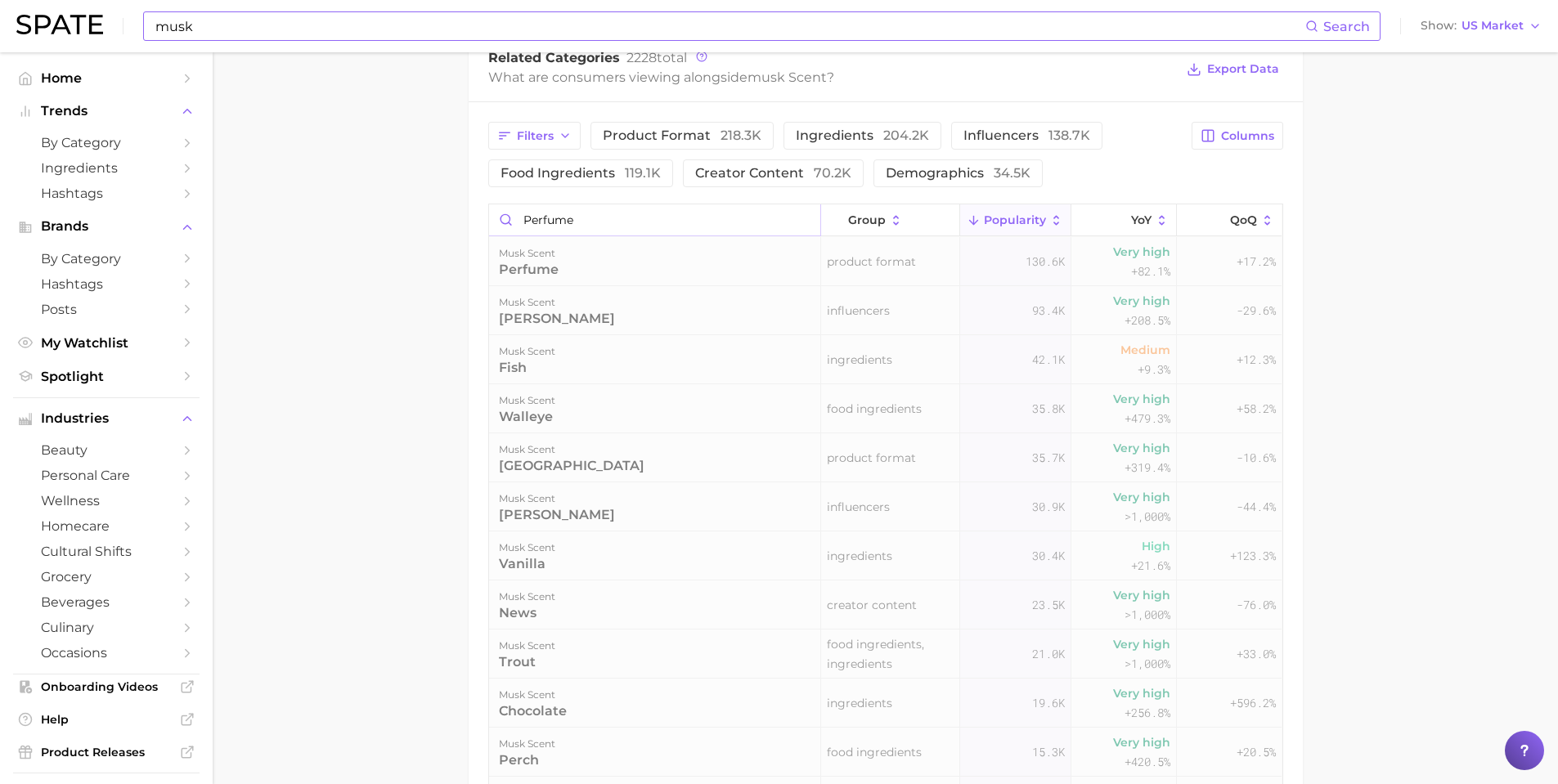
scroll to position [814, 0]
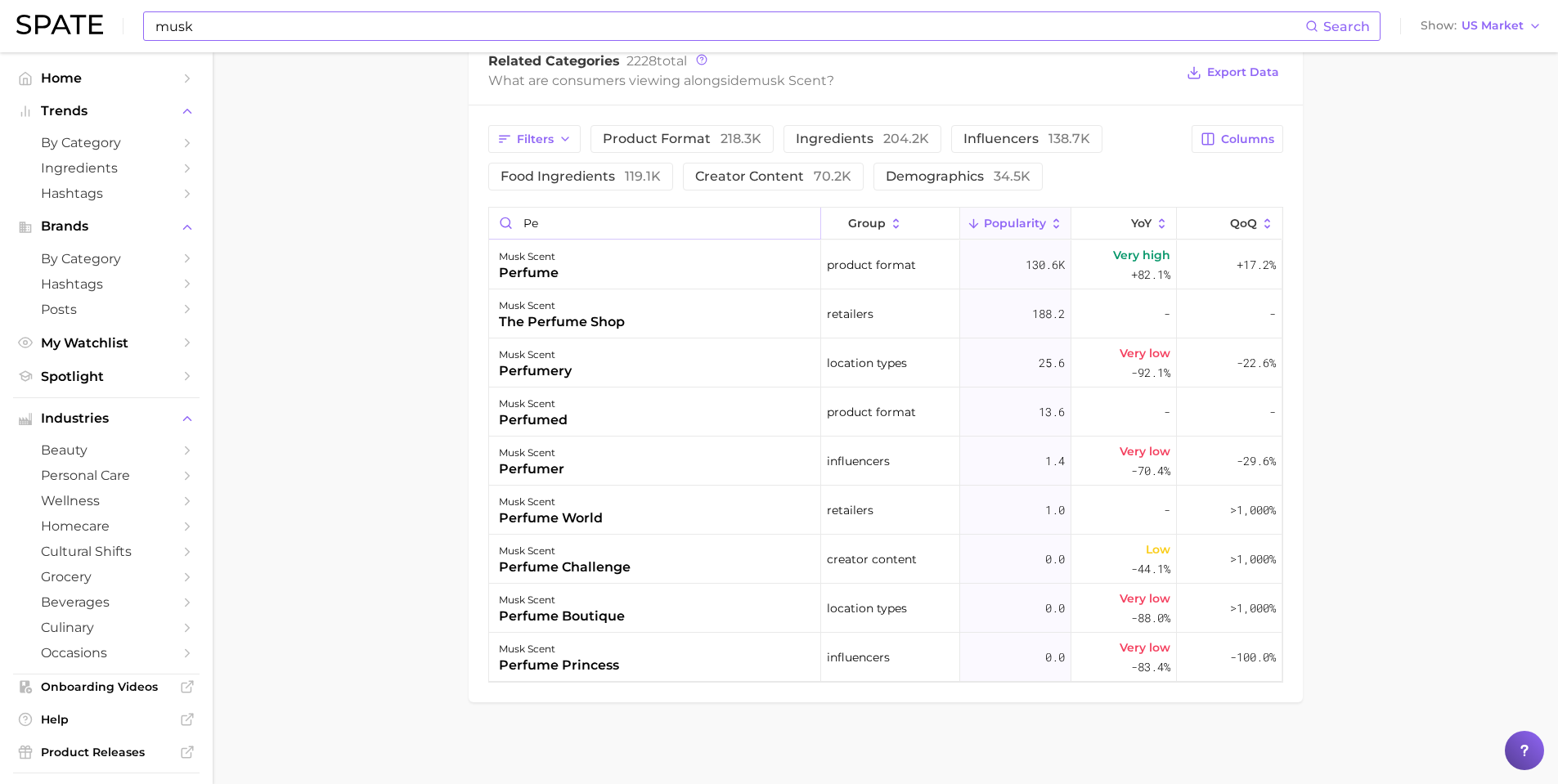
type input "p"
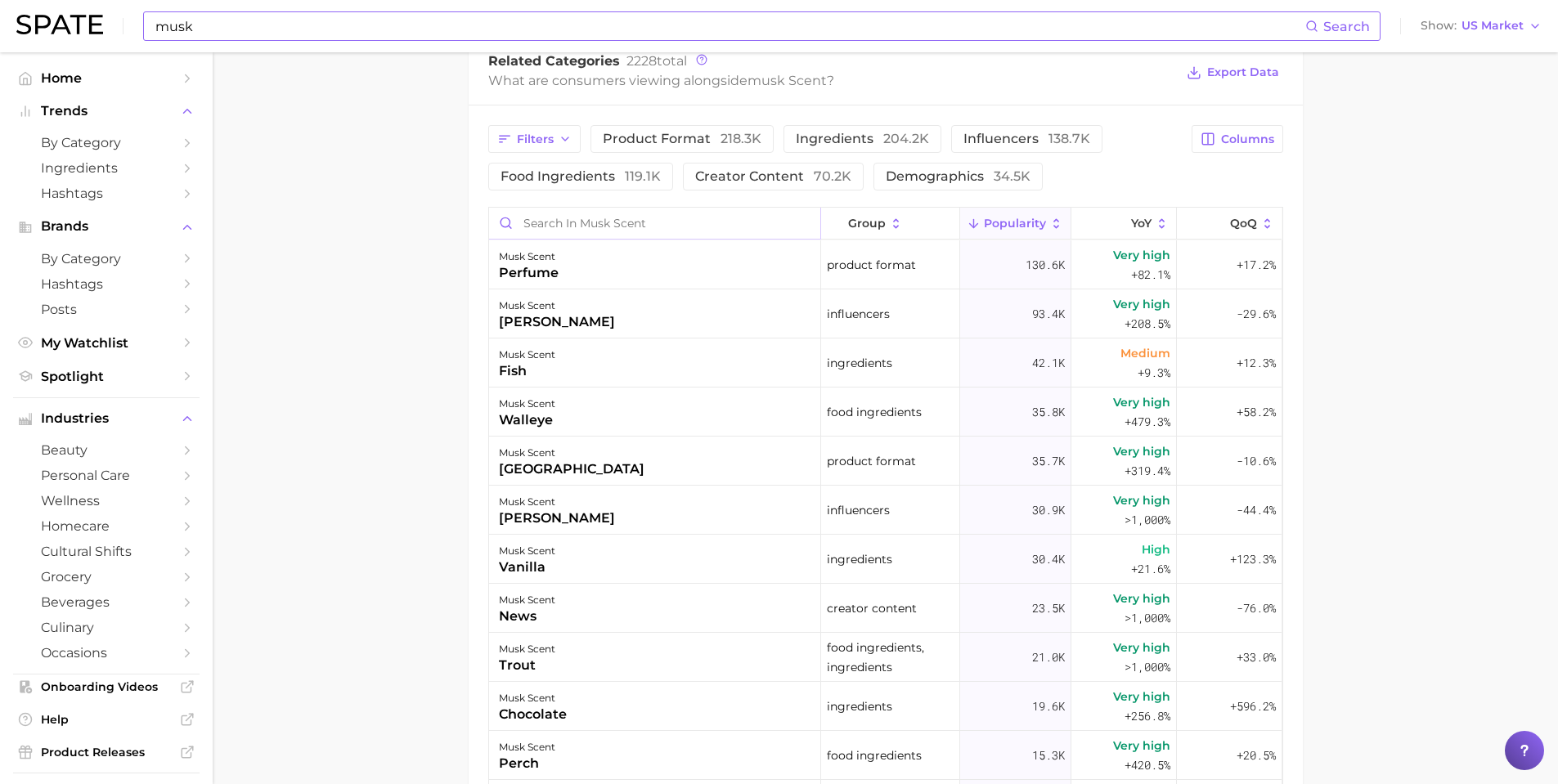
scroll to position [818, 0]
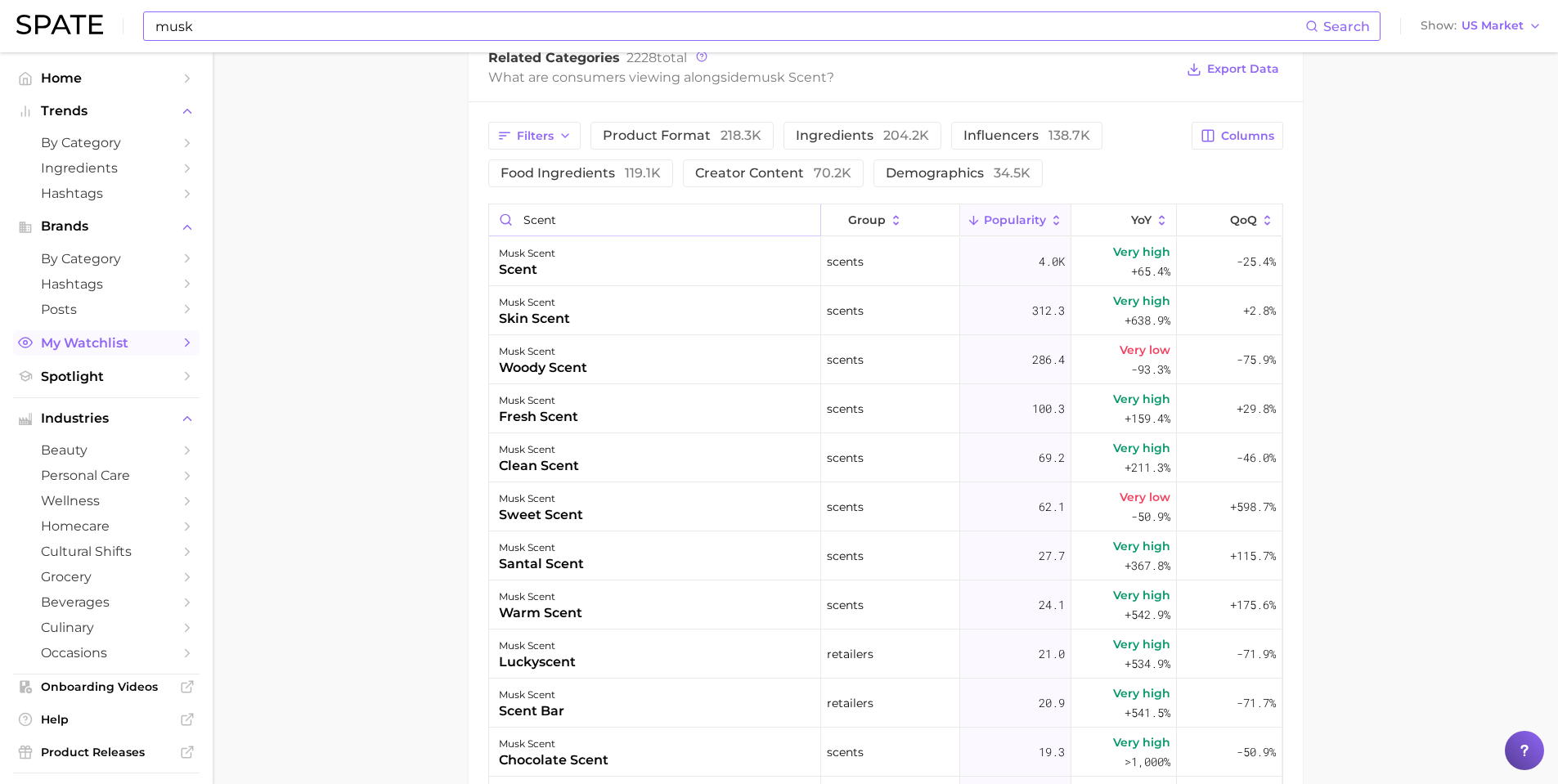
type input "scent"
click at [325, 110] on main "musk scent Overview Google TikTok Instagram musk scent Add to Watchlist Export …" at bounding box center [886, 161] width 1346 height 1855
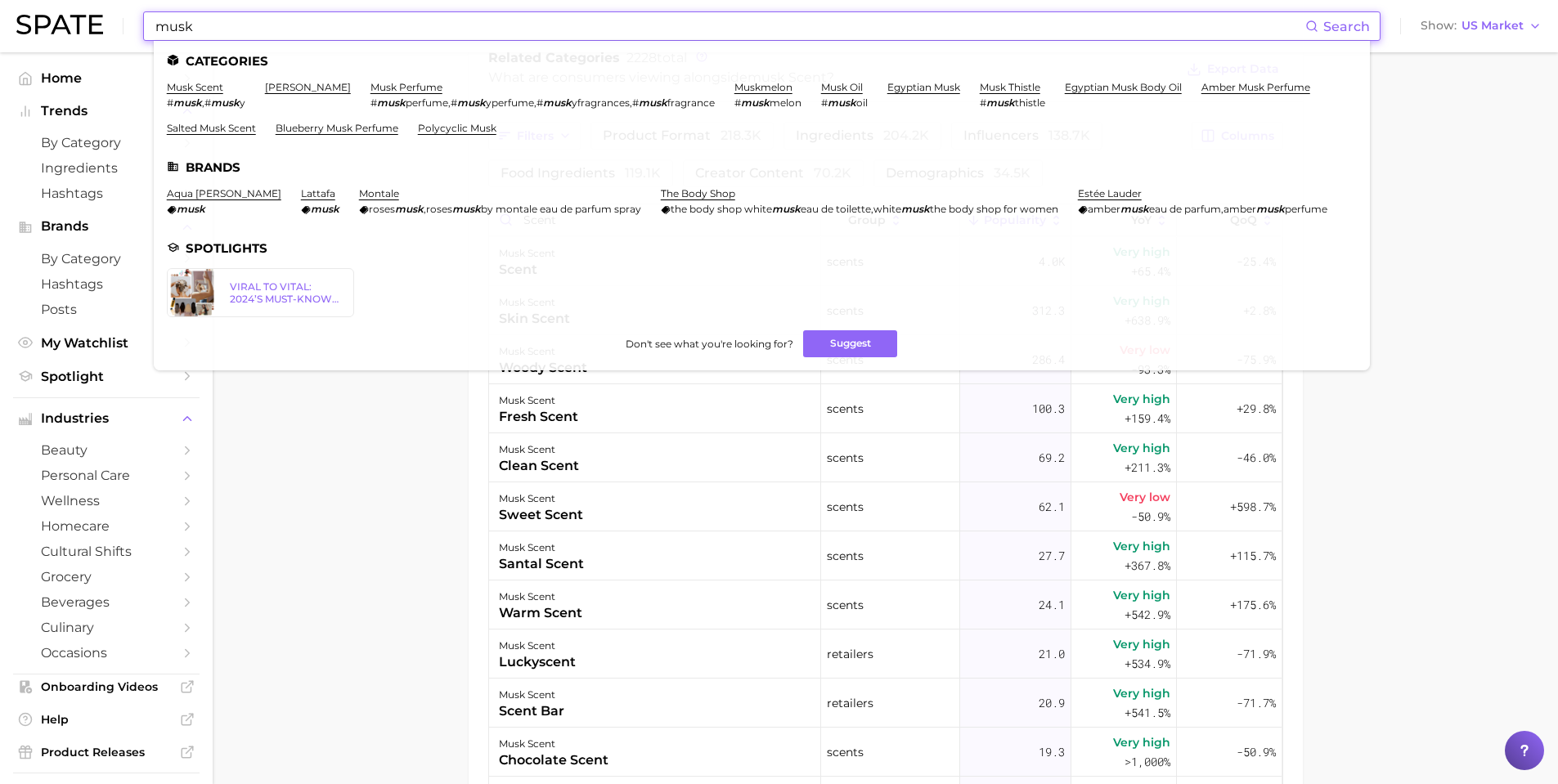
drag, startPoint x: 291, startPoint y: 38, endPoint x: 41, endPoint y: 20, distance: 250.6
click at [43, 20] on div "musk Search Categories musk scent # musk , # musk y [PERSON_NAME] musk perfume …" at bounding box center [779, 26] width 1525 height 53
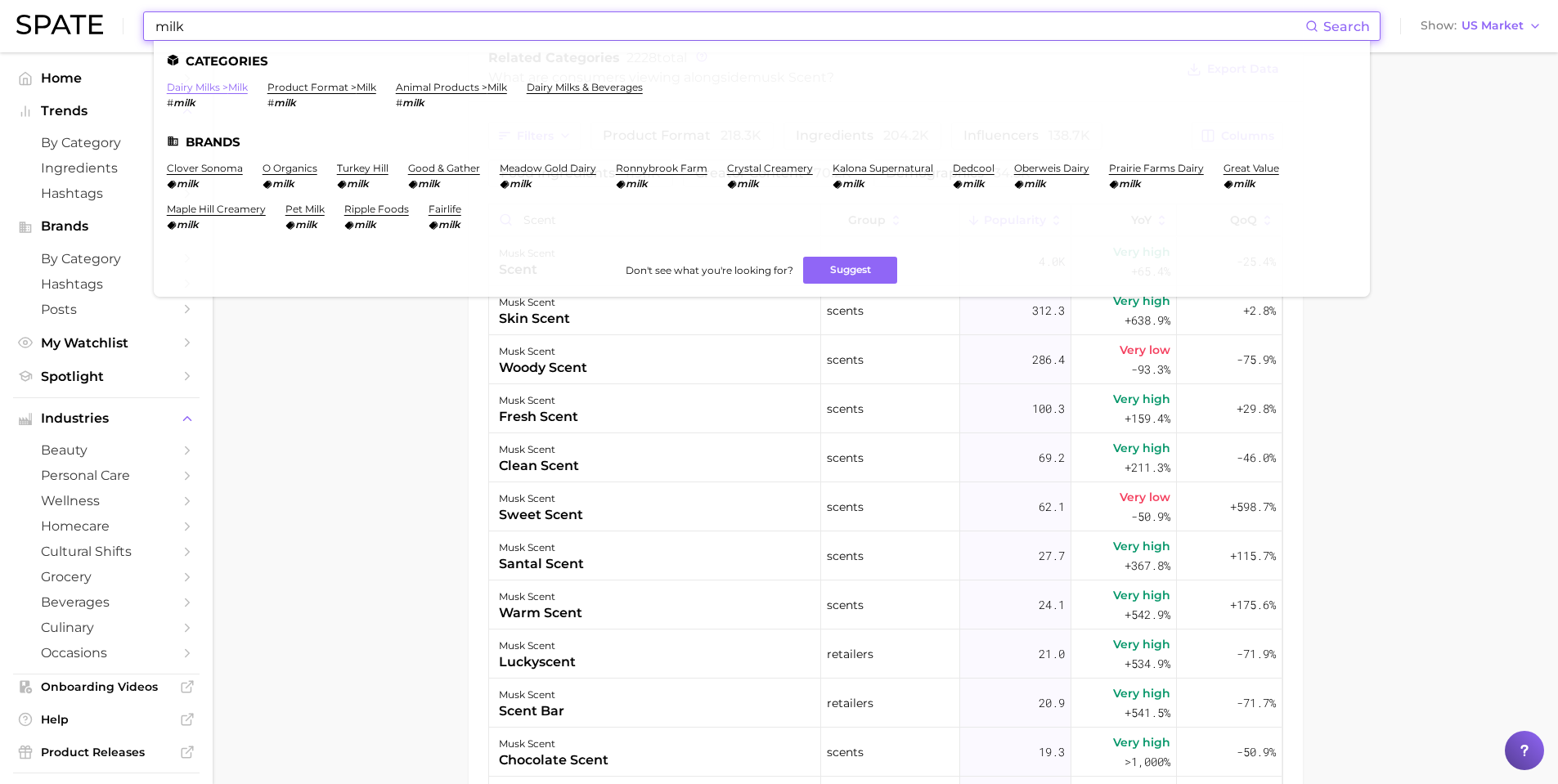
type input "milk"
click at [198, 81] on link "dairy milks > milk" at bounding box center [207, 87] width 81 height 12
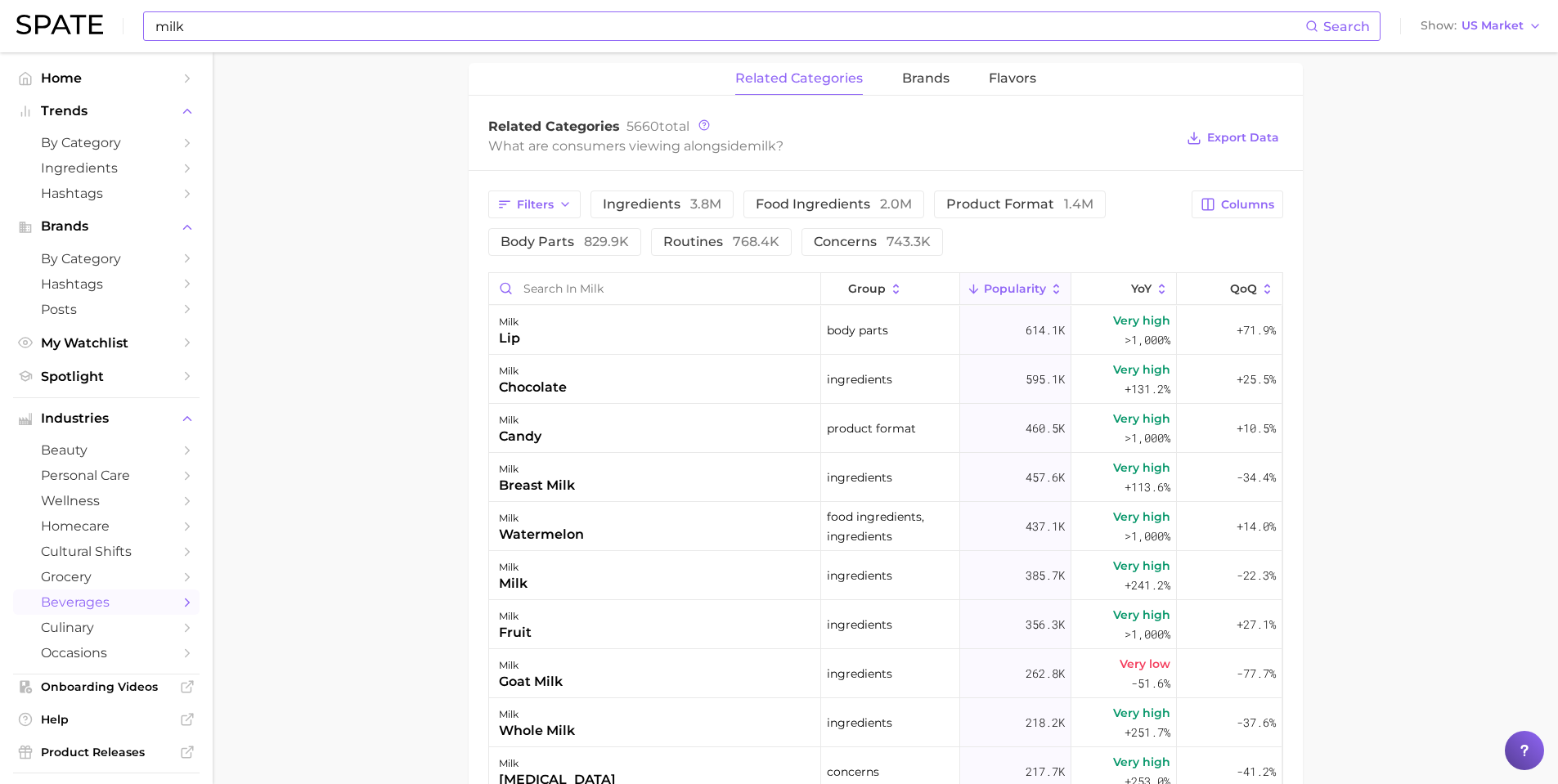
scroll to position [818, 0]
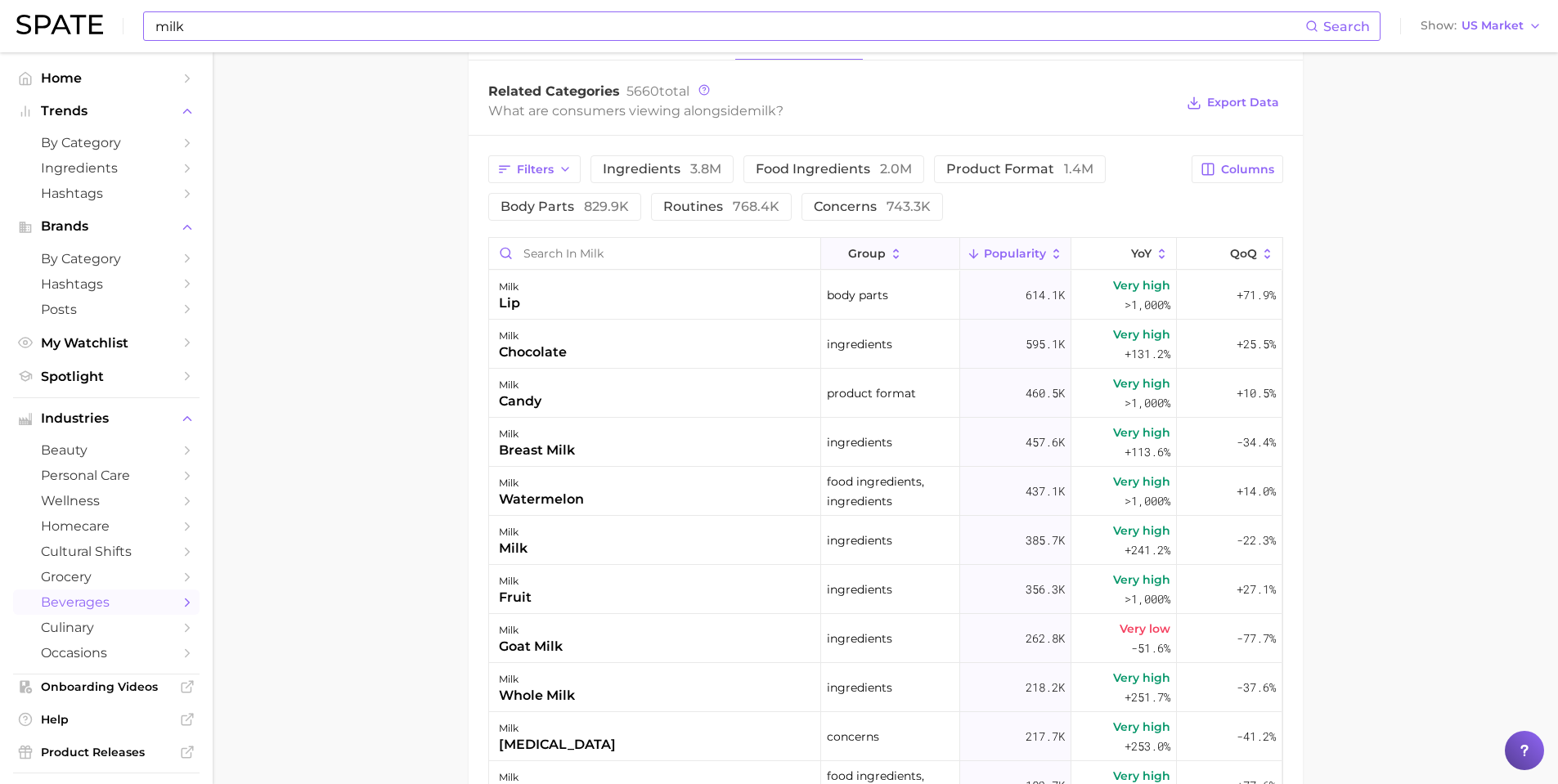
click at [910, 257] on button "group" at bounding box center [890, 254] width 139 height 32
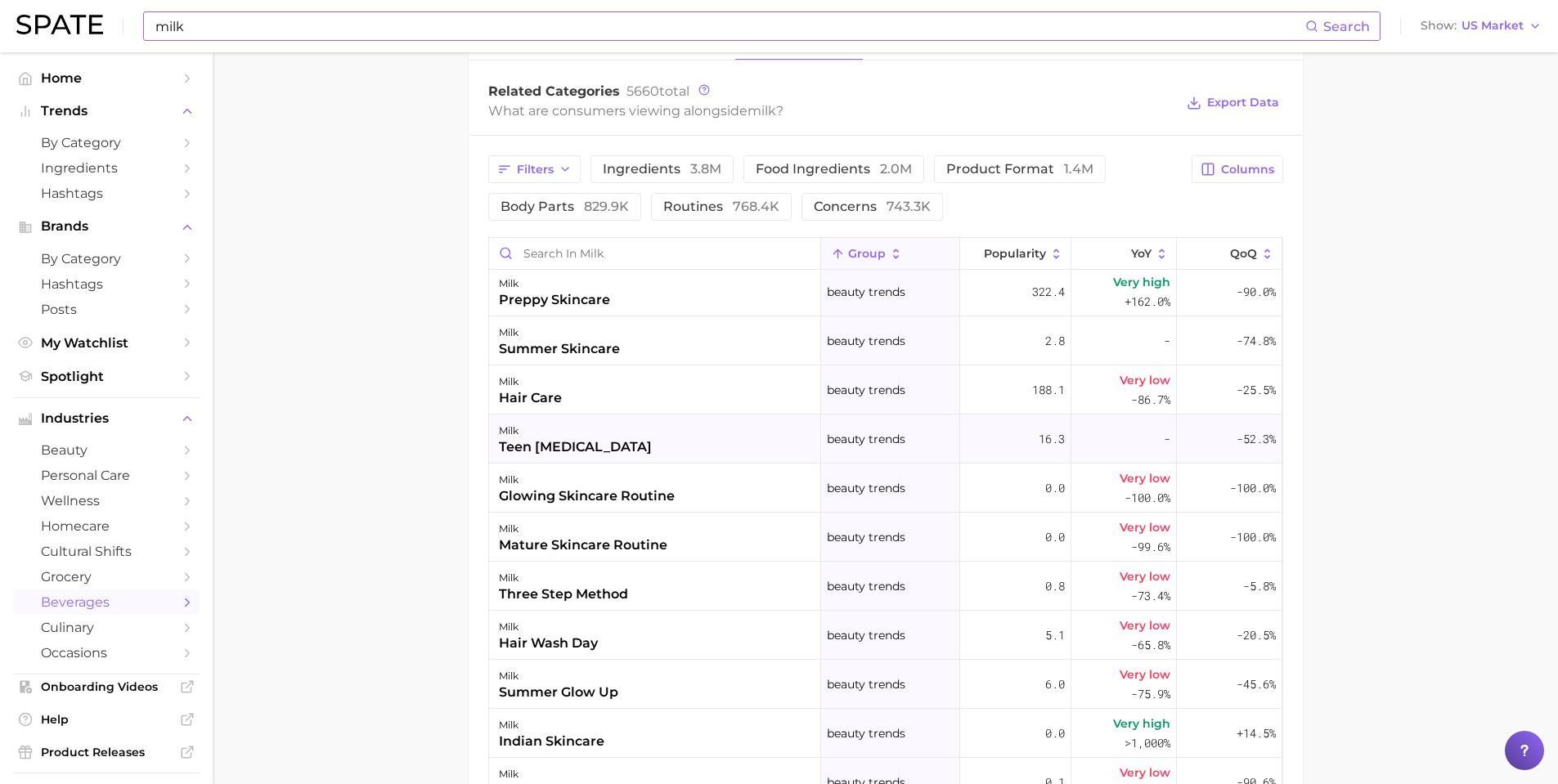
scroll to position [82, 0]
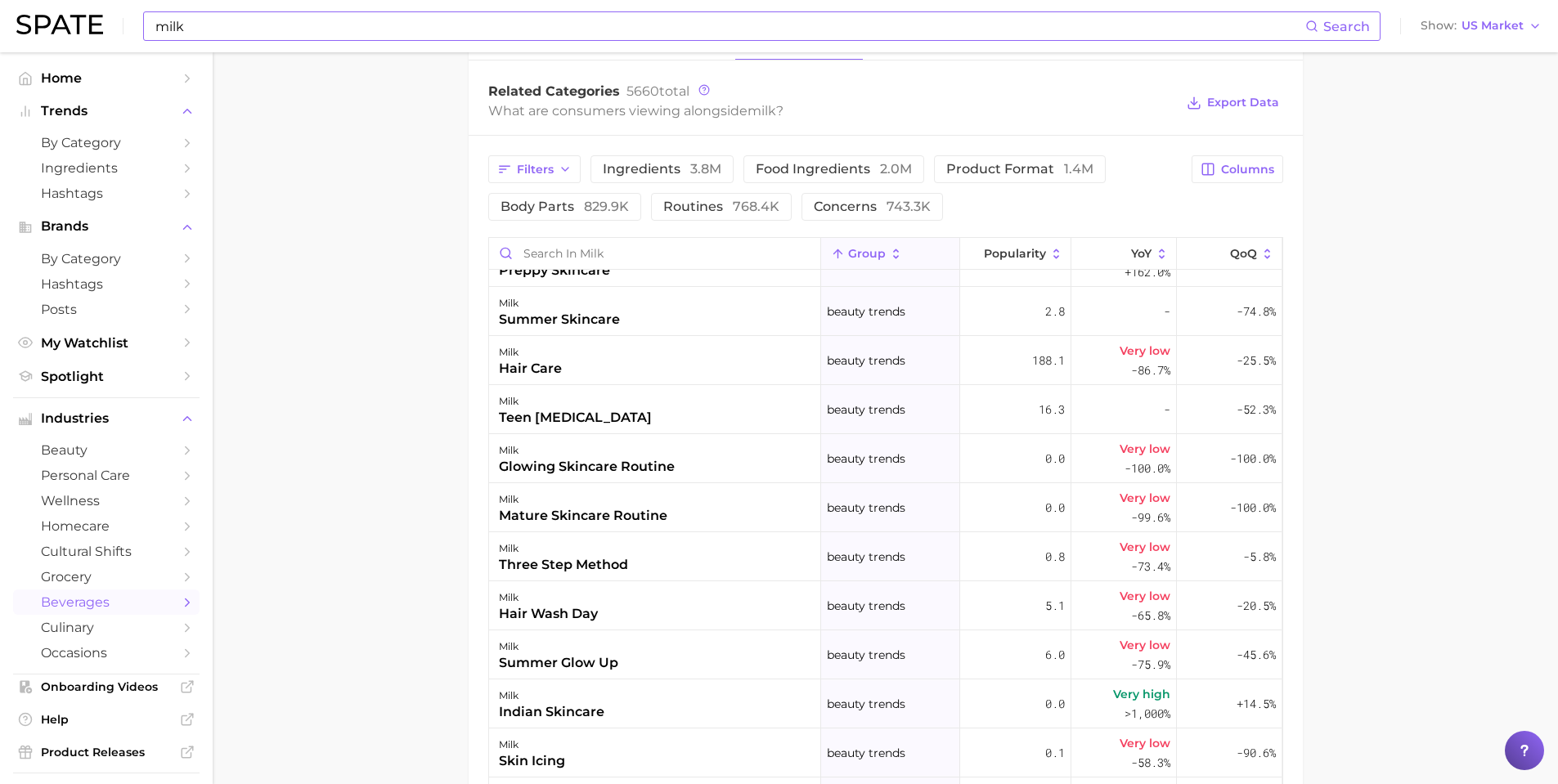
drag, startPoint x: 926, startPoint y: 483, endPoint x: 1402, endPoint y: 435, distance: 478.4
click at [1406, 453] on main "1. other non-alcoholic beverages 2. dairy milks & beverages 3. dairy milks 4. m…" at bounding box center [886, 179] width 1346 height 1889
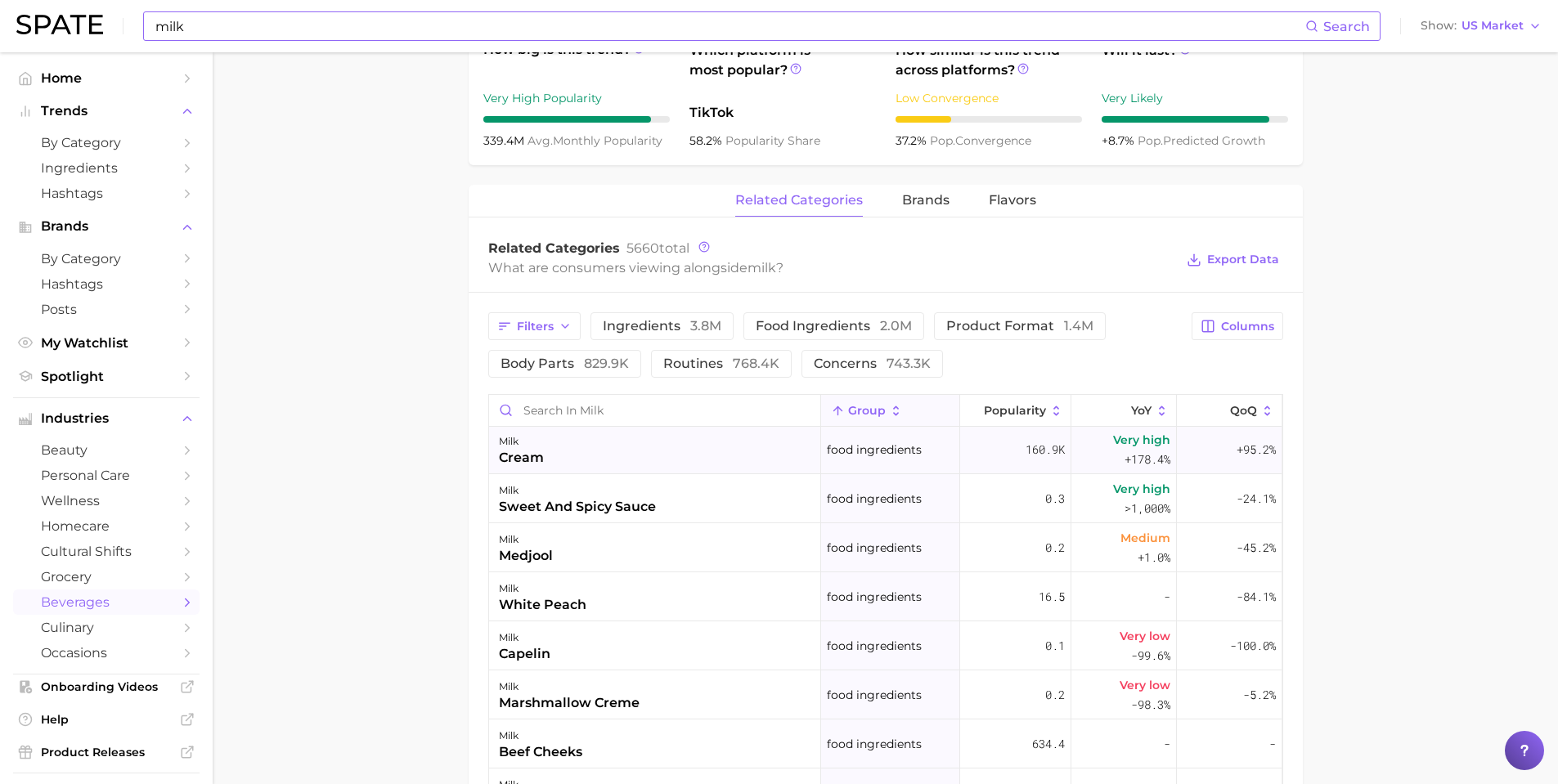
scroll to position [674, 0]
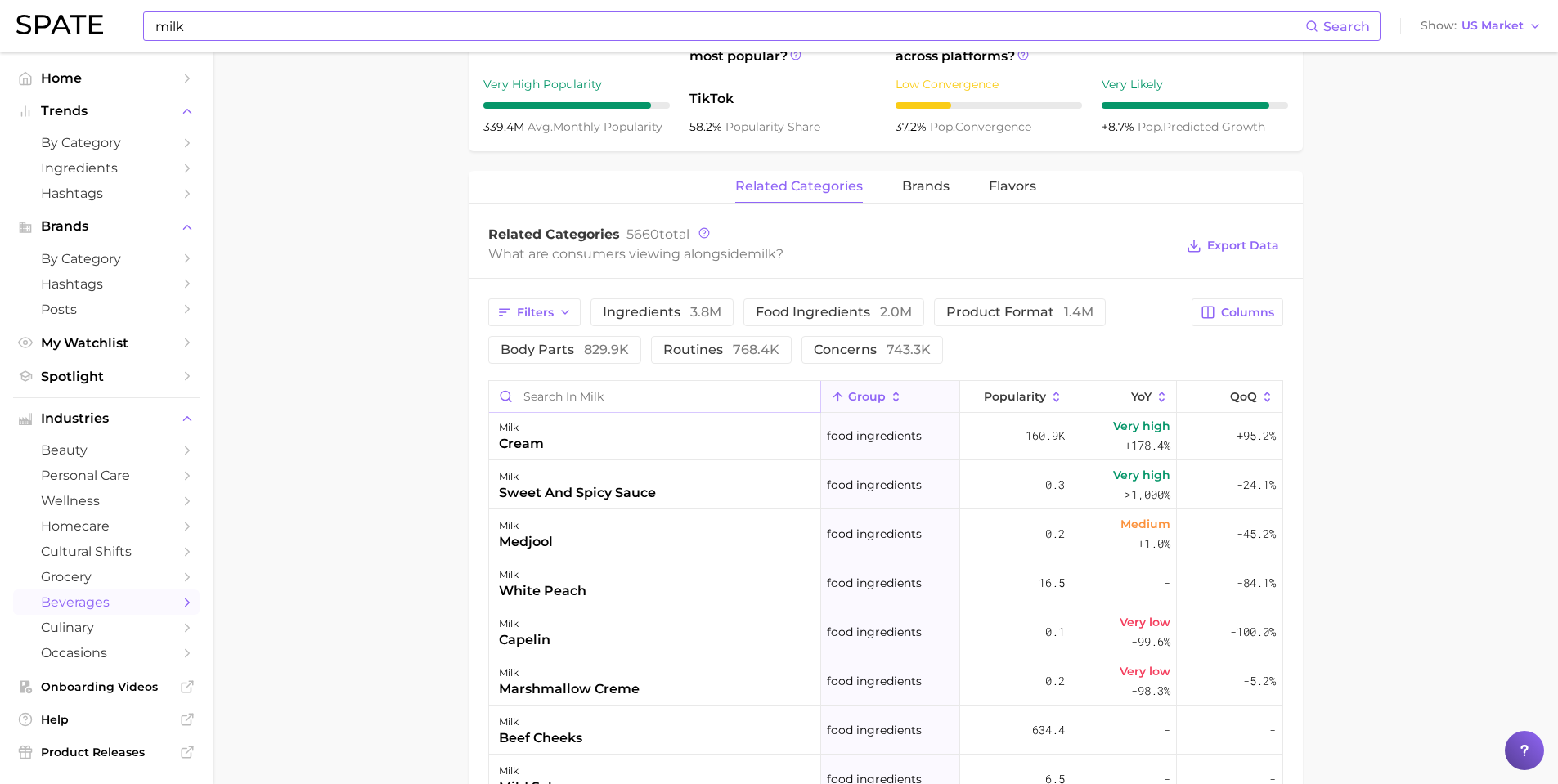
click at [610, 392] on input "Search in milk" at bounding box center [655, 397] width 331 height 31
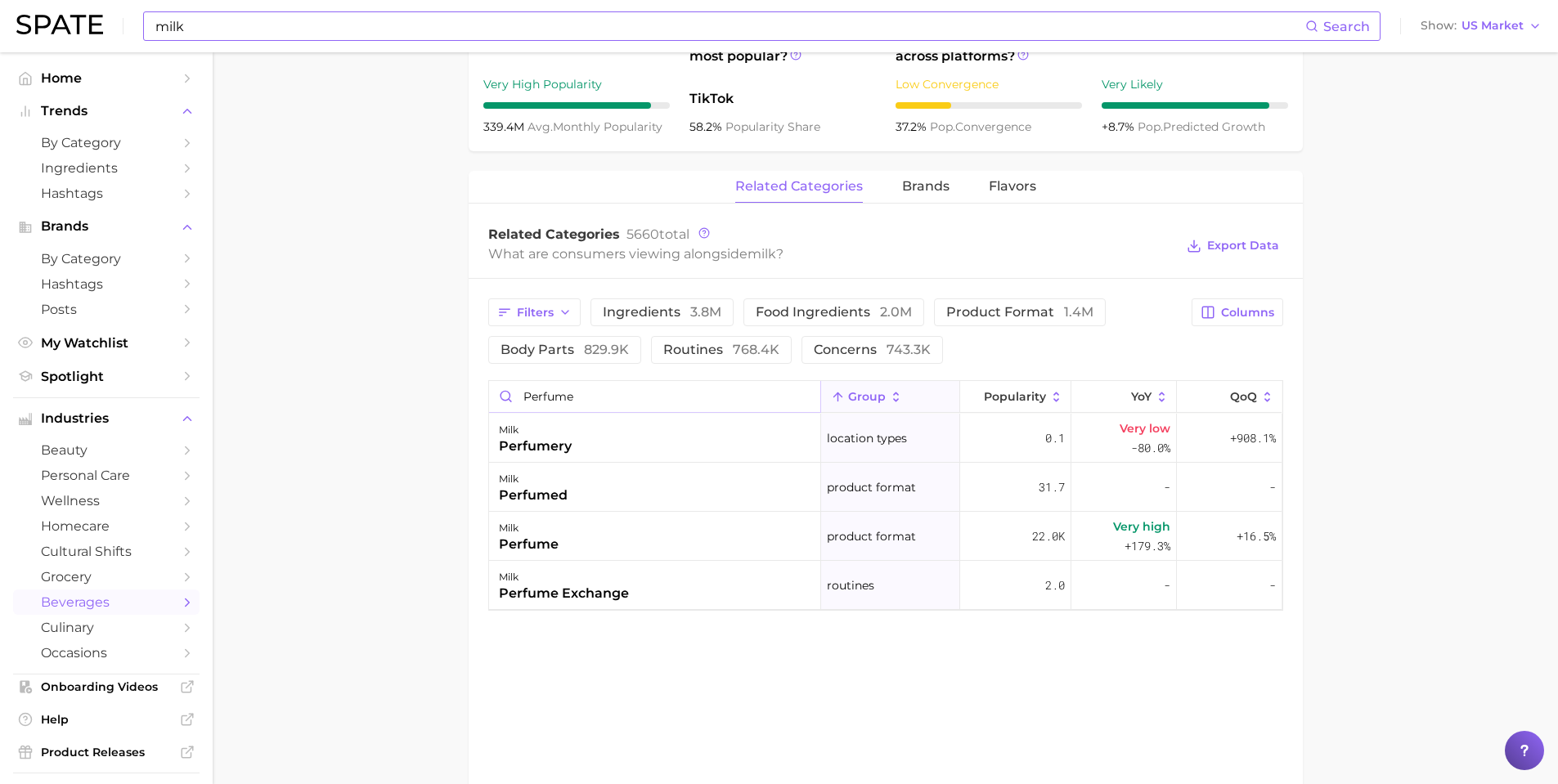
type input "perfume"
click at [374, 485] on main "1. other non-alcoholic beverages 2. dairy milks & beverages 3. dairy milks 4. m…" at bounding box center [886, 154] width 1346 height 1555
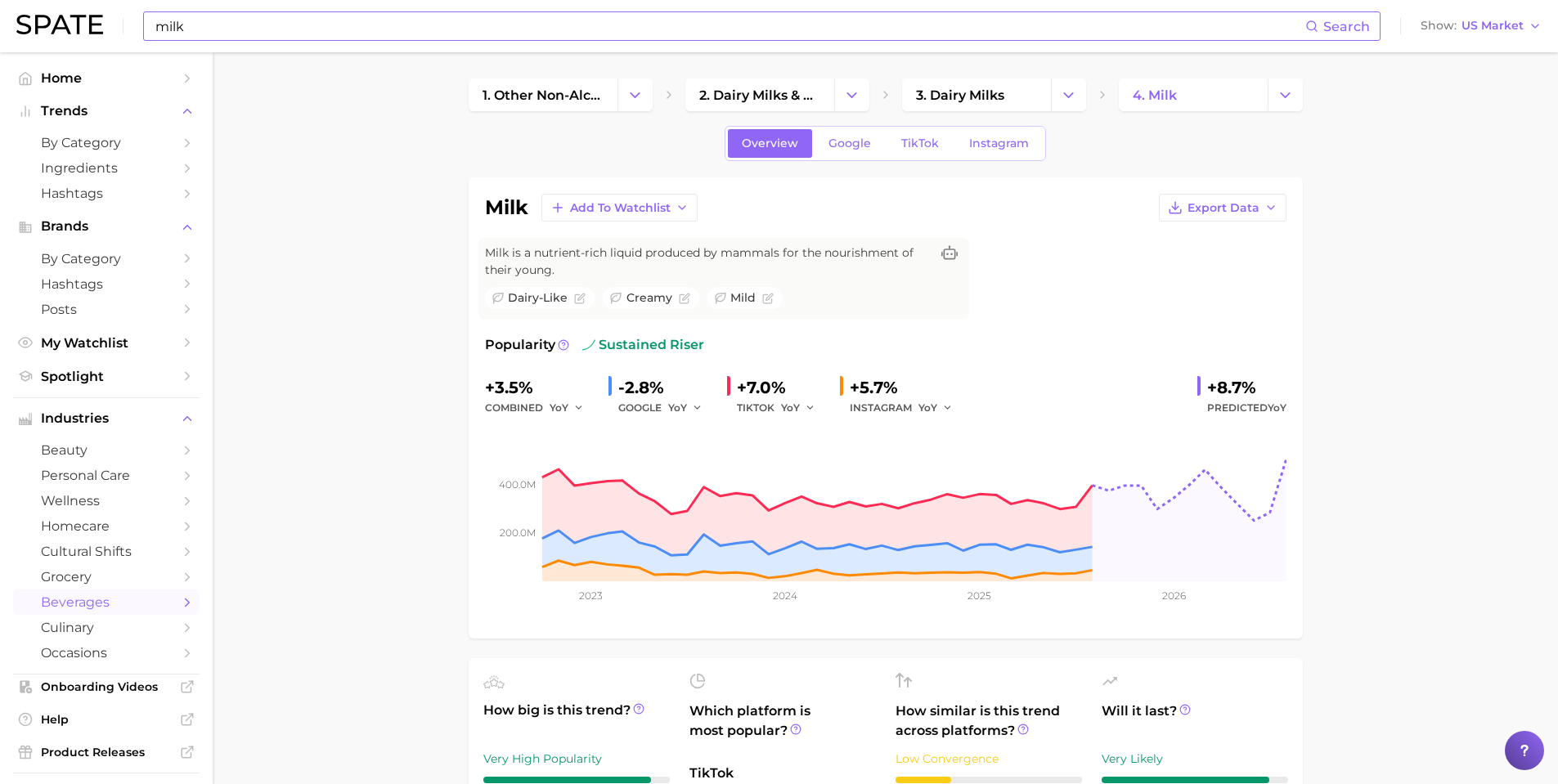
click at [245, 38] on input "milk" at bounding box center [729, 26] width 1152 height 28
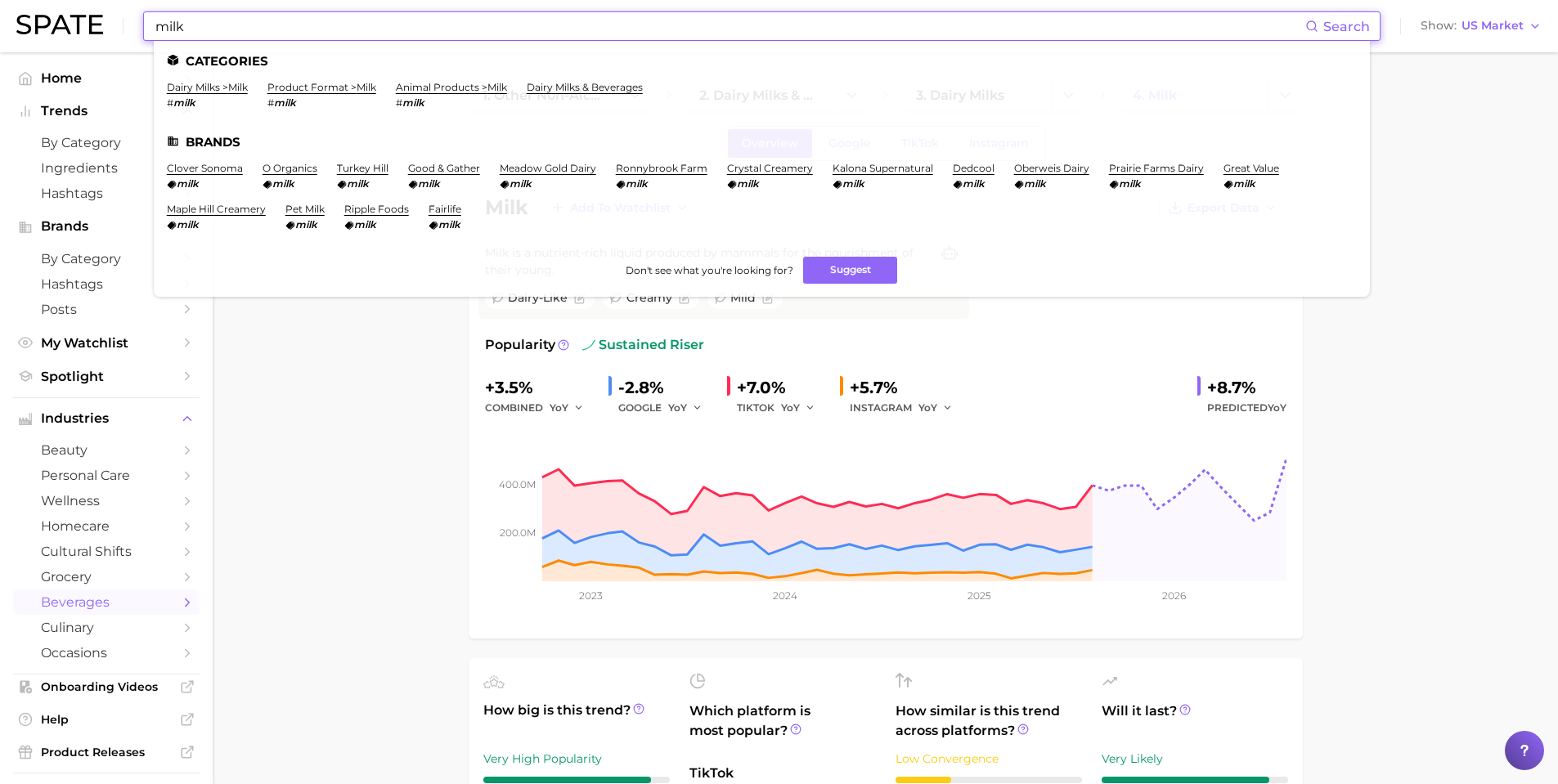
drag, startPoint x: 217, startPoint y: 28, endPoint x: 135, endPoint y: 22, distance: 82.2
click at [124, 22] on div "milk Search Categories dairy milks > milk # milk product format > milk # milk a…" at bounding box center [779, 26] width 1525 height 53
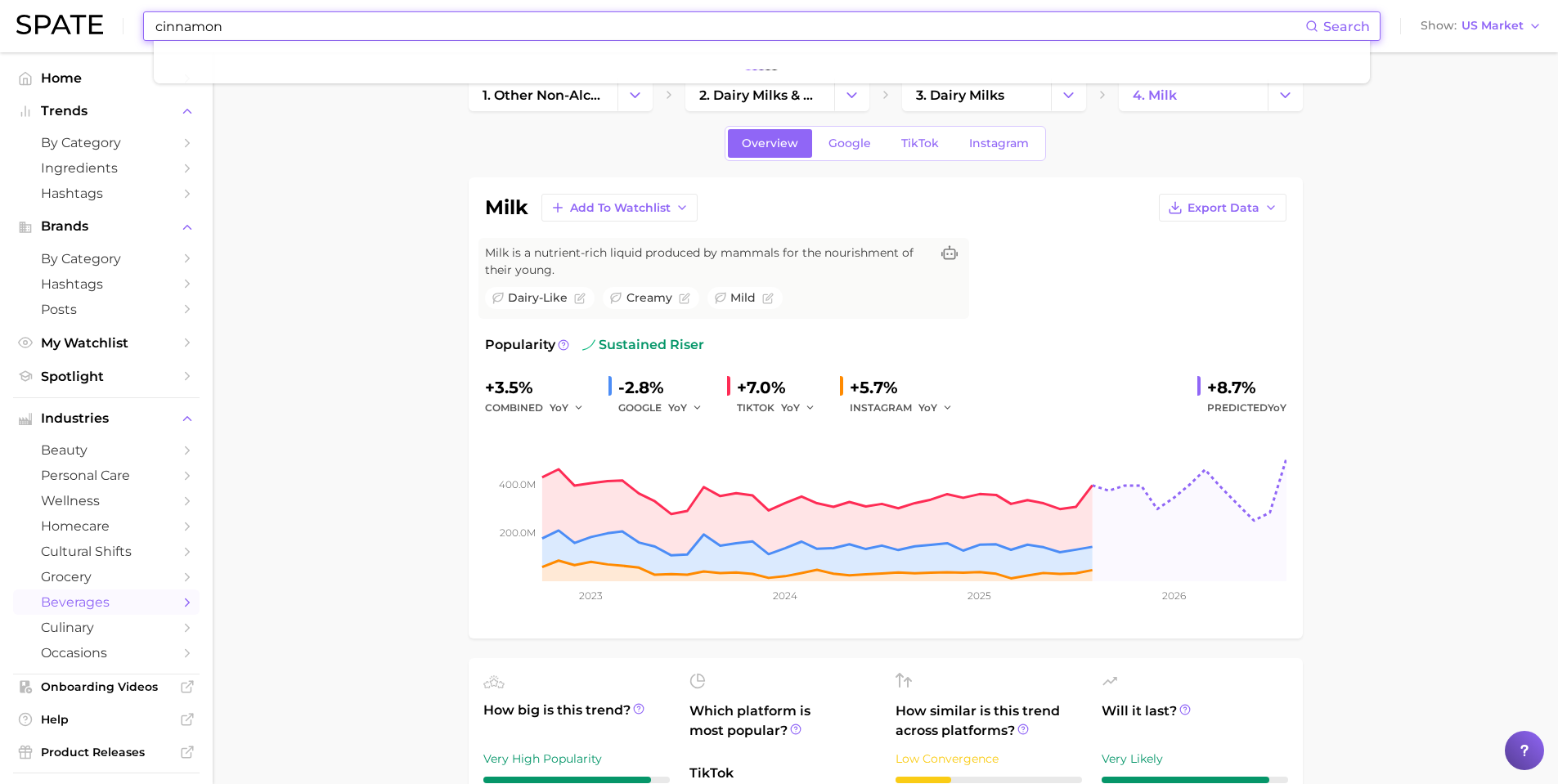
type input "cinnamon"
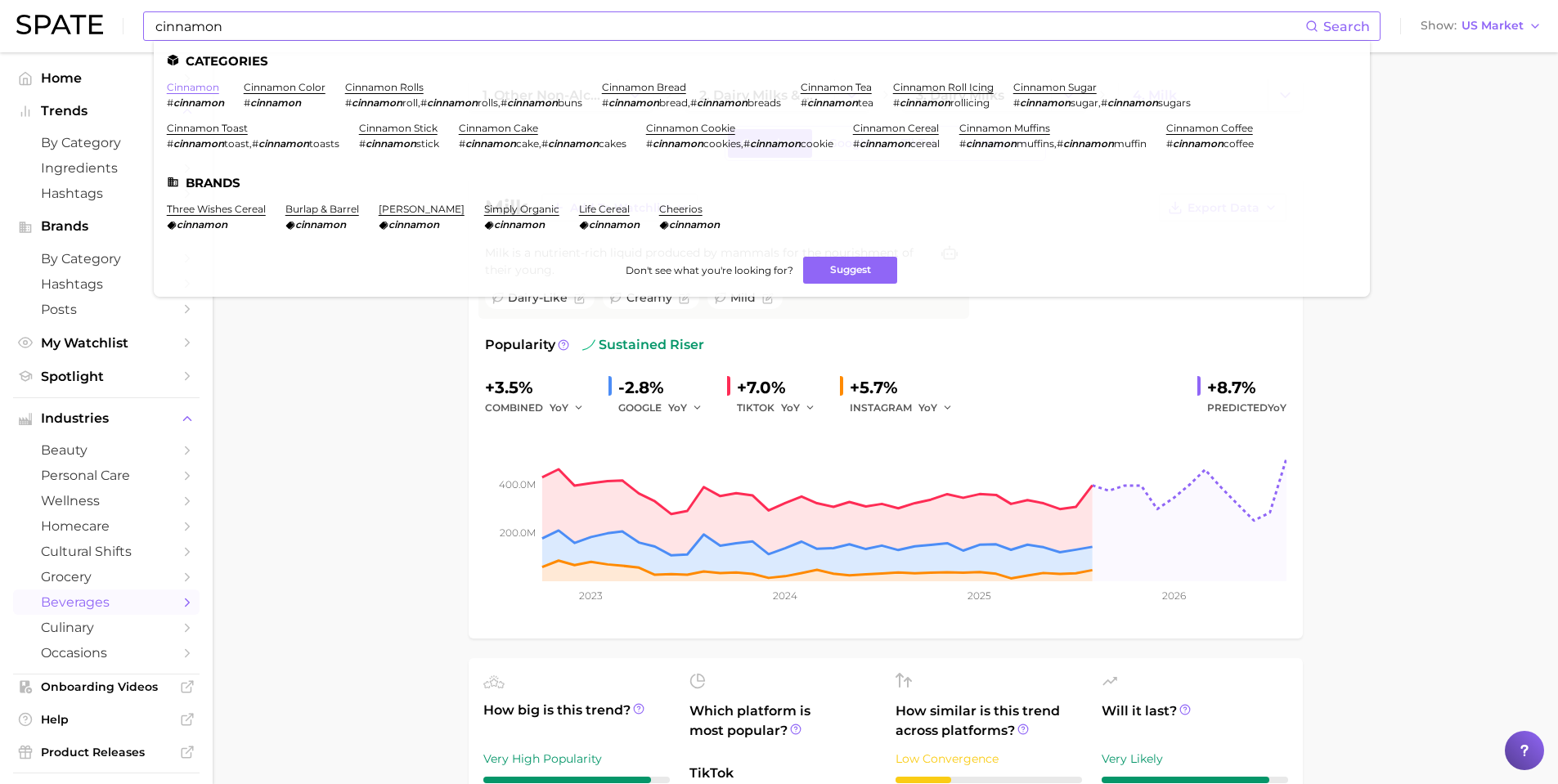
click at [185, 81] on ul "Categories cinnamon # cinnamon cinnamon color # cinnamon cinnamon rolls # cinna…" at bounding box center [762, 168] width 1216 height 256
click at [205, 90] on link "cinnamon" at bounding box center [192, 87] width 53 height 12
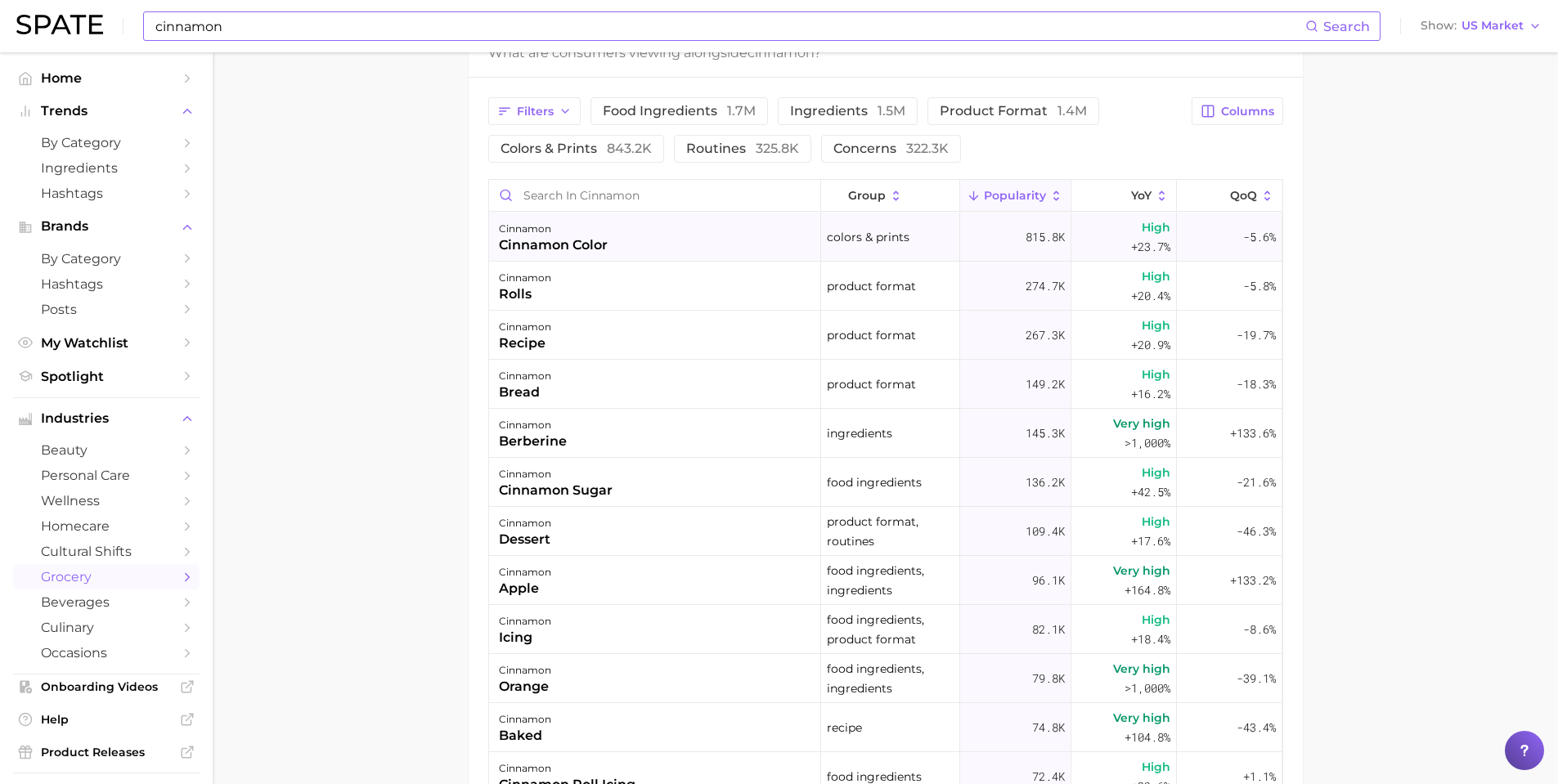
scroll to position [900, 0]
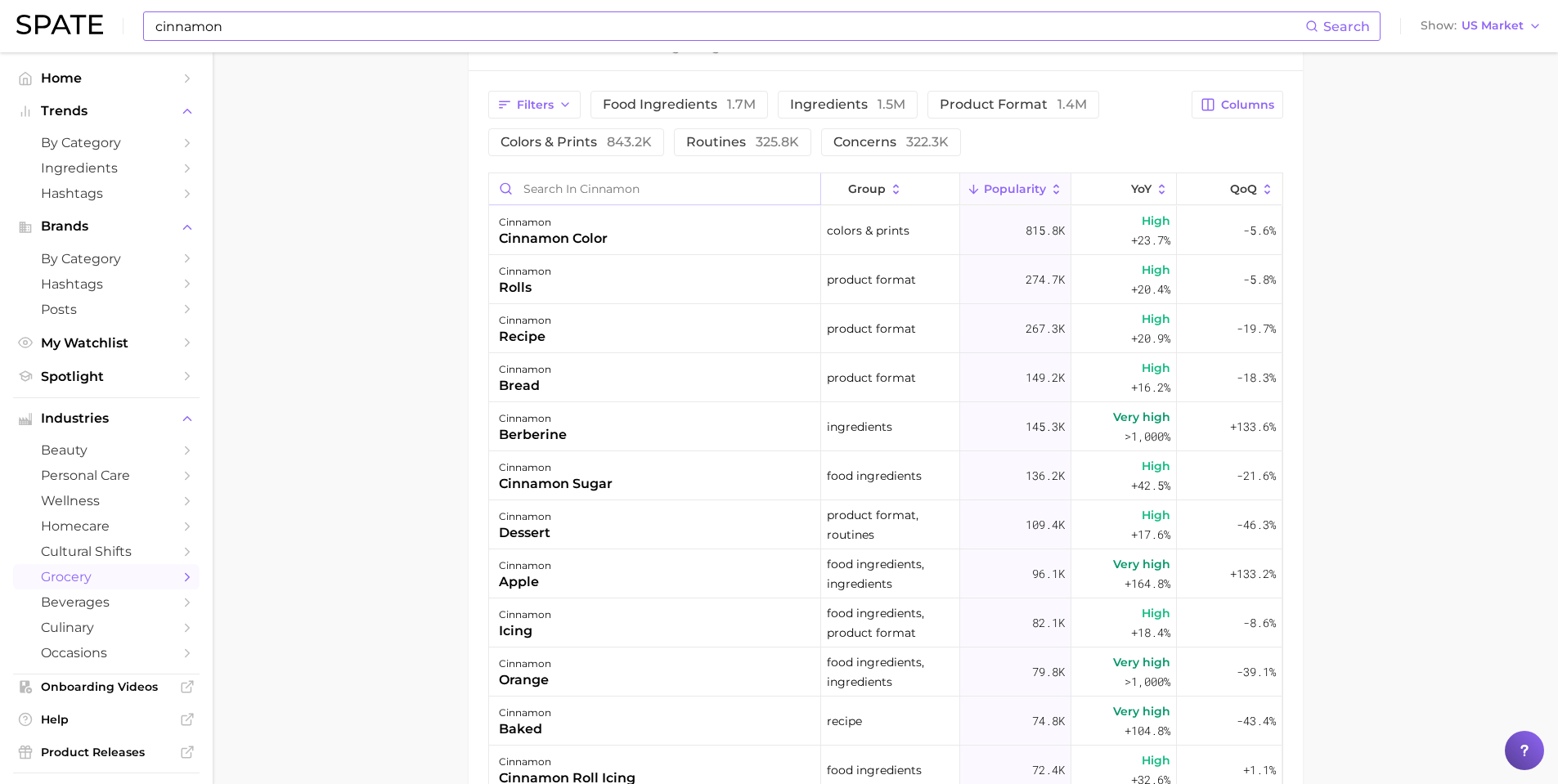
click at [580, 194] on input "Search in cinnamon" at bounding box center [655, 189] width 331 height 31
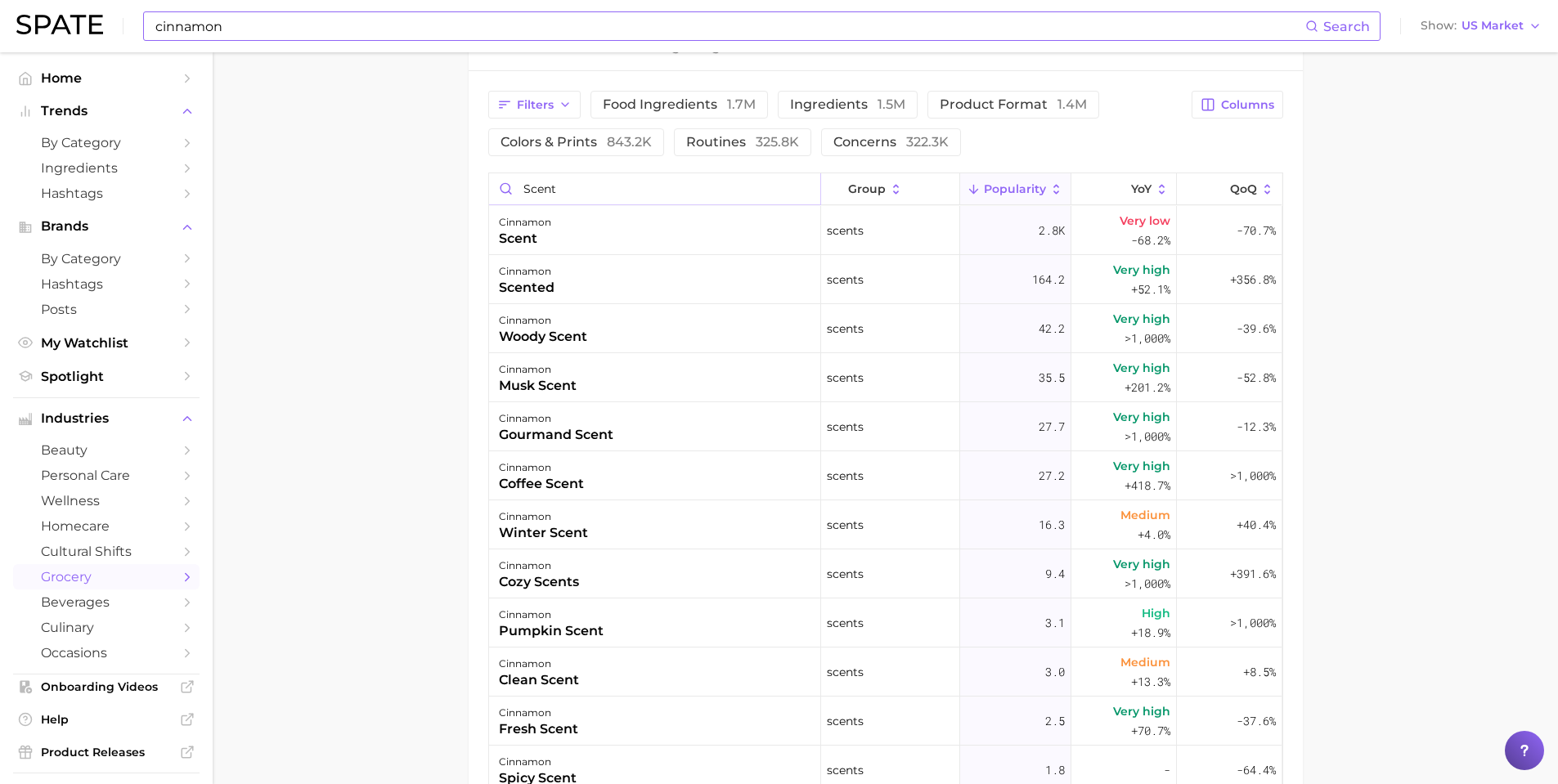
type input "scent"
click at [374, 43] on div "cinnamon Search Show US Market" at bounding box center [779, 26] width 1525 height 53
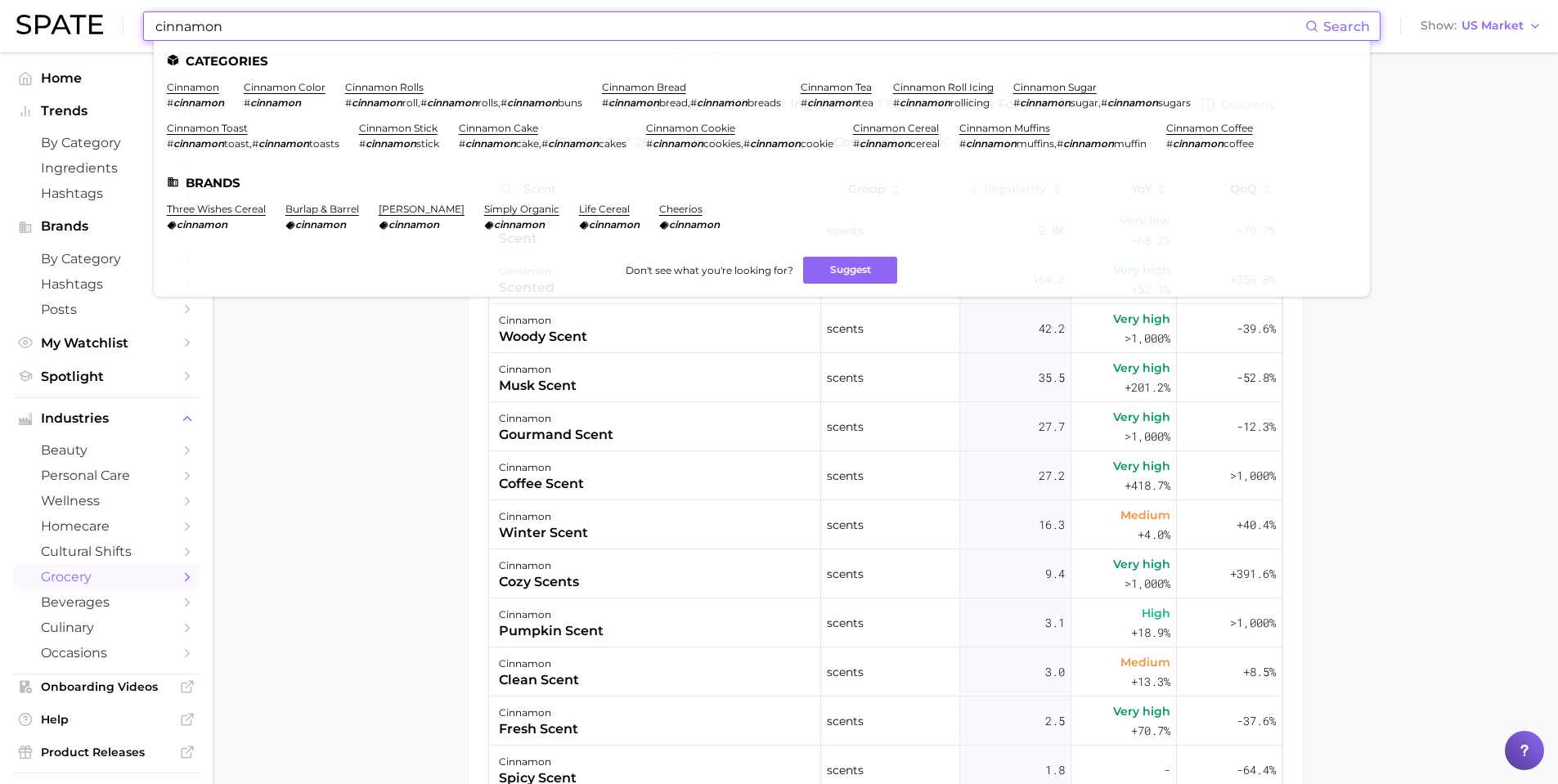
drag, startPoint x: 319, startPoint y: 23, endPoint x: -2, endPoint y: 18, distance: 321.0
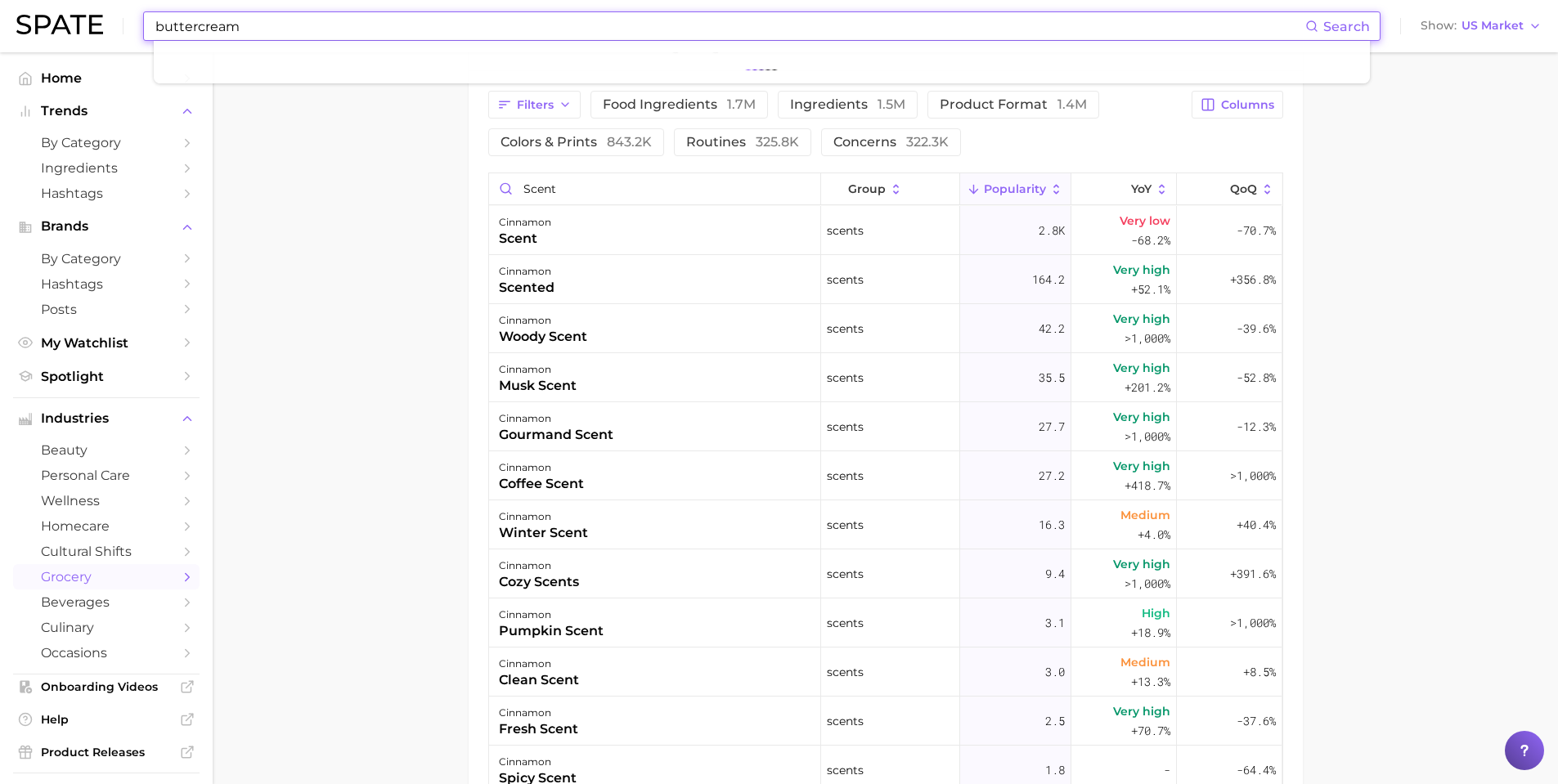
type input "buttercream"
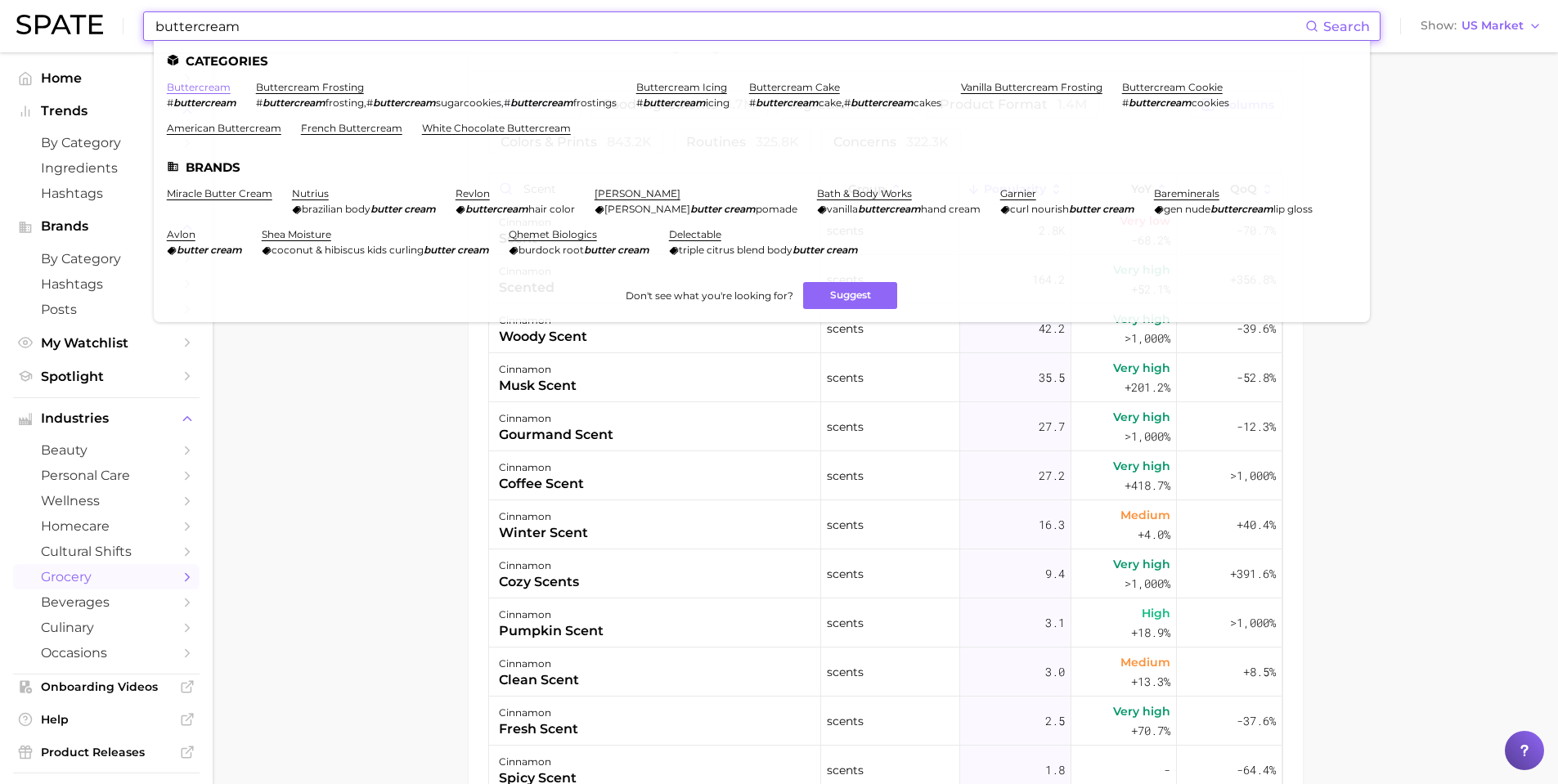
click at [213, 85] on link "buttercream" at bounding box center [198, 87] width 64 height 12
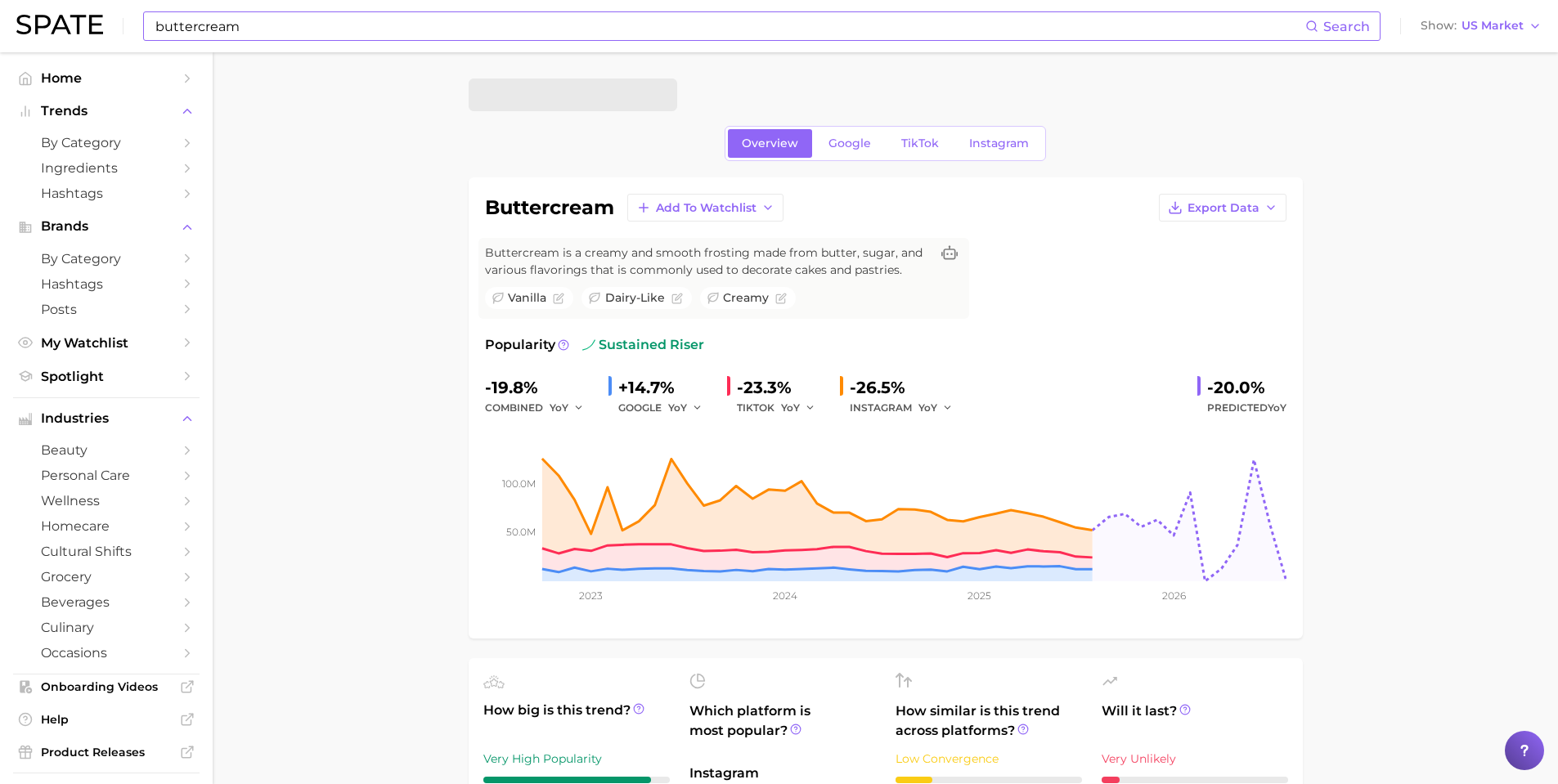
drag, startPoint x: 322, startPoint y: 396, endPoint x: 330, endPoint y: 391, distance: 9.4
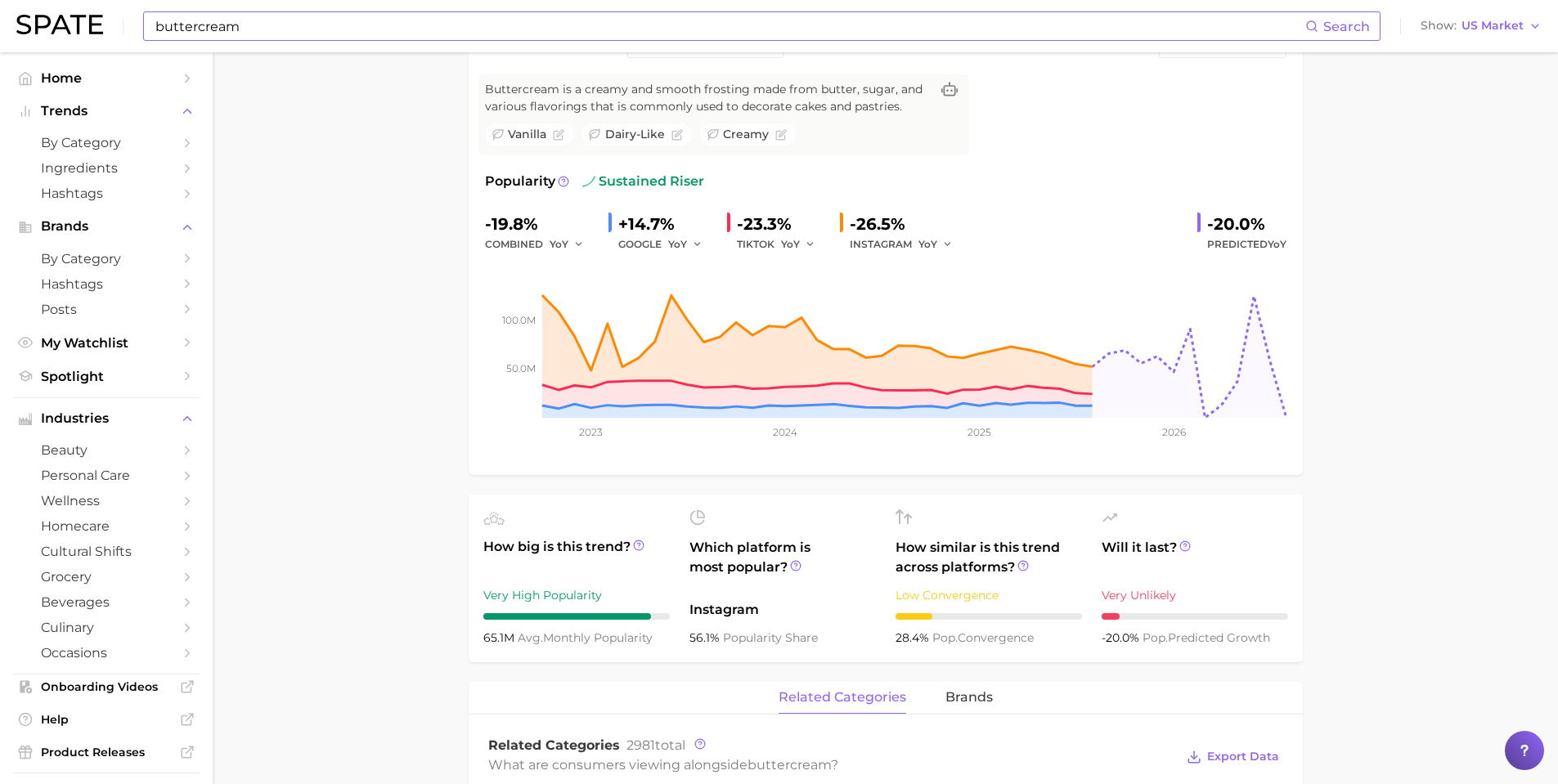
scroll to position [818, 0]
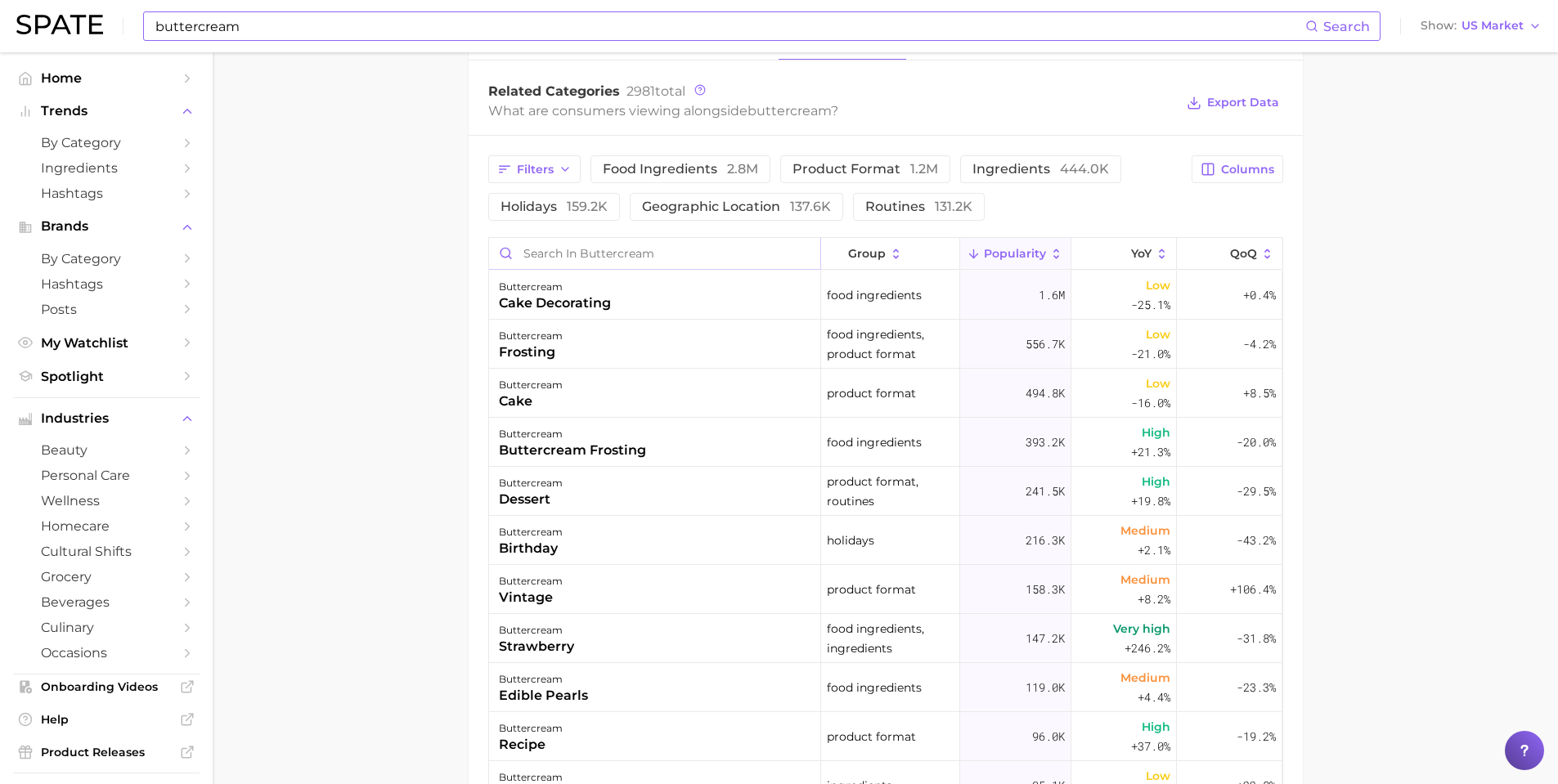
click at [562, 244] on input "Search in buttercream" at bounding box center [655, 254] width 331 height 31
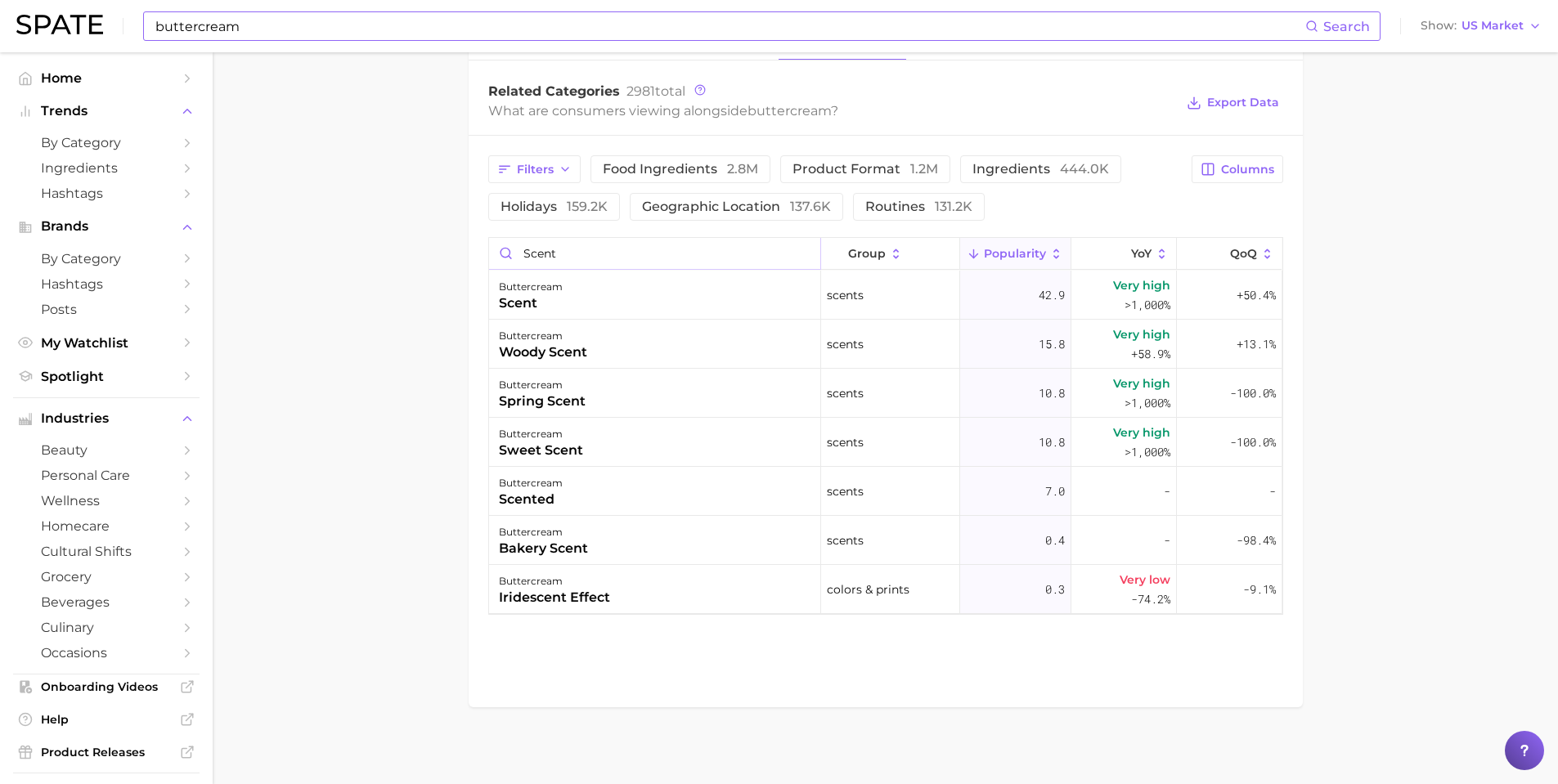
type input "scent"
click at [355, 434] on main "Overview Google TikTok Instagram buttercream Add to Watchlist Export Data Butte…" at bounding box center [886, 11] width 1346 height 1555
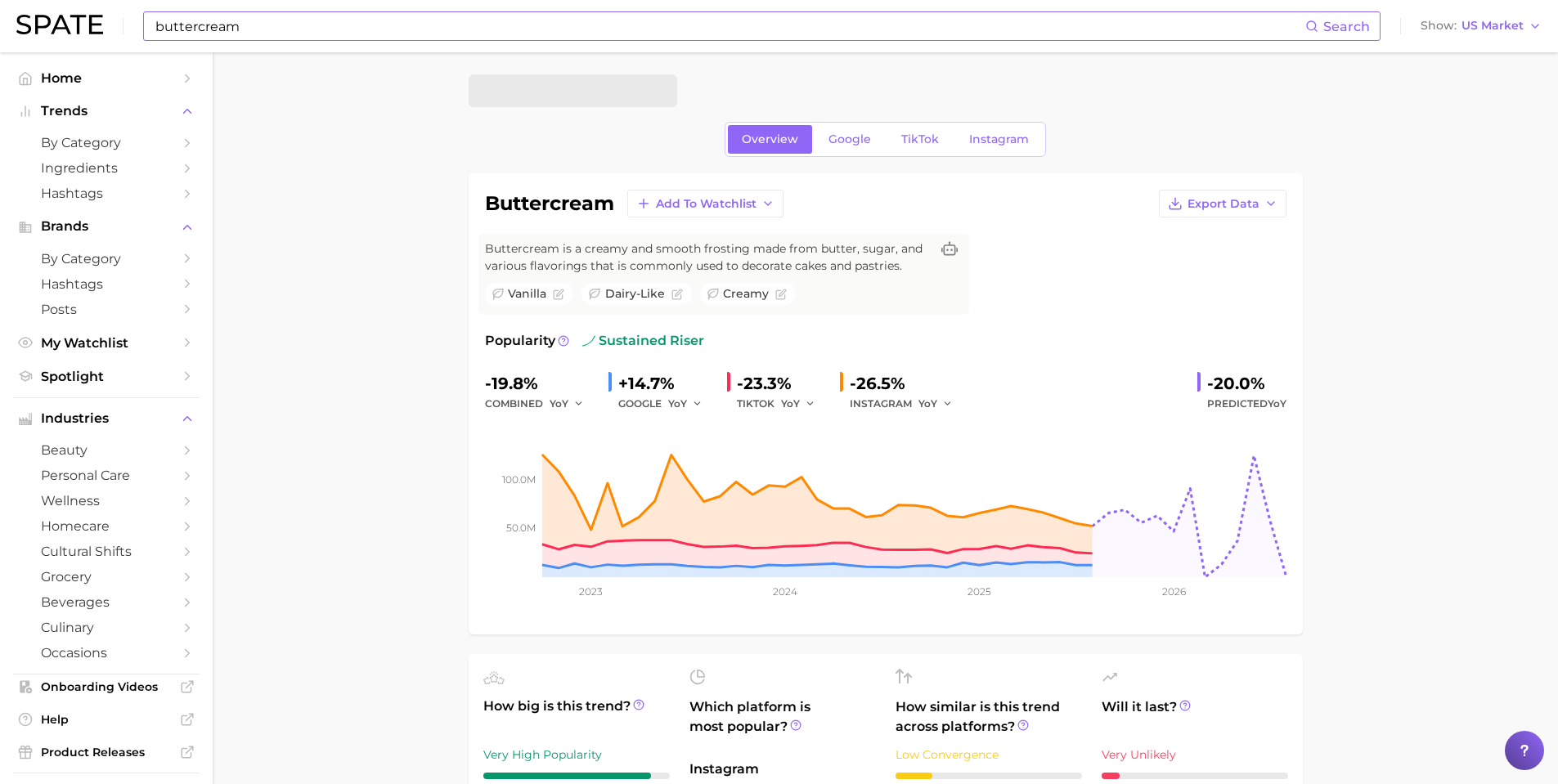
scroll to position [0, 0]
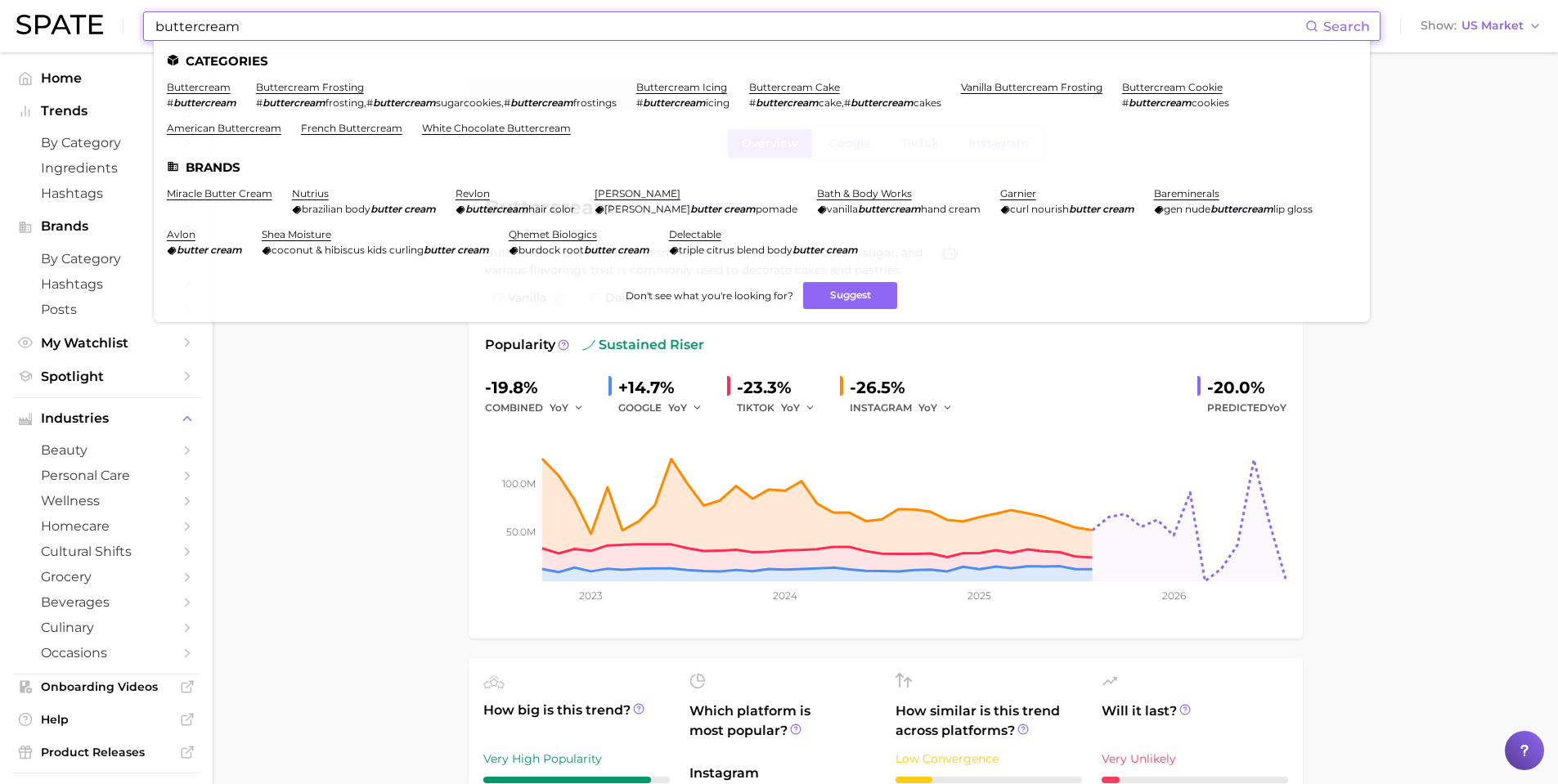
drag, startPoint x: 272, startPoint y: 35, endPoint x: 130, endPoint y: 16, distance: 143.3
click at [130, 17] on div "buttercream Search Categories buttercream # buttercream buttercream frosting # …" at bounding box center [779, 26] width 1525 height 53
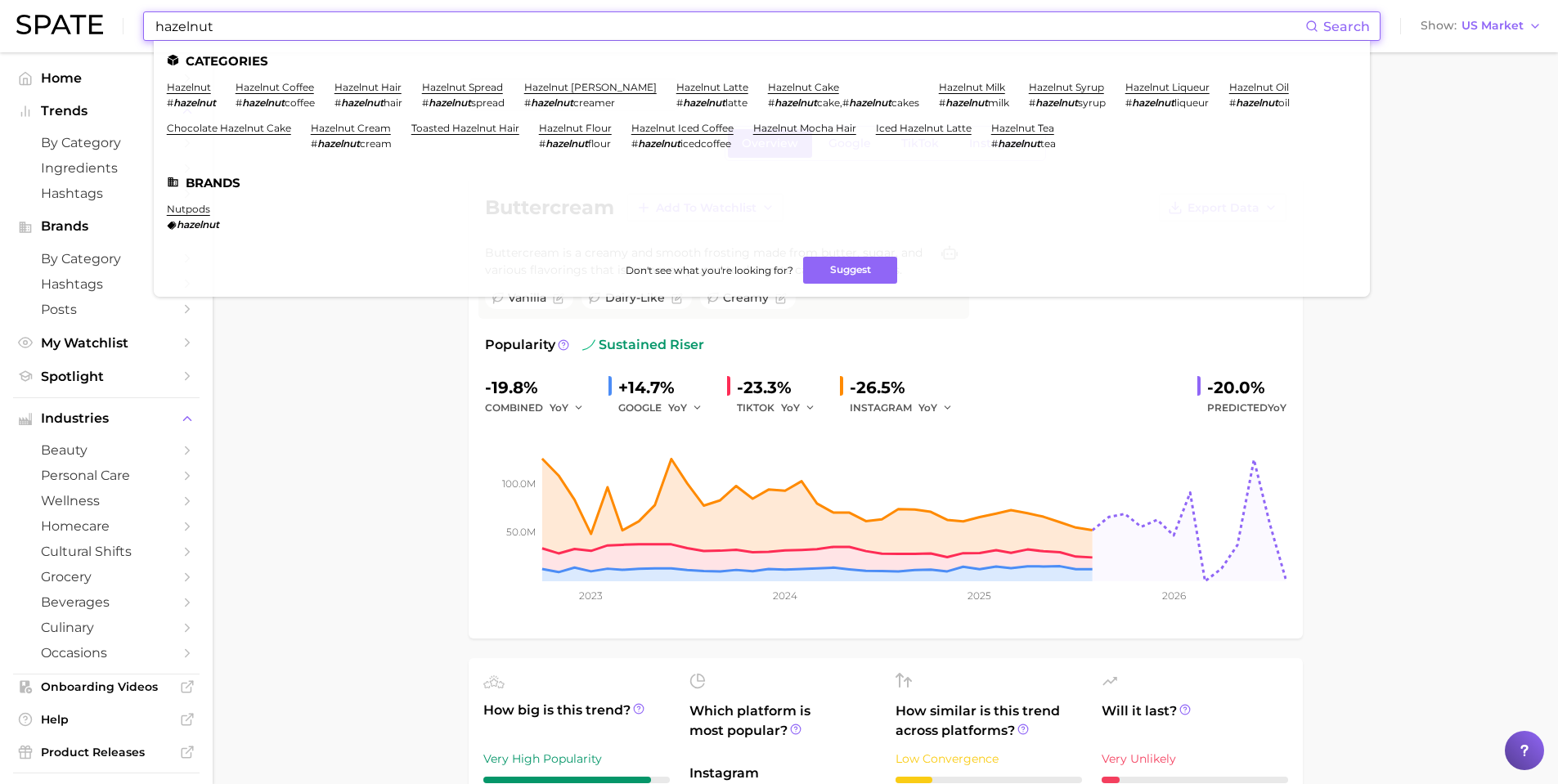
type input "hazelnut"
click at [197, 90] on link "hazelnut" at bounding box center [188, 87] width 44 height 12
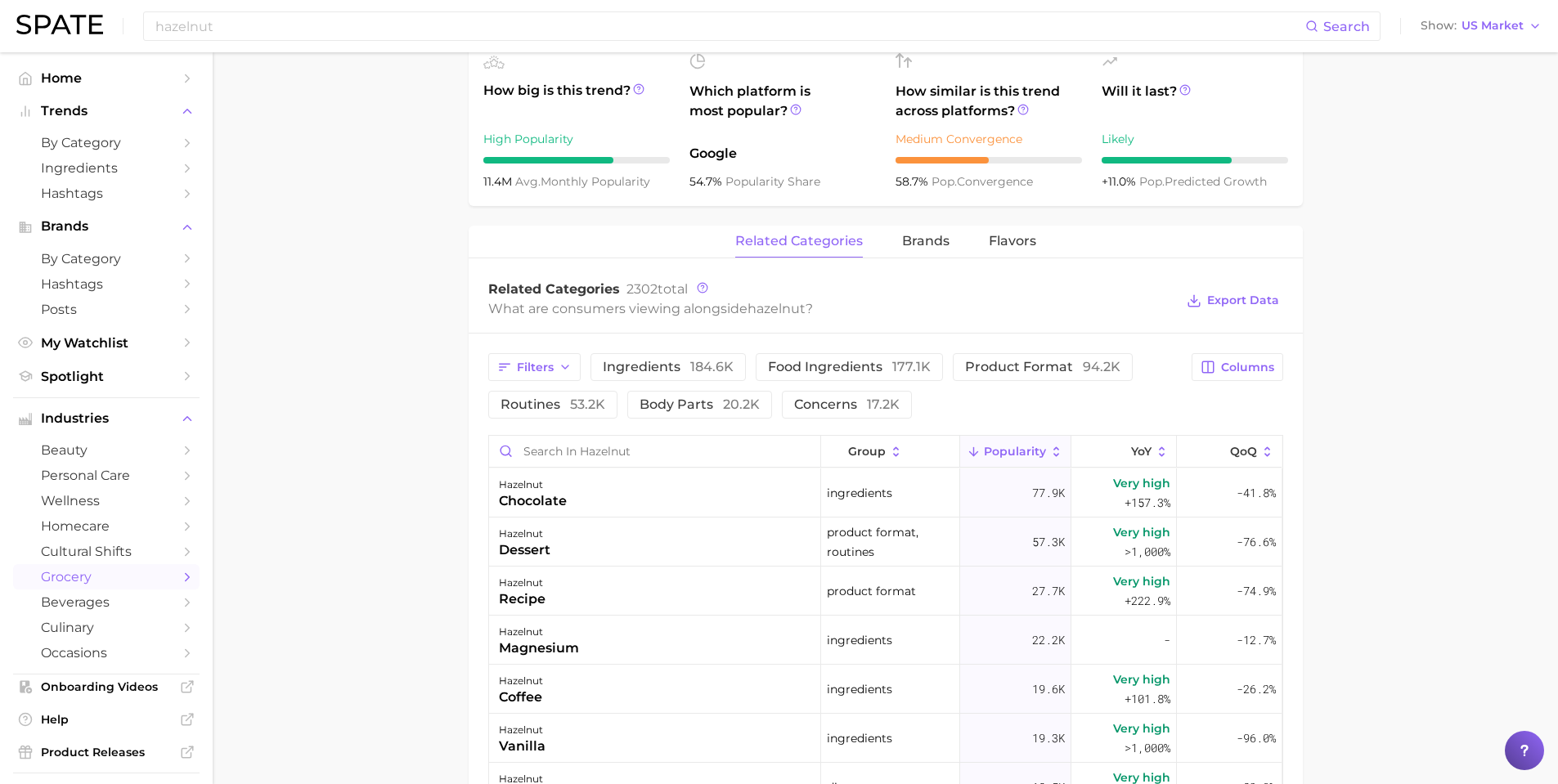
scroll to position [573, 0]
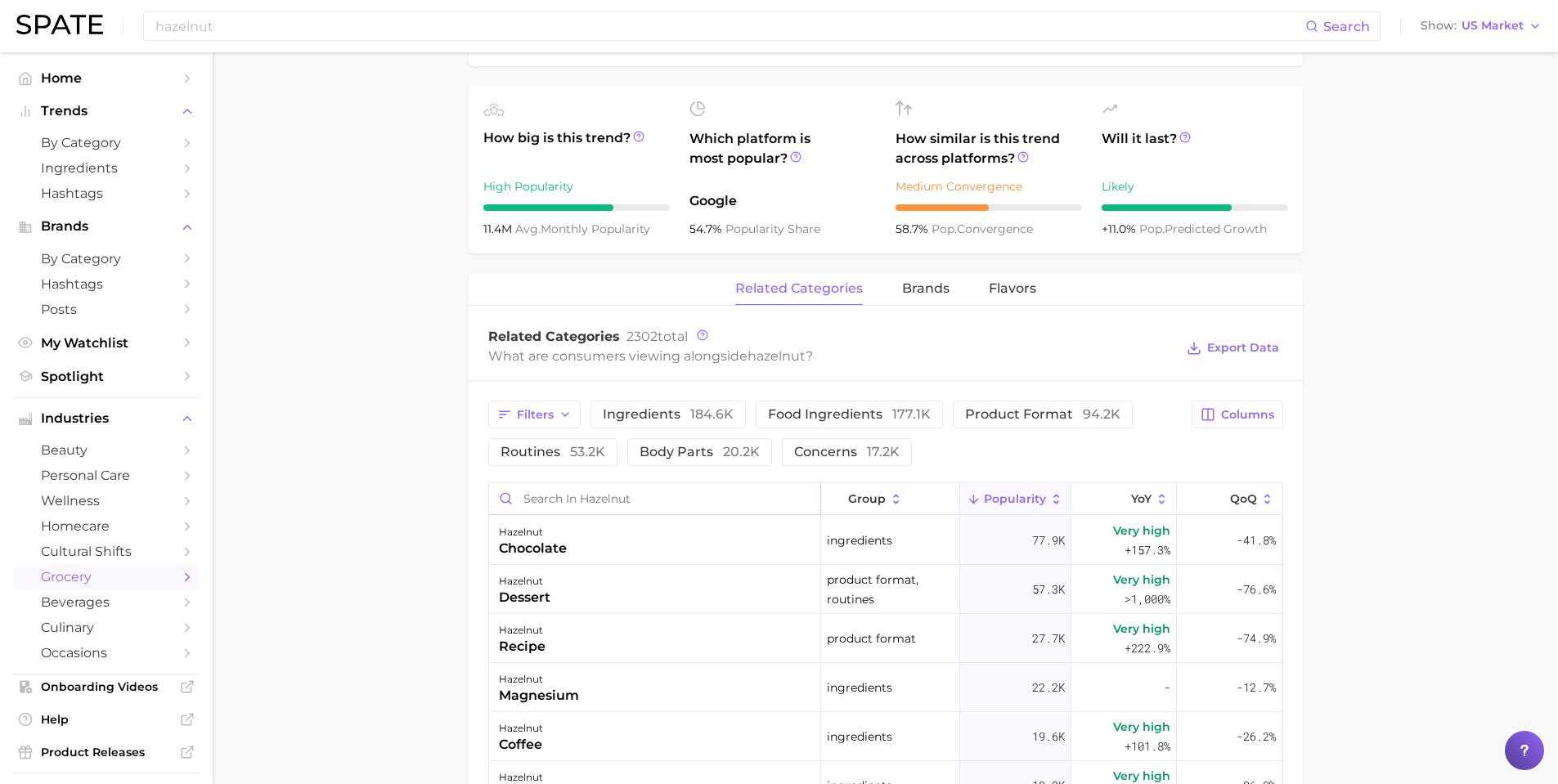
click at [573, 499] on input "Search in hazelnut" at bounding box center [655, 499] width 331 height 31
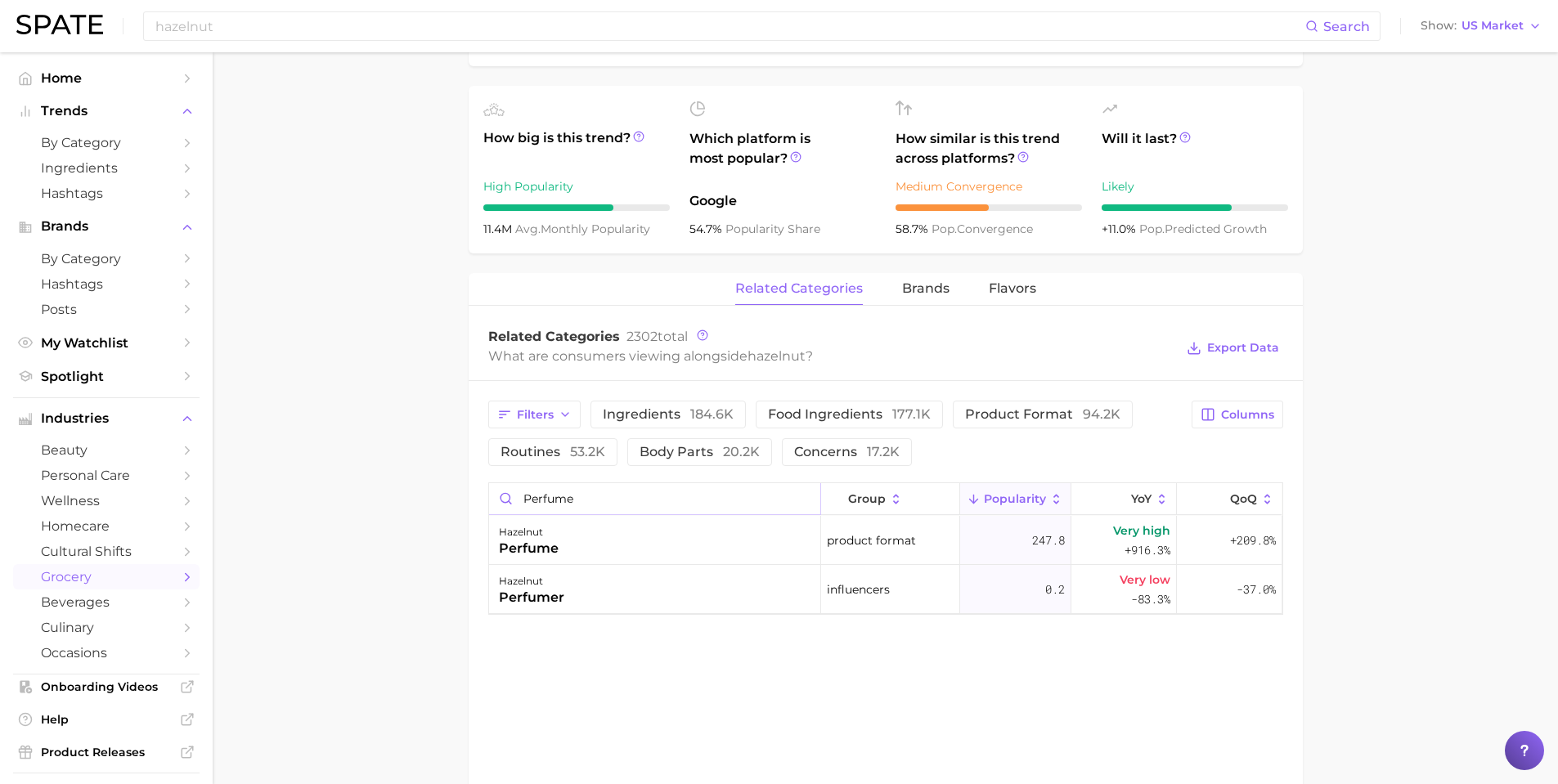
type input "perfume"
click at [461, 536] on main "1. pantry & dry goods 2. dried legumes, beans, seeds & nuts 3. nuts 4. hazelnut…" at bounding box center [886, 257] width 1346 height 1555
drag, startPoint x: 263, startPoint y: 47, endPoint x: 250, endPoint y: 34, distance: 18.4
click at [263, 45] on div "hazelnut Search Show US Market" at bounding box center [779, 26] width 1525 height 53
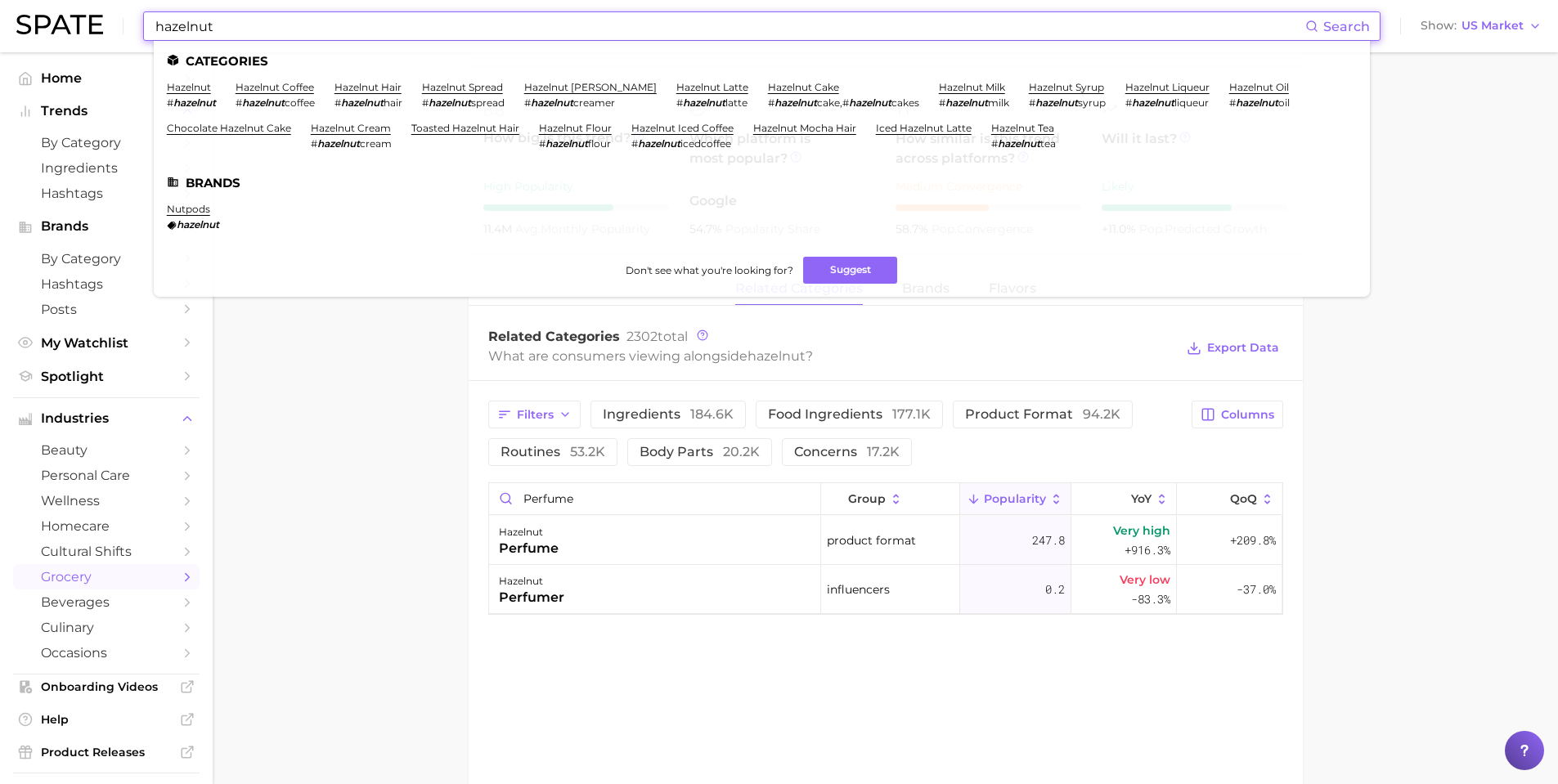
drag, startPoint x: 248, startPoint y: 31, endPoint x: 42, endPoint y: 0, distance: 208.3
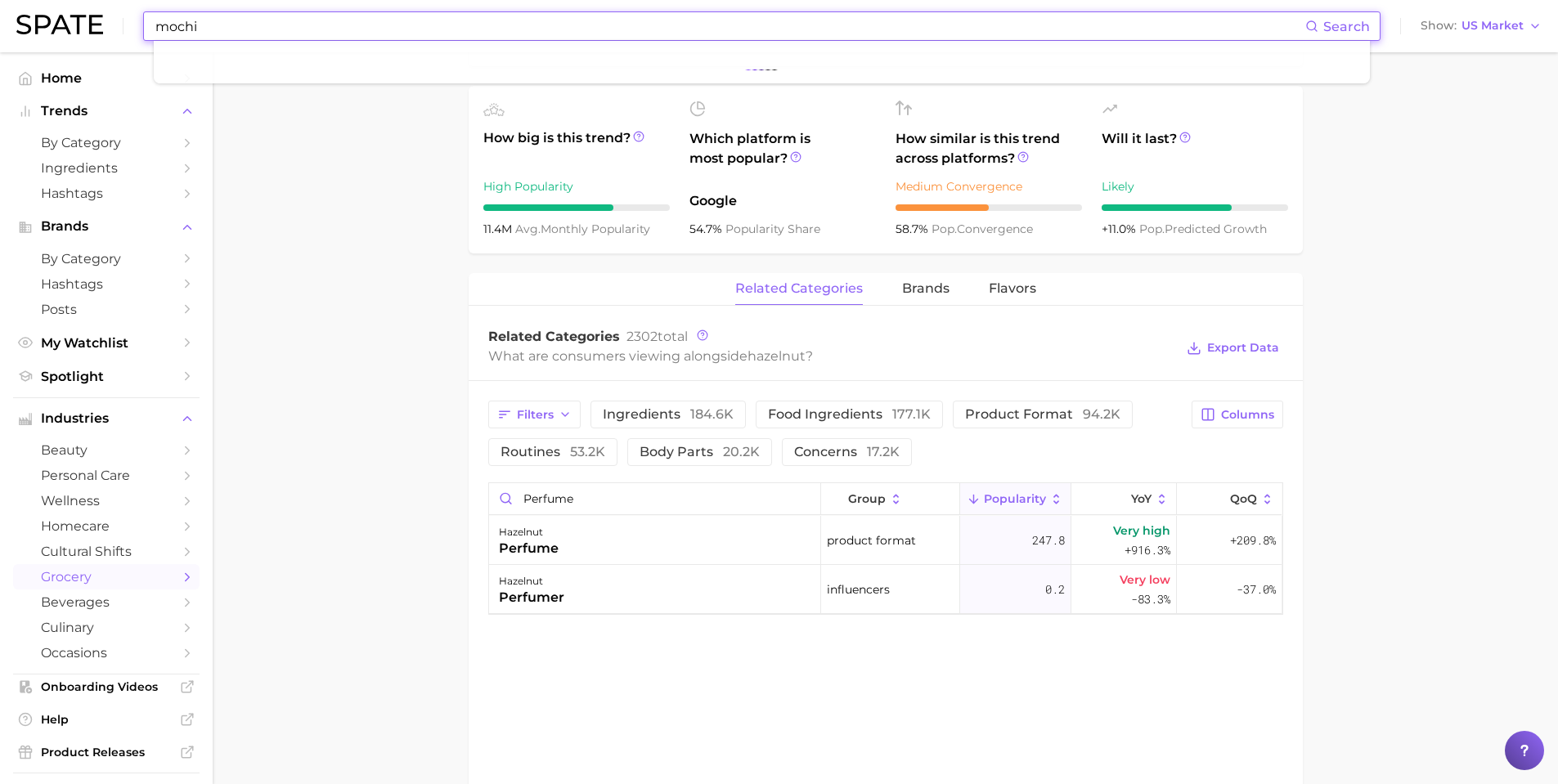
type input "mochi"
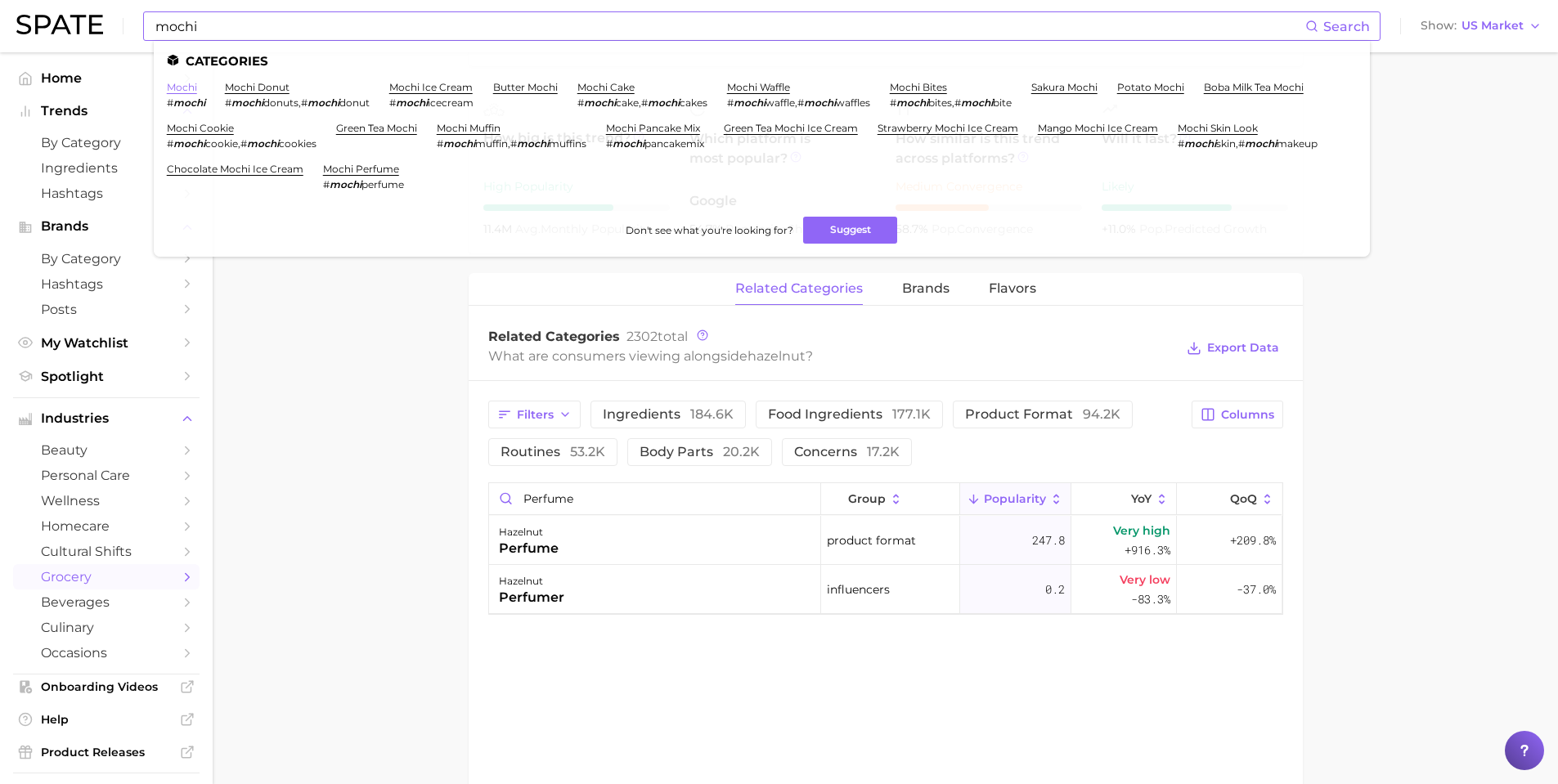
click at [185, 91] on link "mochi" at bounding box center [181, 87] width 30 height 12
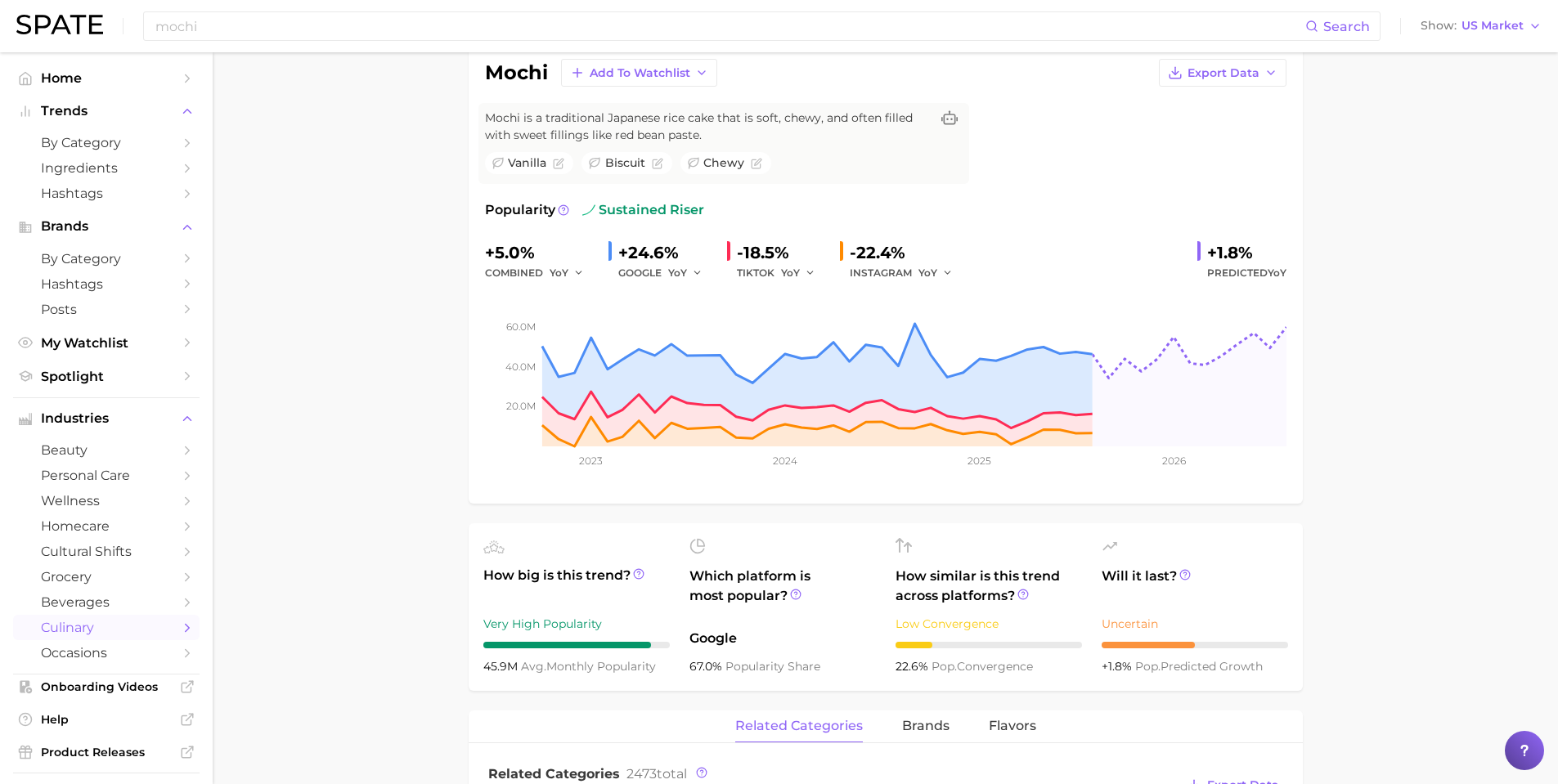
scroll to position [736, 0]
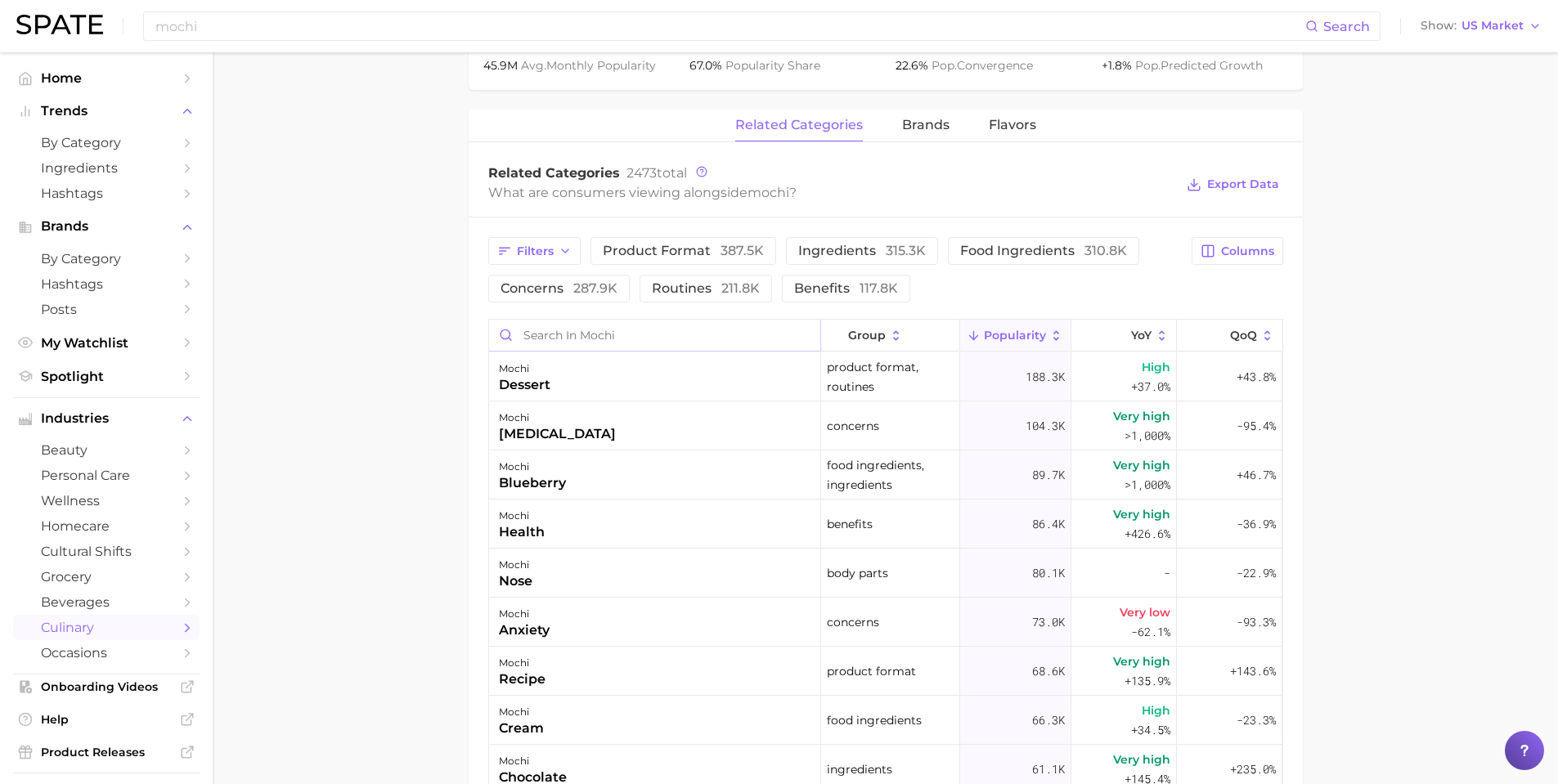
click at [603, 335] on input "Search in mochi" at bounding box center [655, 336] width 331 height 31
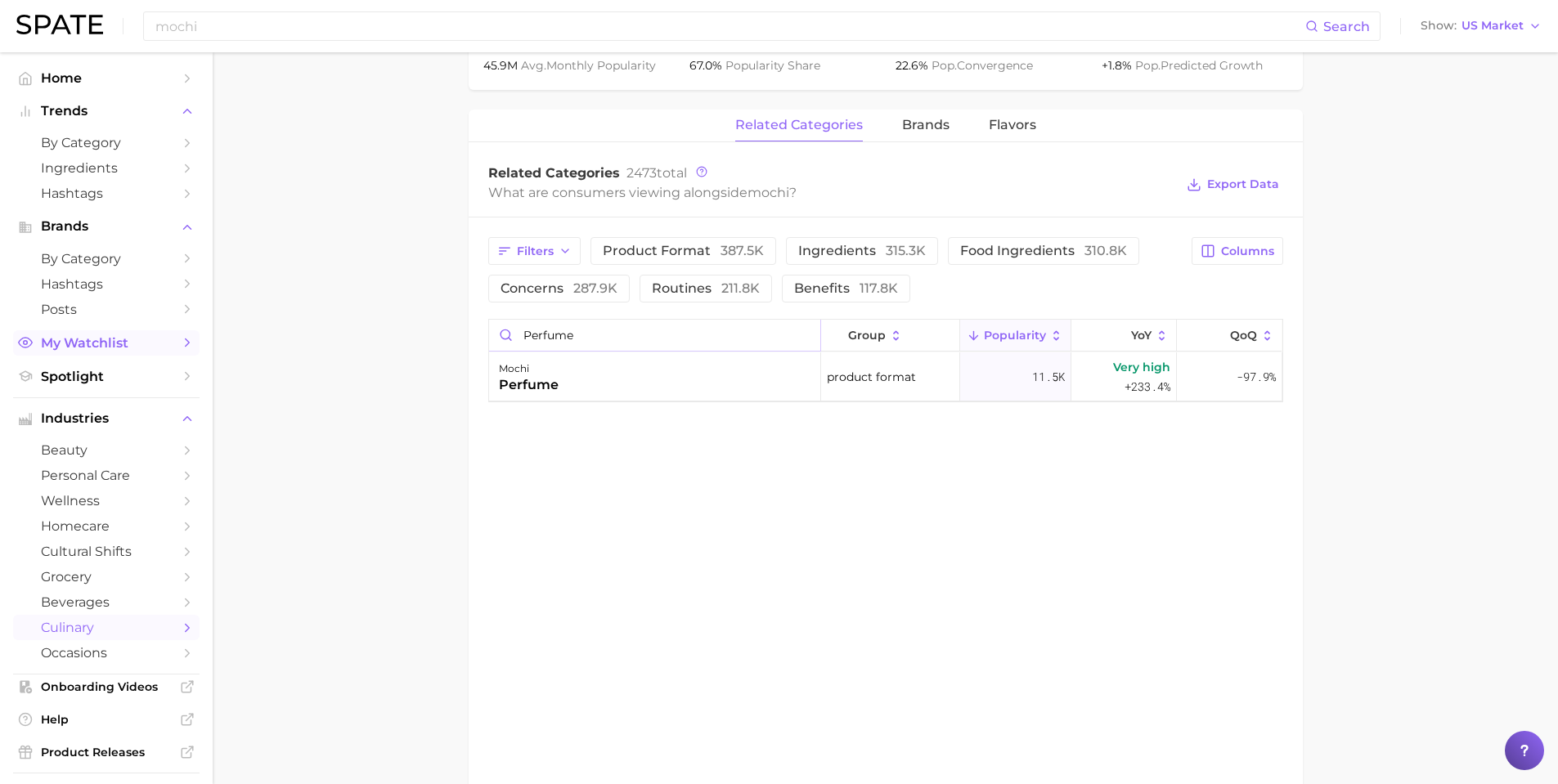
type input "perfume"
drag, startPoint x: 332, startPoint y: 334, endPoint x: 355, endPoint y: 173, distance: 162.6
click at [340, 332] on main "1. cuisines 2. asian cuisine 3. japanese cuisine 4. mochi Overview Google TikTo…" at bounding box center [886, 93] width 1346 height 1555
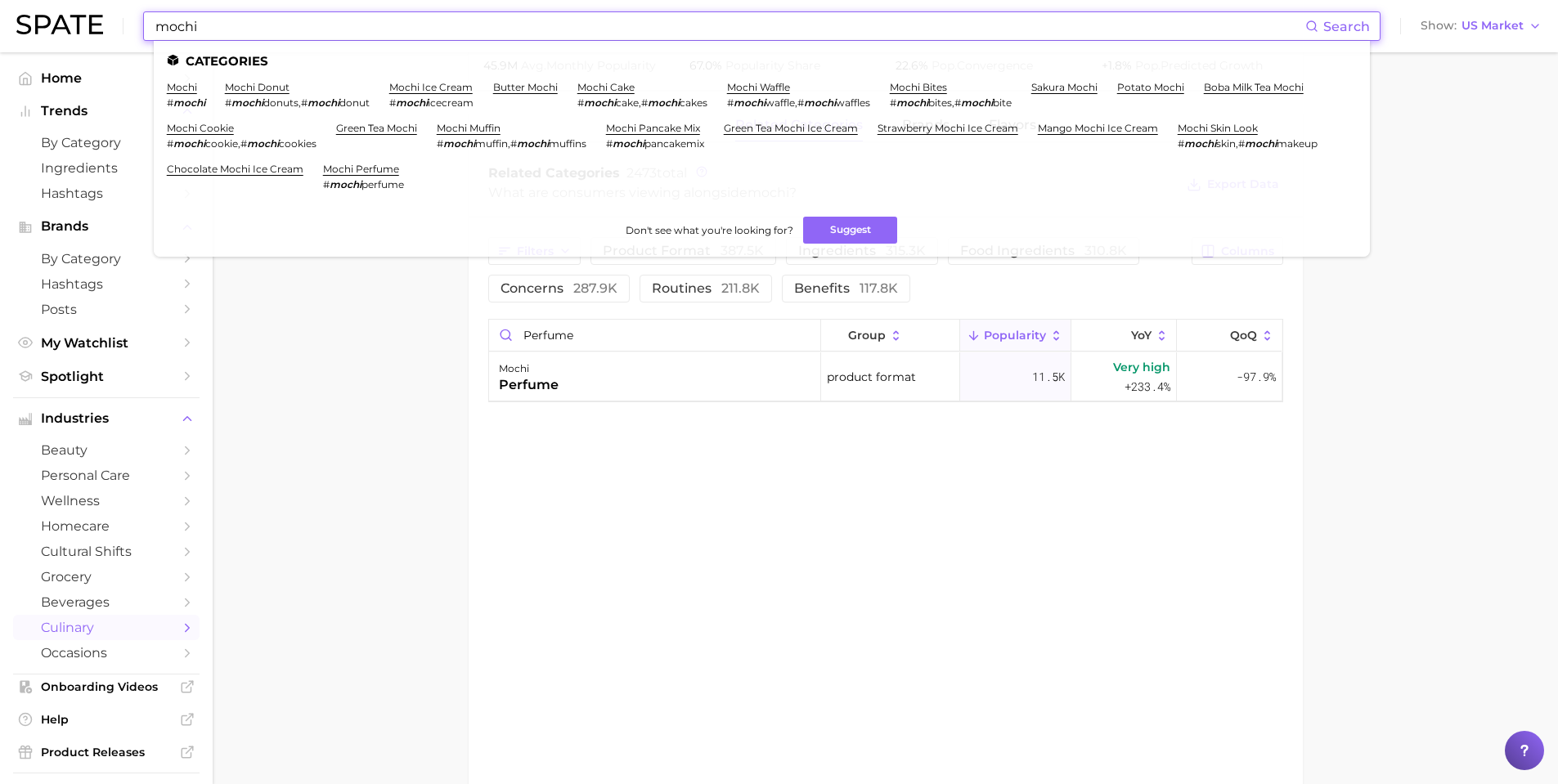
drag, startPoint x: 245, startPoint y: 20, endPoint x: 77, endPoint y: 25, distance: 168.1
click at [77, 25] on div "mochi Search Categories mochi # mochi mochi donut # mochi donuts , # mochi donu…" at bounding box center [779, 26] width 1525 height 53
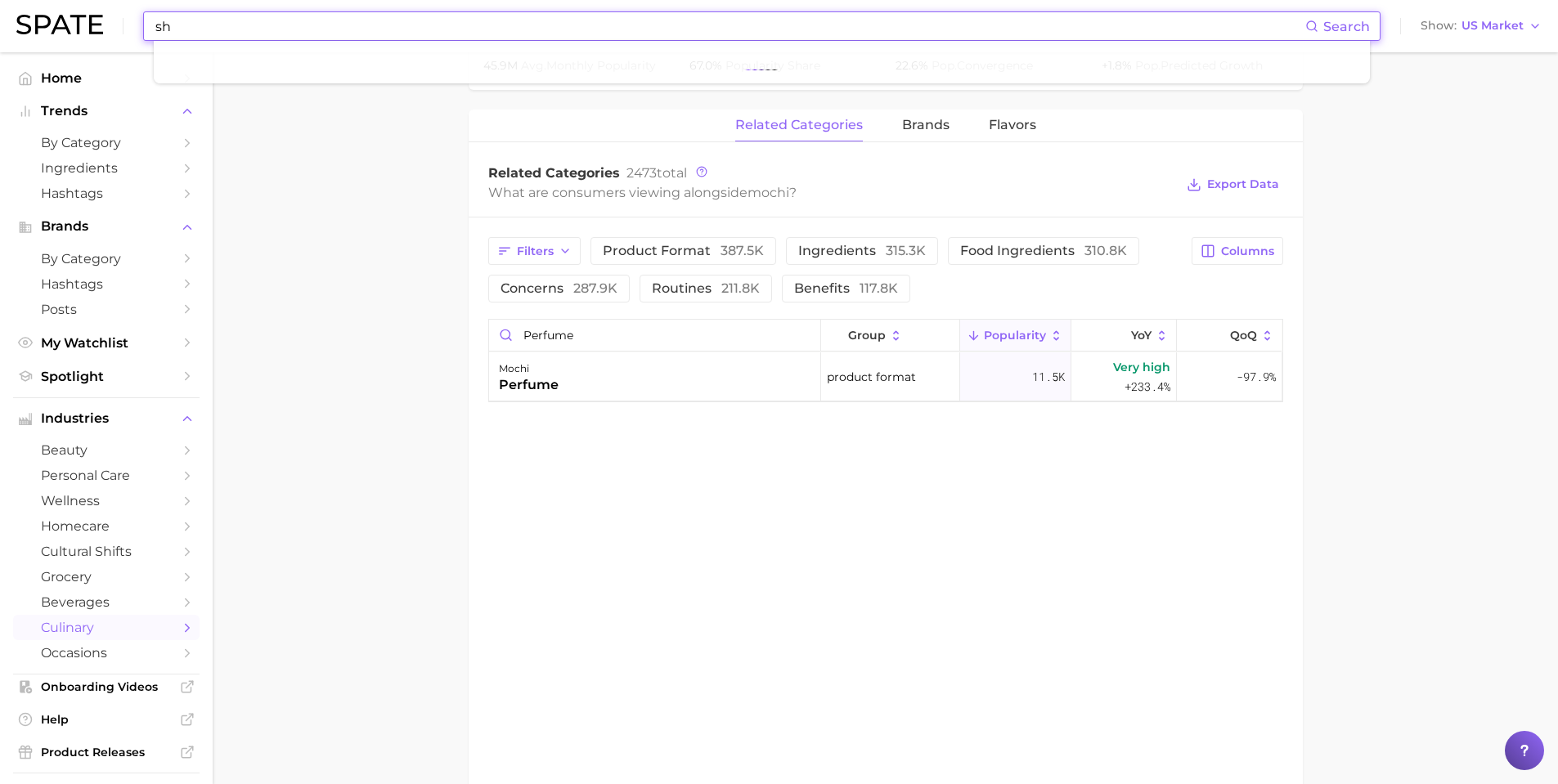
type input "s"
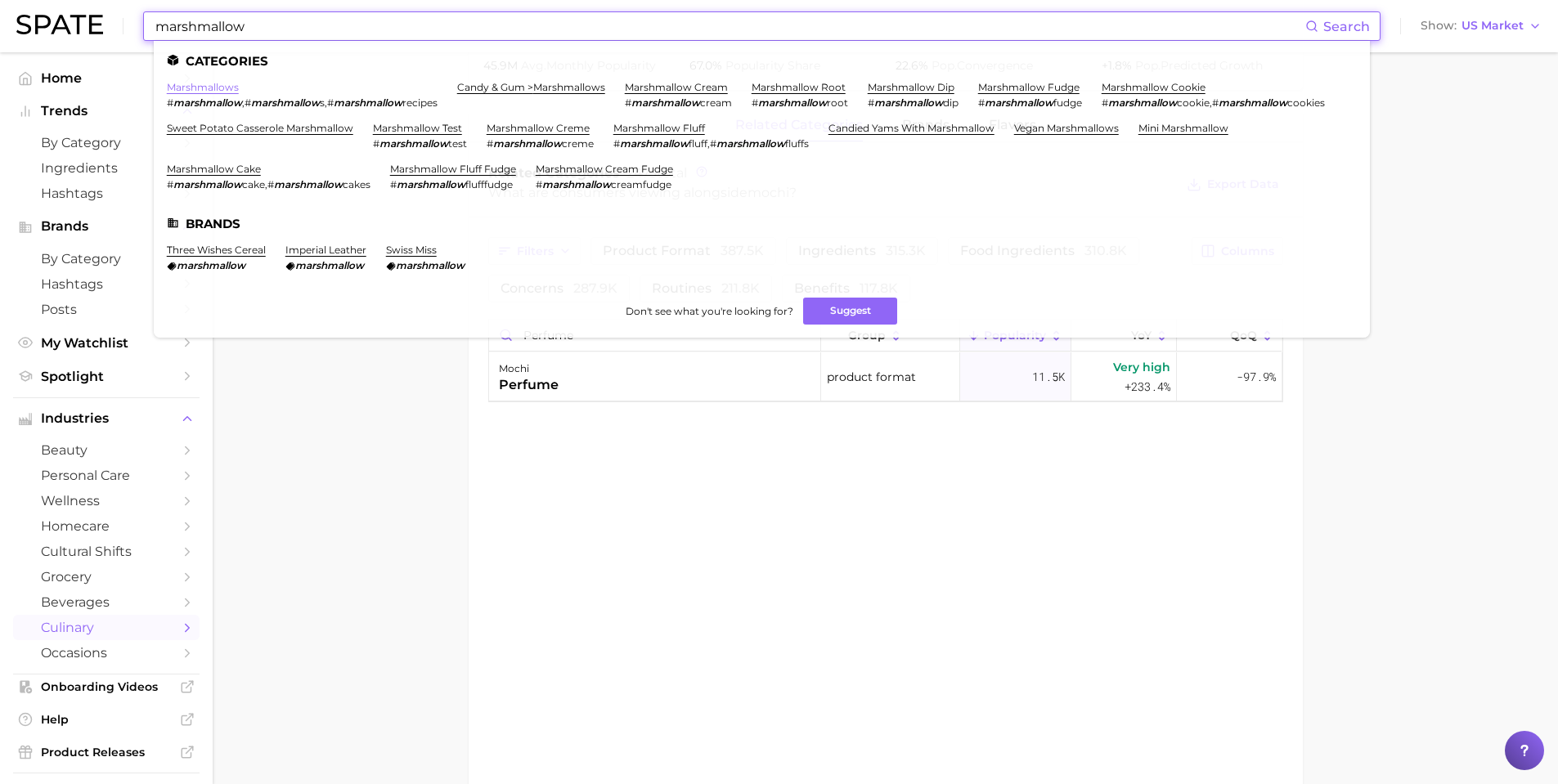
type input "marshmallow"
click at [223, 85] on link "marshmallows" at bounding box center [202, 87] width 72 height 12
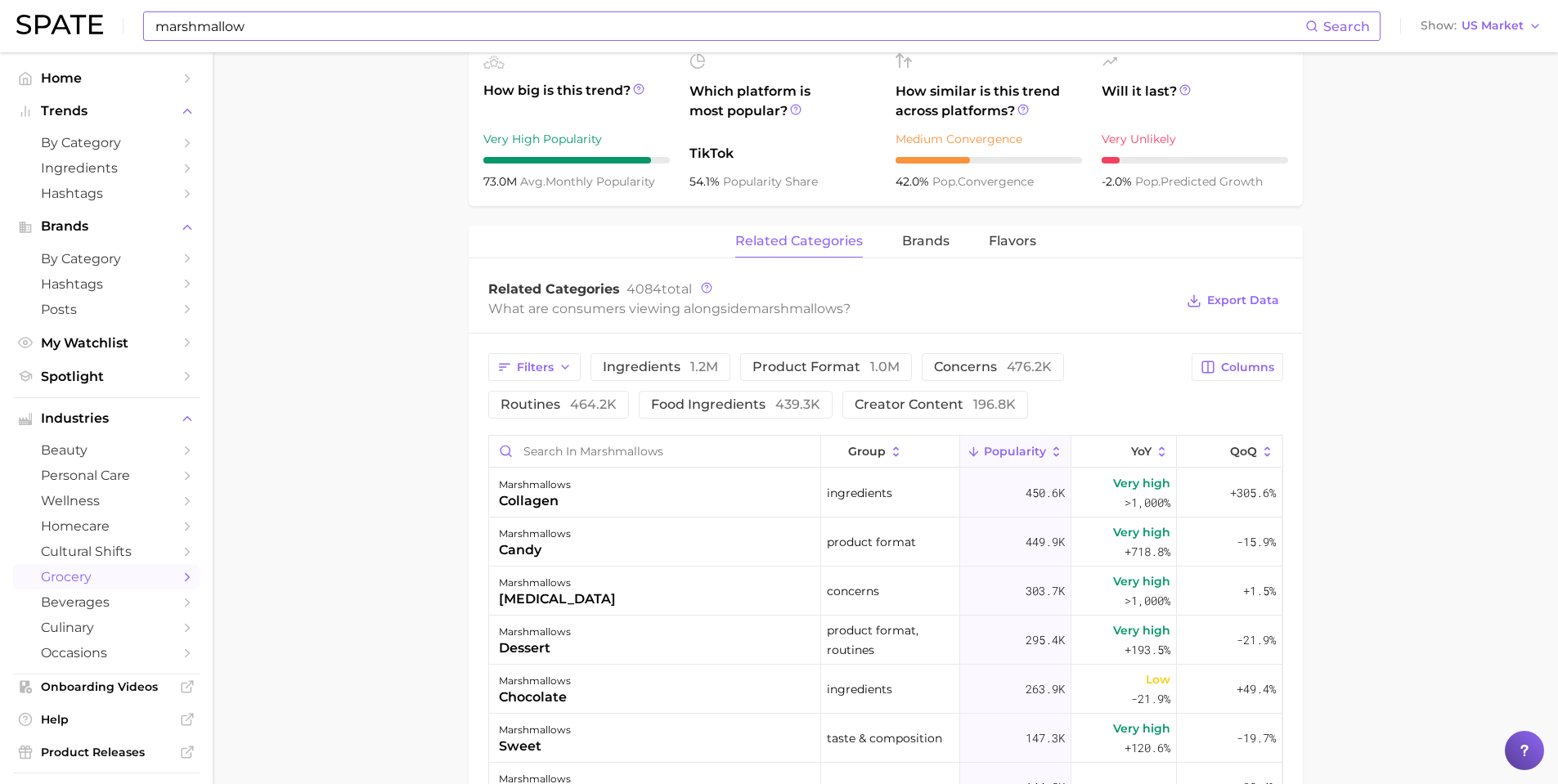
scroll to position [655, 0]
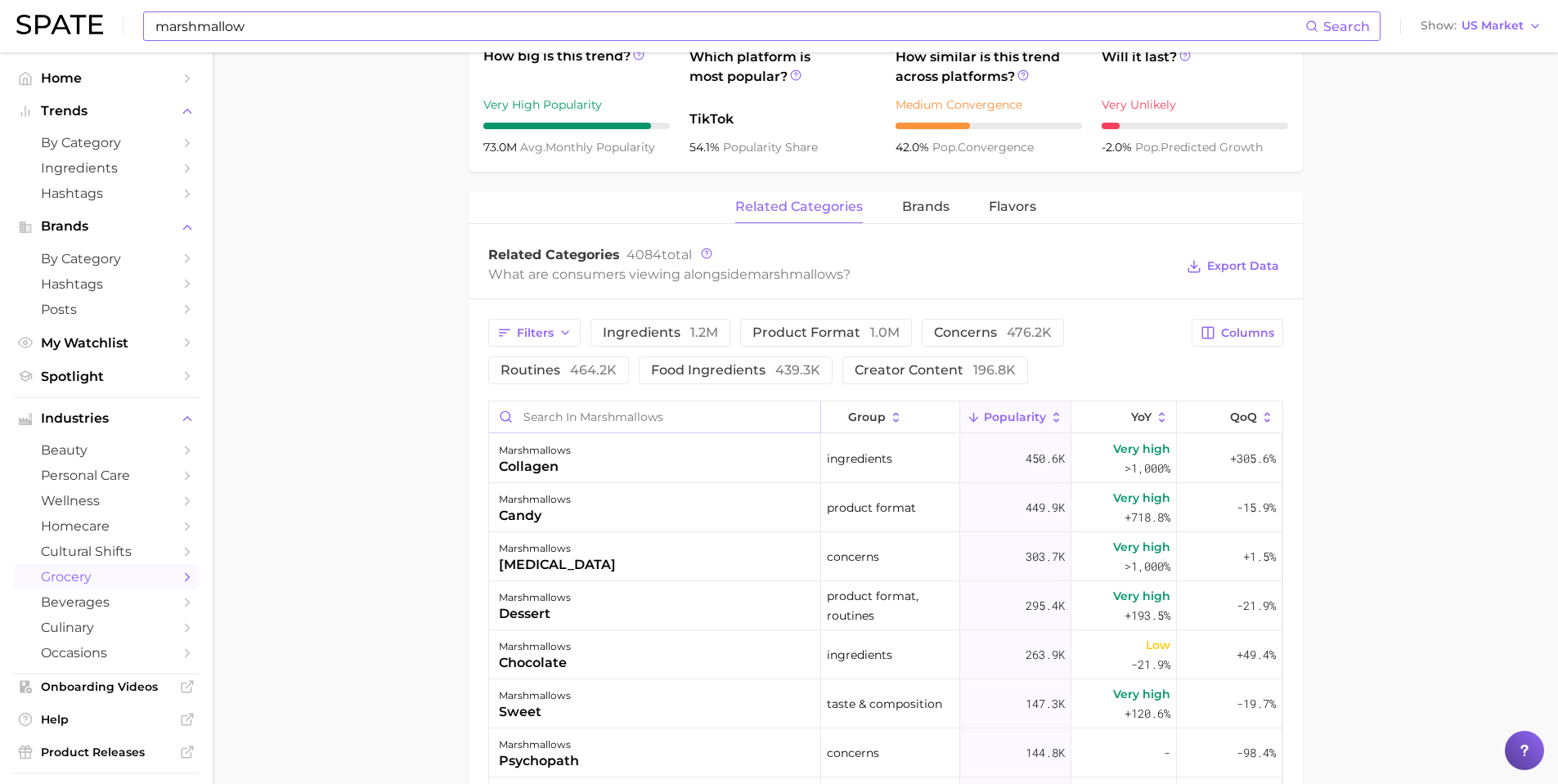
click at [570, 413] on input "Search in marshmallows" at bounding box center [655, 417] width 331 height 31
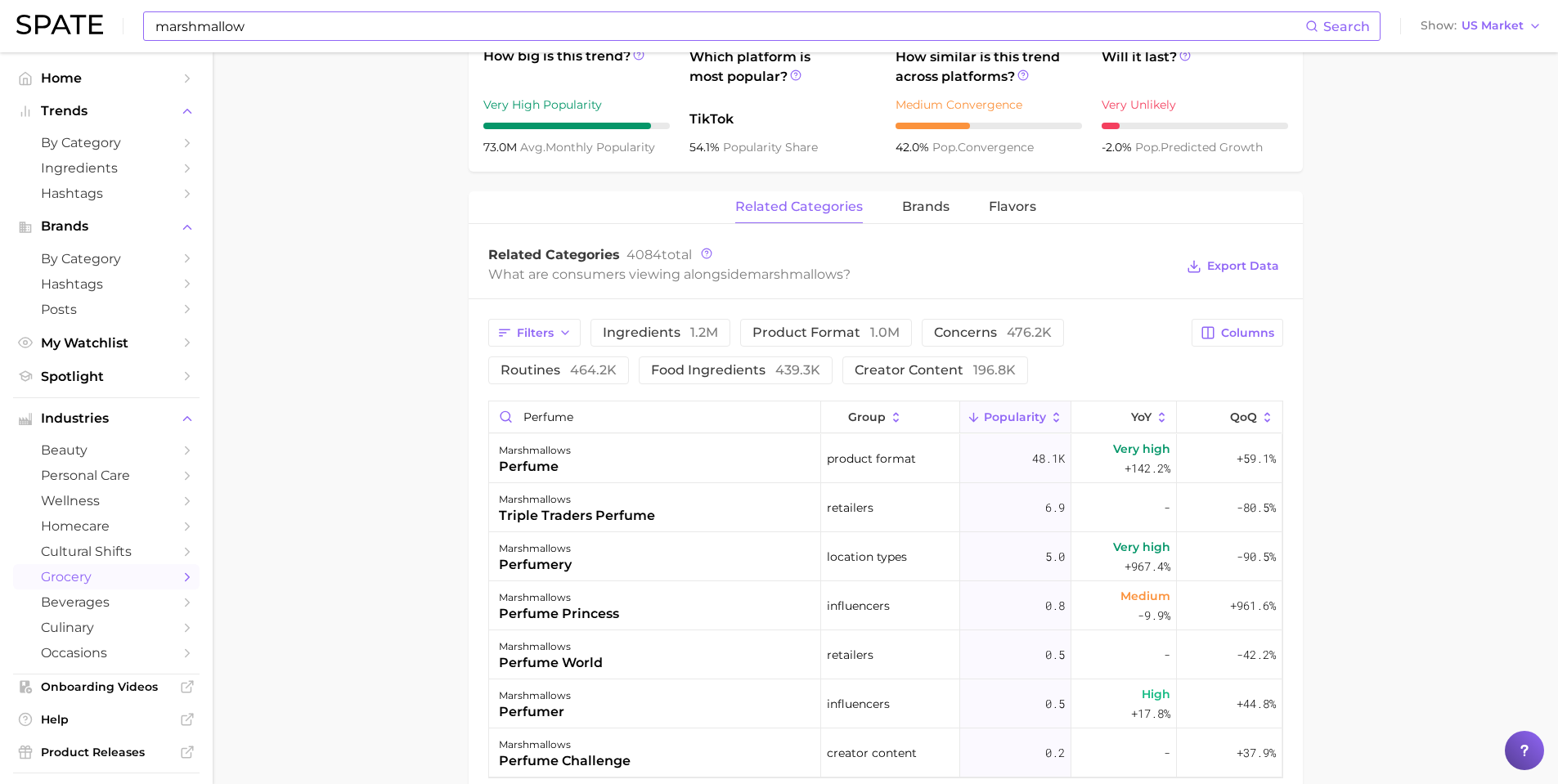
click at [431, 533] on main "1. snacks & sweets 2. candy & gum 3. marshmallows 4. marshmallows Overview Goog…" at bounding box center [886, 175] width 1346 height 1555
drag, startPoint x: 595, startPoint y: 408, endPoint x: 541, endPoint y: 411, distance: 54.1
click at [541, 411] on input "perfume" at bounding box center [655, 417] width 331 height 31
click at [330, 522] on main "1. snacks & sweets 2. candy & gum 3. marshmallows 4. marshmallows Overview Goog…" at bounding box center [886, 175] width 1346 height 1555
drag, startPoint x: 577, startPoint y: 418, endPoint x: 388, endPoint y: 418, distance: 189.0
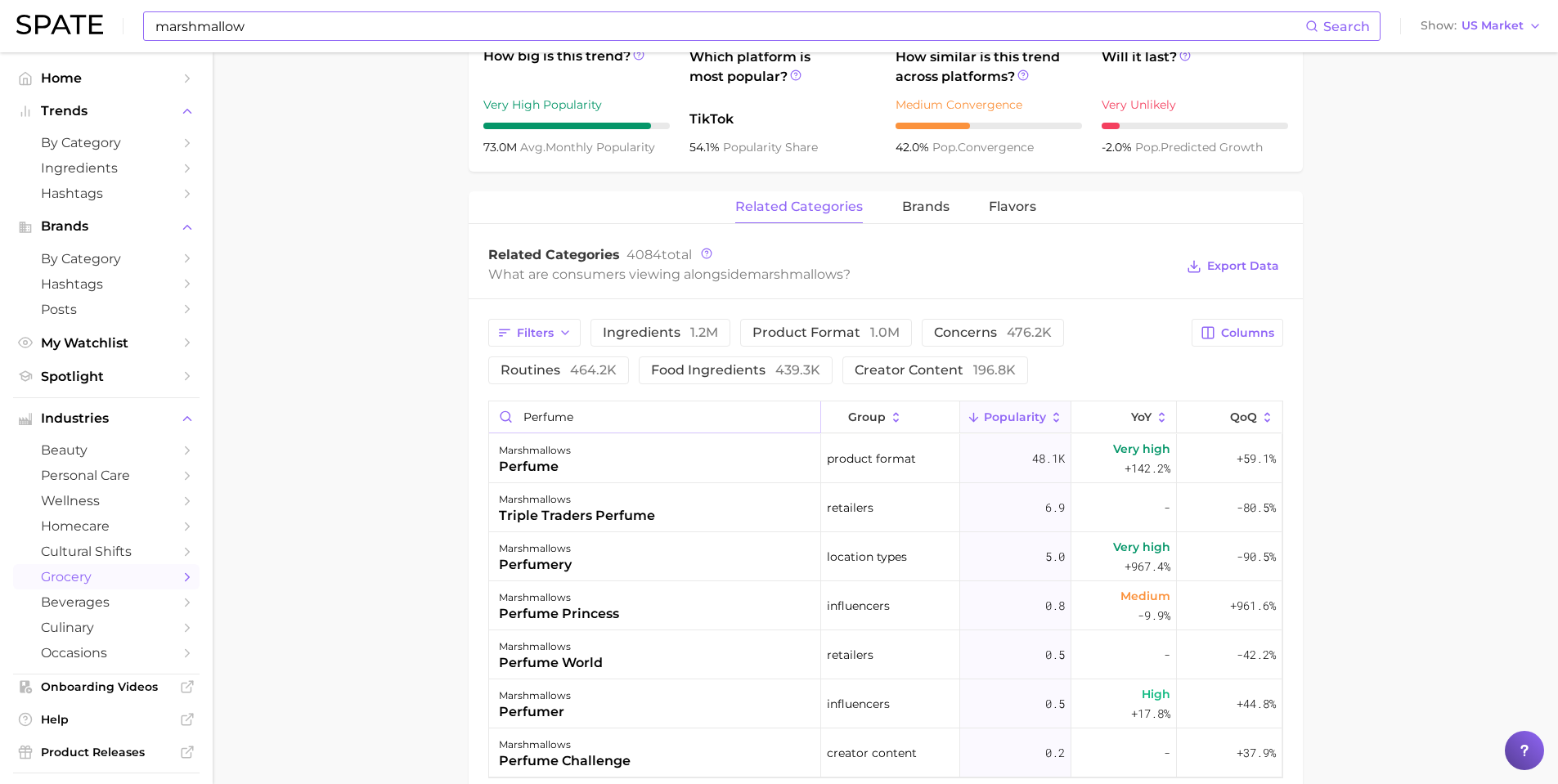
click at [380, 412] on main "1. snacks & sweets 2. candy & gum 3. marshmallows 4. marshmallows Overview Goog…" at bounding box center [886, 175] width 1346 height 1555
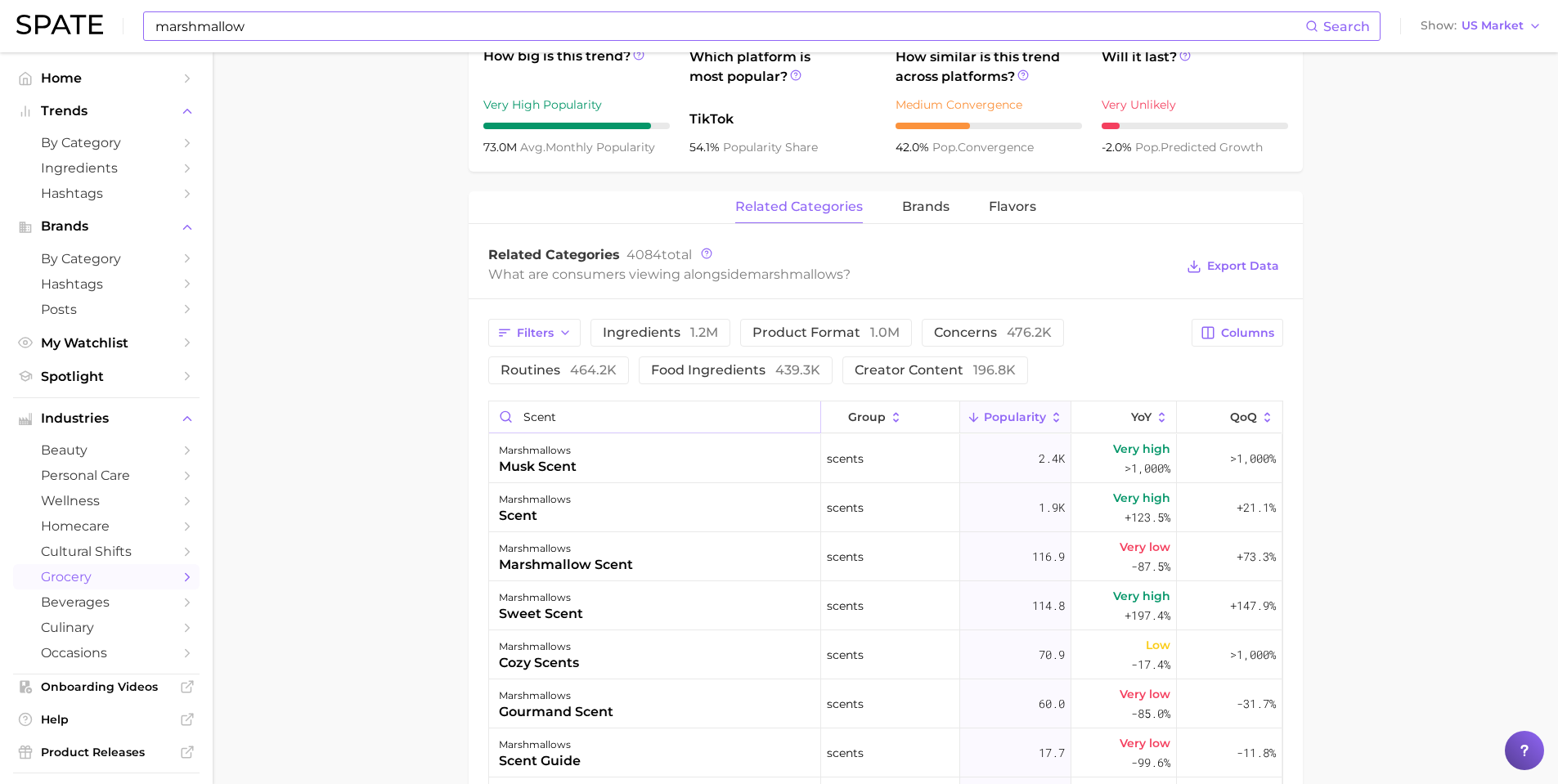
type input "scent"
click at [388, 419] on main "1. snacks & sweets 2. candy & gum 3. marshmallows 4. marshmallows Overview Goog…" at bounding box center [886, 342] width 1346 height 1889
click at [322, 60] on main "1. snacks & sweets 2. candy & gum 3. marshmallows 4. marshmallows Overview Goog…" at bounding box center [886, 342] width 1346 height 1889
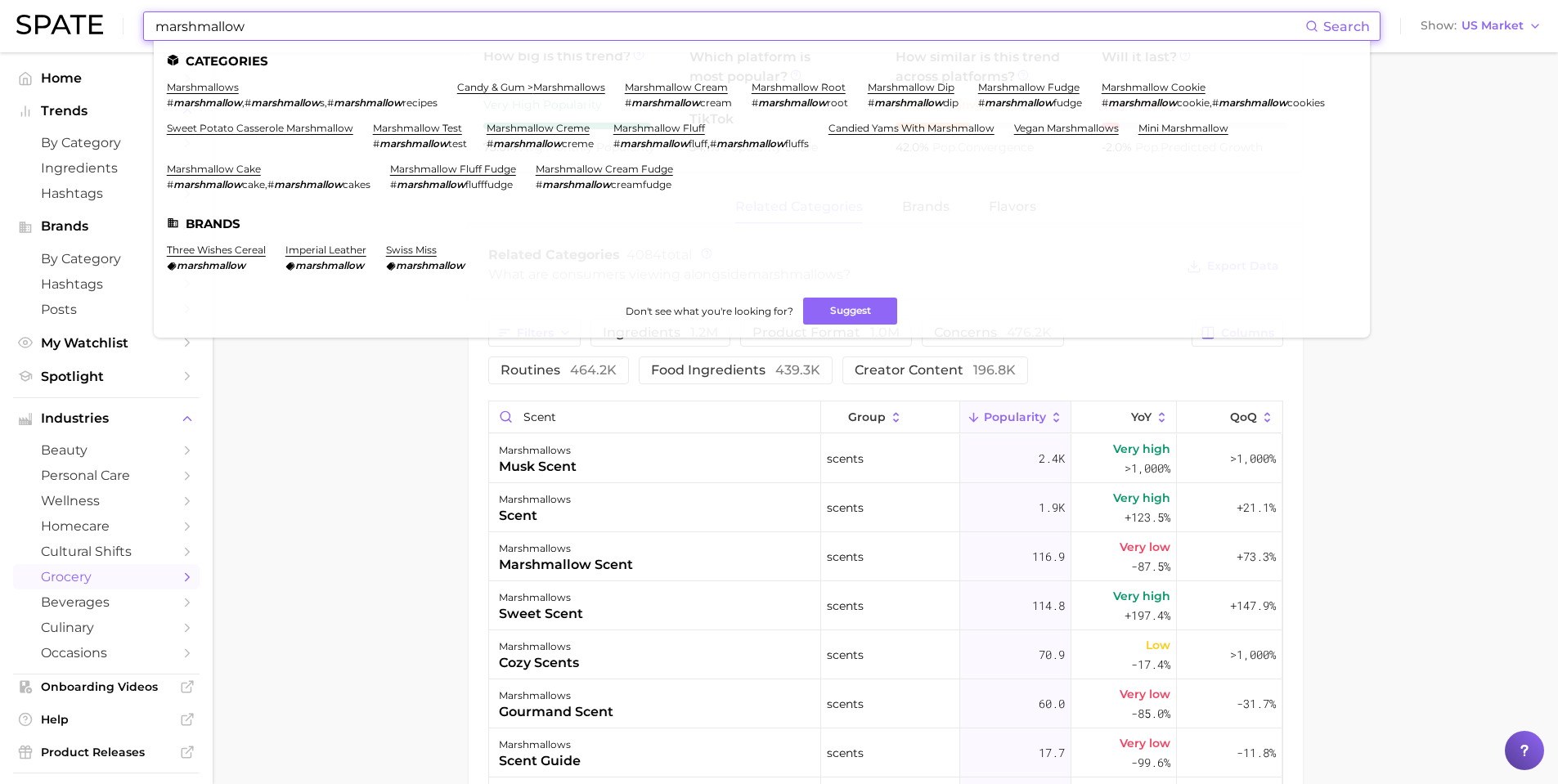
drag, startPoint x: 290, startPoint y: 28, endPoint x: 58, endPoint y: 31, distance: 232.0
click at [58, 31] on div "marshmallow Search Categories marshmallows # marshmallow , # marshmallow s , # …" at bounding box center [779, 26] width 1525 height 53
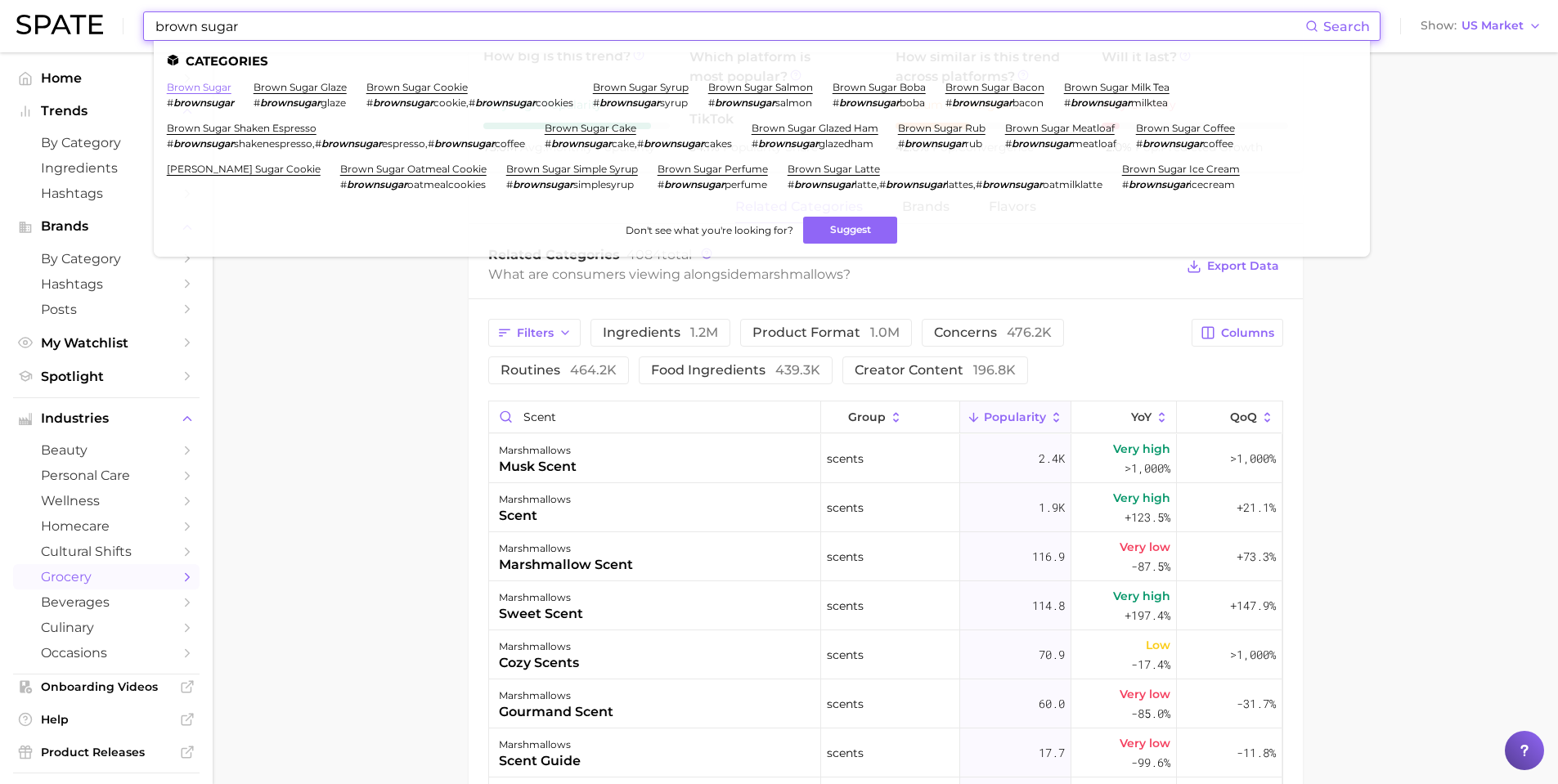
type input "brown sugar"
click at [202, 88] on link "brown sugar" at bounding box center [198, 87] width 65 height 12
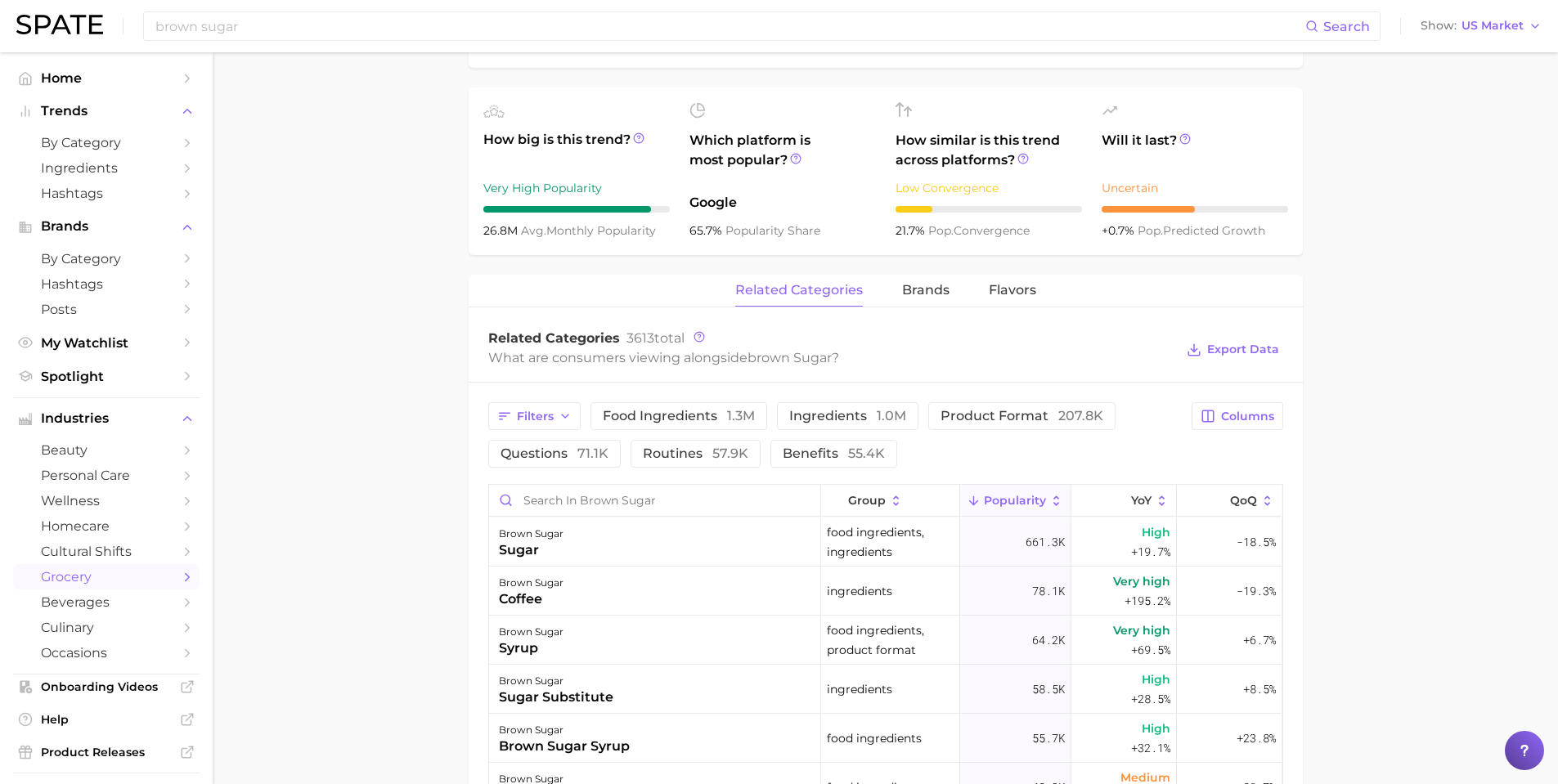
scroll to position [573, 0]
click at [575, 495] on input "Search in brown sugar" at bounding box center [655, 499] width 331 height 31
click at [442, 549] on main "1. pantry & dry goods 2. sugars, honeys & sweeteners 3. sugars 4. brown sugar O…" at bounding box center [886, 424] width 1346 height 1889
click at [549, 489] on input "Search in brown sugar" at bounding box center [655, 499] width 331 height 31
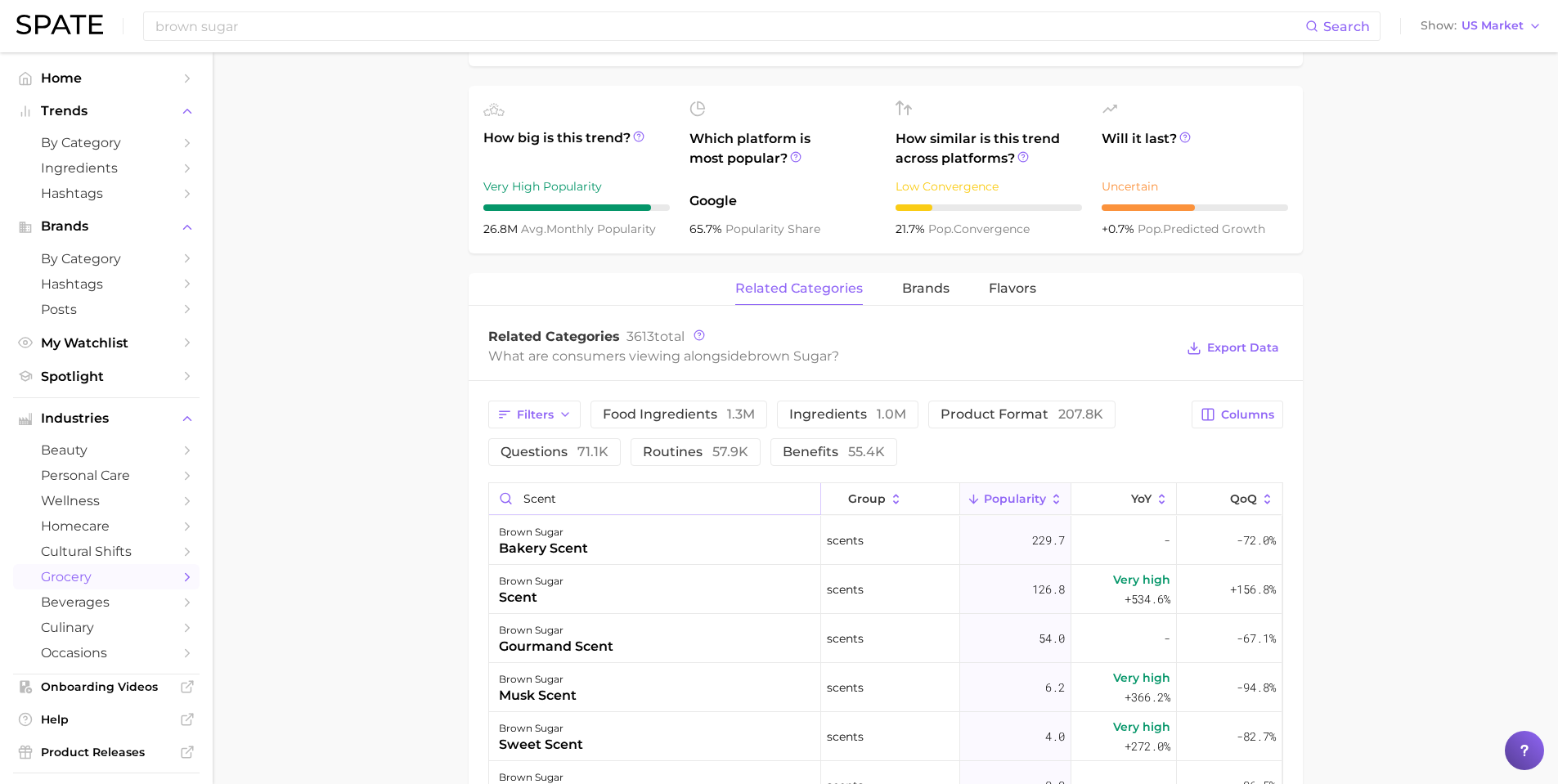
type input "scent"
click at [449, 561] on main "1. pantry & dry goods 2. sugars, honeys & sweeteners 3. sugars 4. brown sugar O…" at bounding box center [886, 368] width 1346 height 1777
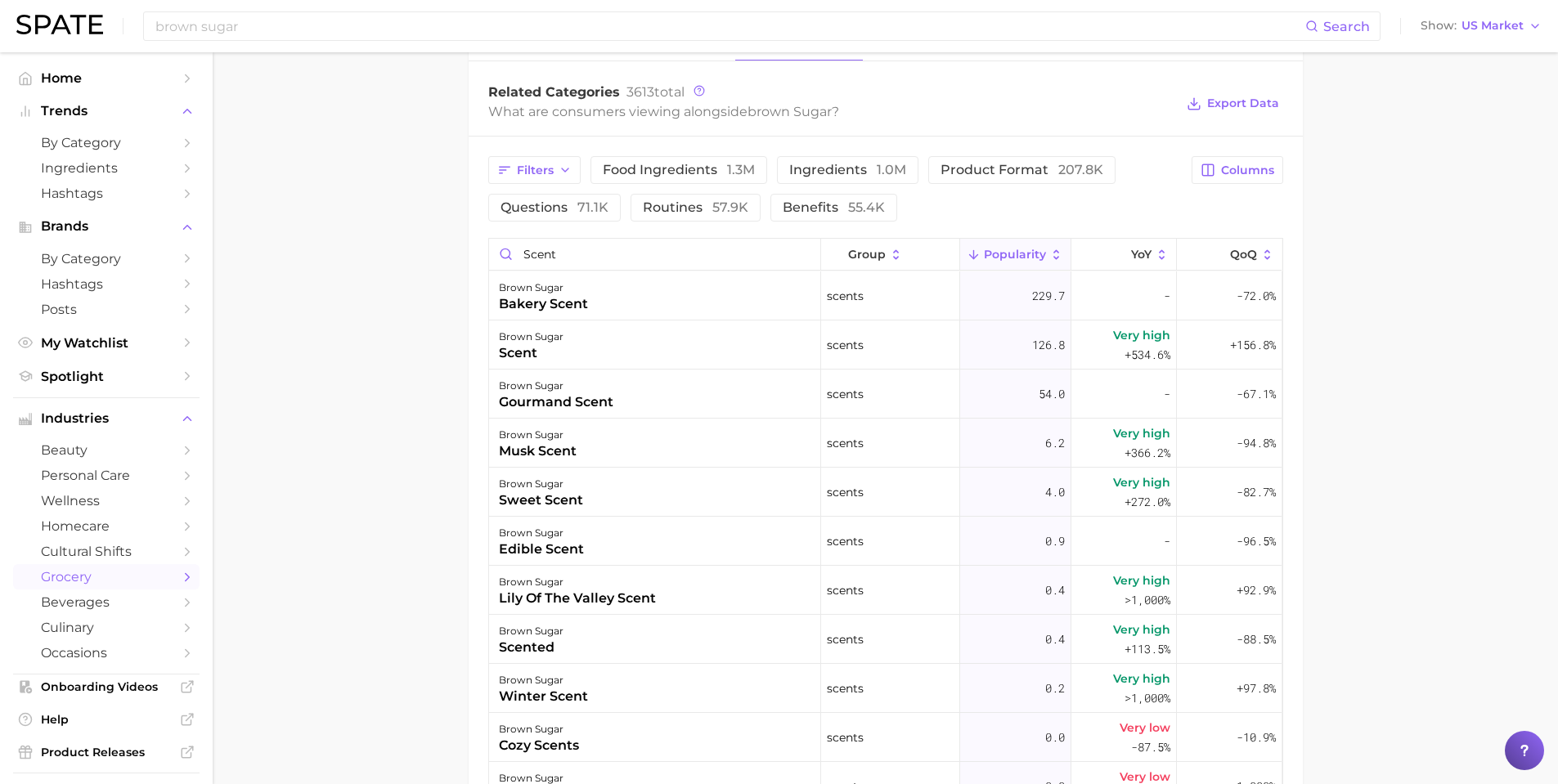
scroll to position [818, 0]
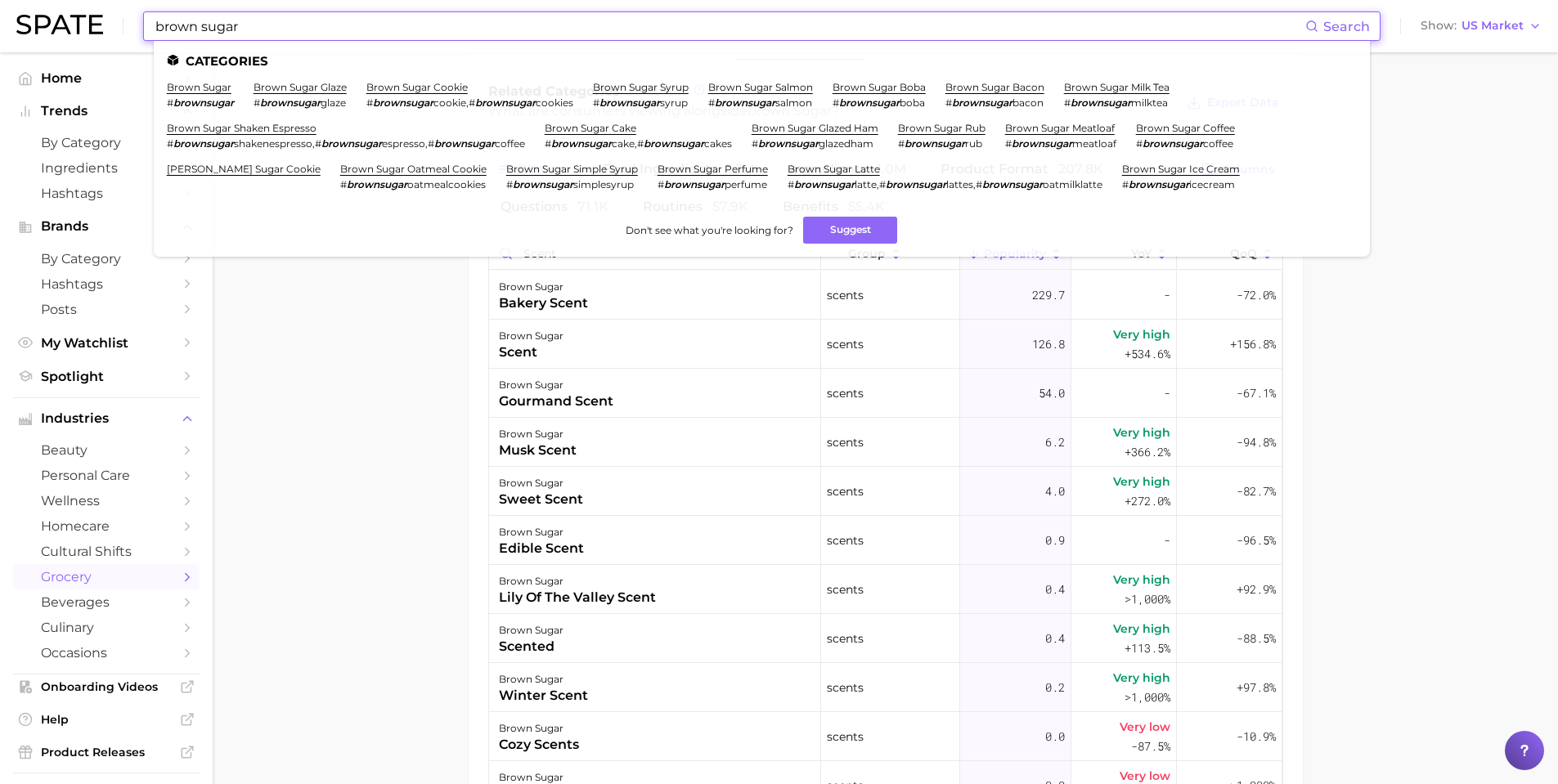
drag, startPoint x: 346, startPoint y: 24, endPoint x: 63, endPoint y: 30, distance: 283.1
click at [24, 32] on div "brown sugar Search Categories brown sugar # brownsugar brown sugar glaze # brow…" at bounding box center [779, 26] width 1525 height 53
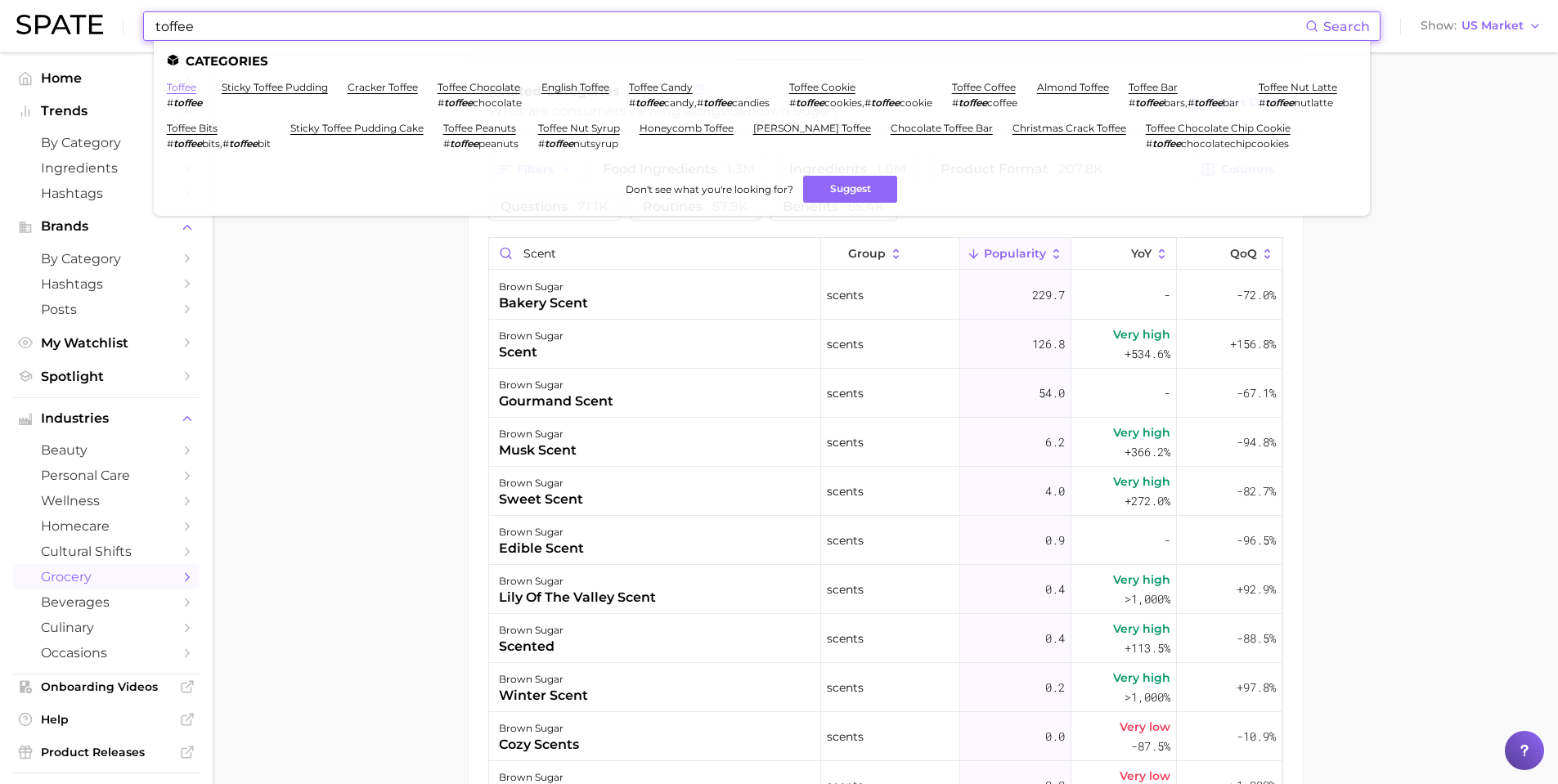
click at [169, 82] on link "toffee" at bounding box center [181, 87] width 29 height 12
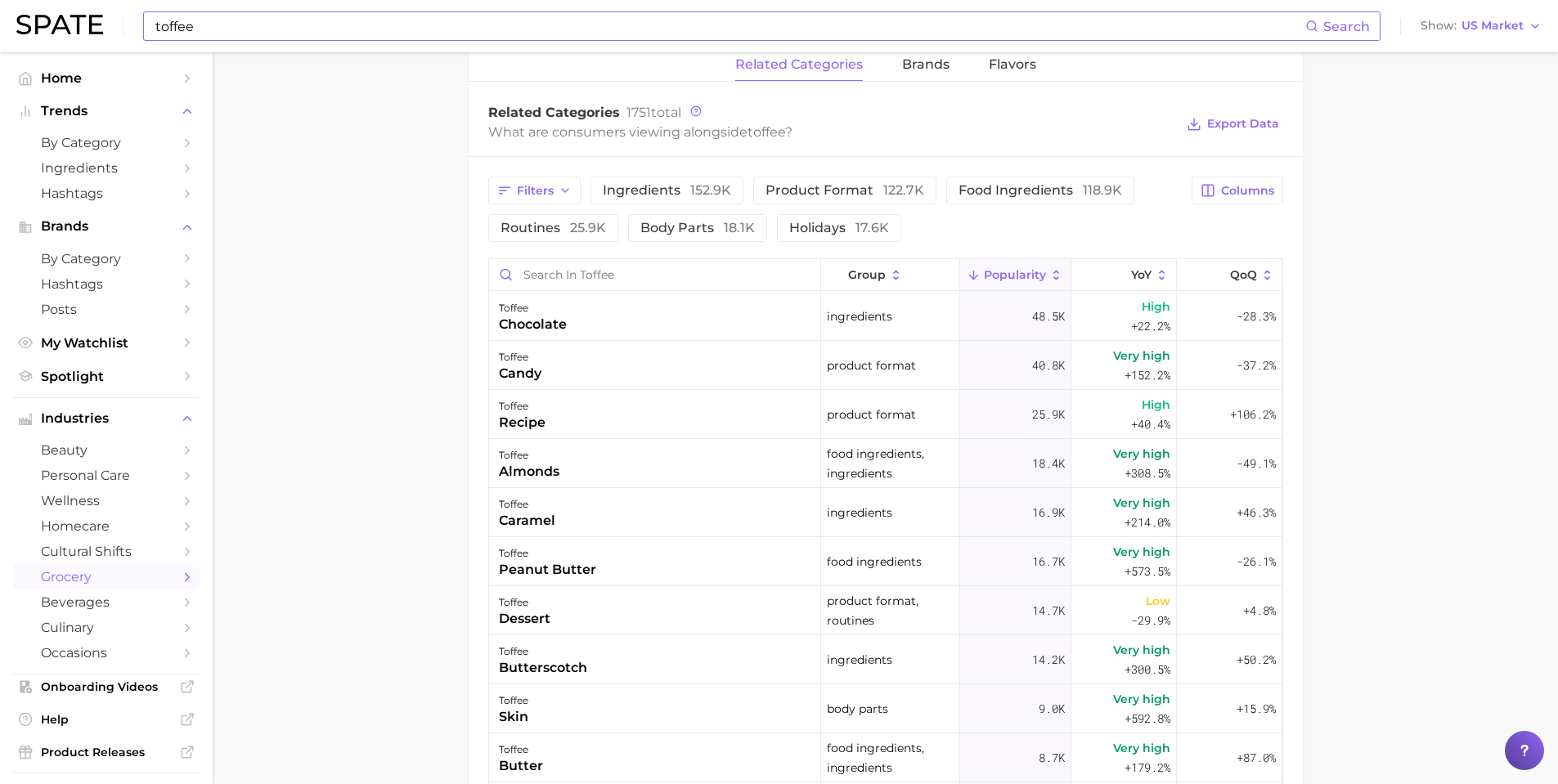
scroll to position [818, 0]
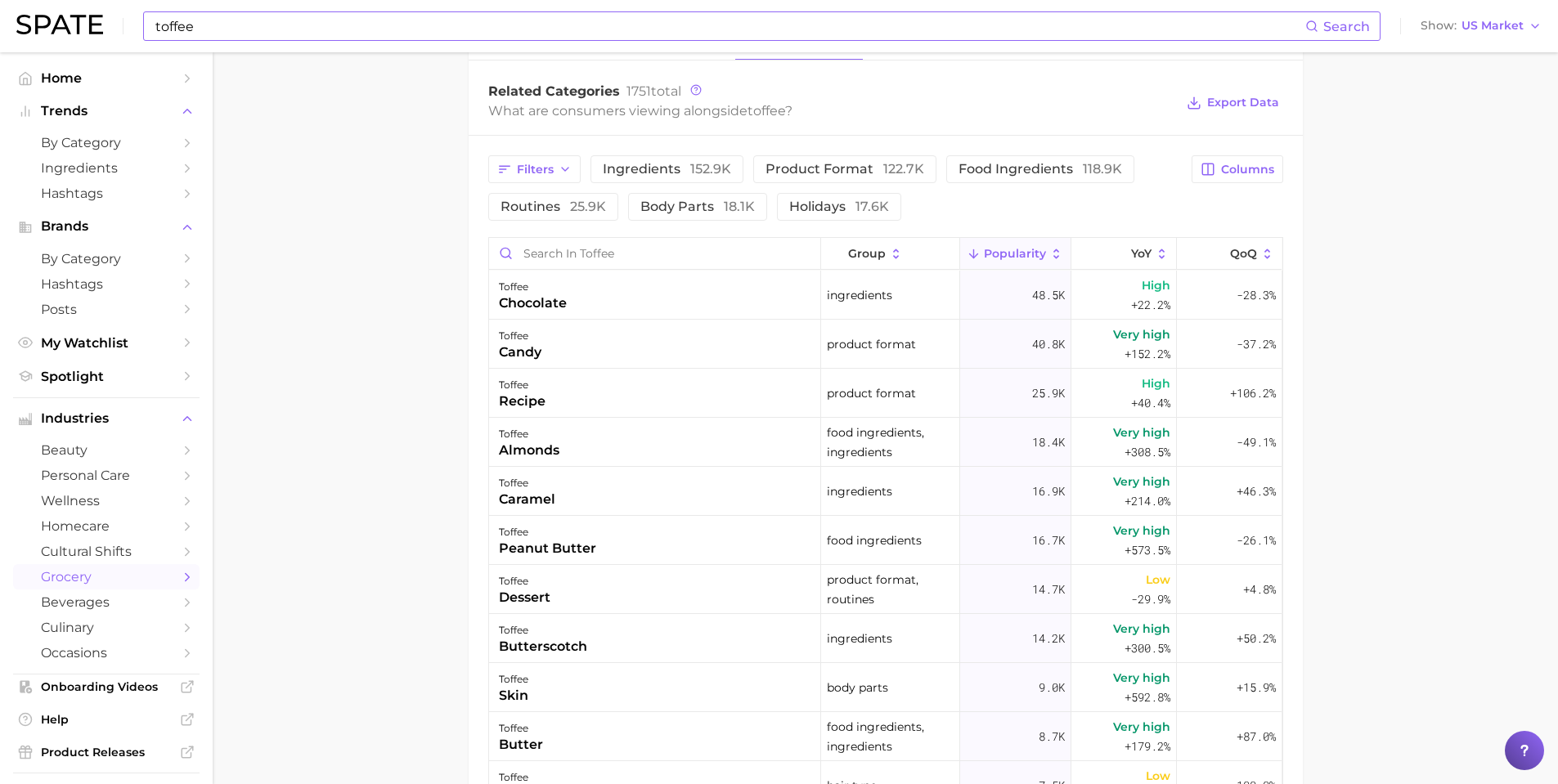
click at [302, 58] on main "1. snacks & sweets 2. candy & gum 3. candies 4. toffee Overview Google TikTok I…" at bounding box center [886, 179] width 1346 height 1889
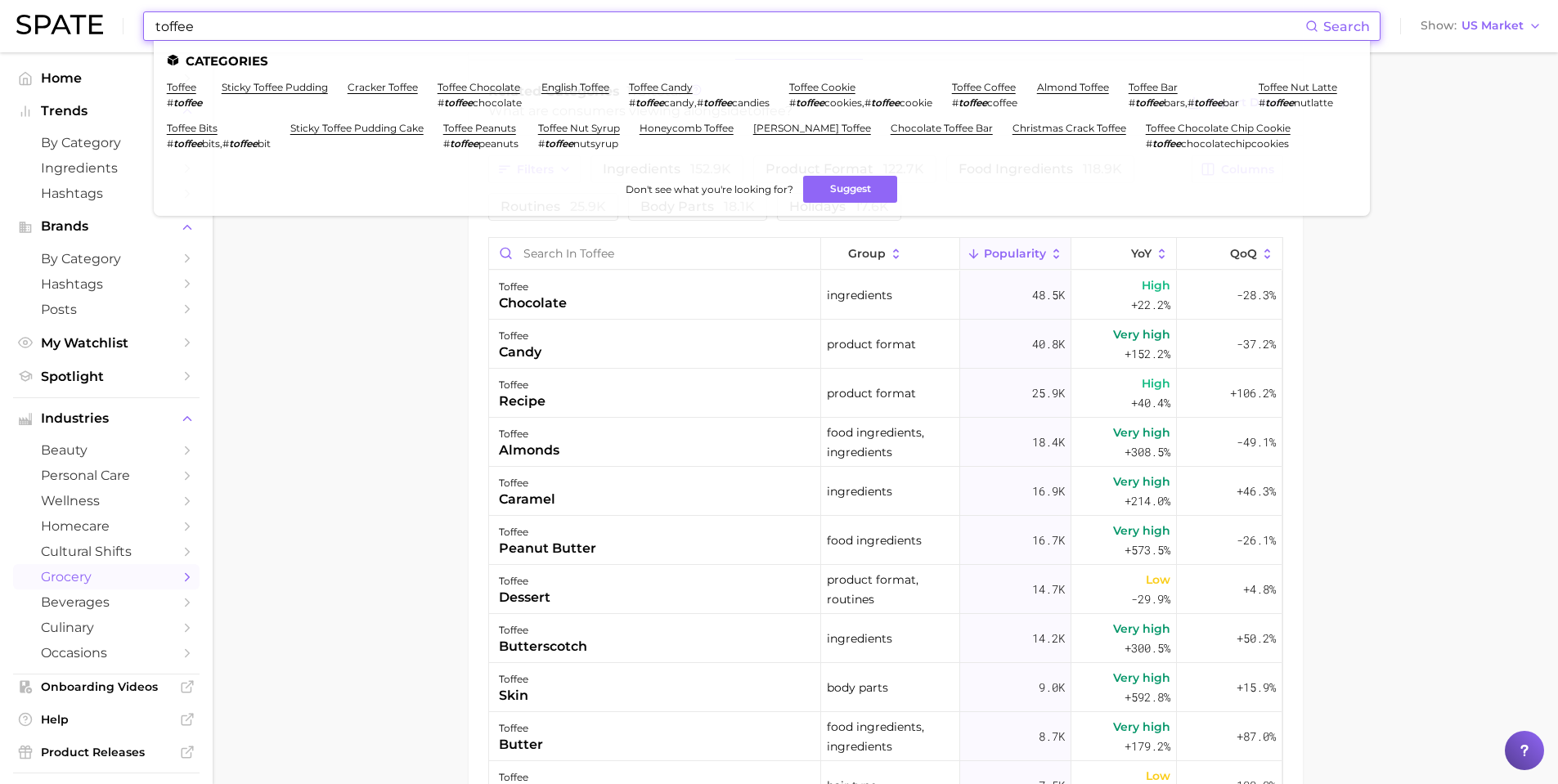
drag, startPoint x: 277, startPoint y: 20, endPoint x: 71, endPoint y: 32, distance: 206.3
click at [69, 36] on div "toffee Search Categories toffee # toffee sticky toffee pudding cracker toffee t…" at bounding box center [779, 26] width 1525 height 53
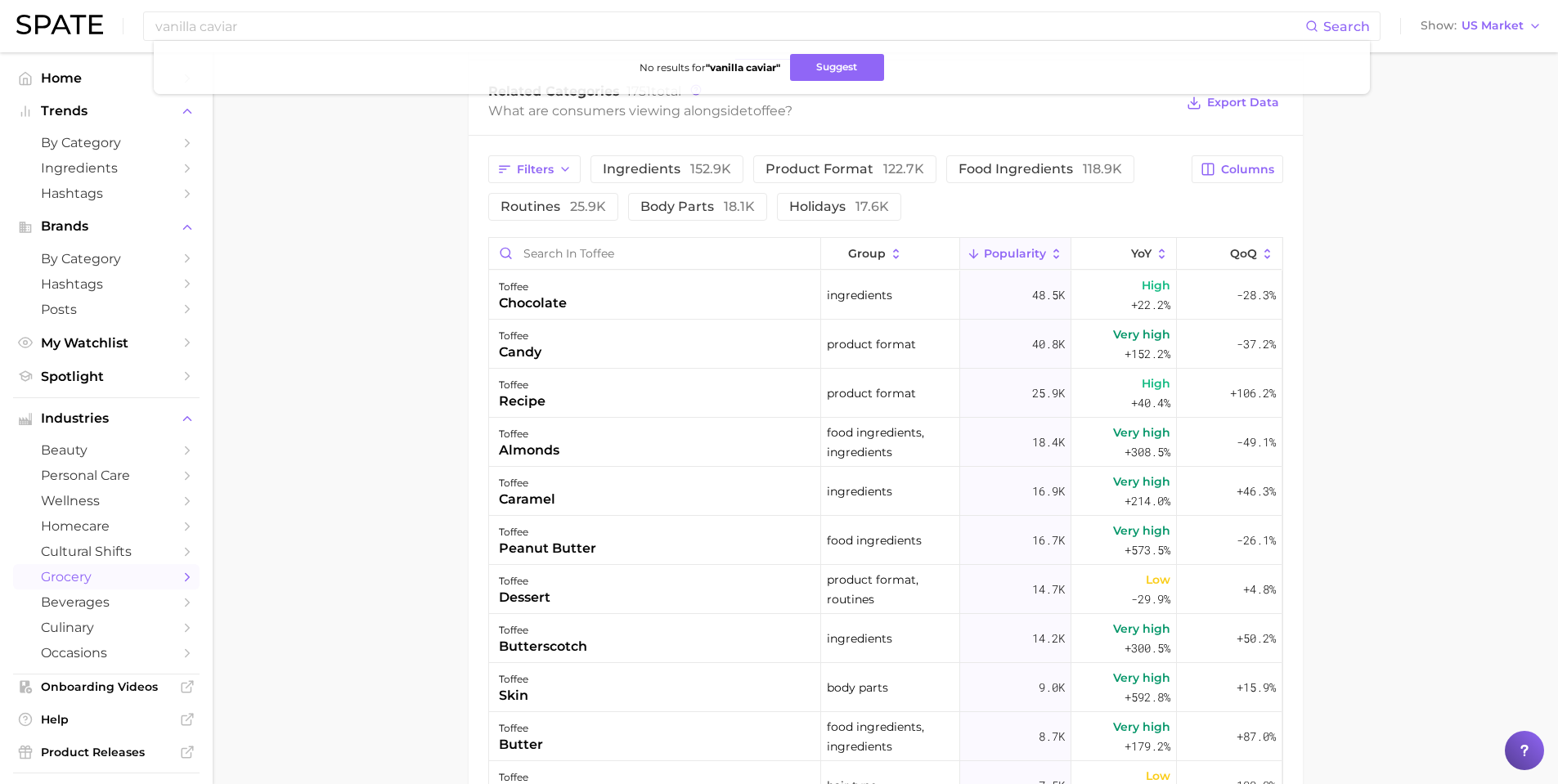
click at [314, 157] on main "1. snacks & sweets 2. candy & gum 3. candies 4. toffee Overview Google TikTok I…" at bounding box center [886, 179] width 1346 height 1889
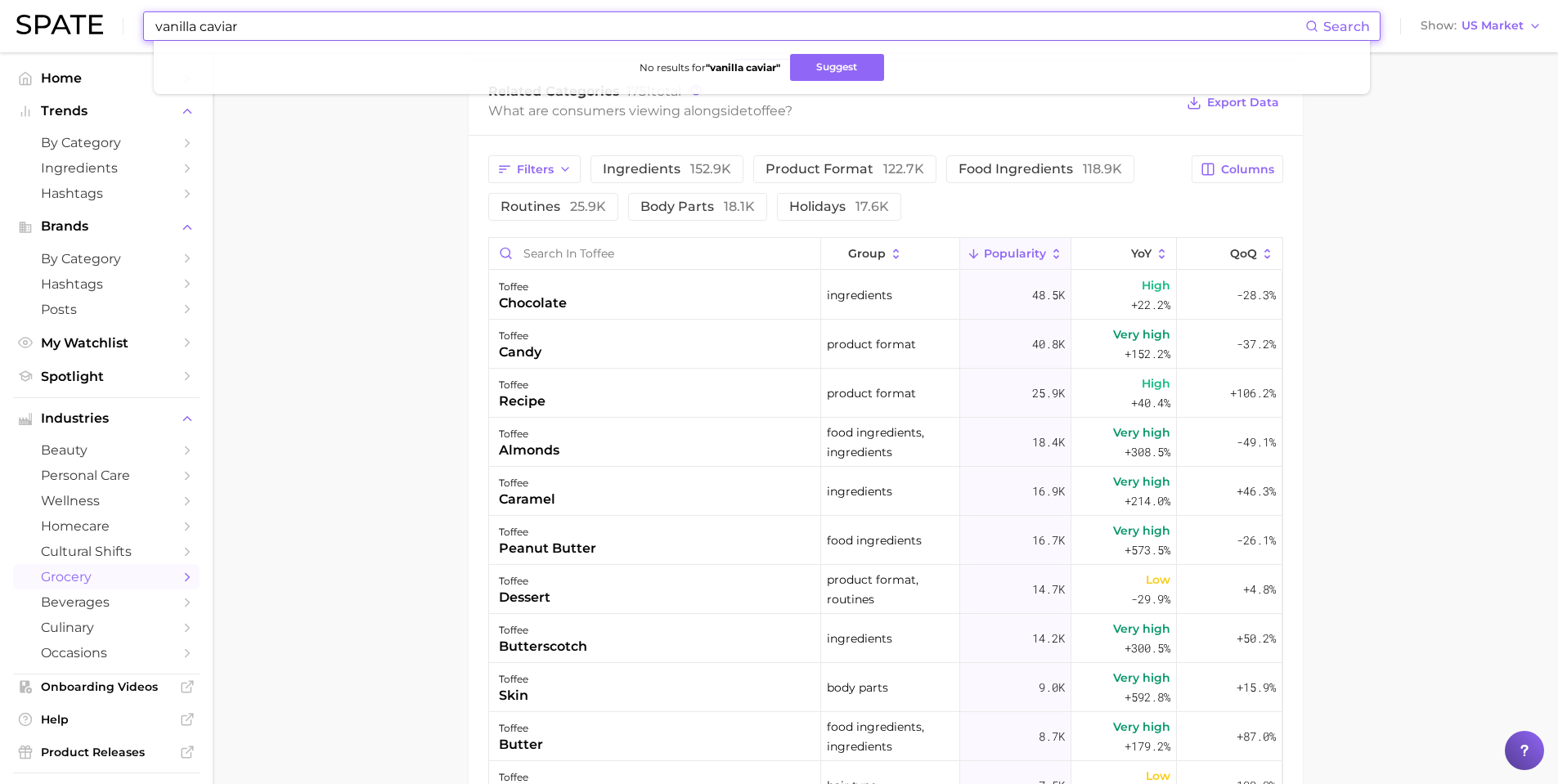
click at [306, 12] on input "vanilla caviar" at bounding box center [729, 26] width 1152 height 28
drag, startPoint x: 277, startPoint y: 21, endPoint x: 80, endPoint y: 8, distance: 197.4
click at [76, 9] on div "vanilla caviar Search No results for " vanilla caviar " Suggest Show US Market" at bounding box center [779, 26] width 1525 height 53
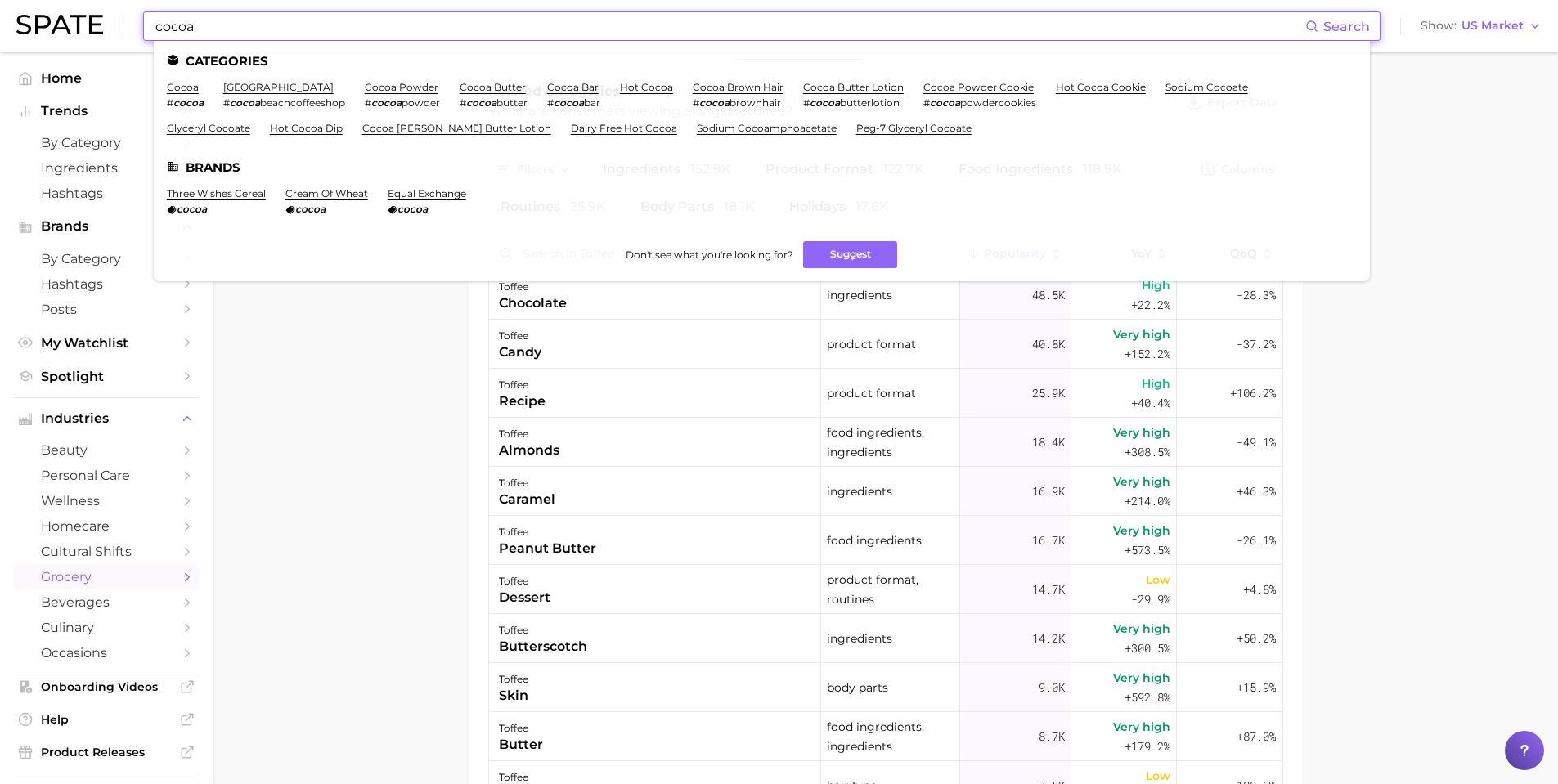
drag, startPoint x: 294, startPoint y: 30, endPoint x: 57, endPoint y: 18, distance: 237.3
click at [55, 8] on div "cocoa Search Categories cocoa # cocoa cocoa beach # cocoa beachcoffeeshop cocoa…" at bounding box center [779, 26] width 1525 height 53
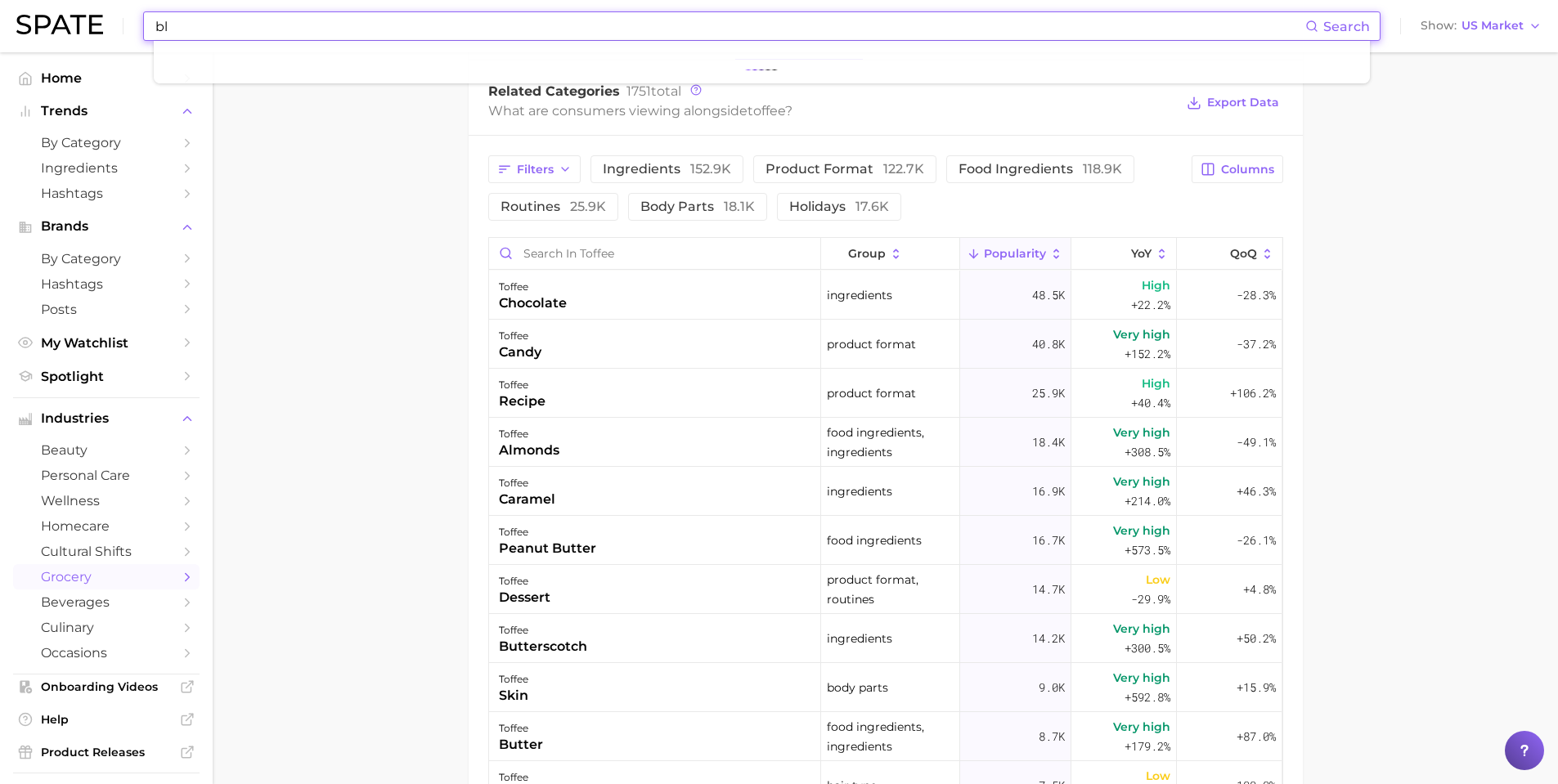
type input "b"
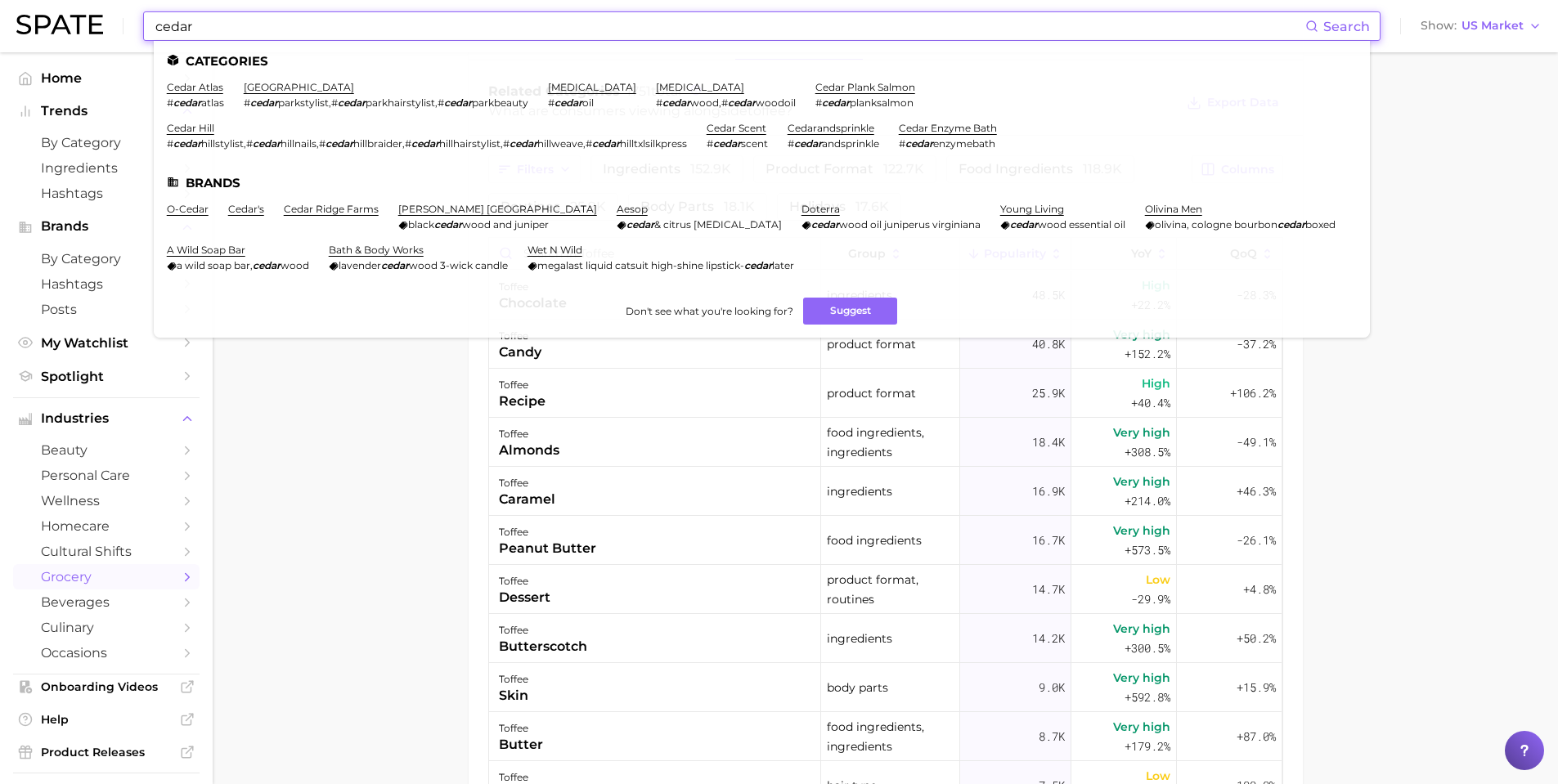
drag, startPoint x: 205, startPoint y: 26, endPoint x: 135, endPoint y: 17, distance: 70.6
click at [135, 16] on div "cedar Search Categories cedar atlas # cedar atlas cedar park # cedar parkstylis…" at bounding box center [779, 26] width 1525 height 53
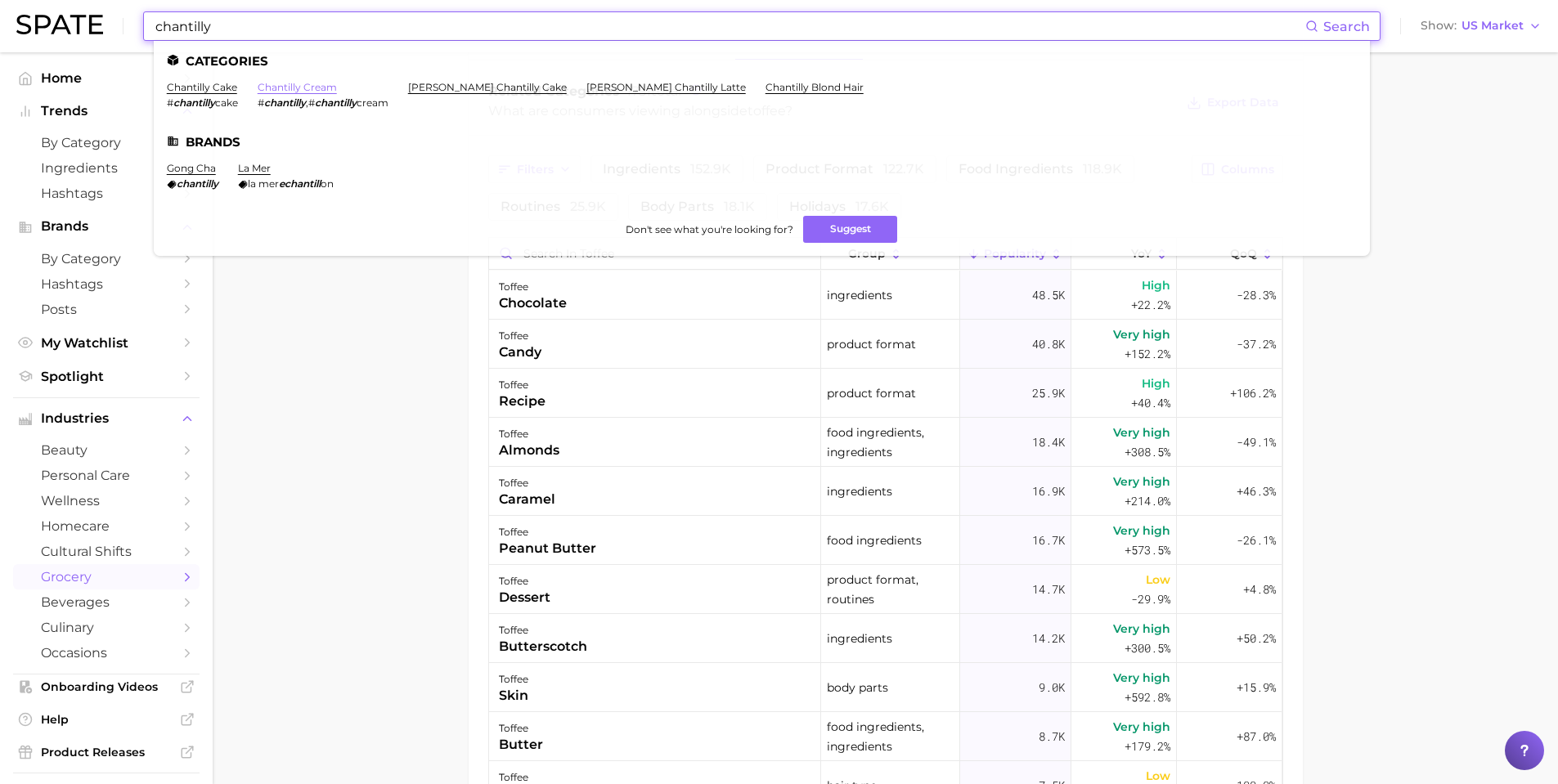
type input "chantilly"
click at [330, 88] on link "chantilly cream" at bounding box center [298, 87] width 79 height 12
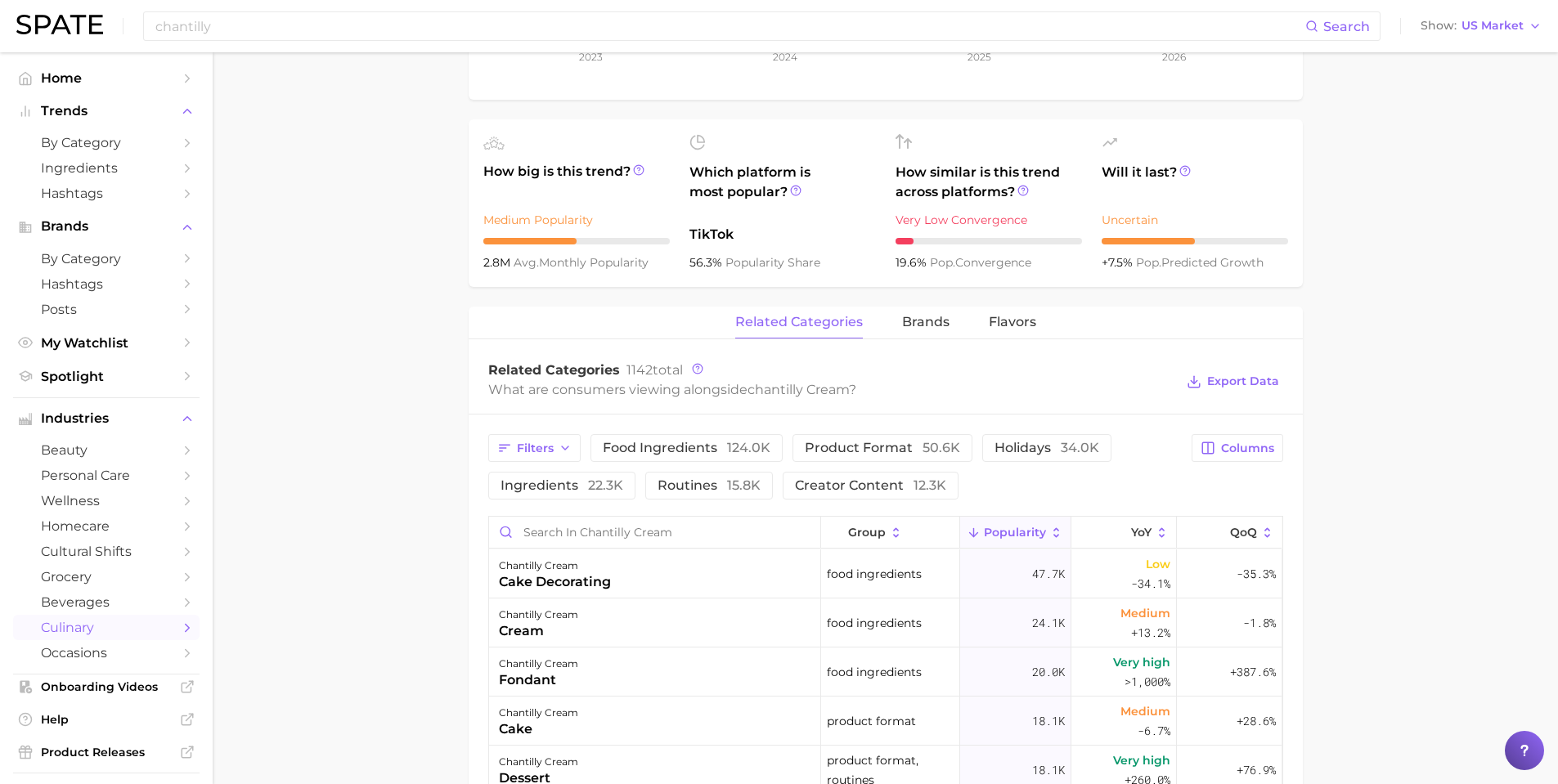
scroll to position [736, 0]
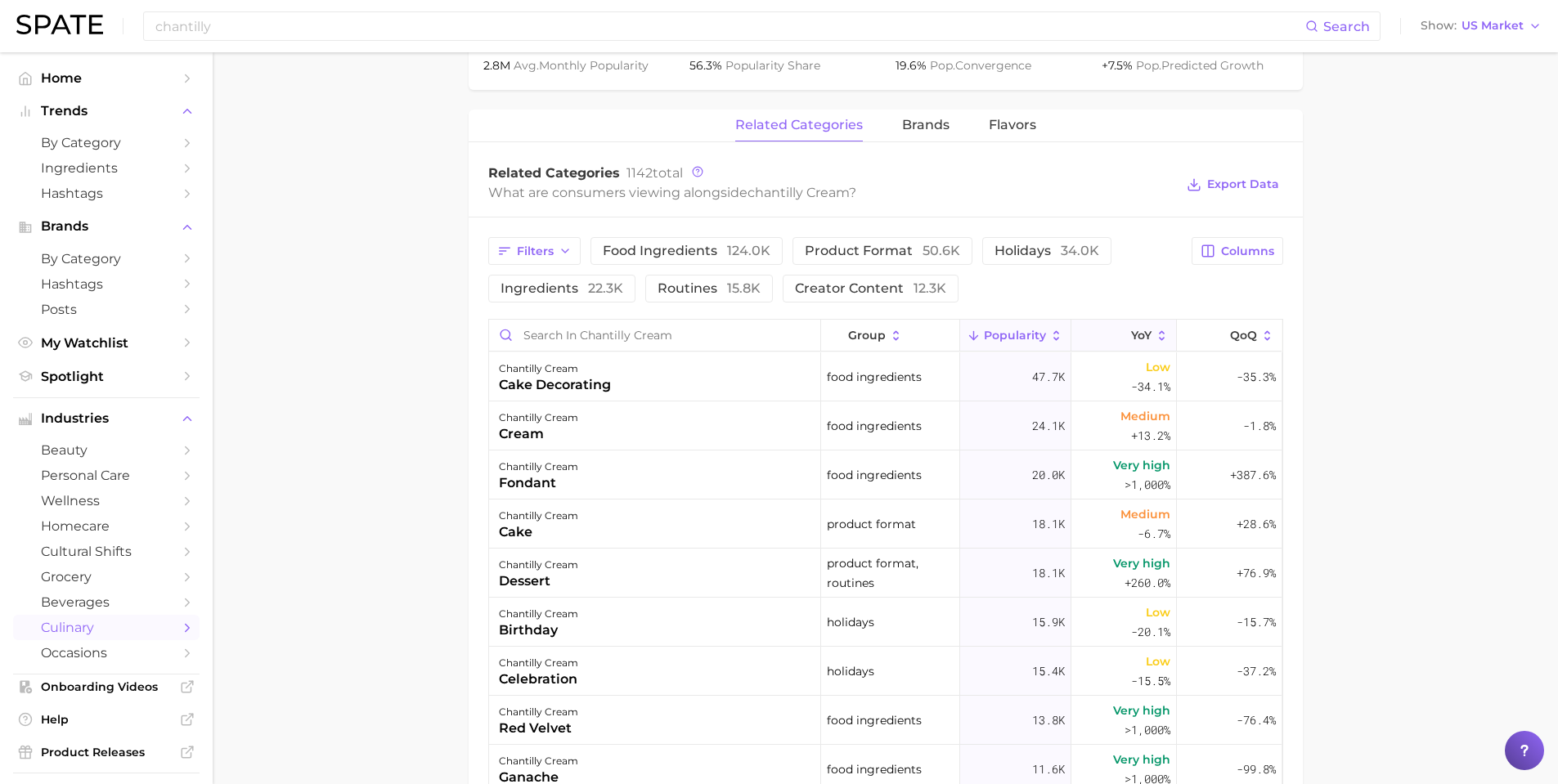
click at [1131, 341] on span "YoY" at bounding box center [1141, 335] width 21 height 13
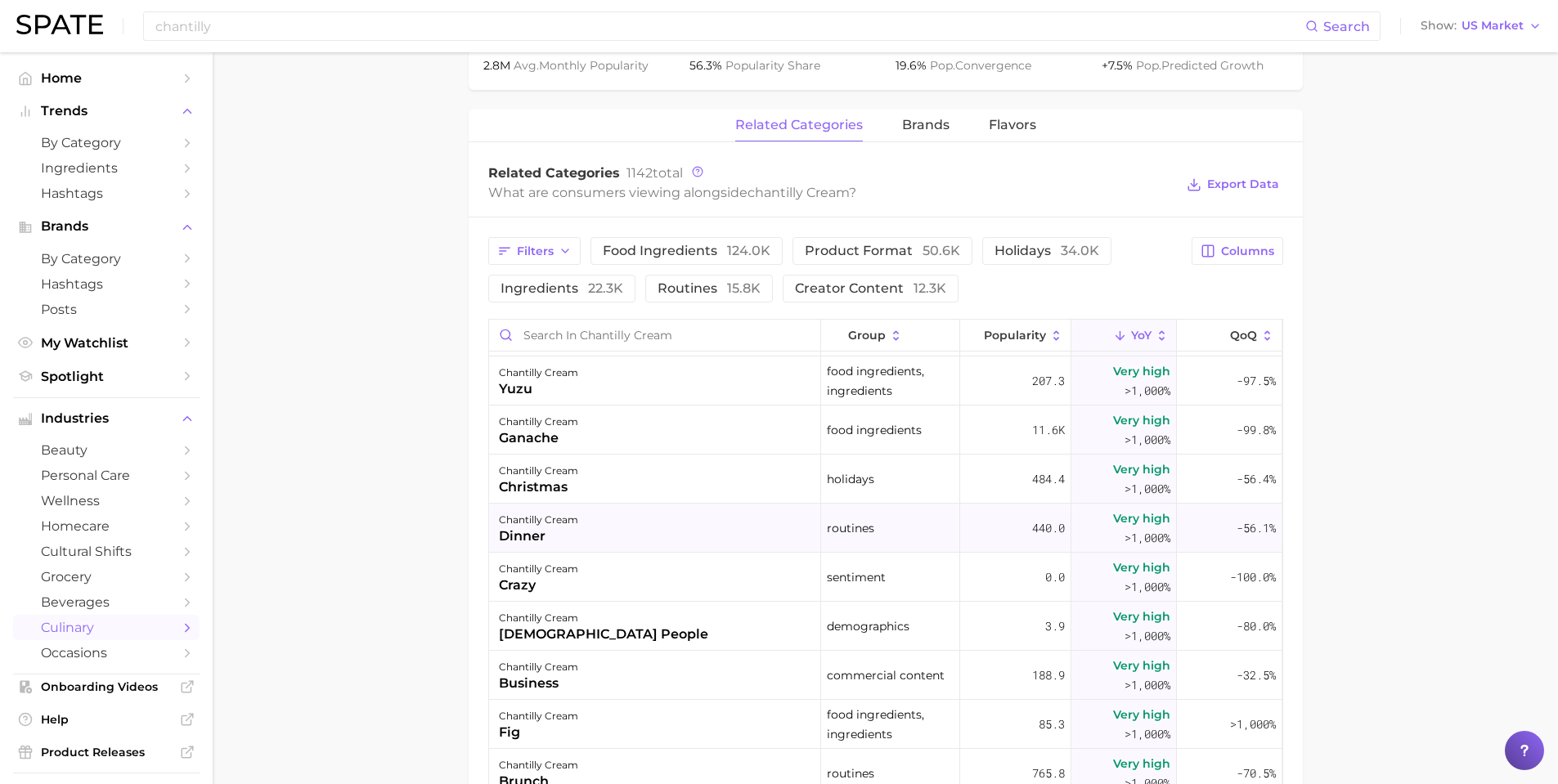
scroll to position [1145, 0]
